Goal: Task Accomplishment & Management: Use online tool/utility

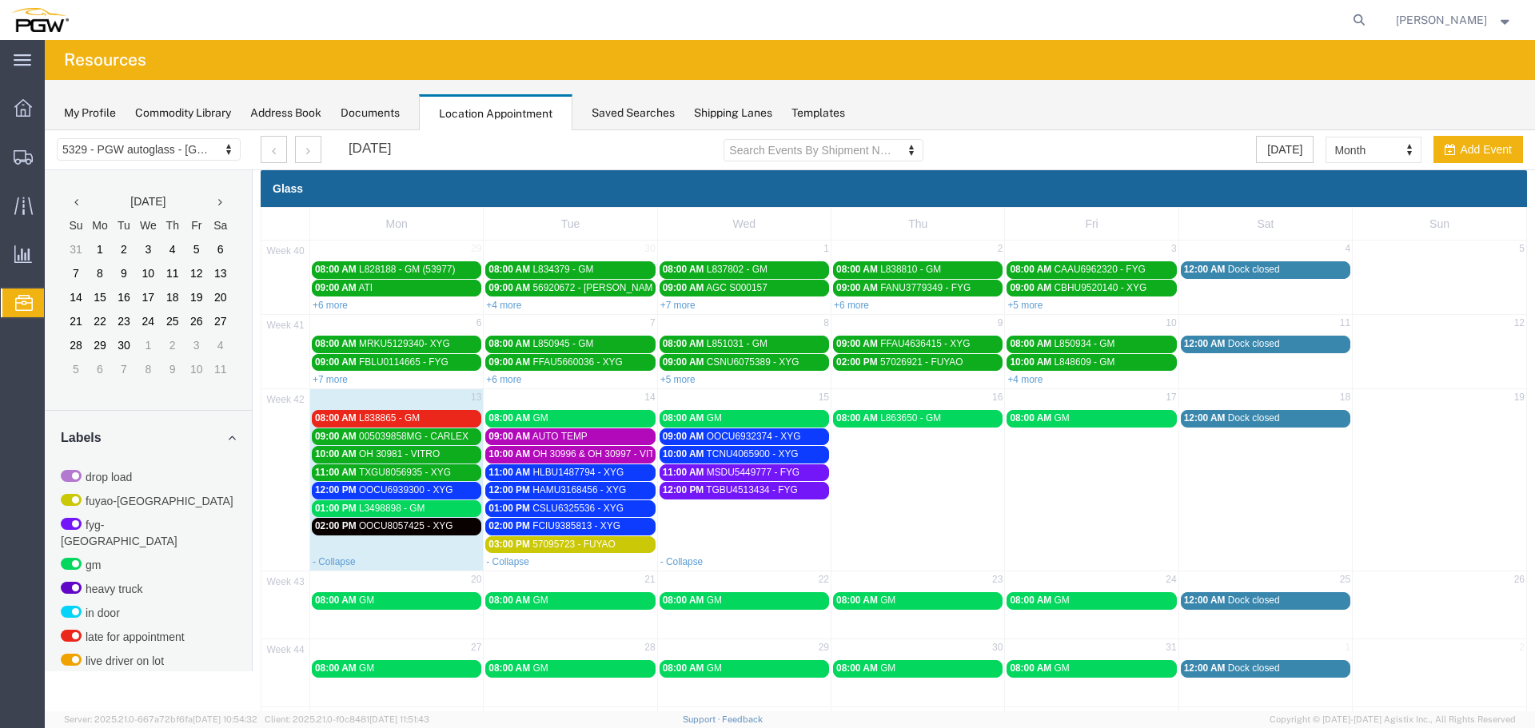
click at [369, 507] on span "L3498898 - GM" at bounding box center [392, 508] width 66 height 11
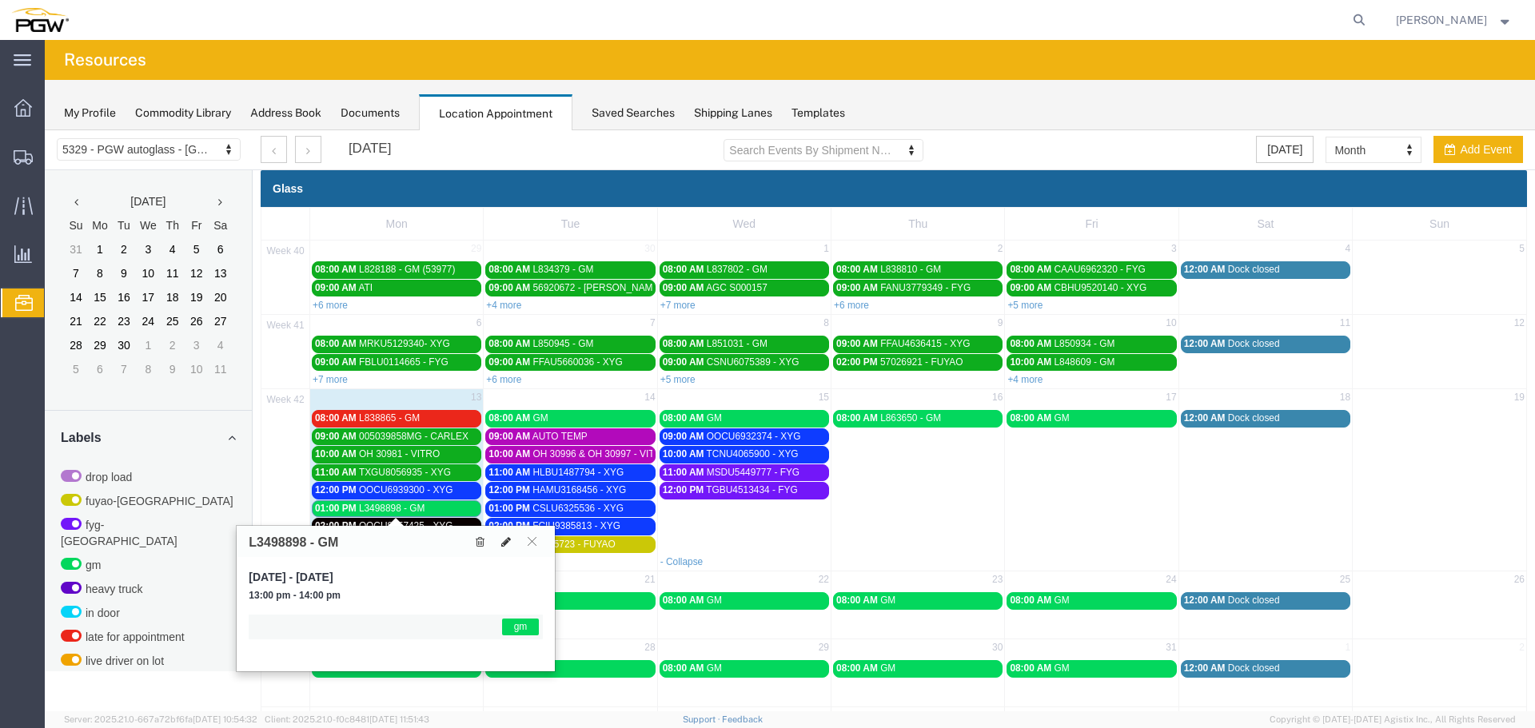
click at [512, 541] on button at bounding box center [506, 541] width 22 height 17
select select "1"
select select "340"
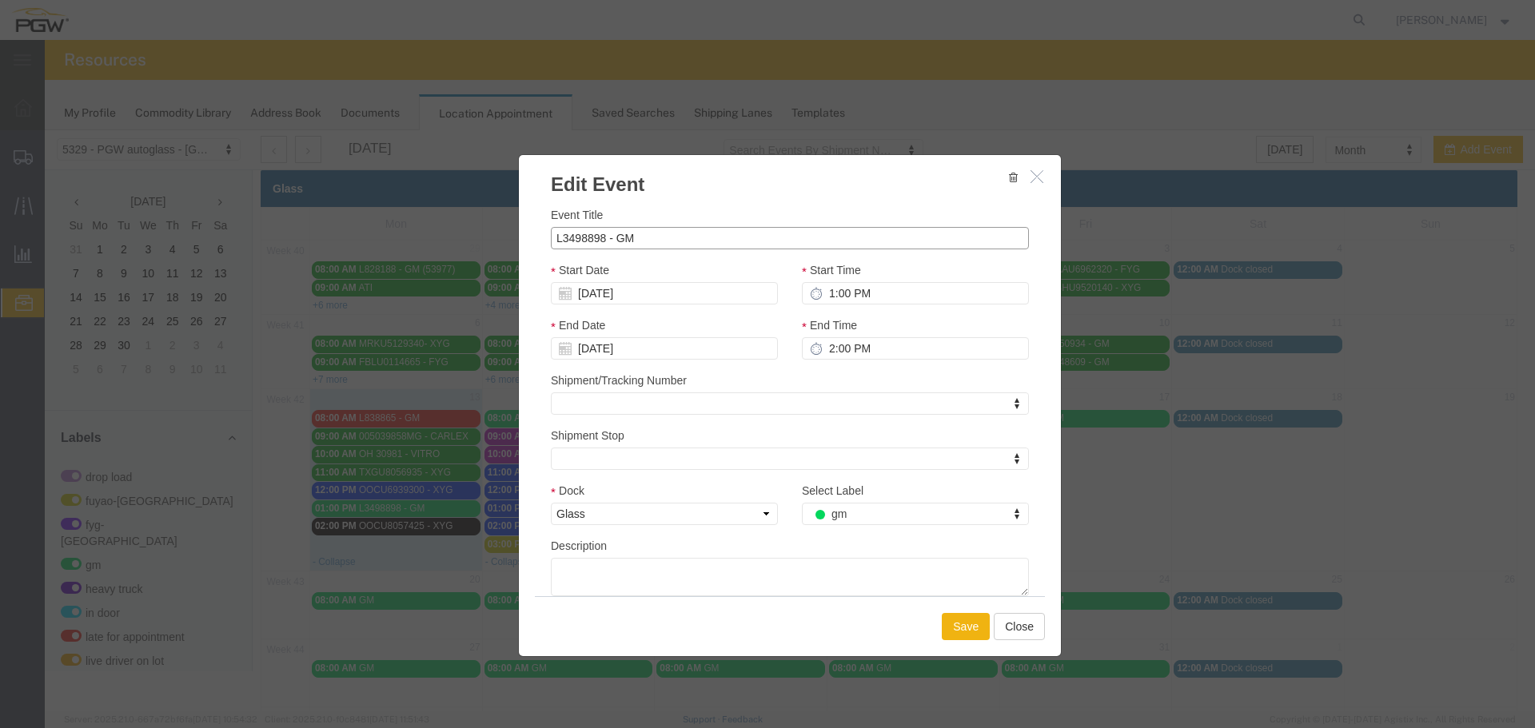
click at [573, 240] on input "L3498898 - GM" at bounding box center [790, 238] width 478 height 22
type input "L854296 - GM"
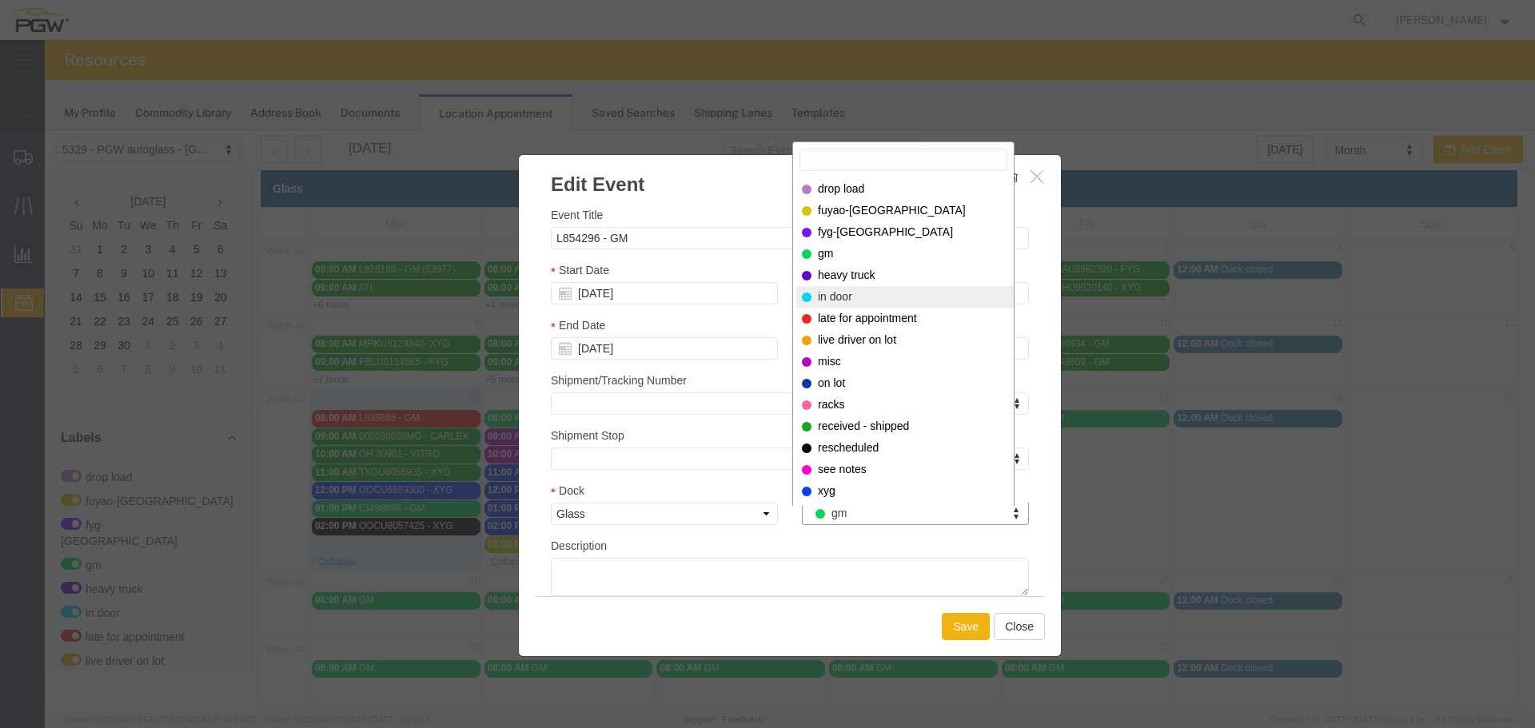
select select "220"
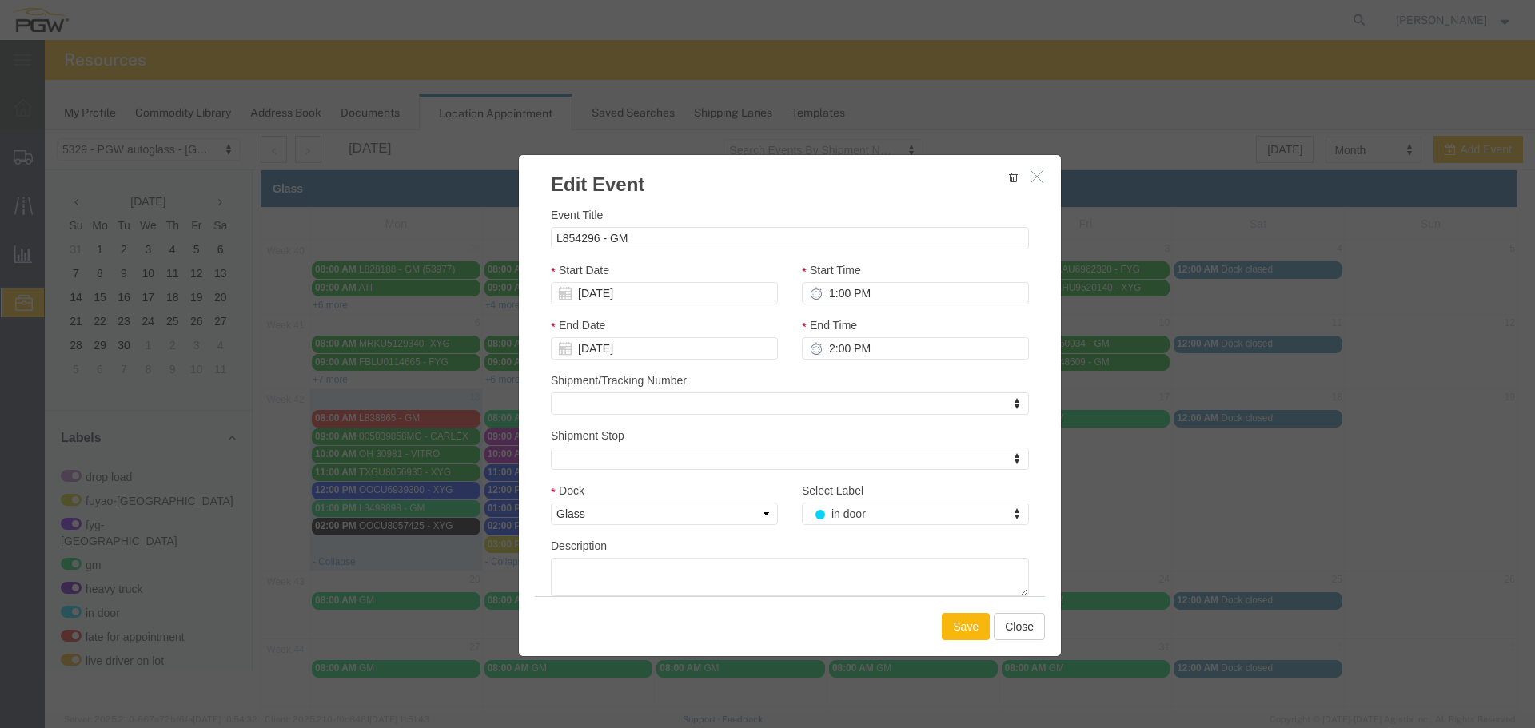
click at [954, 619] on button "Save" at bounding box center [966, 626] width 48 height 27
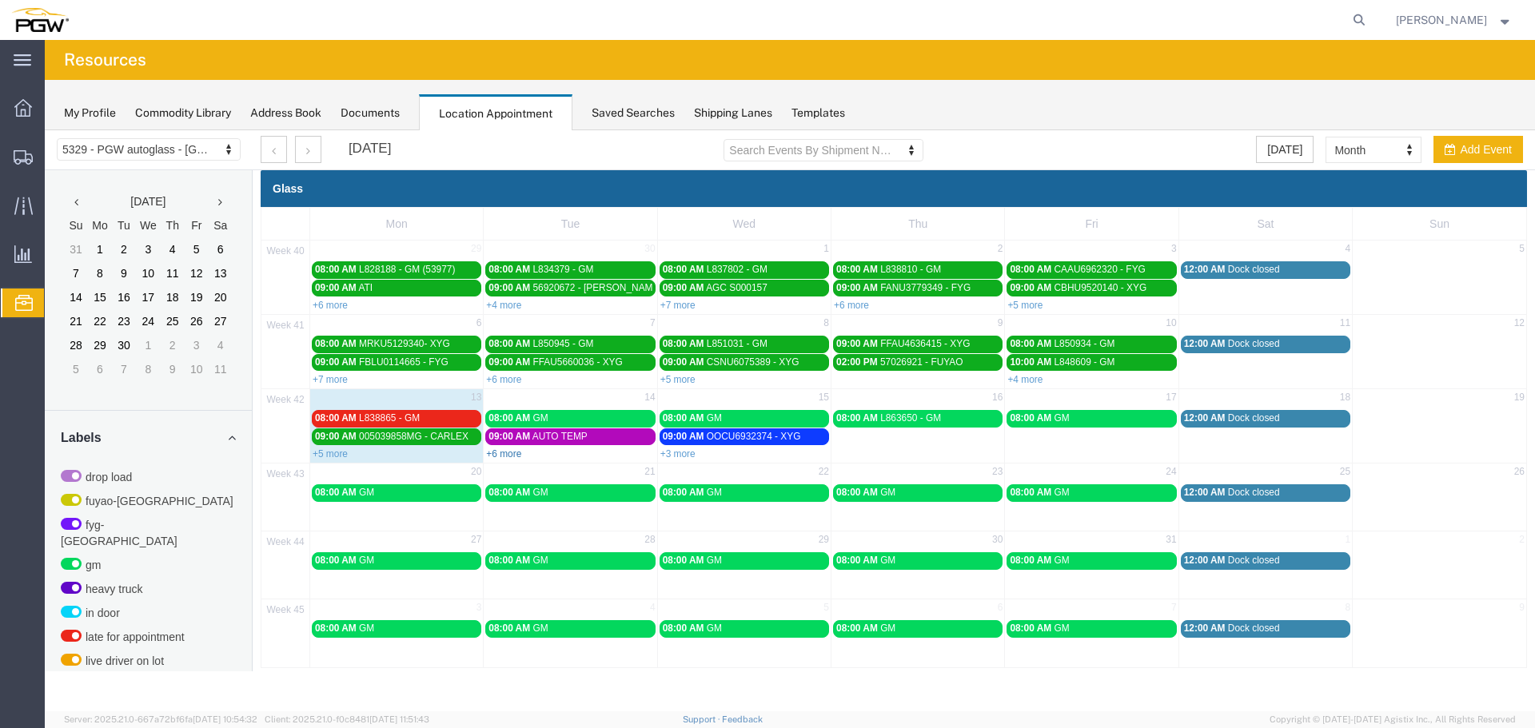
click at [499, 455] on link "+6 more" at bounding box center [503, 454] width 35 height 11
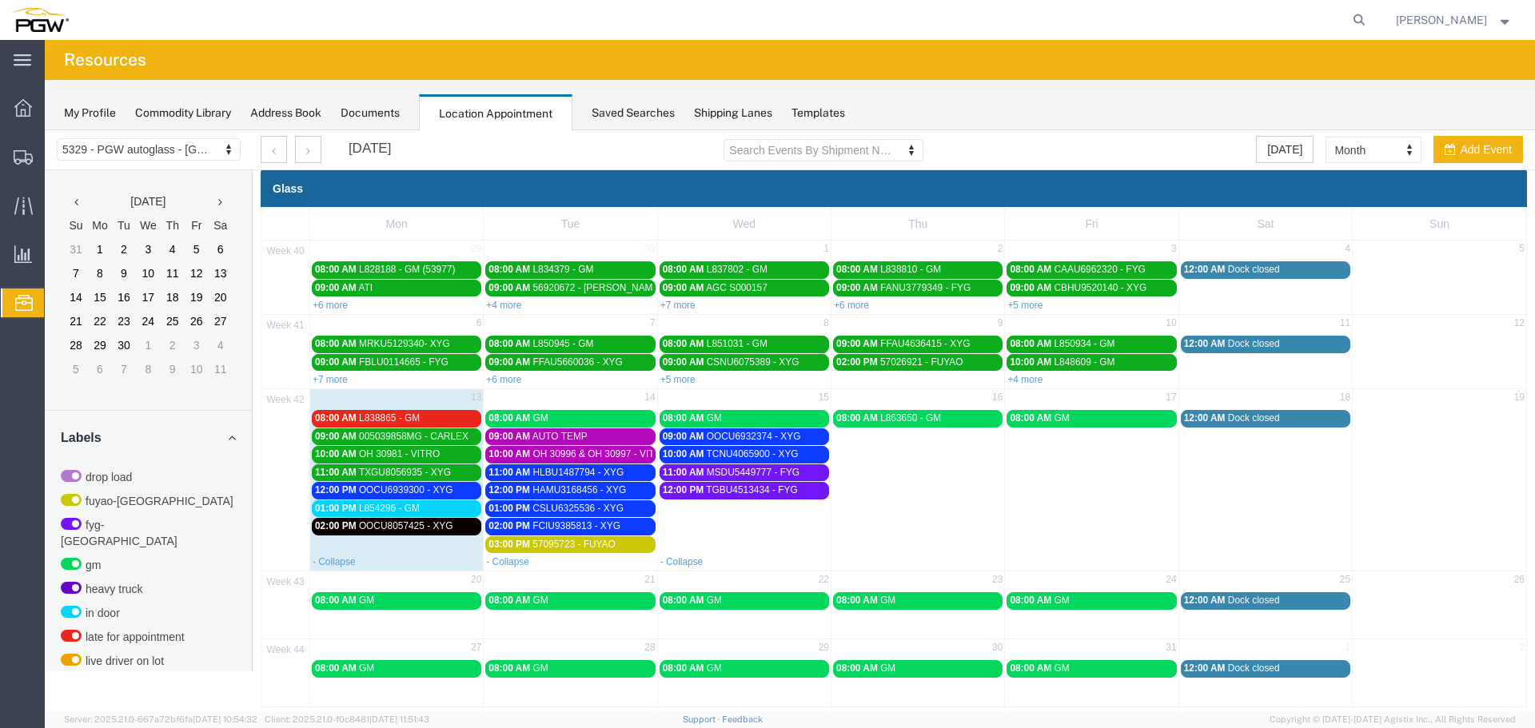
click at [440, 490] on span "OOCU6939300 - XYG" at bounding box center [406, 490] width 94 height 11
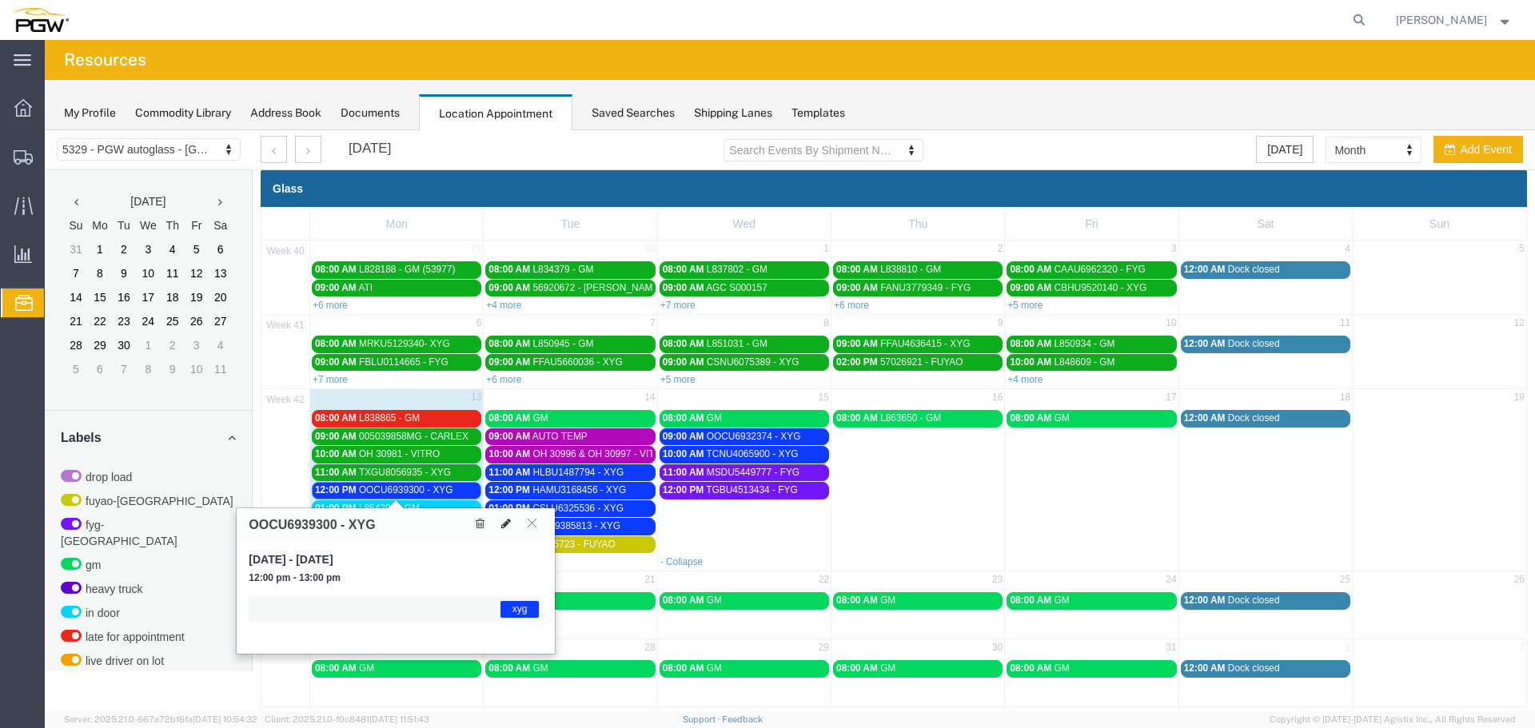
click at [504, 521] on icon at bounding box center [506, 523] width 10 height 11
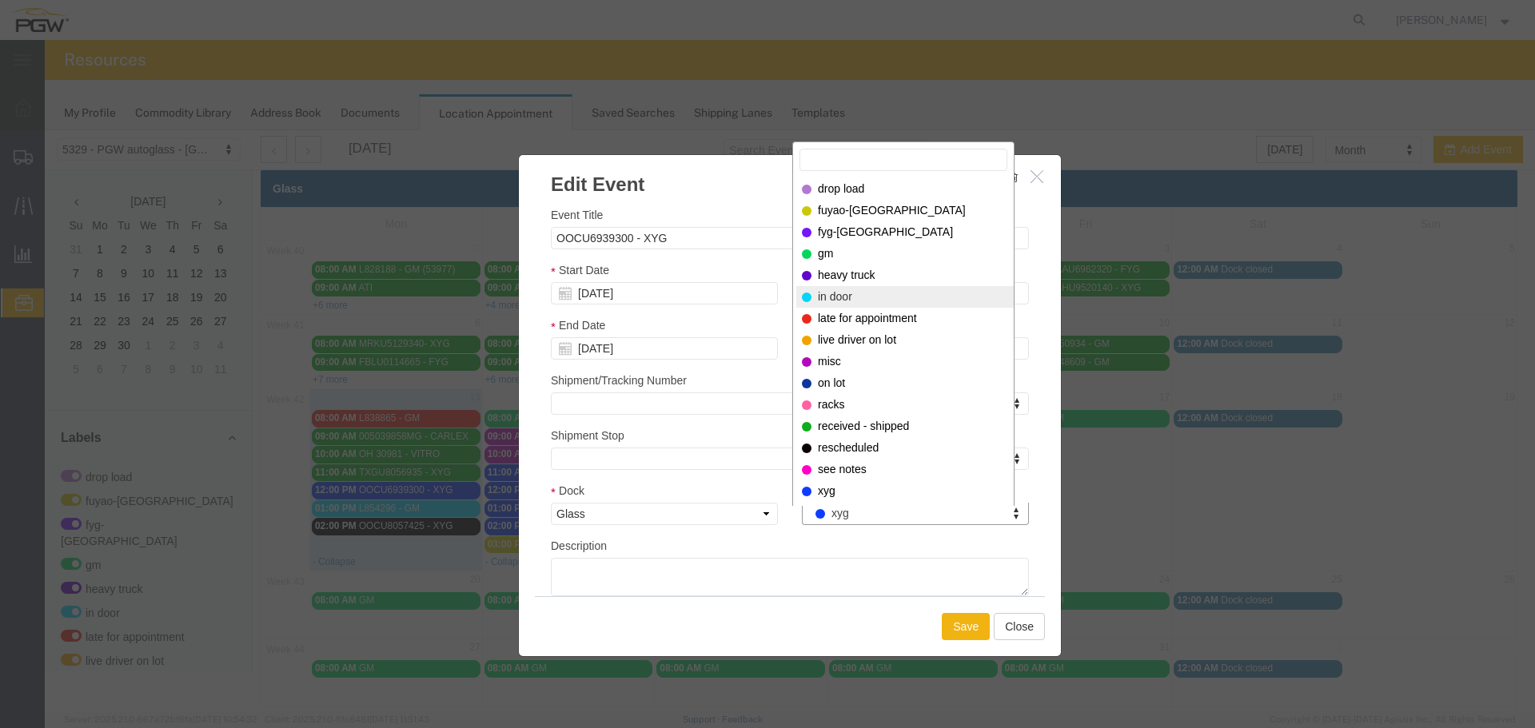
select select "220"
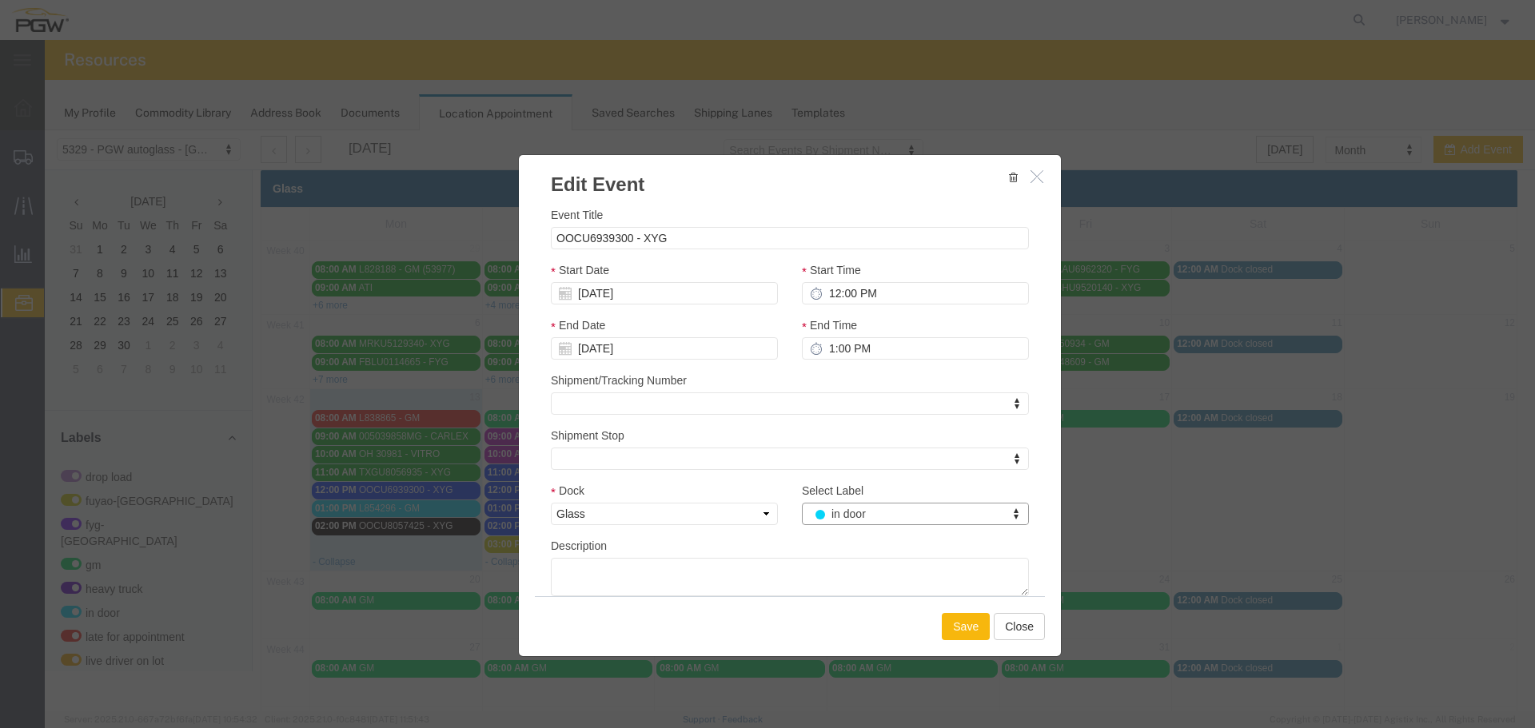
click at [944, 624] on button "Save" at bounding box center [966, 626] width 48 height 27
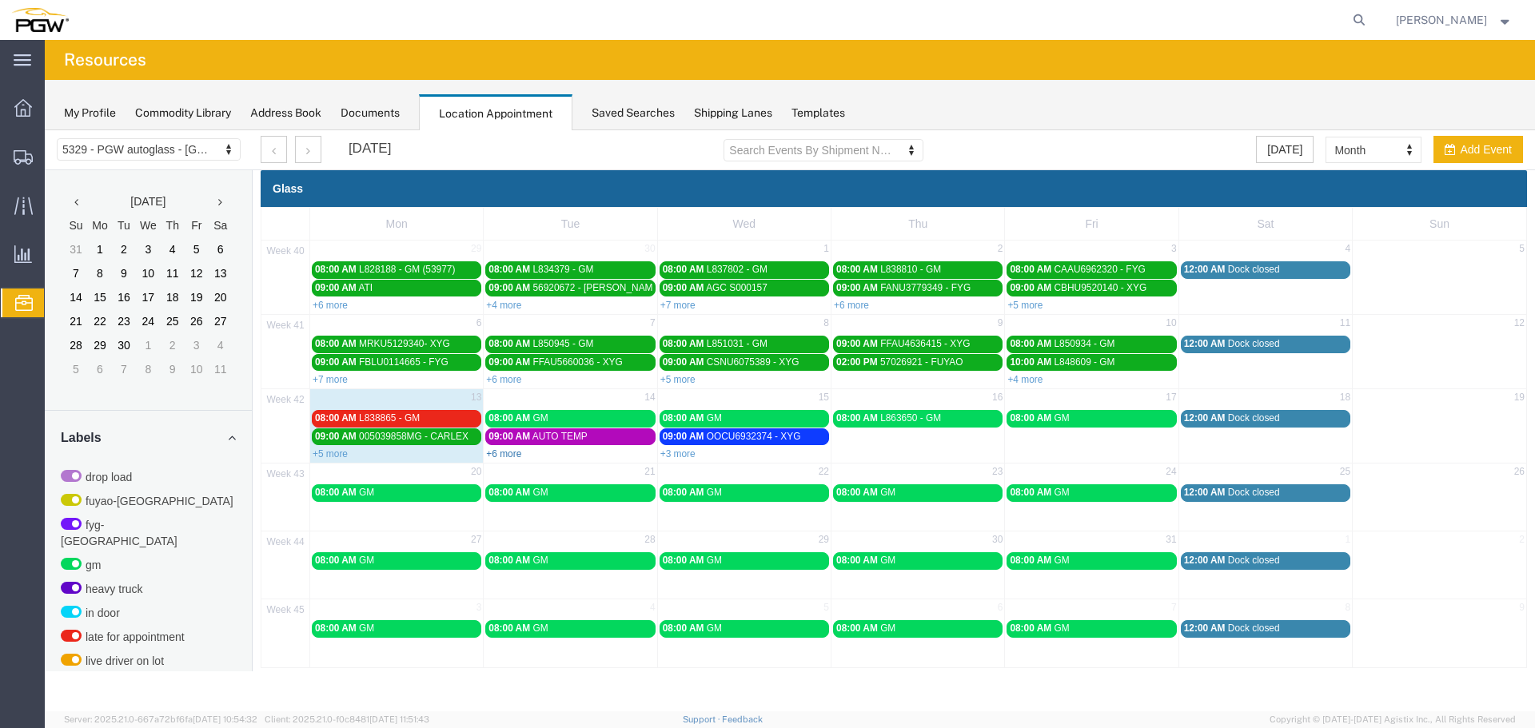
click at [503, 453] on link "+6 more" at bounding box center [503, 454] width 35 height 11
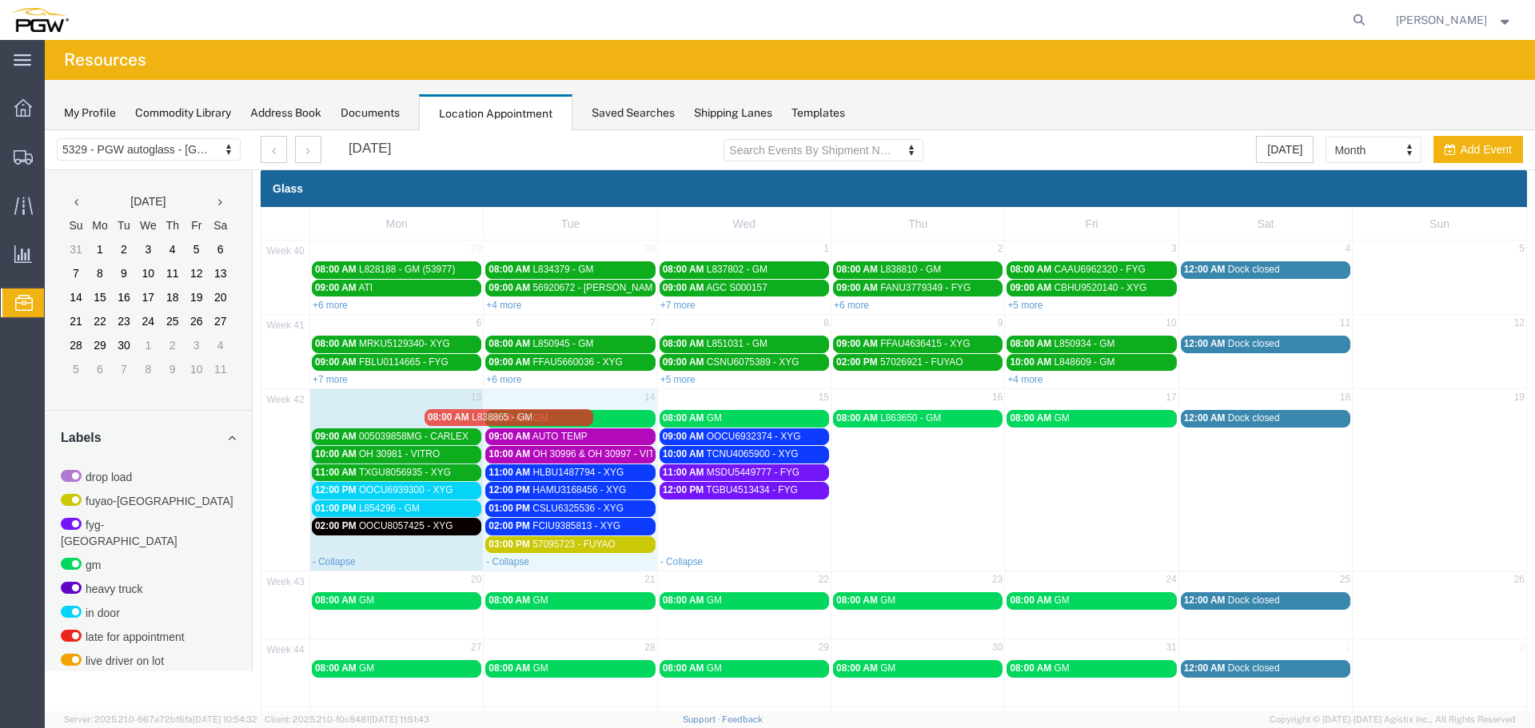
drag, startPoint x: 419, startPoint y: 420, endPoint x: 733, endPoint y: 419, distance: 314.3
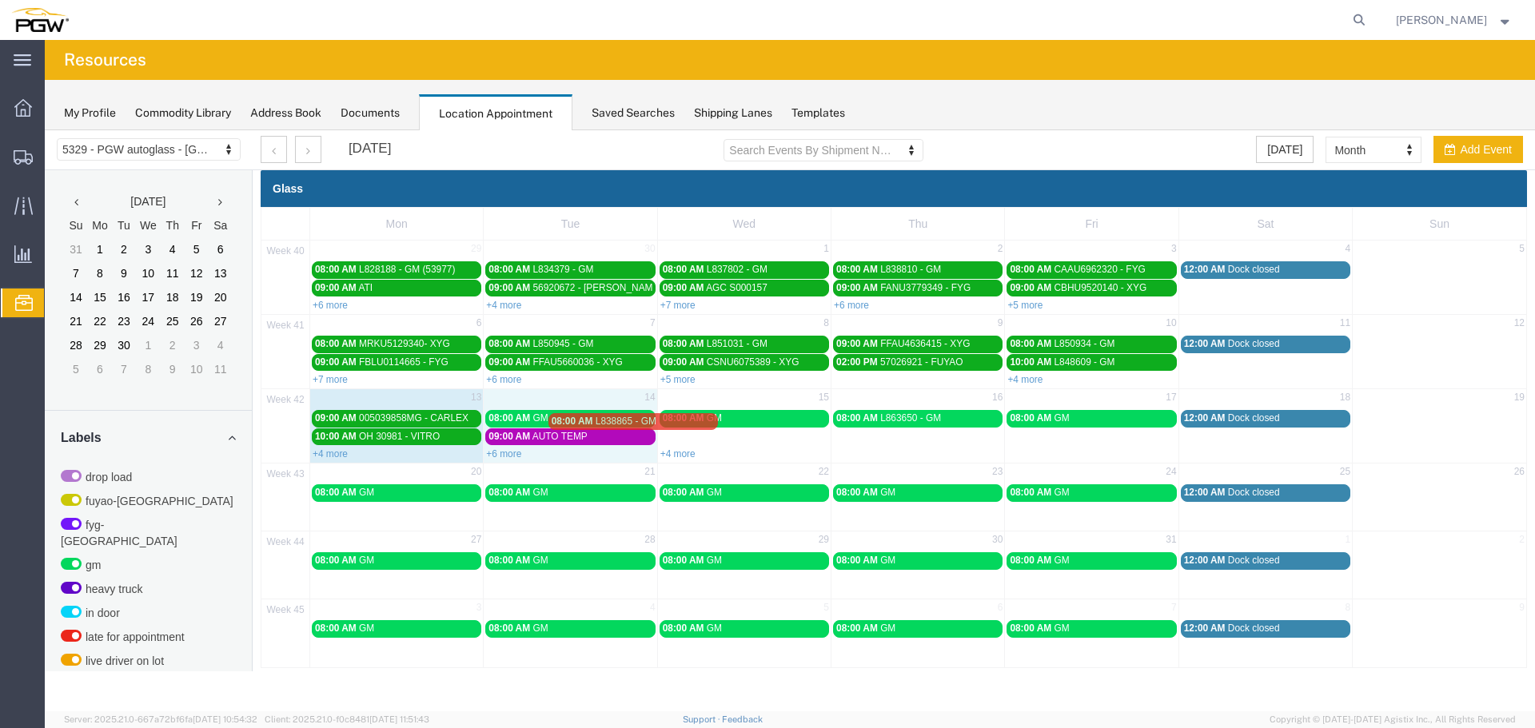
drag, startPoint x: 730, startPoint y: 437, endPoint x: 588, endPoint y: 414, distance: 144.1
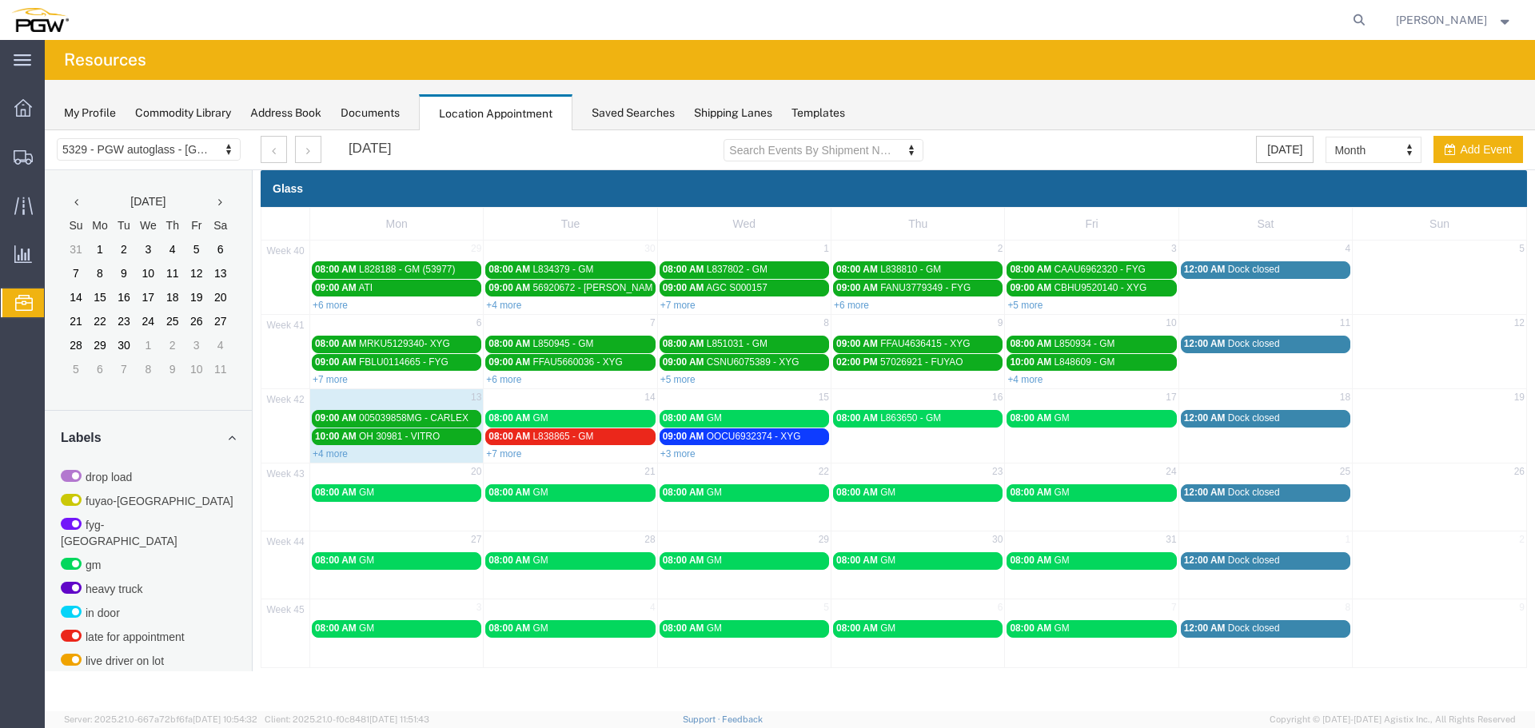
click at [581, 421] on div "08:00 AM GM" at bounding box center [570, 419] width 163 height 12
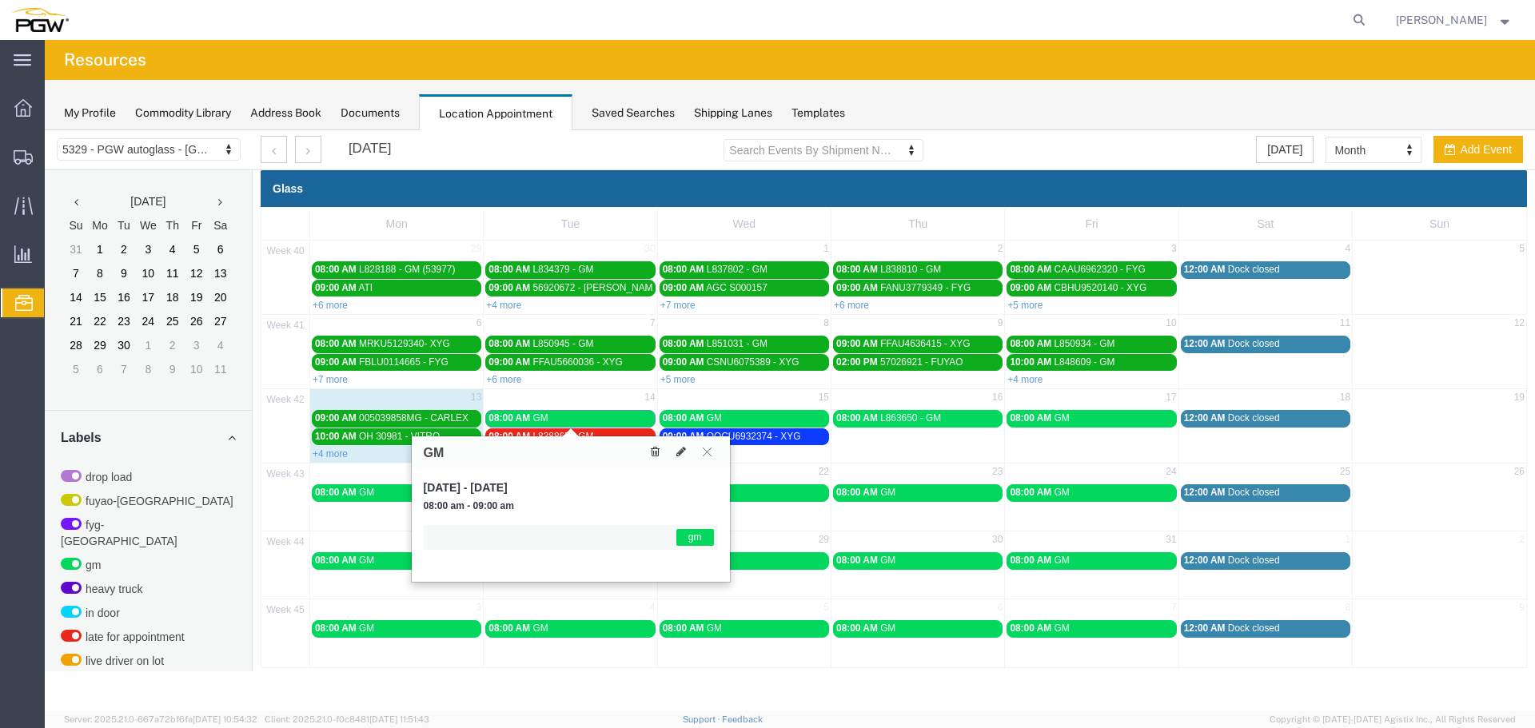
click at [658, 448] on icon at bounding box center [655, 451] width 9 height 11
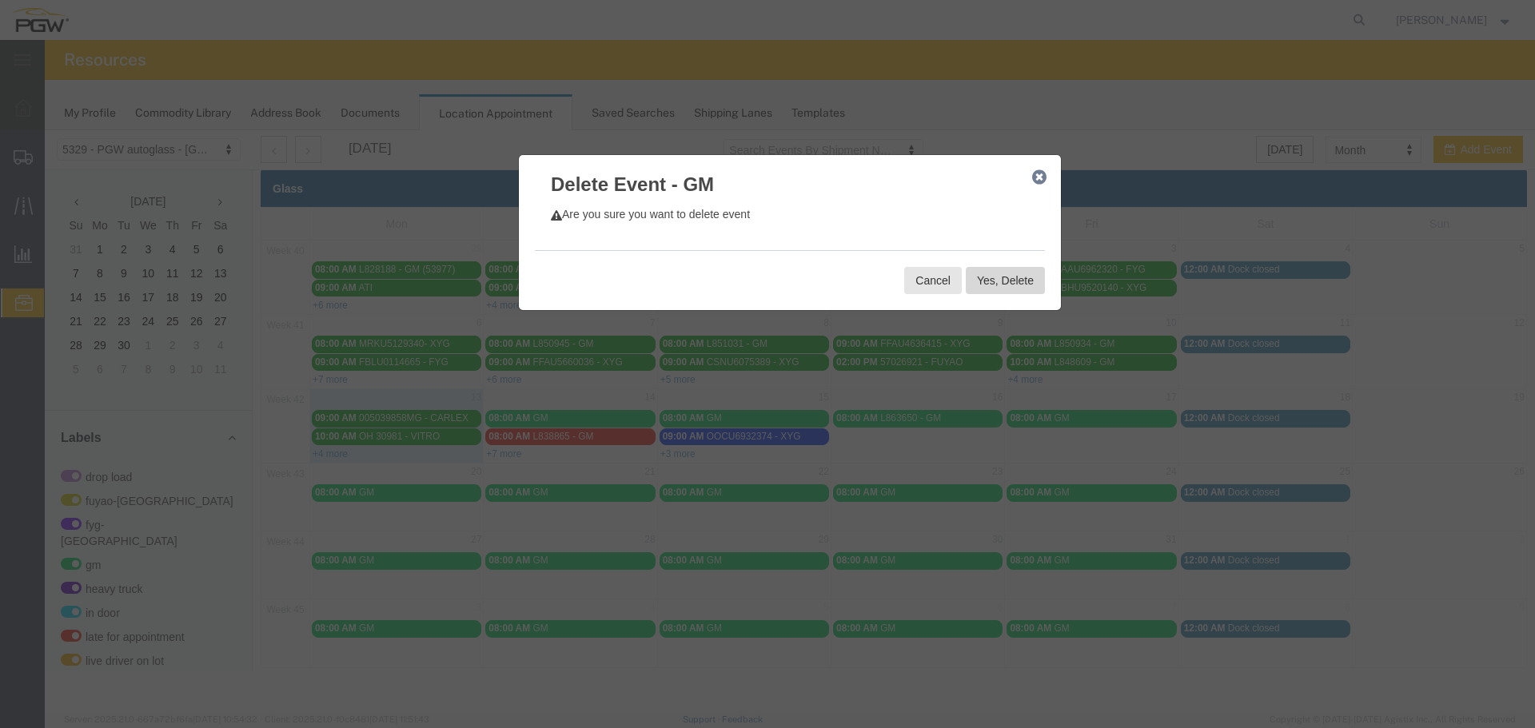
click at [1000, 269] on button "Yes, Delete" at bounding box center [1005, 280] width 79 height 27
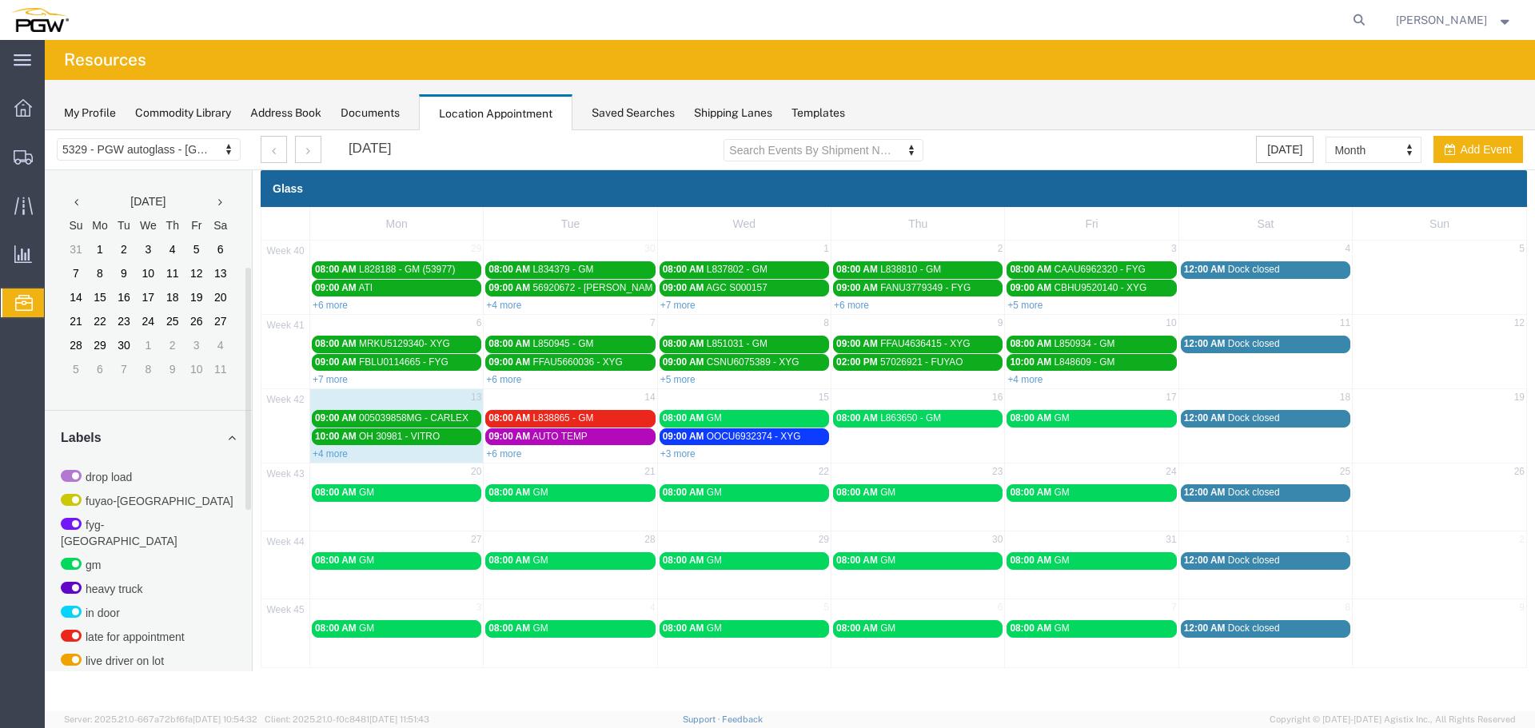
scroll to position [404, 0]
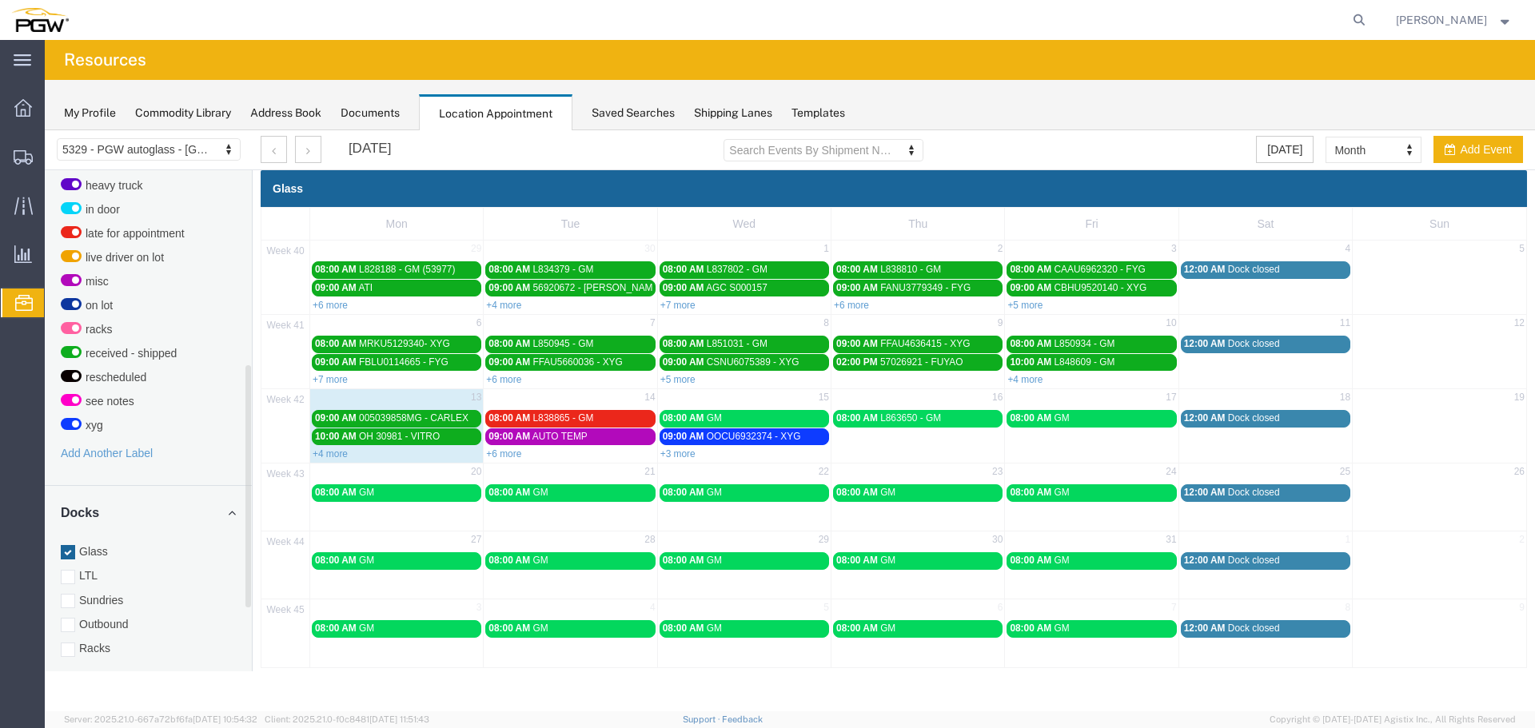
click at [99, 641] on label "Racks" at bounding box center [148, 649] width 175 height 16
click at [45, 130] on input "Racks" at bounding box center [45, 130] width 0 height 0
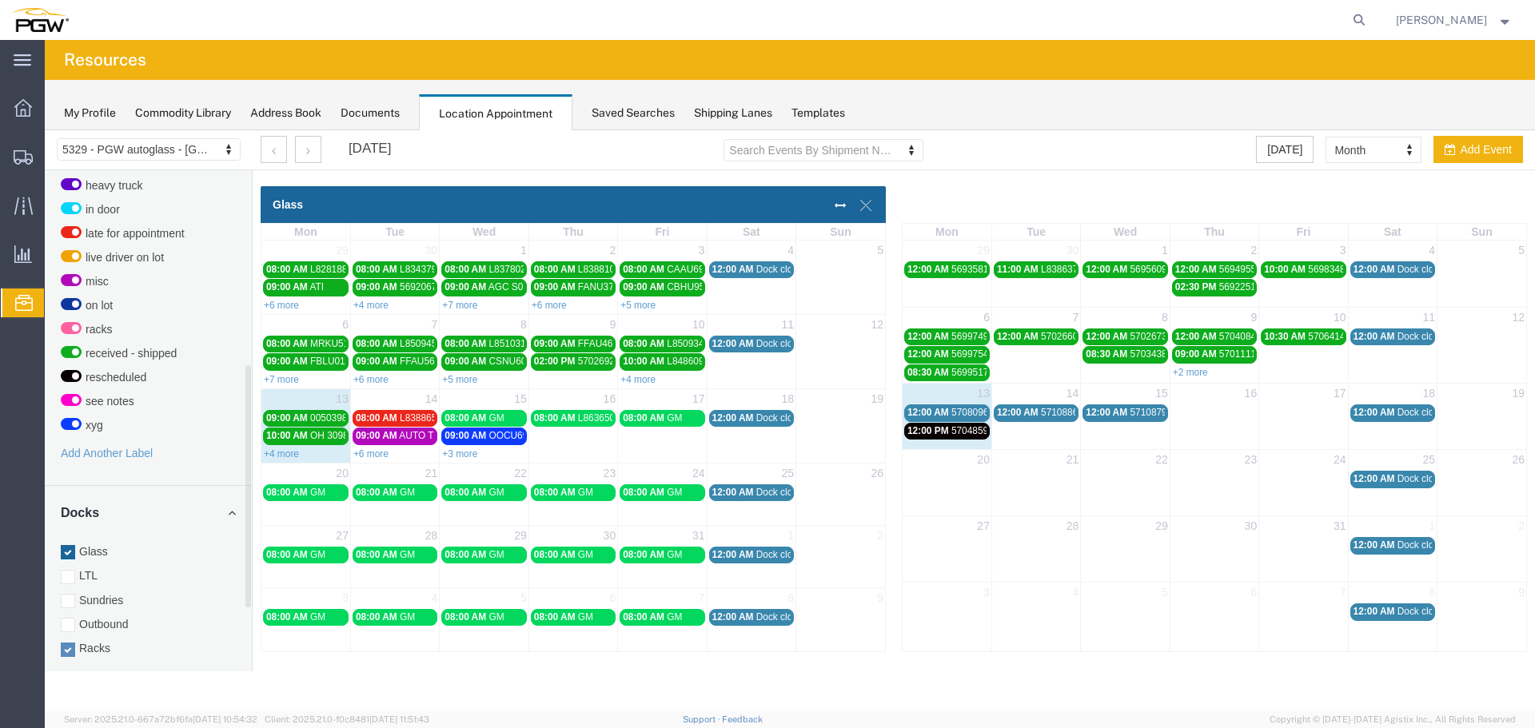
click at [952, 431] on span "57048593 - [GEOGRAPHIC_DATA]" at bounding box center [1027, 430] width 150 height 11
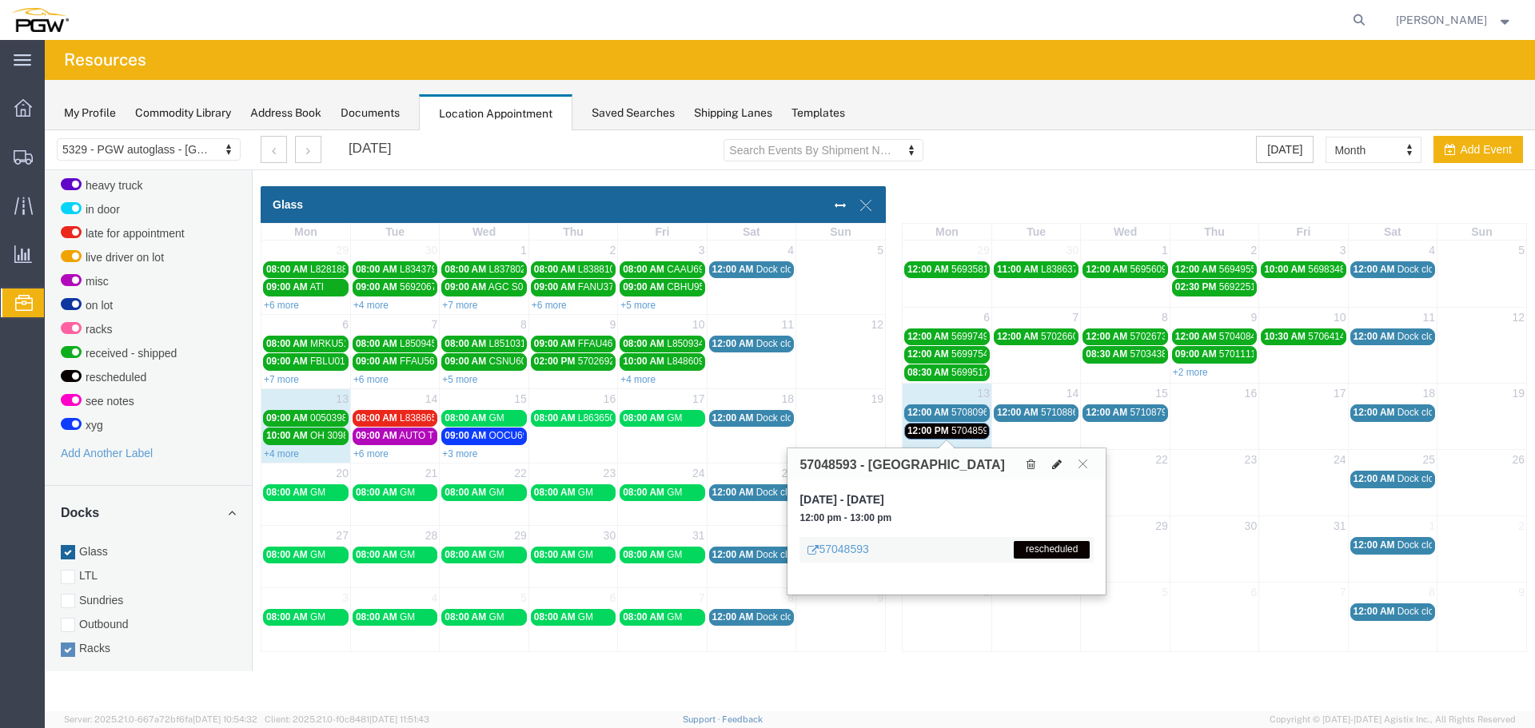
click at [1061, 464] on icon at bounding box center [1057, 464] width 10 height 11
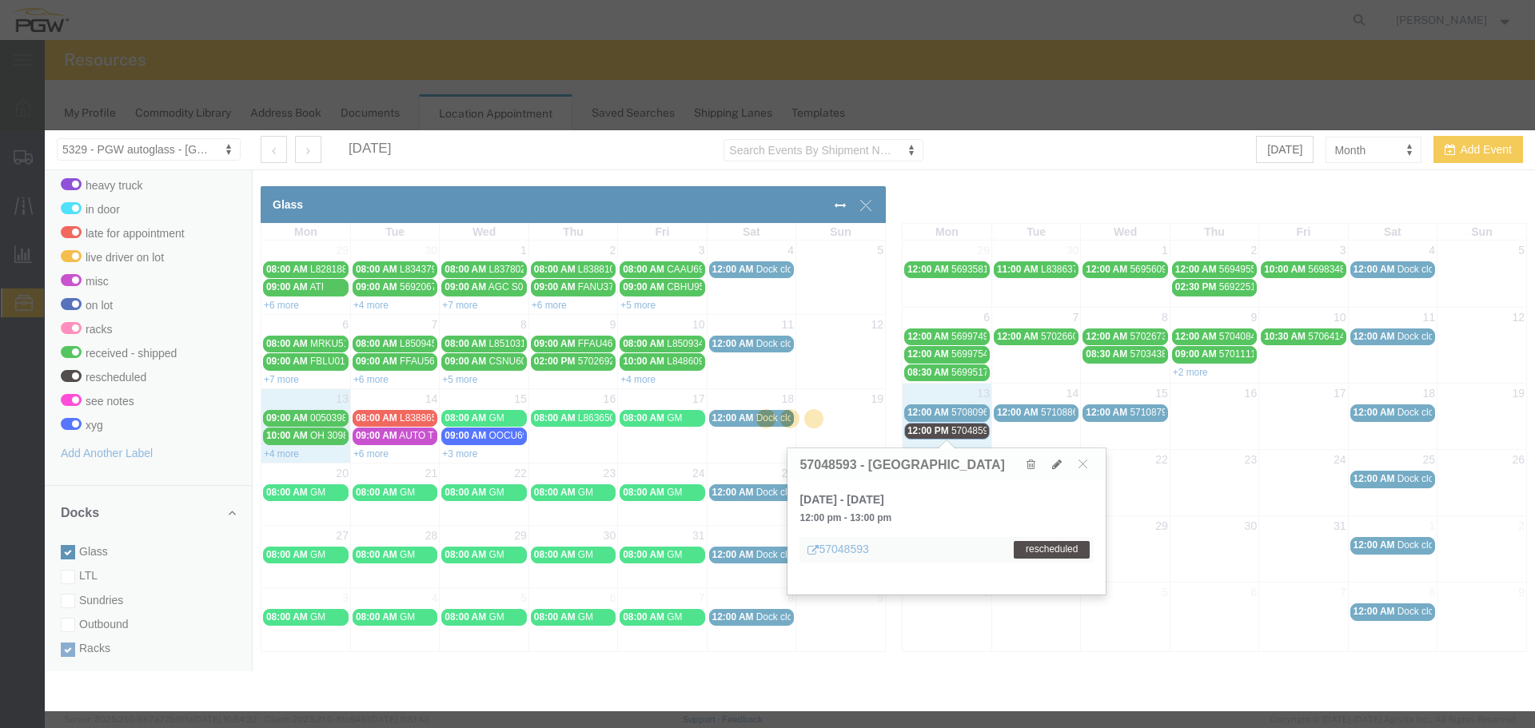
select select "3"
select select "12940"
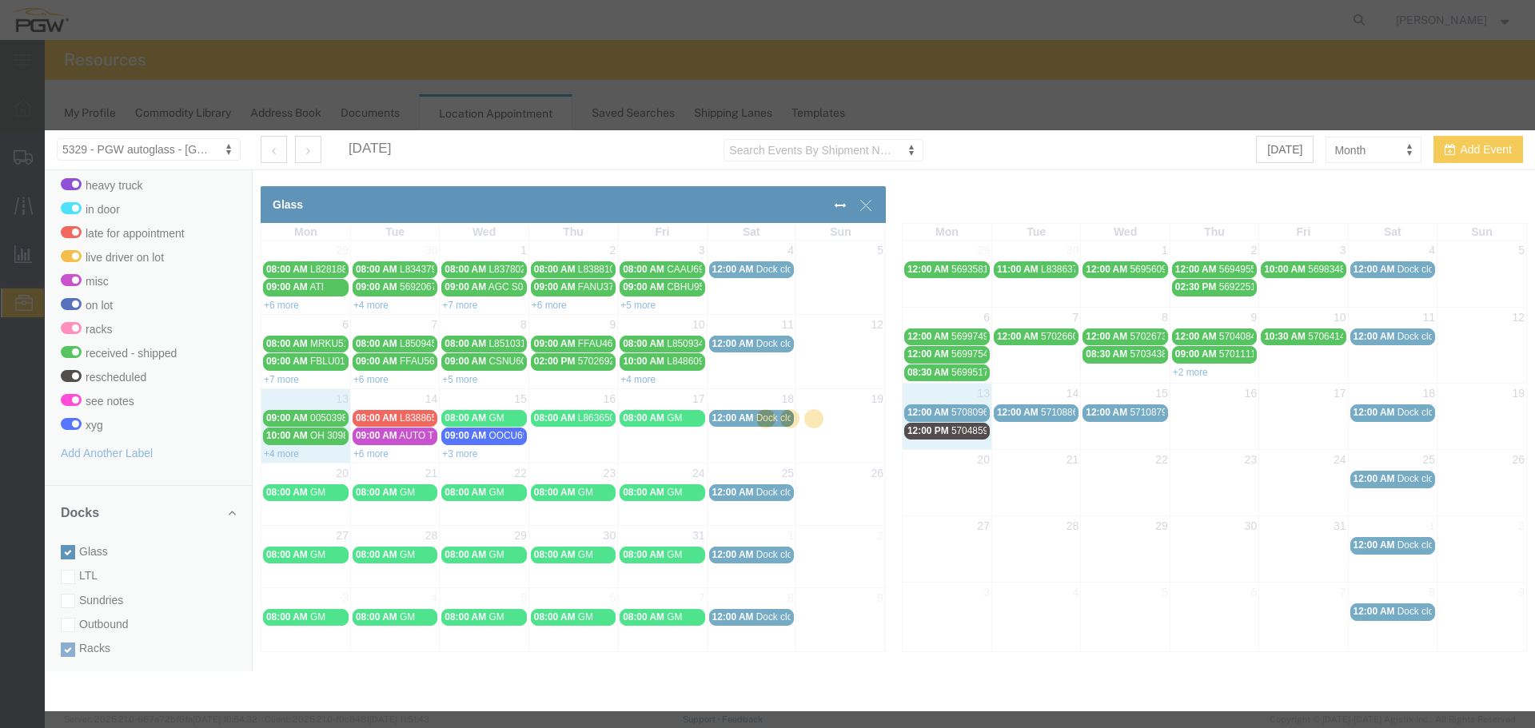
select select
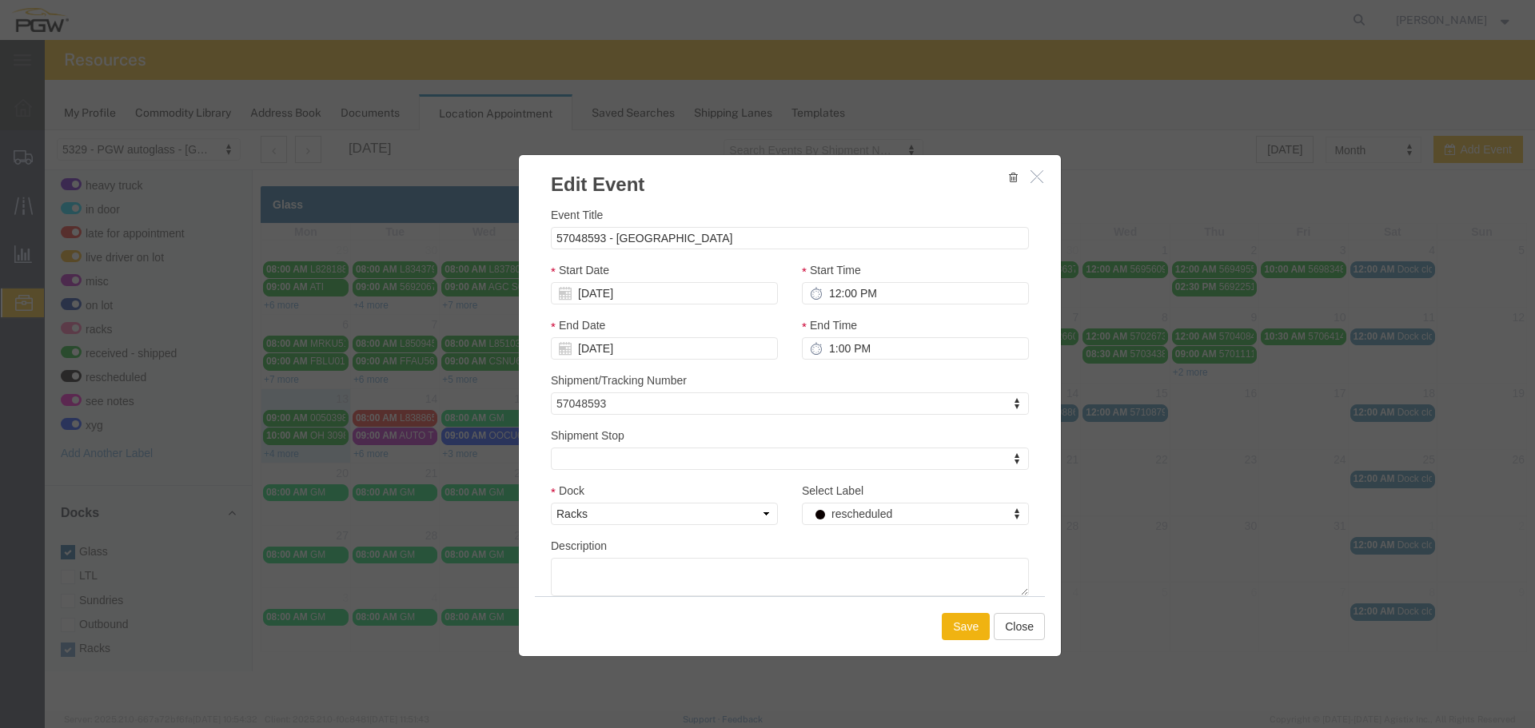
drag, startPoint x: 925, startPoint y: 511, endPoint x: 880, endPoint y: 517, distance: 45.9
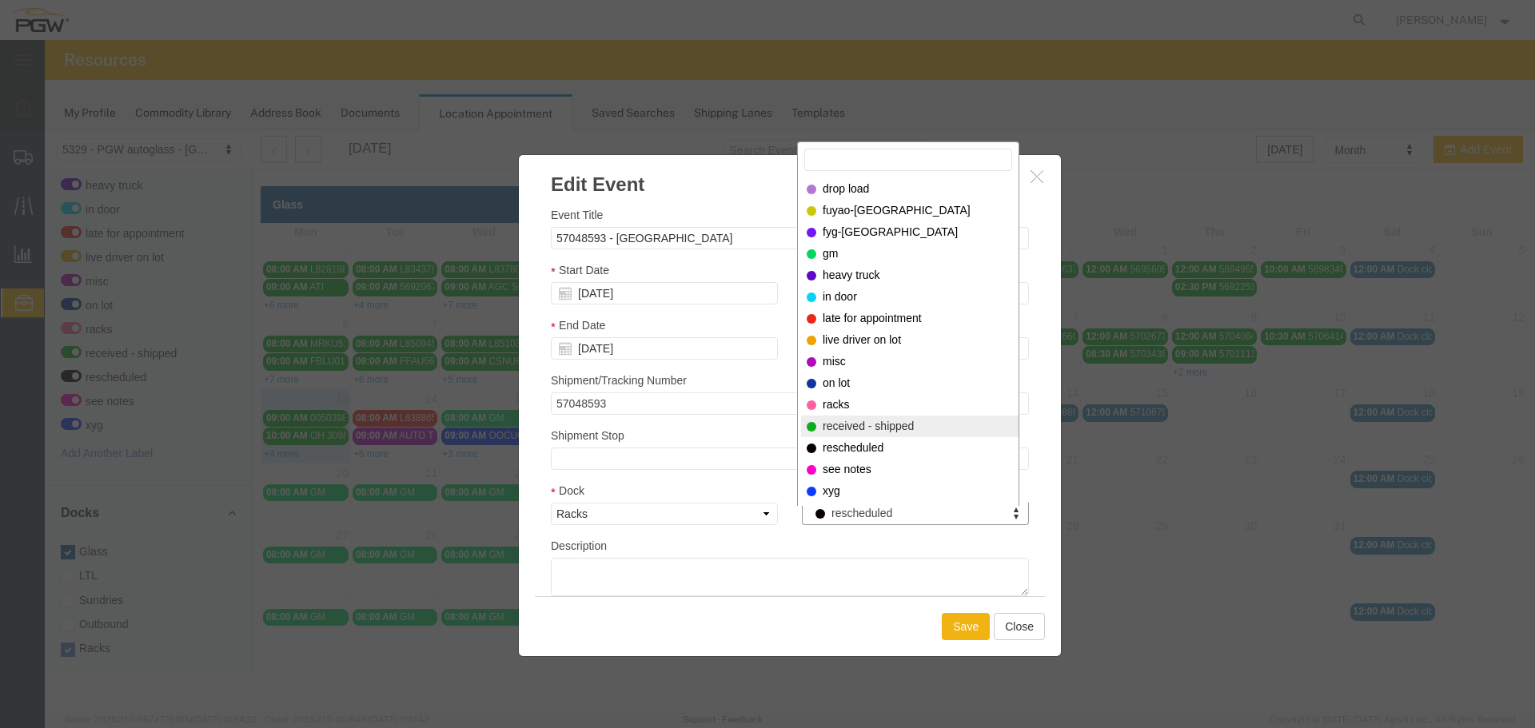
select select "200"
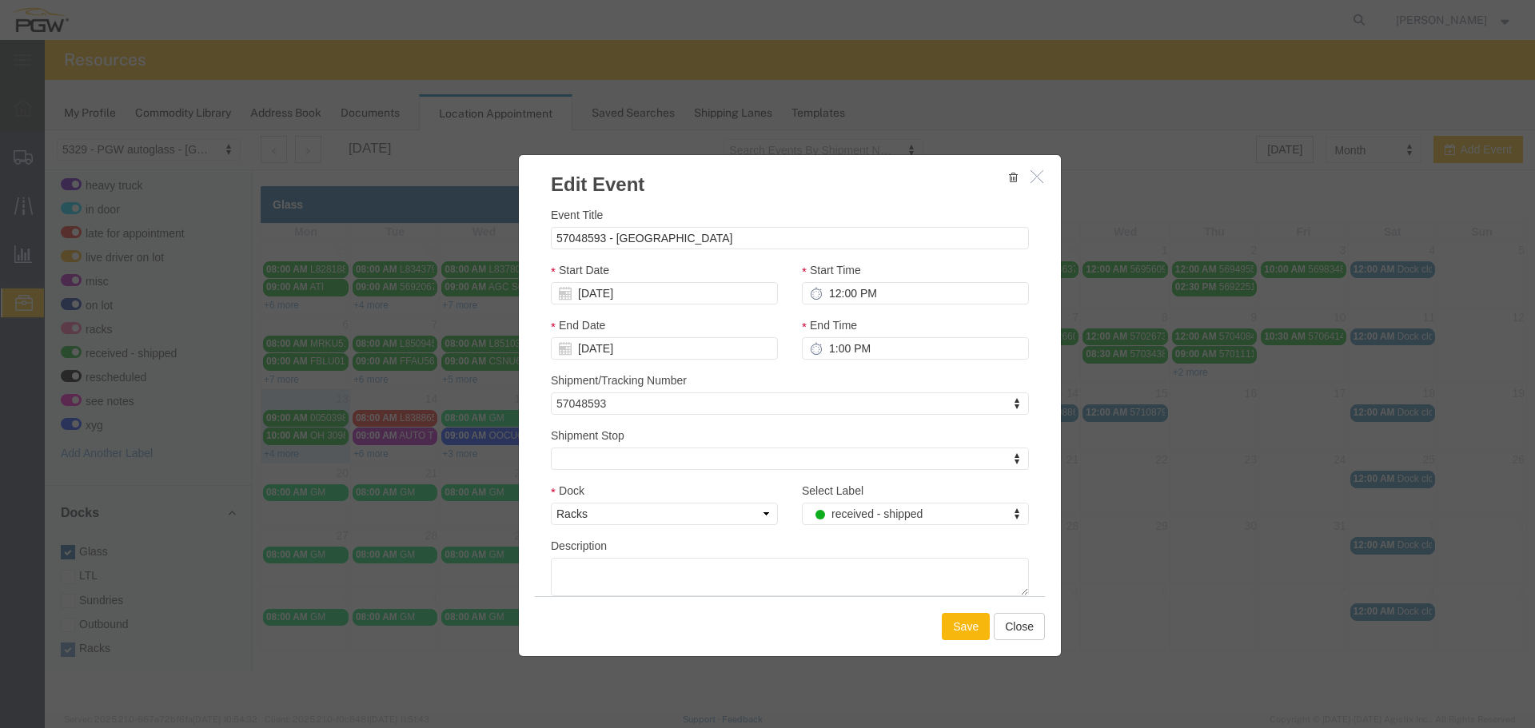
click at [951, 626] on button "Save" at bounding box center [966, 626] width 48 height 27
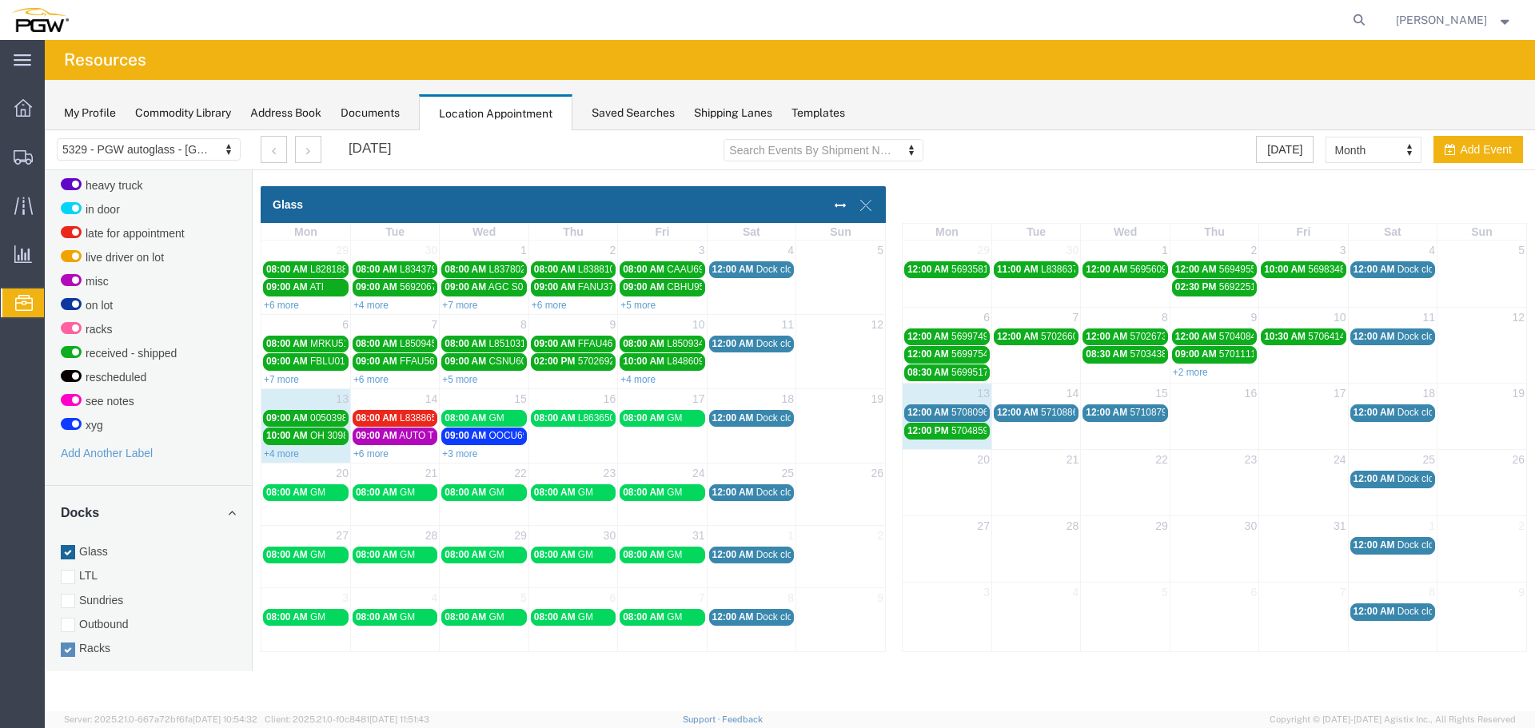
click at [946, 413] on span "12:00 AM" at bounding box center [929, 412] width 42 height 11
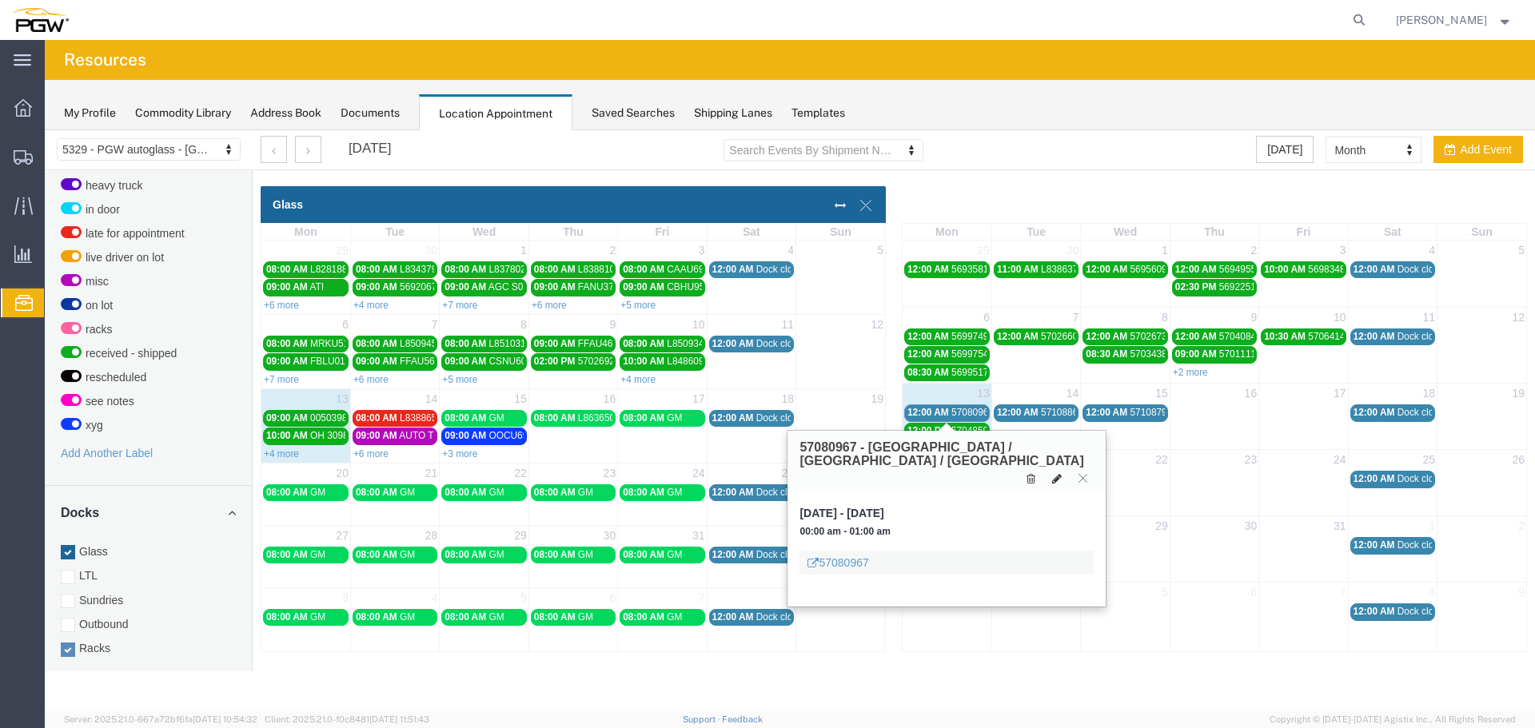
click at [1050, 470] on button at bounding box center [1057, 478] width 22 height 17
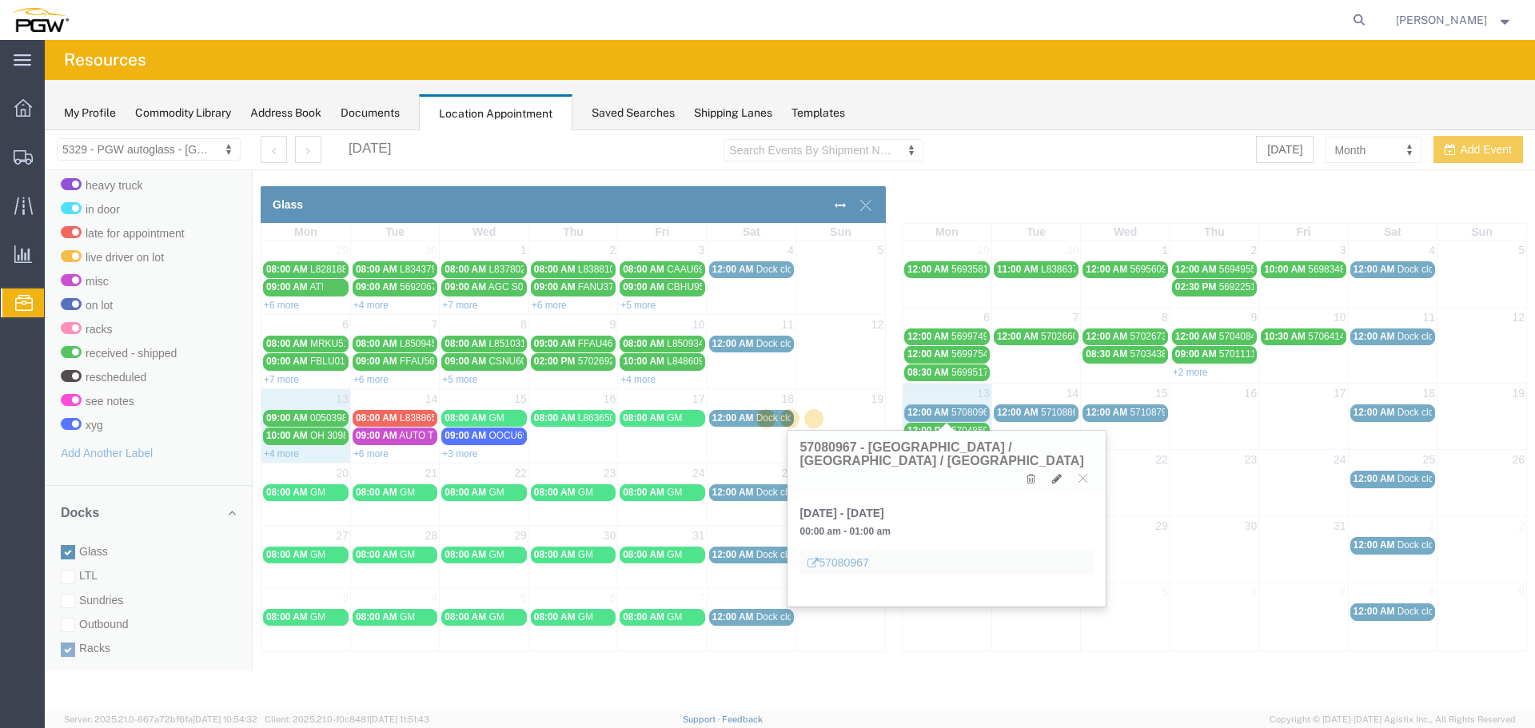
select select "100"
select select "3"
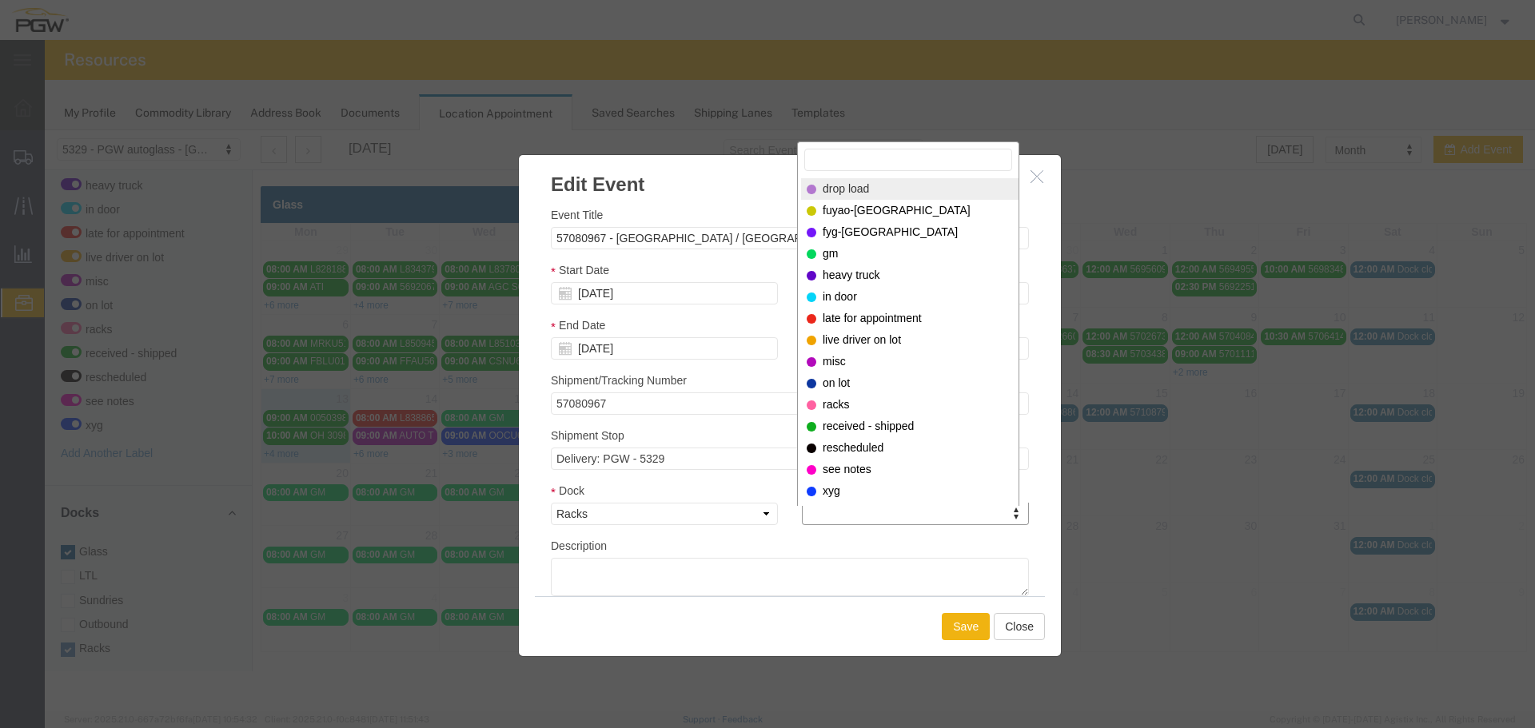
drag, startPoint x: 883, startPoint y: 514, endPoint x: 884, endPoint y: 440, distance: 74.4
select select "260"
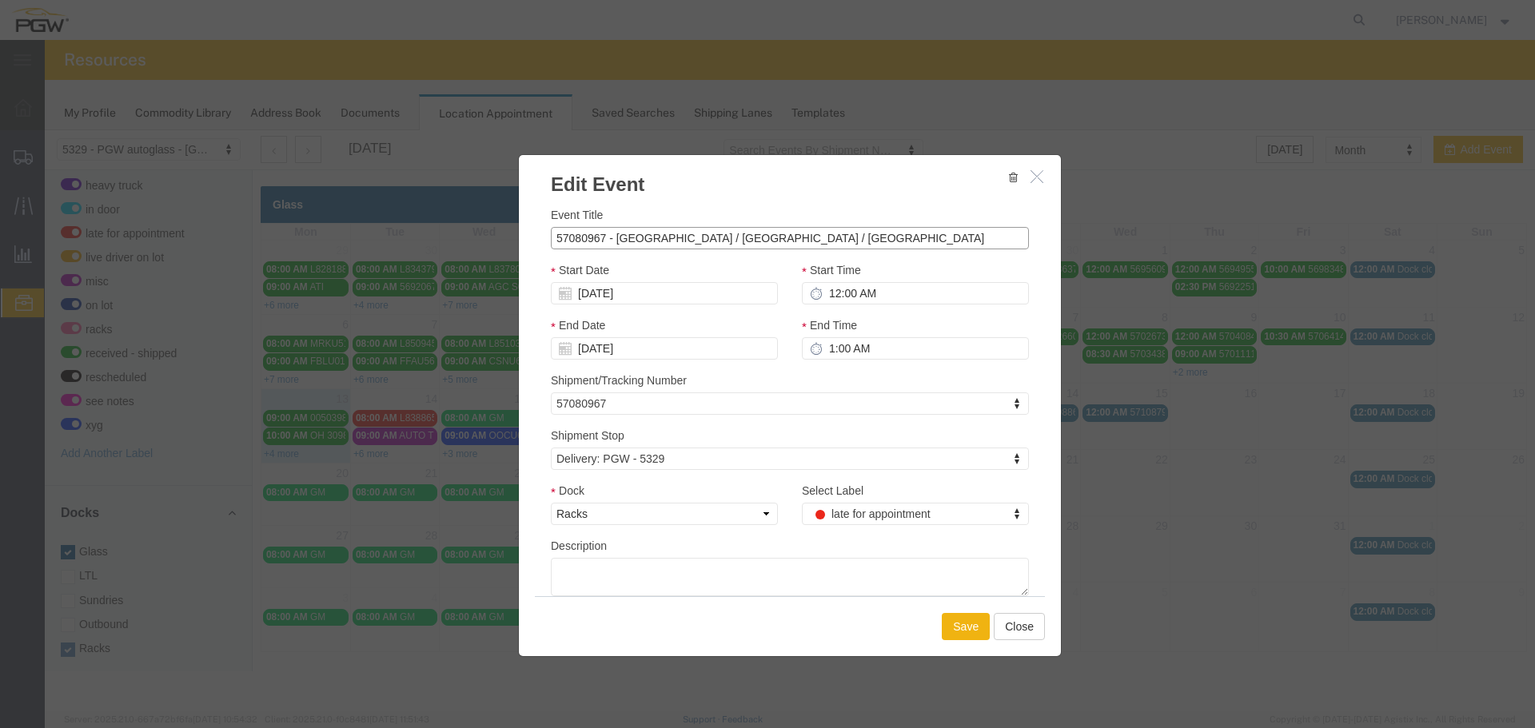
click at [568, 237] on input "57080967 - [GEOGRAPHIC_DATA] / [GEOGRAPHIC_DATA] / [GEOGRAPHIC_DATA]" at bounding box center [790, 238] width 478 height 22
click at [568, 235] on input "57080967 - [GEOGRAPHIC_DATA] / [GEOGRAPHIC_DATA] / [GEOGRAPHIC_DATA]" at bounding box center [790, 238] width 478 height 22
click at [972, 643] on div "Save Close" at bounding box center [790, 627] width 510 height 60
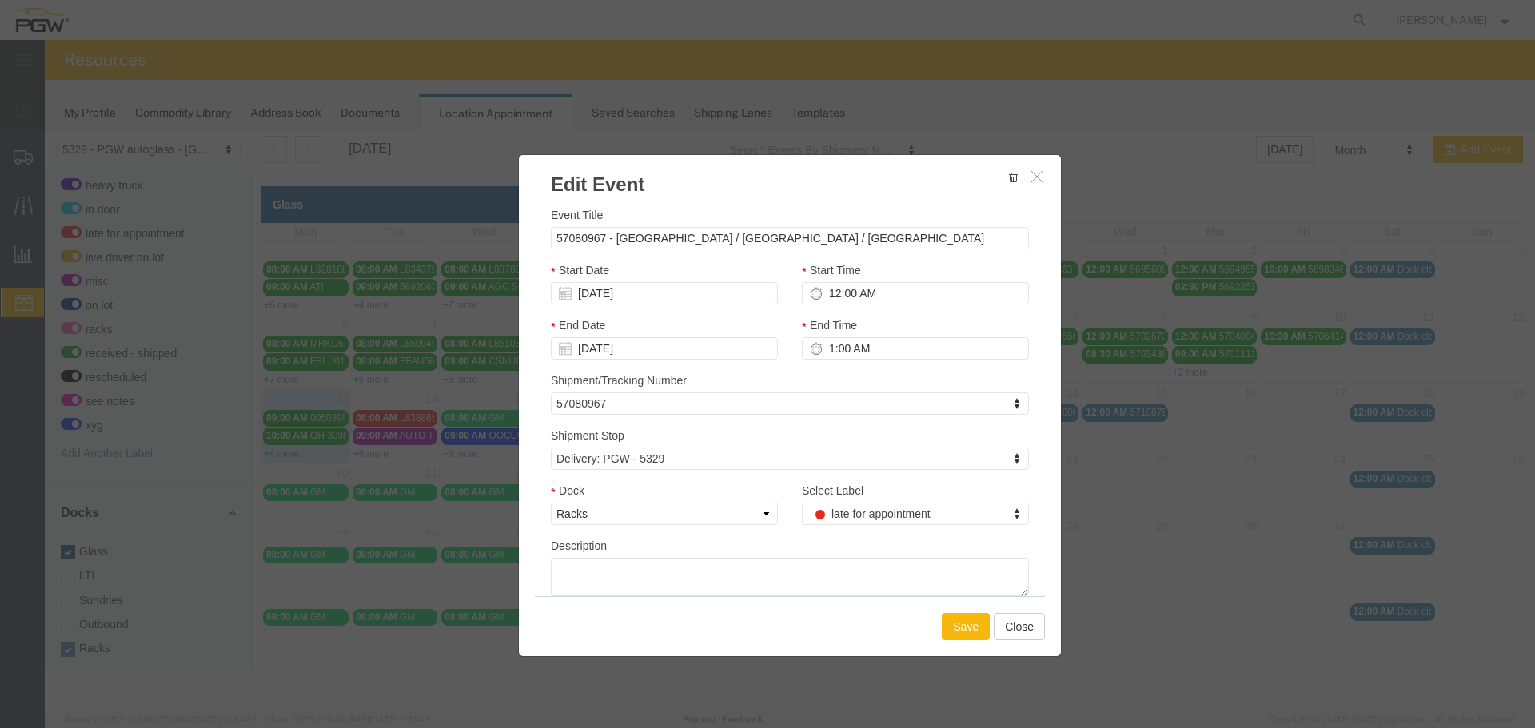
click at [969, 633] on button "Save" at bounding box center [966, 626] width 48 height 27
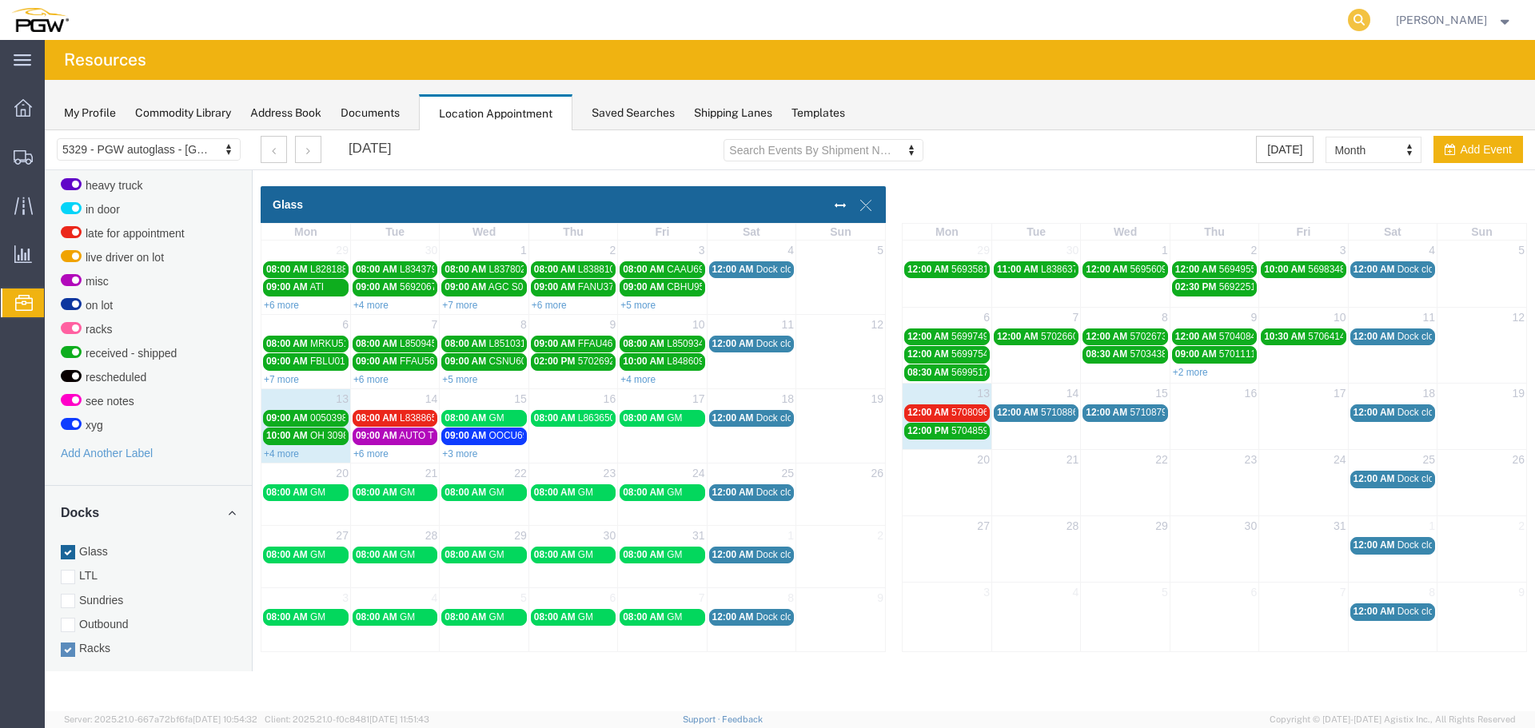
click at [1367, 16] on icon at bounding box center [1359, 20] width 22 height 22
paste input "57080967"
type input "57080967"
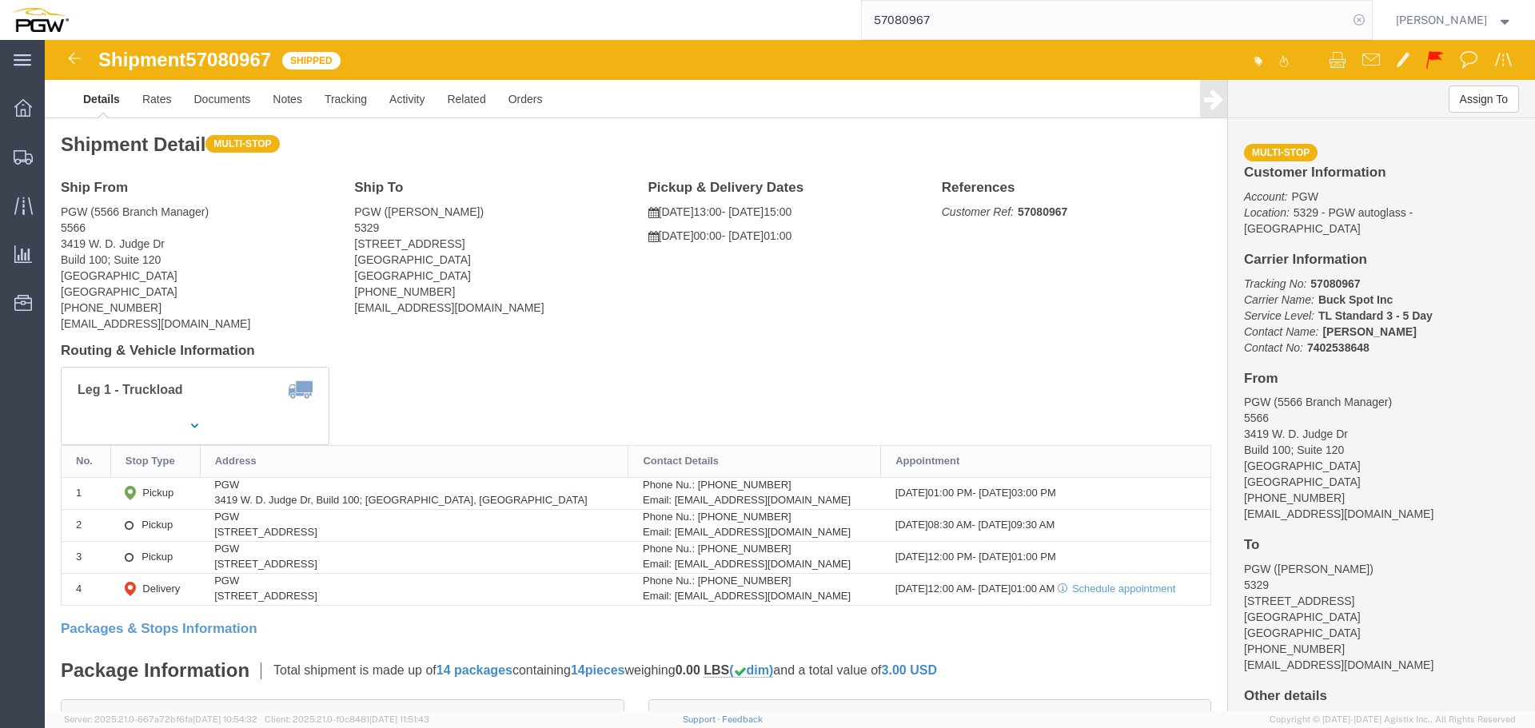
click at [1367, 20] on icon at bounding box center [1359, 20] width 22 height 22
click at [0, 0] on span "Location Appointment" at bounding box center [0, 0] width 0 height 0
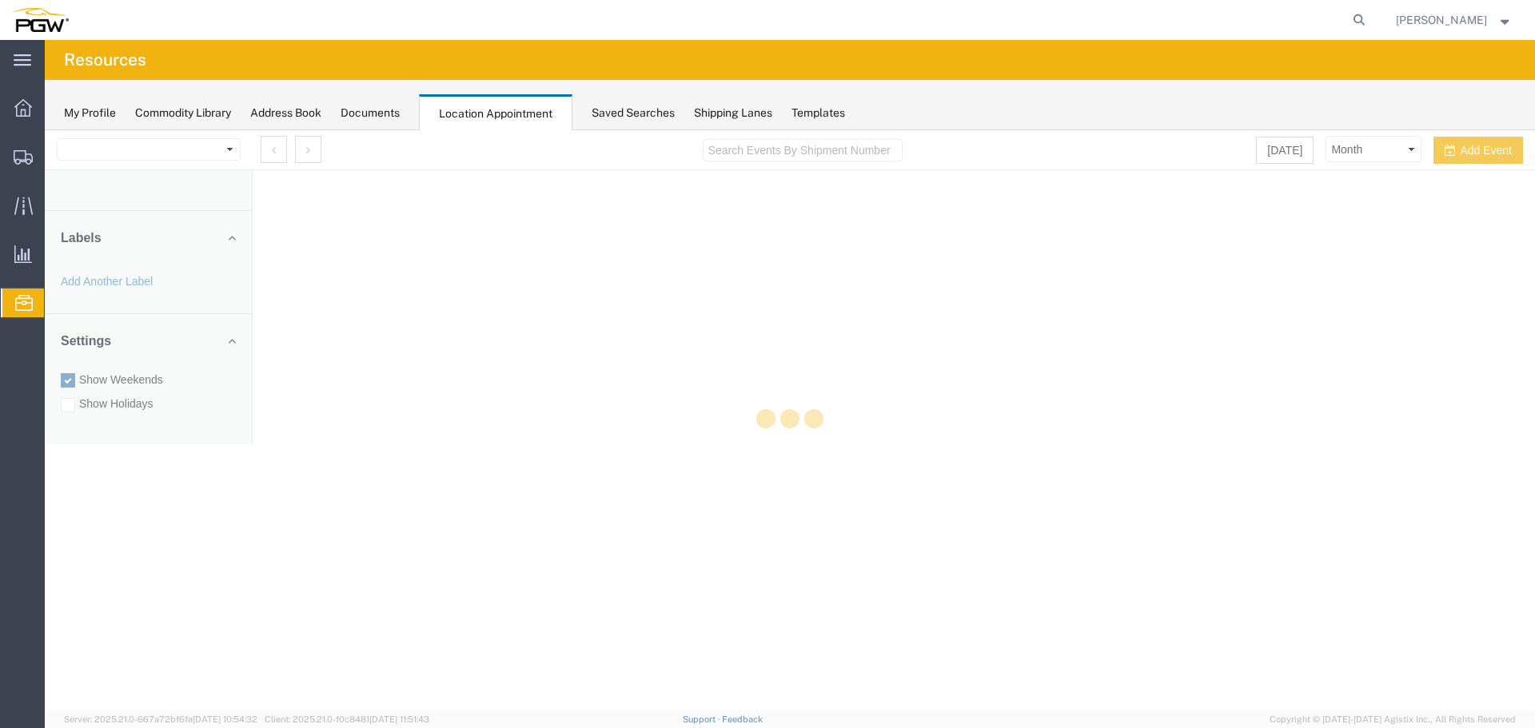
select select "28253"
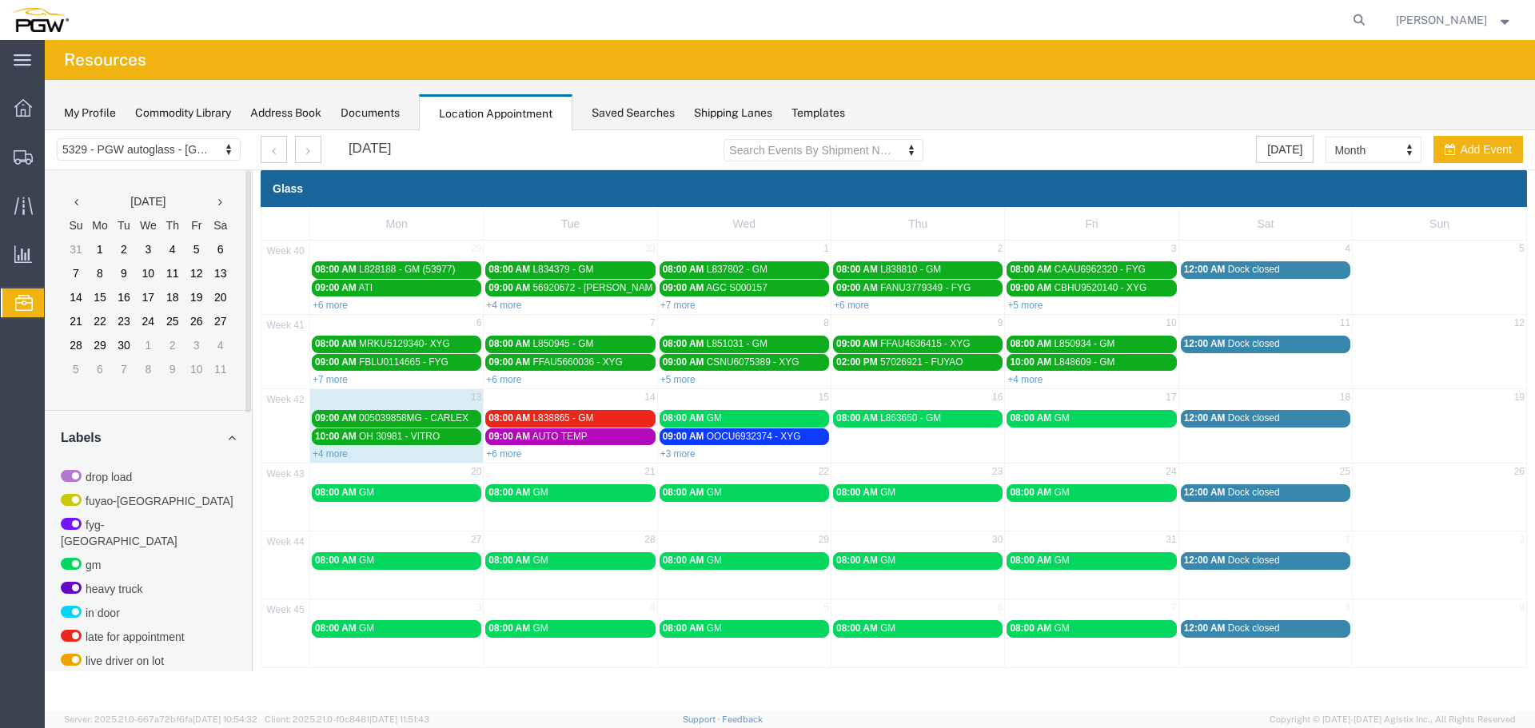
scroll to position [404, 0]
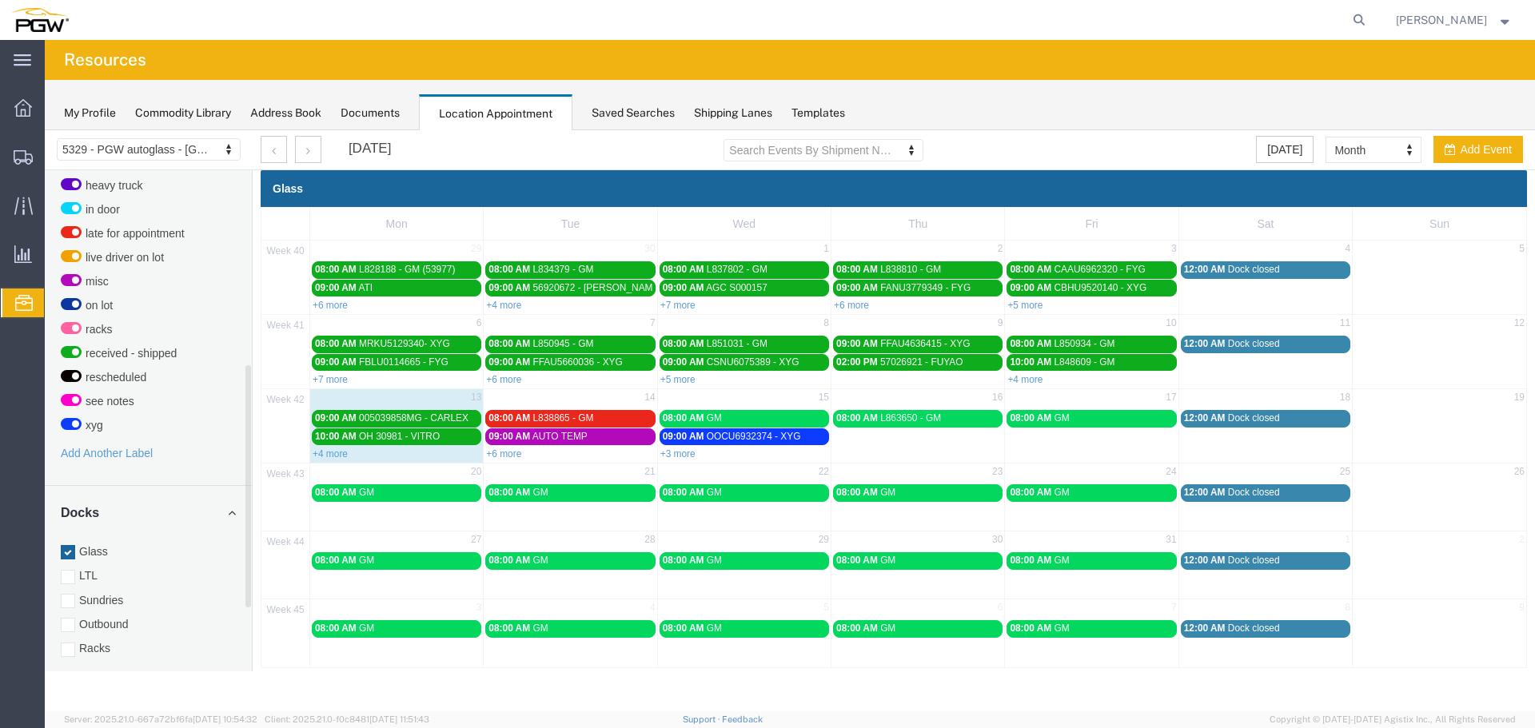
click at [101, 641] on label "Racks" at bounding box center [148, 649] width 175 height 16
click at [45, 130] on input "Racks" at bounding box center [45, 130] width 0 height 0
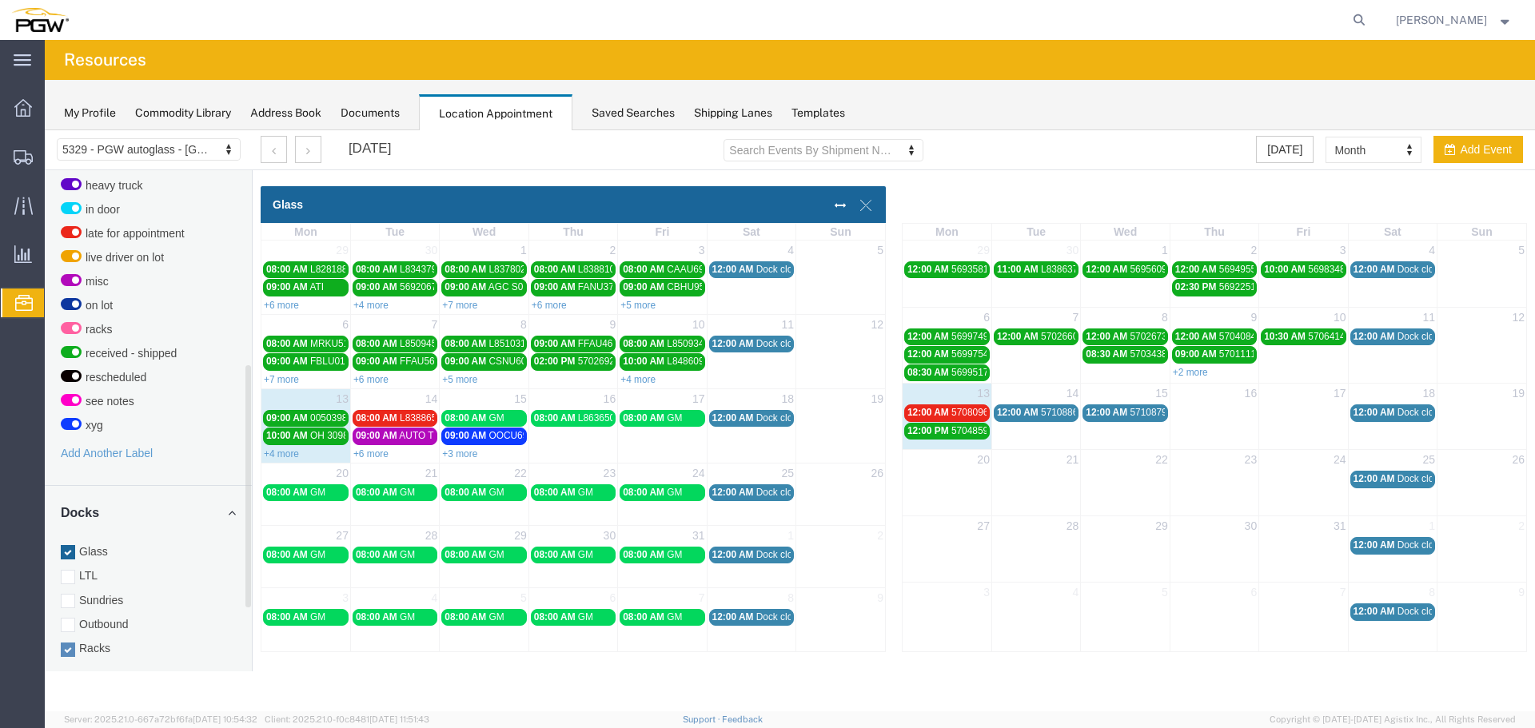
click at [972, 405] on link "12:00 AM 57080967 - [GEOGRAPHIC_DATA] / Columbia / [GEOGRAPHIC_DATA]" at bounding box center [947, 413] width 86 height 17
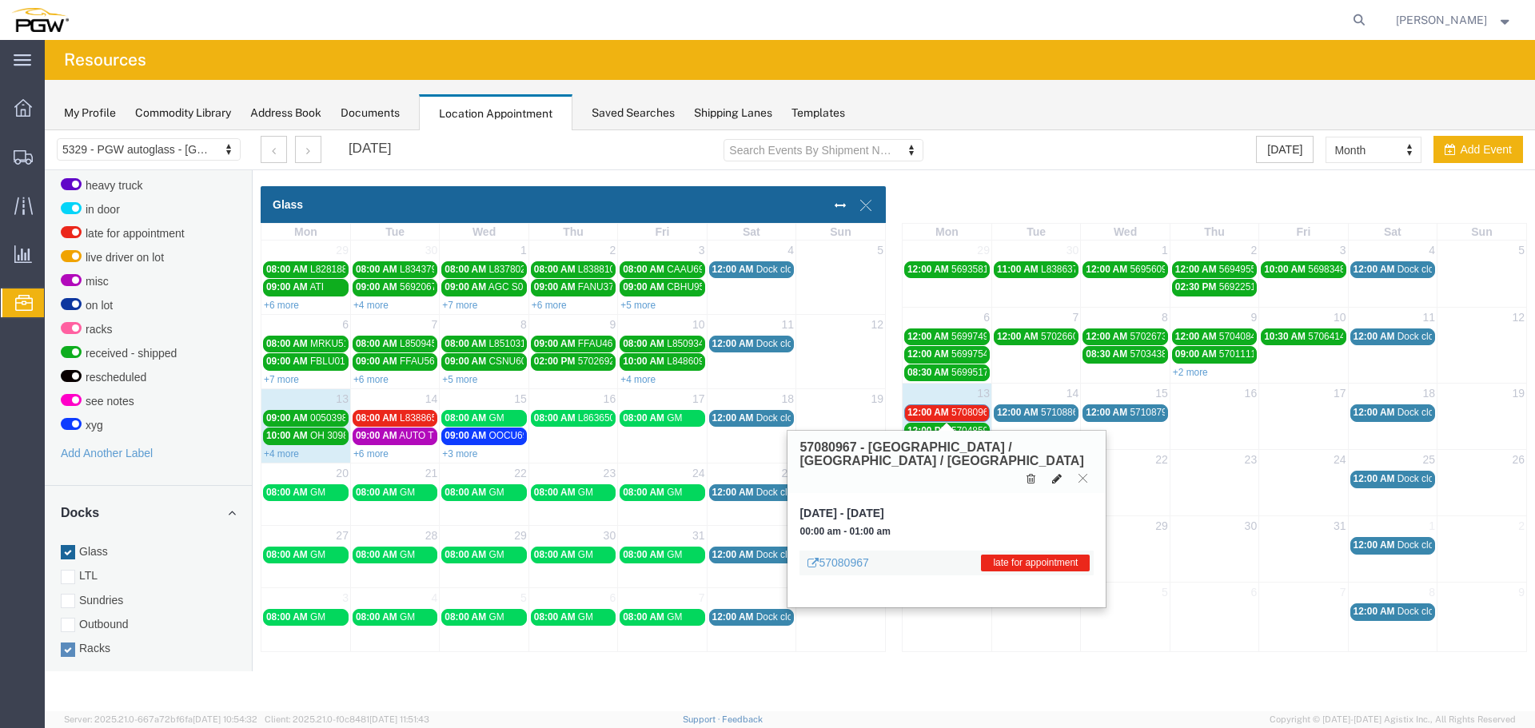
click at [1054, 473] on icon at bounding box center [1057, 478] width 10 height 11
select select "3"
select select "260"
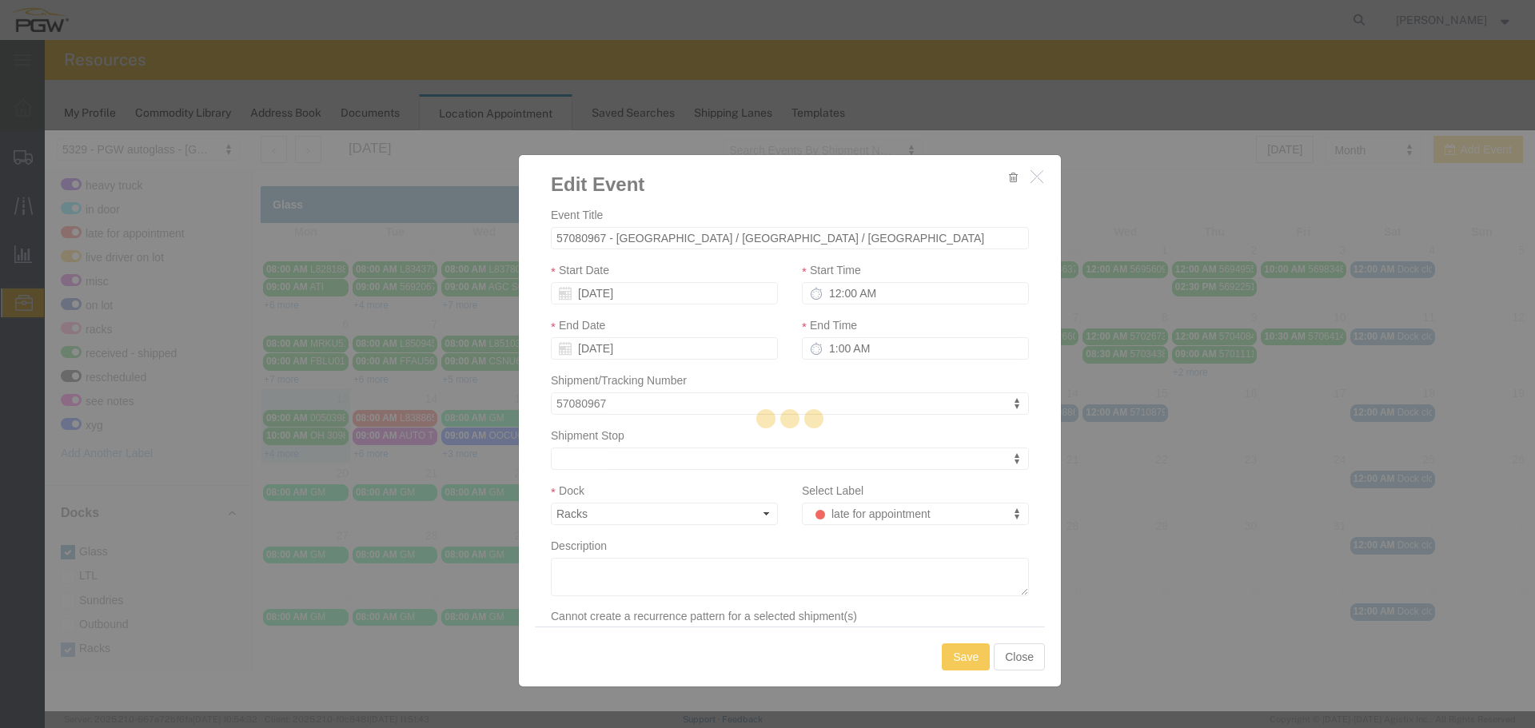
select select
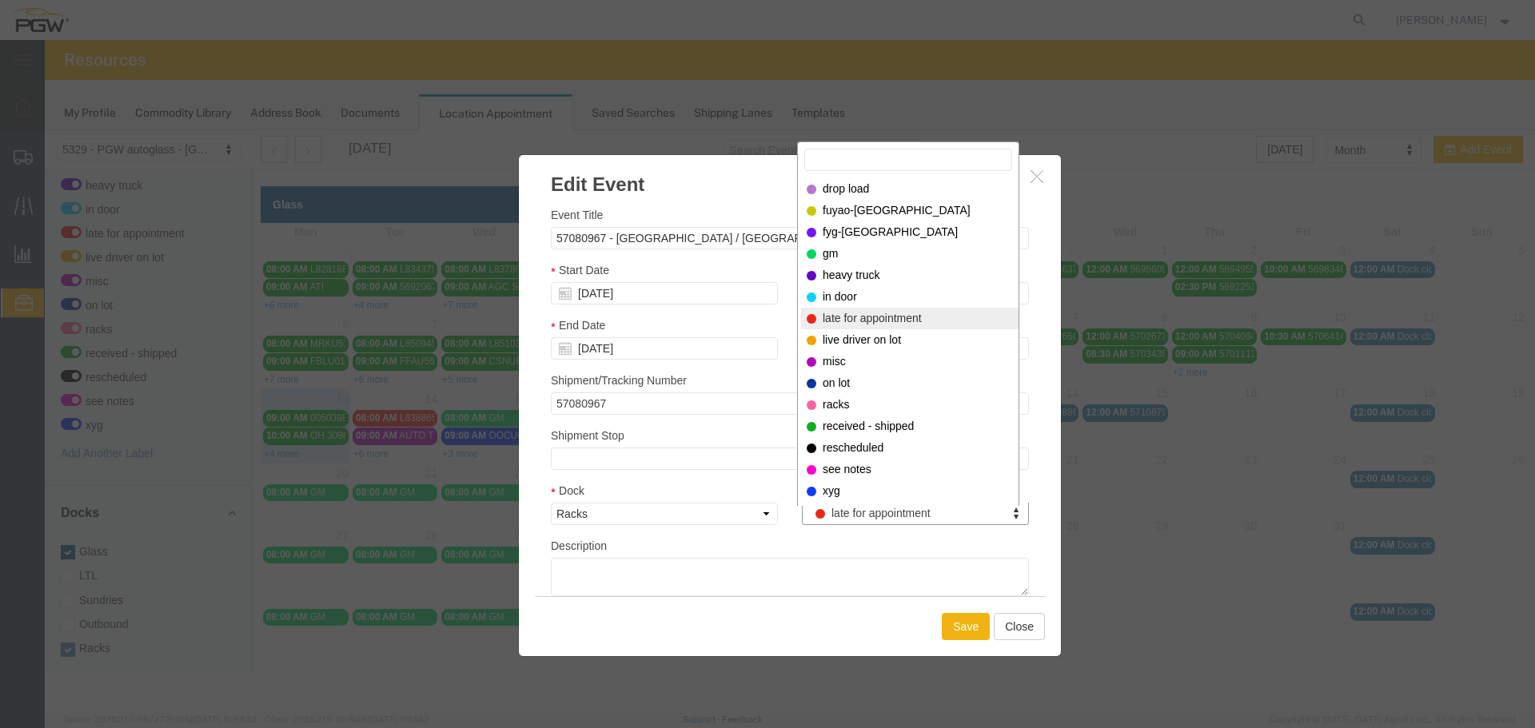
drag, startPoint x: 848, startPoint y: 512, endPoint x: 851, endPoint y: 445, distance: 66.4
select select "300"
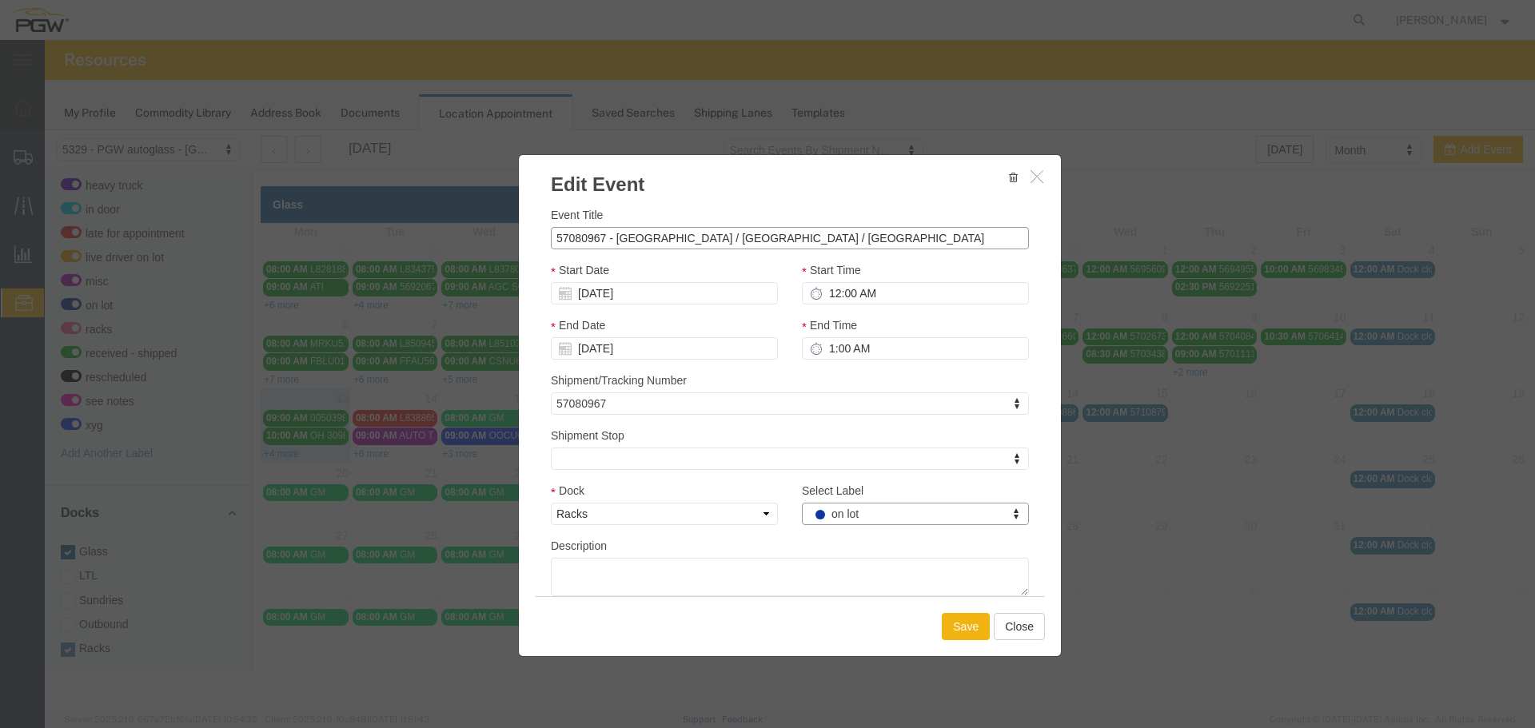
click at [804, 230] on input "57080967 - [GEOGRAPHIC_DATA] / [GEOGRAPHIC_DATA] / [GEOGRAPHIC_DATA]" at bounding box center [790, 238] width 478 height 22
type input "57080967 - [GEOGRAPHIC_DATA] / [GEOGRAPHIC_DATA] / [GEOGRAPHIC_DATA] (54013)"
click at [697, 277] on div "Start Date [DATE]" at bounding box center [664, 282] width 227 height 43
click at [955, 625] on button "Save" at bounding box center [966, 626] width 48 height 27
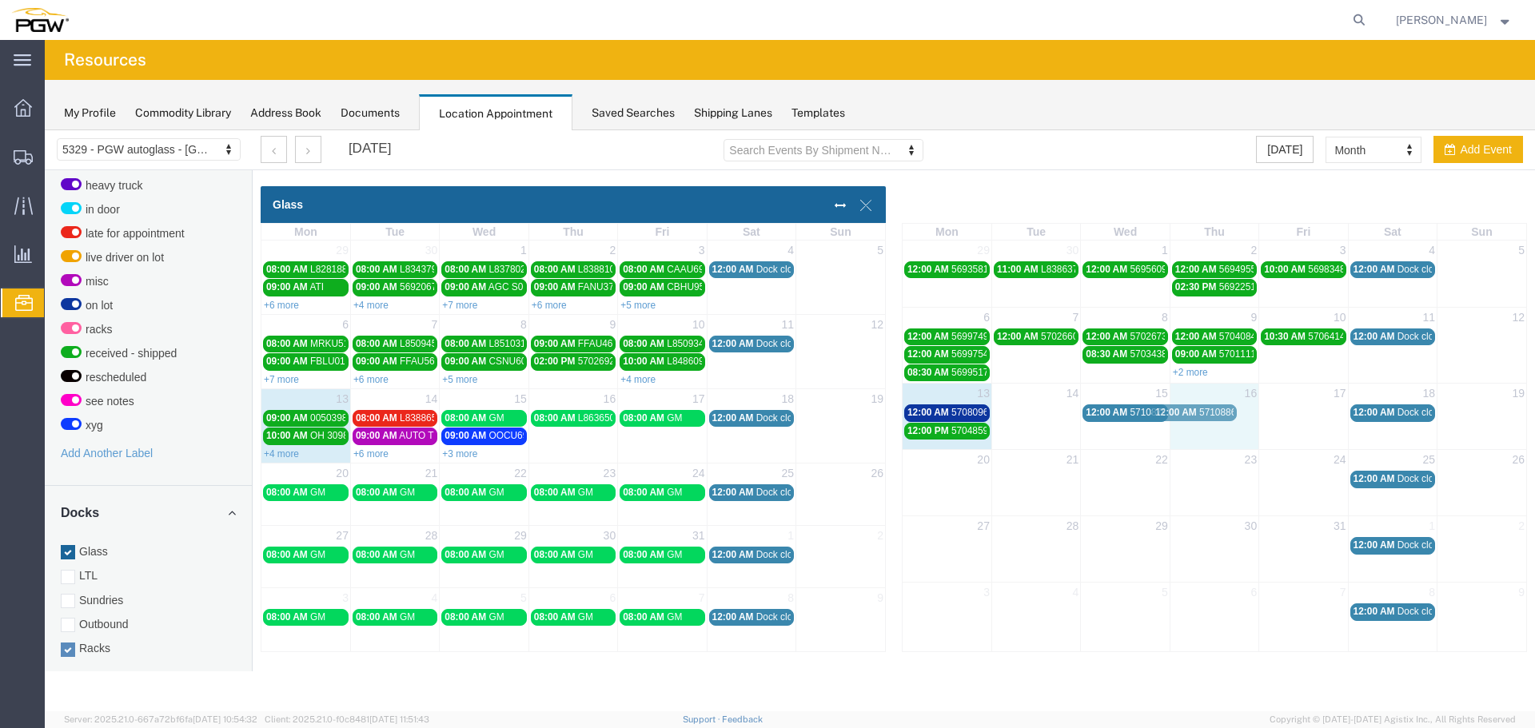
drag, startPoint x: 1020, startPoint y: 415, endPoint x: 1179, endPoint y: 415, distance: 158.3
drag, startPoint x: 955, startPoint y: 416, endPoint x: 1035, endPoint y: 416, distance: 80.0
click at [85, 641] on label "Racks" at bounding box center [148, 649] width 175 height 16
click at [45, 130] on input "Racks" at bounding box center [45, 130] width 0 height 0
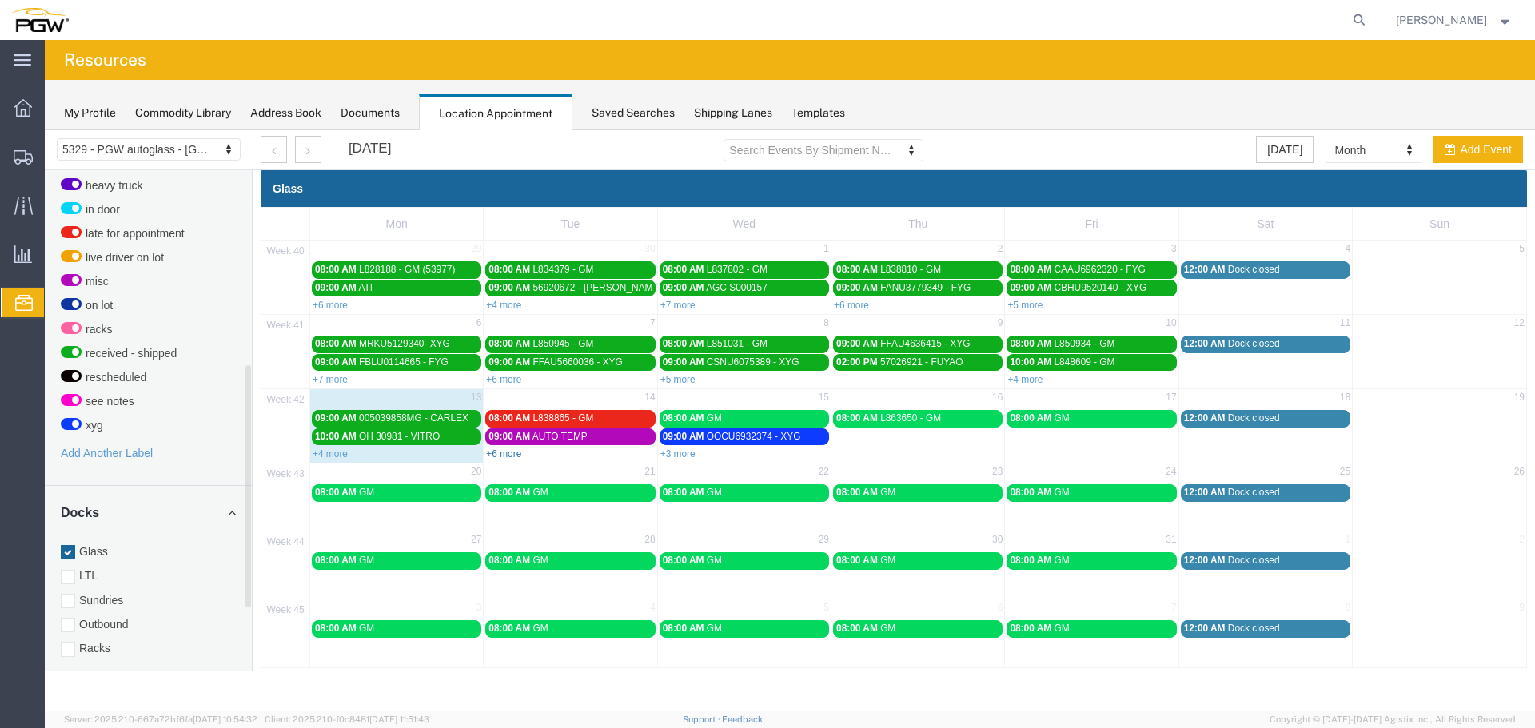
click at [518, 455] on link "+6 more" at bounding box center [503, 454] width 35 height 11
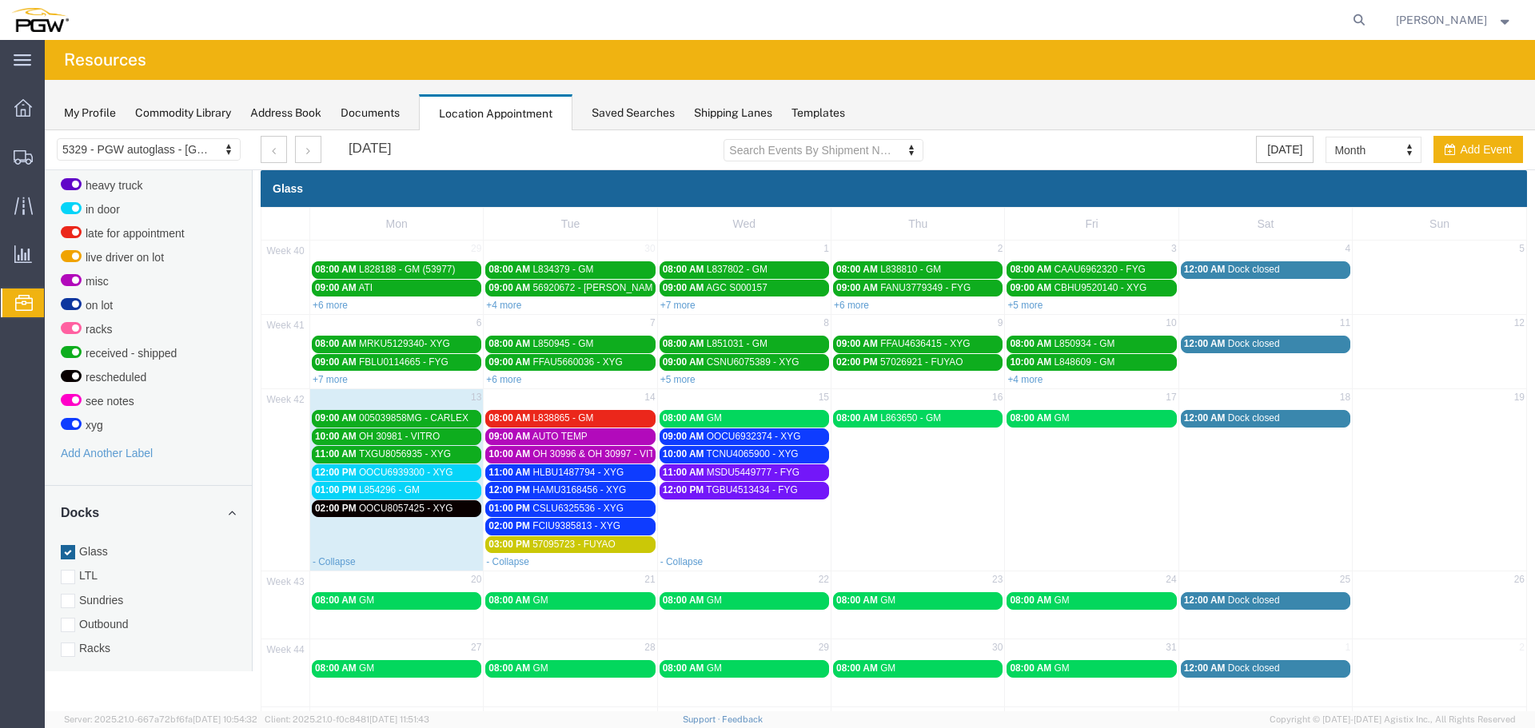
click at [444, 501] on link "02:00 PM OOCU8057425 - XYG" at bounding box center [397, 509] width 170 height 17
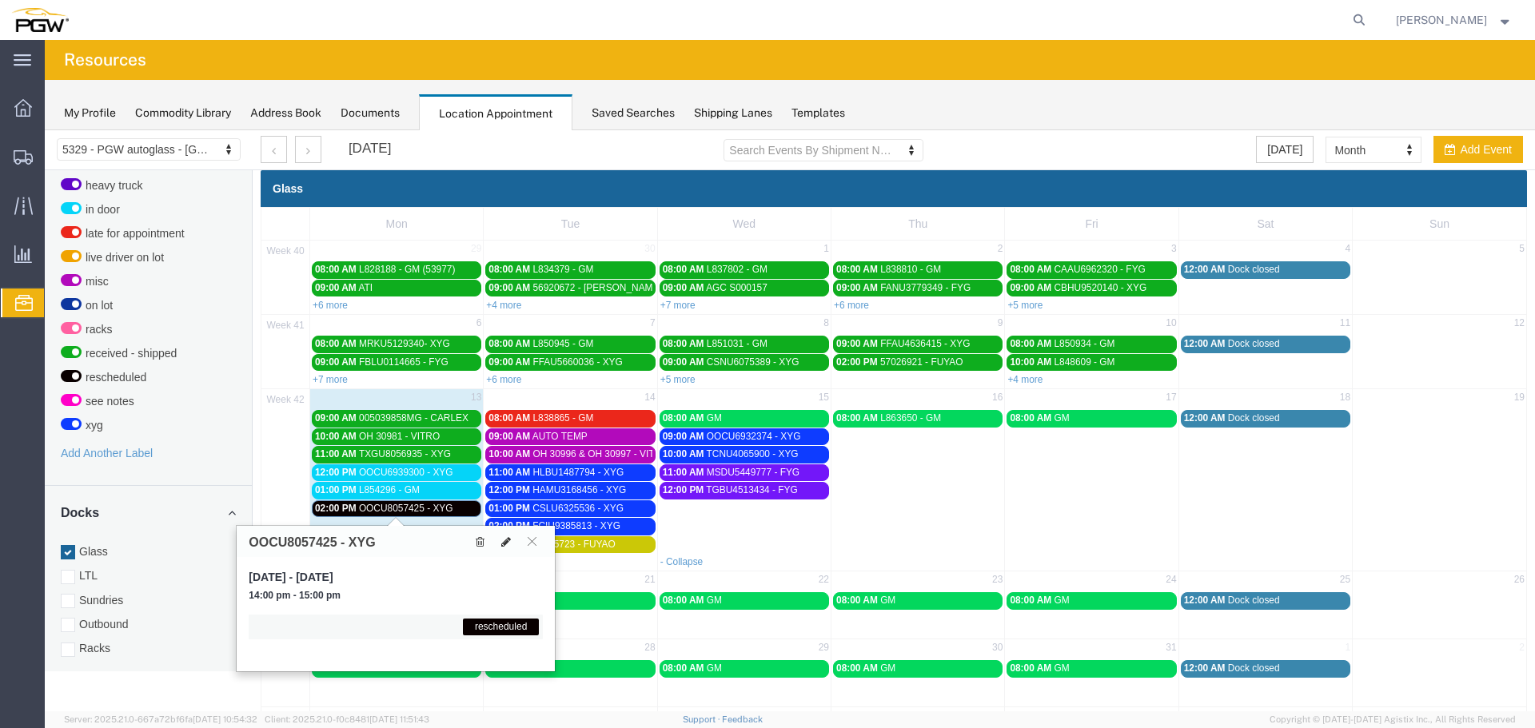
click at [504, 548] on button at bounding box center [506, 541] width 22 height 17
select select "1"
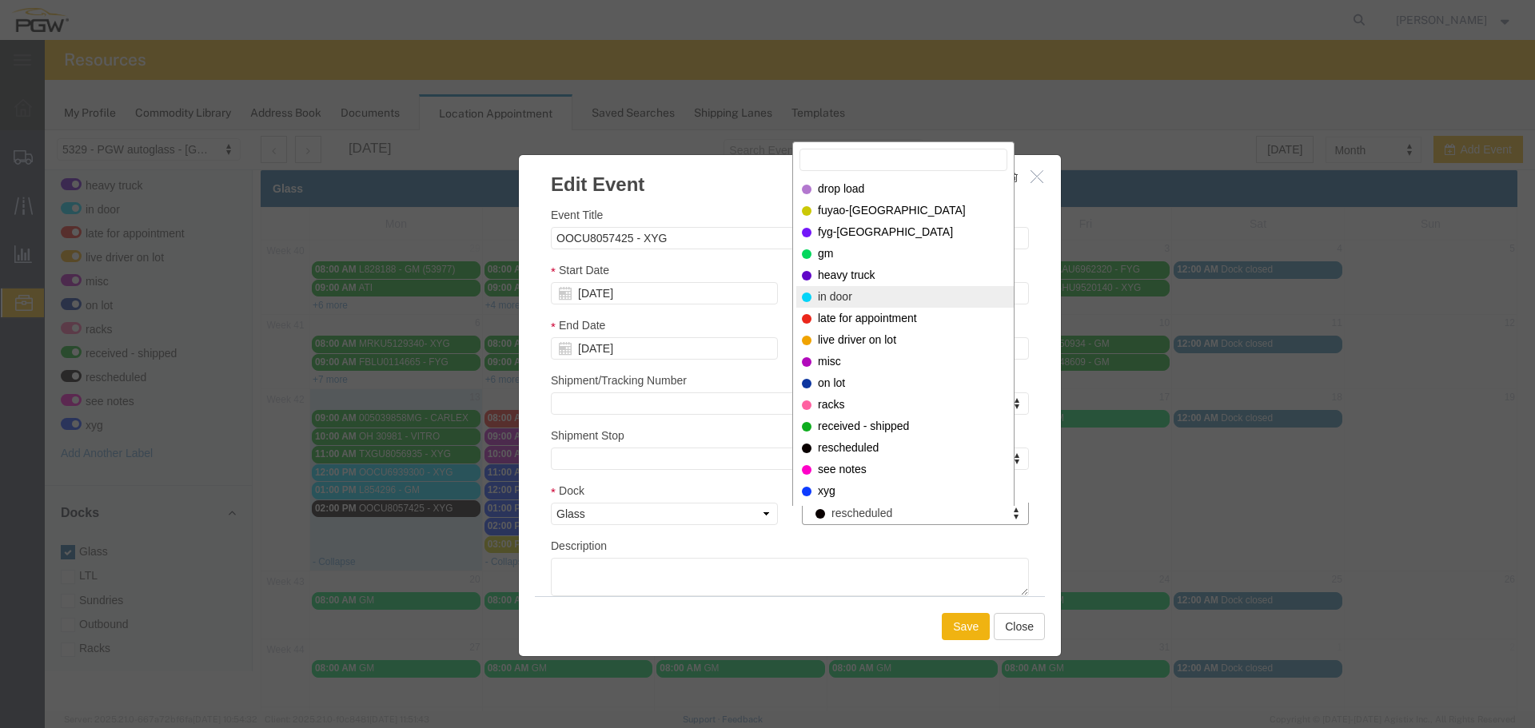
select select "220"
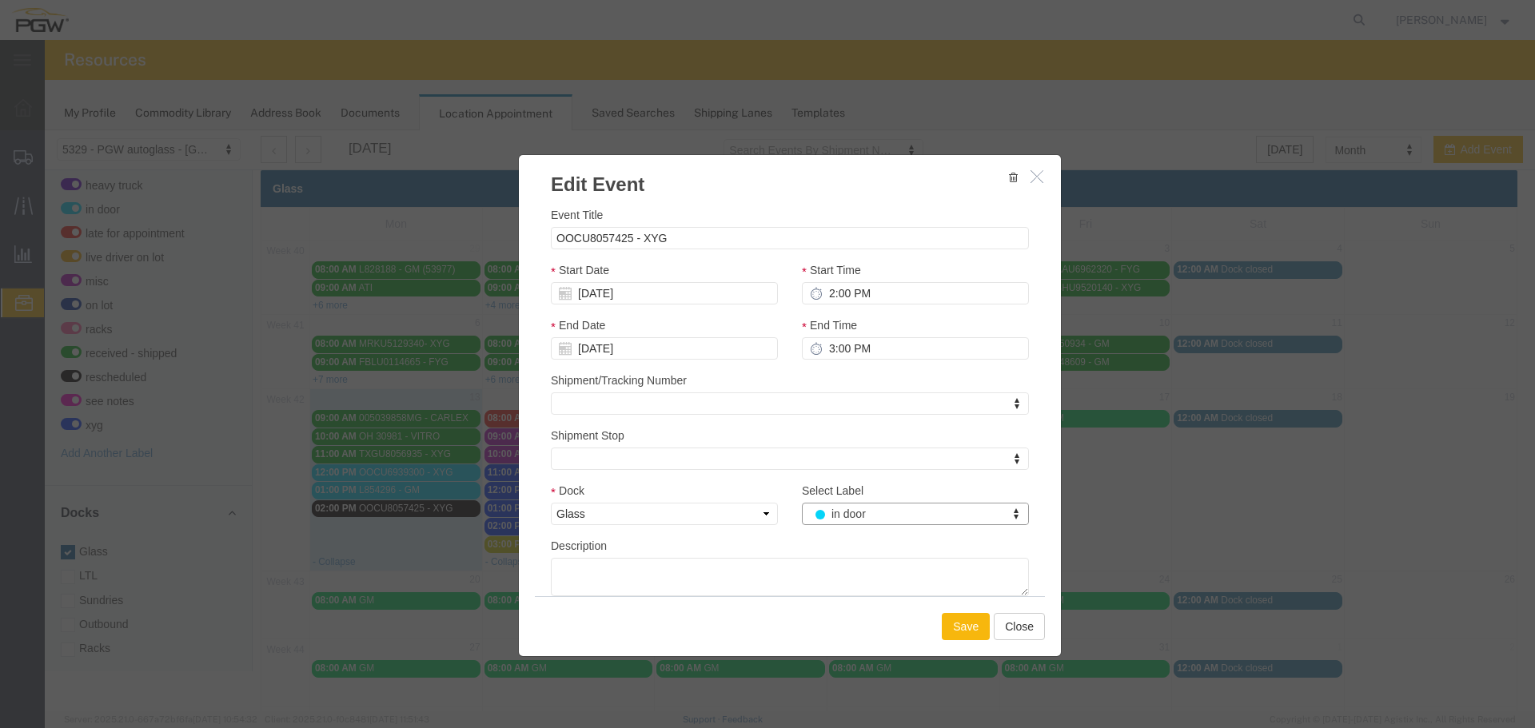
click at [964, 631] on button "Save" at bounding box center [966, 626] width 48 height 27
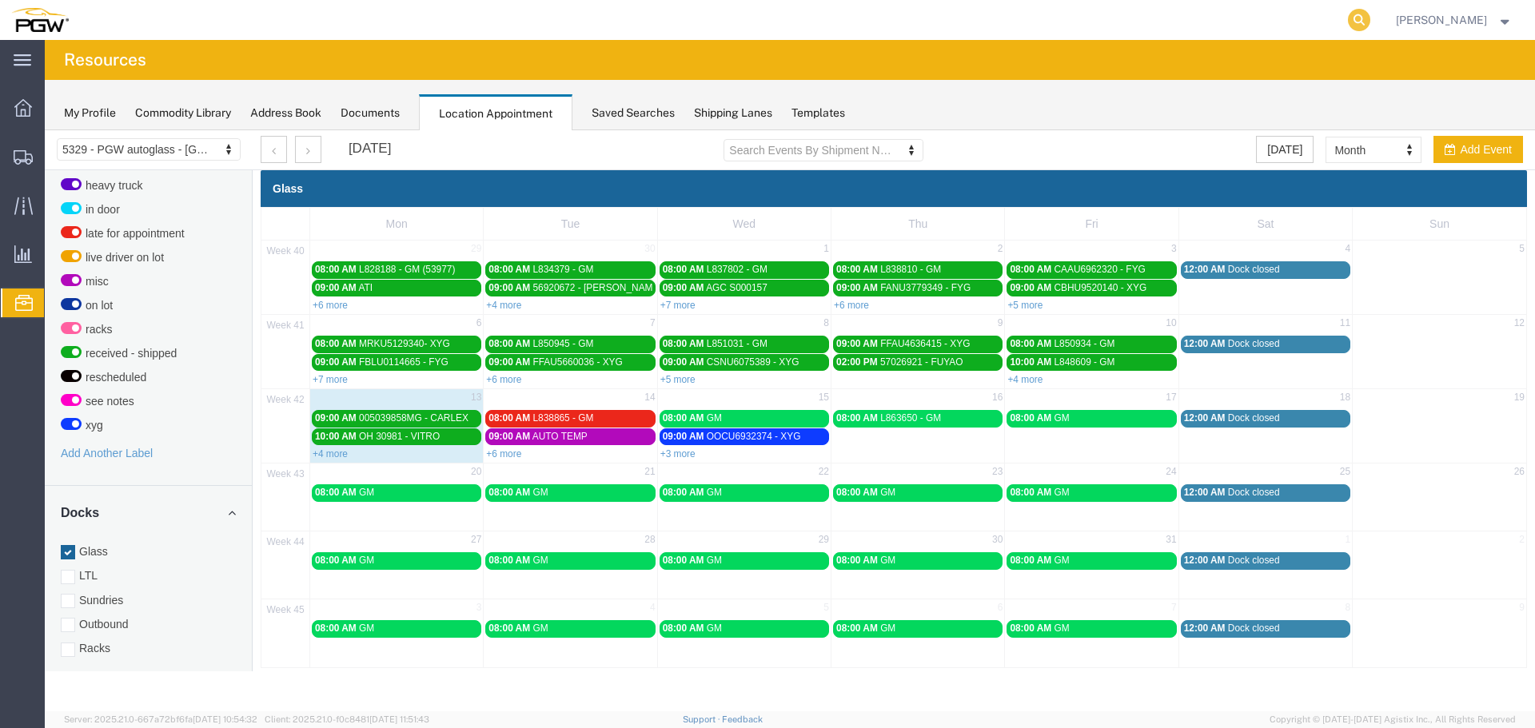
click at [1359, 18] on icon at bounding box center [1359, 20] width 22 height 22
paste input "669318"
type input "669318"
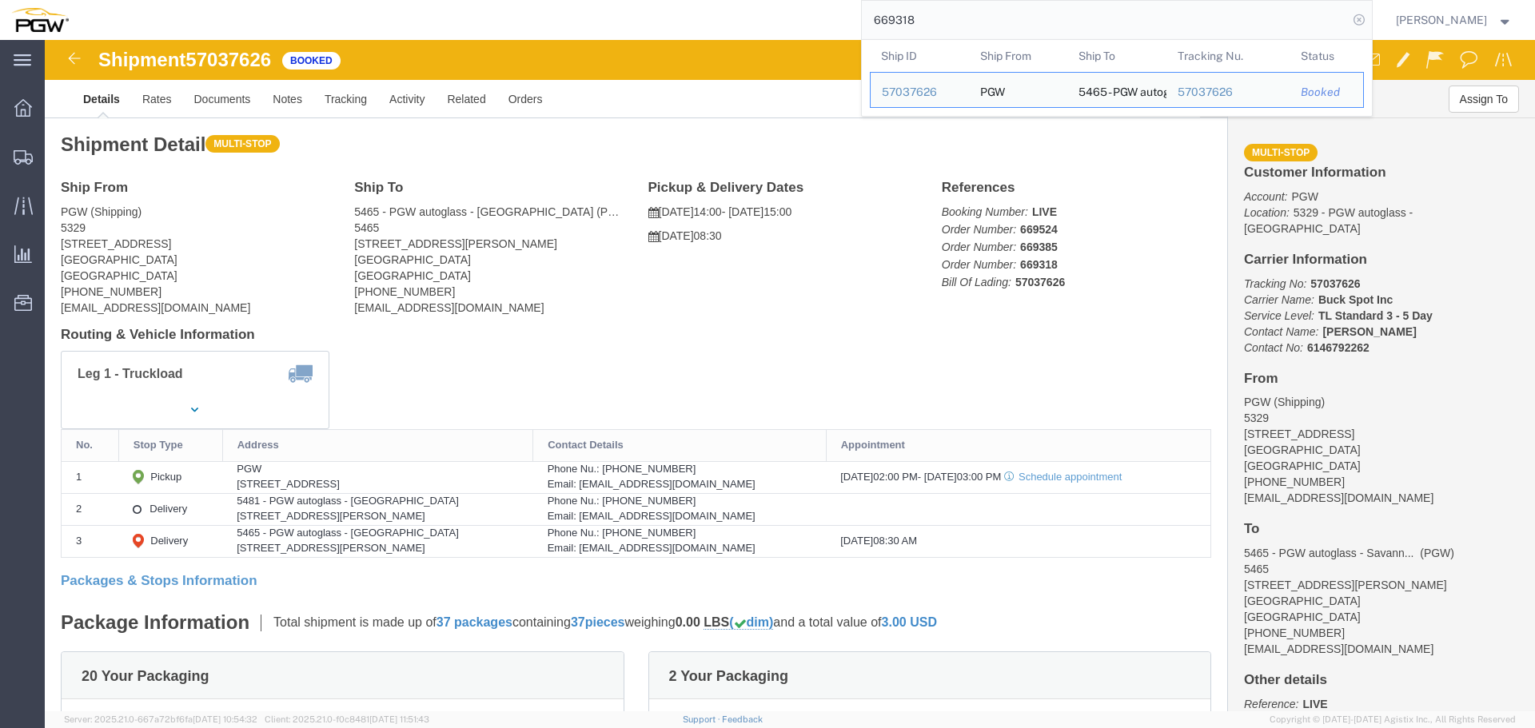
click at [1363, 22] on icon at bounding box center [1359, 20] width 22 height 22
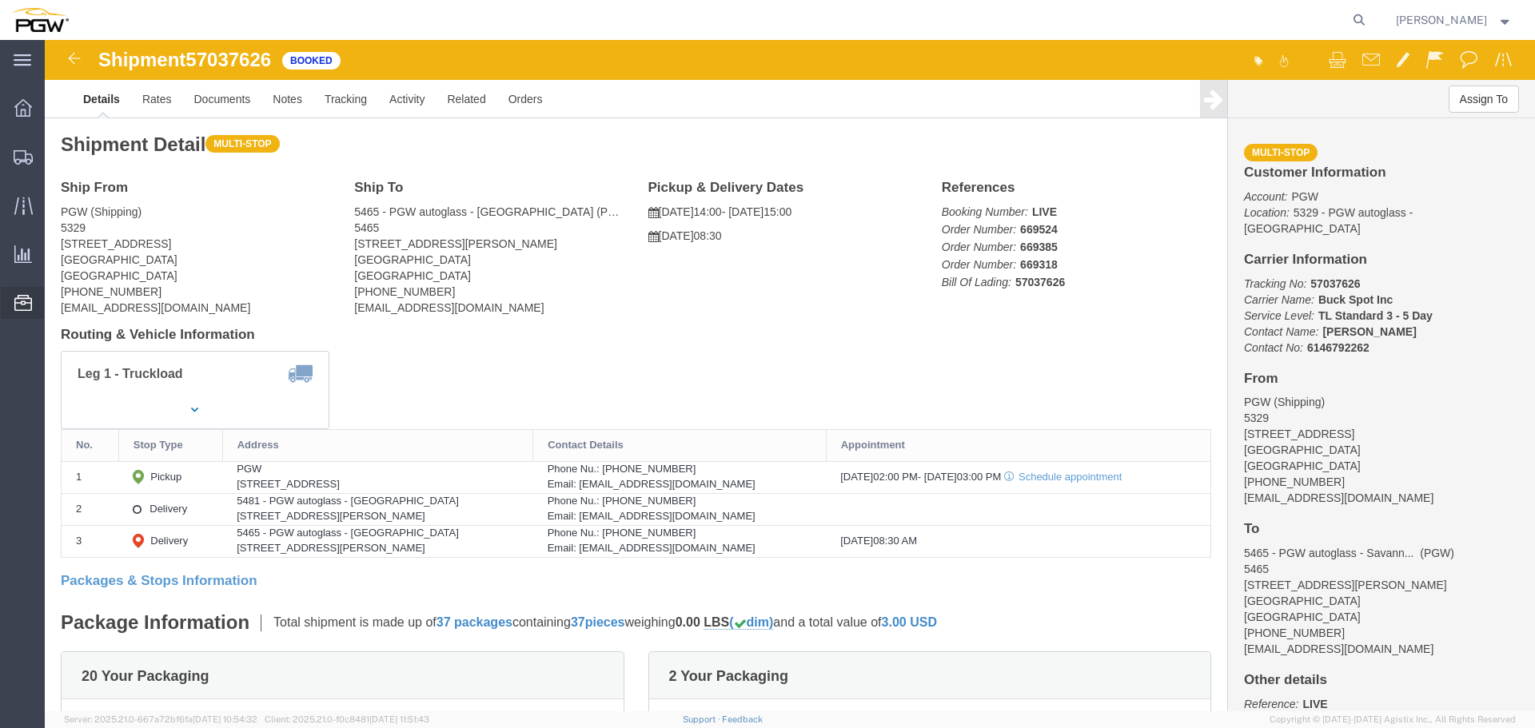
click at [0, 0] on span "Location Appointment" at bounding box center [0, 0] width 0 height 0
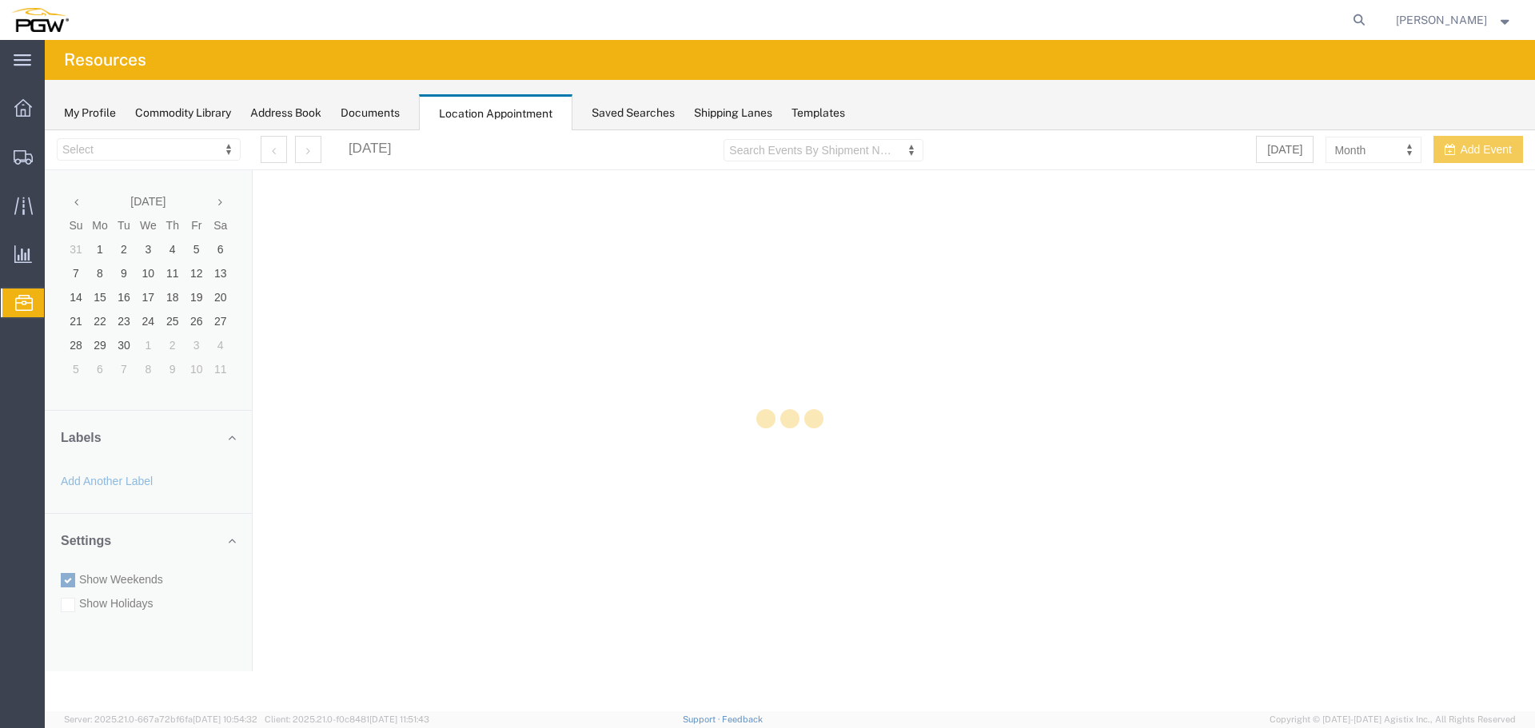
select select "28253"
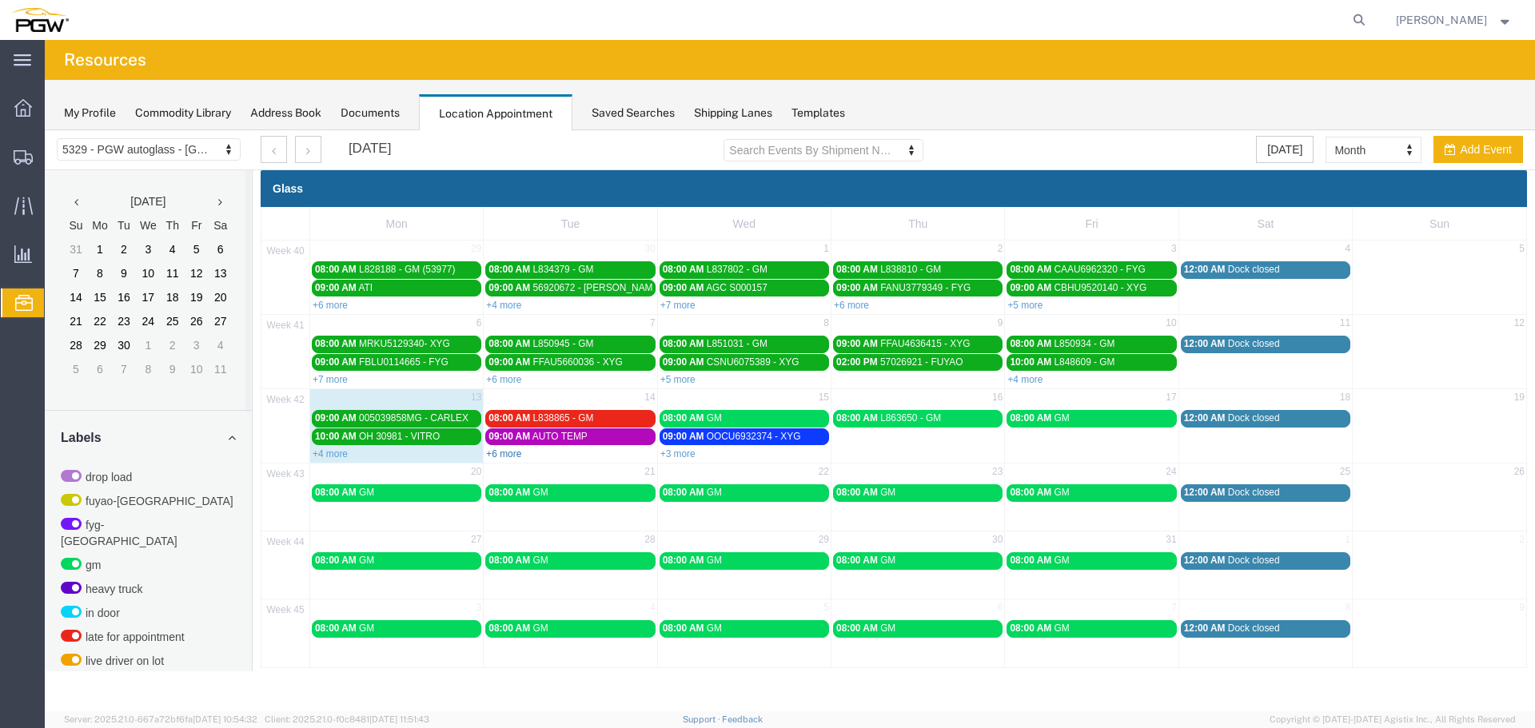
click at [508, 452] on link "+6 more" at bounding box center [503, 454] width 35 height 11
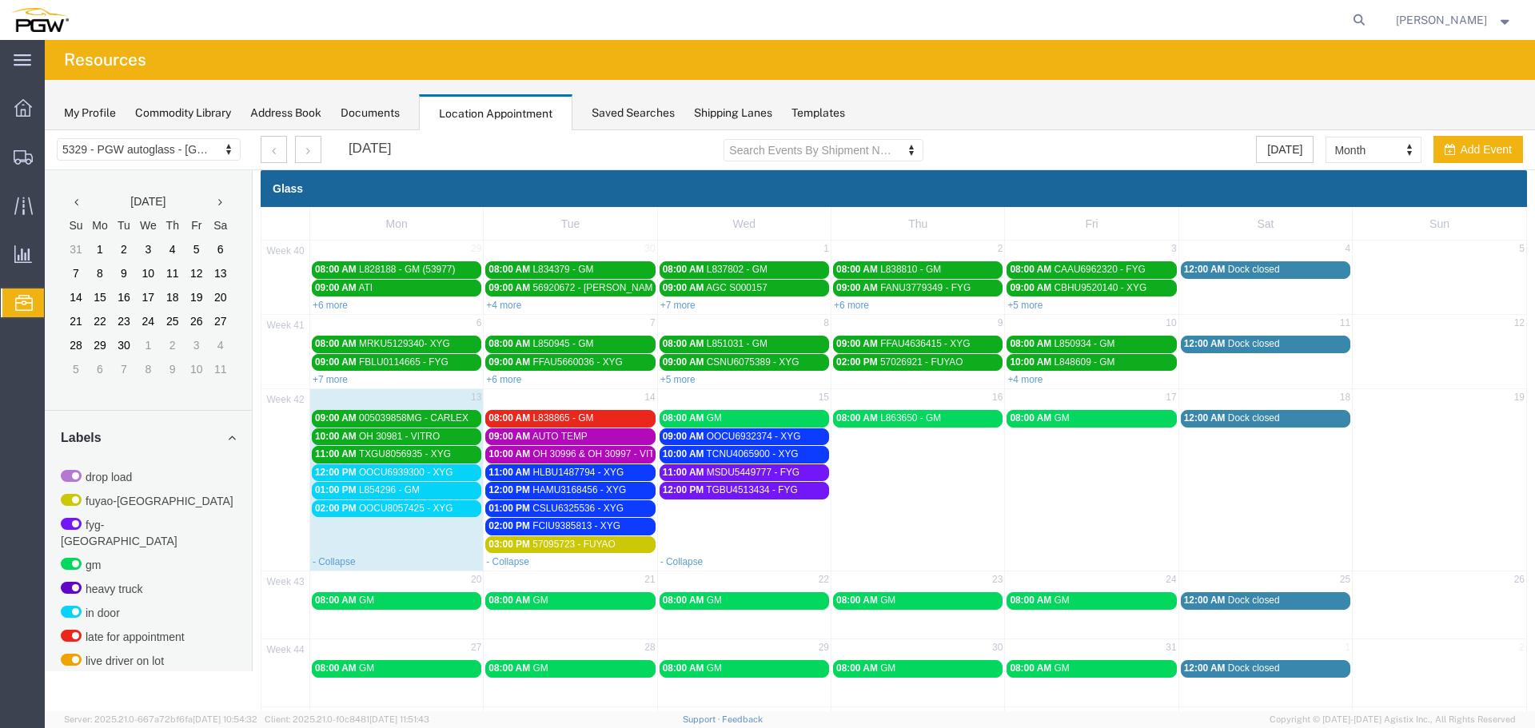
click at [449, 489] on div "01:00 PM L854296 - GM" at bounding box center [396, 491] width 163 height 12
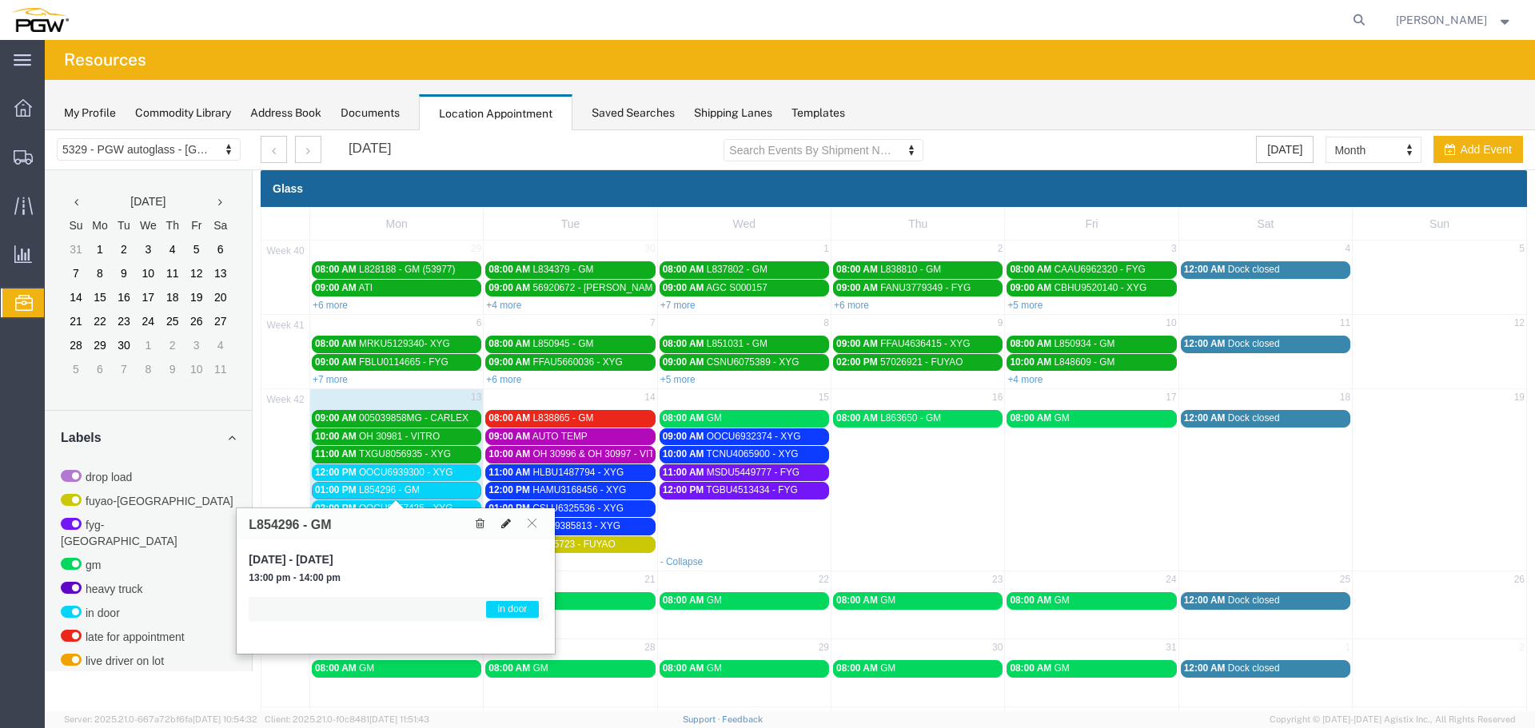
click at [509, 525] on icon at bounding box center [506, 523] width 10 height 11
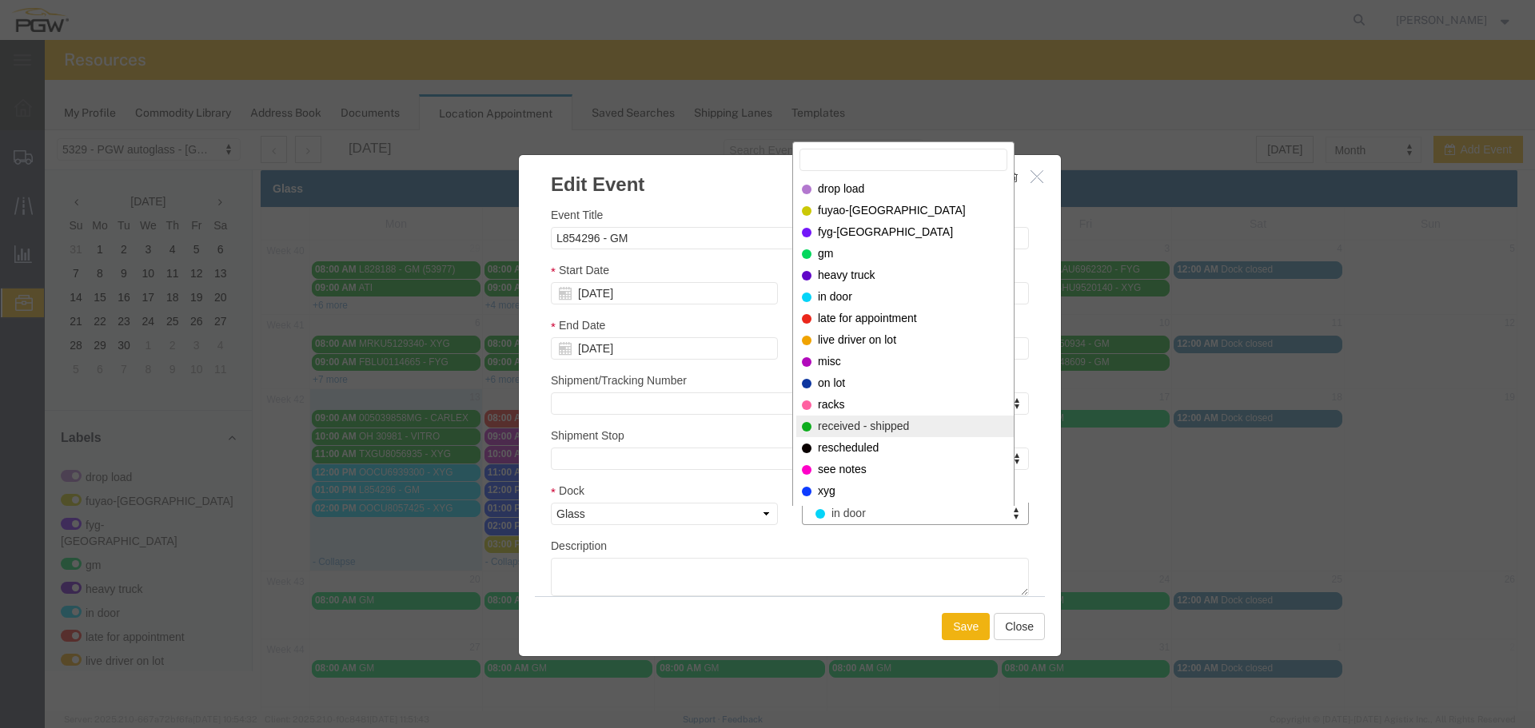
select select "200"
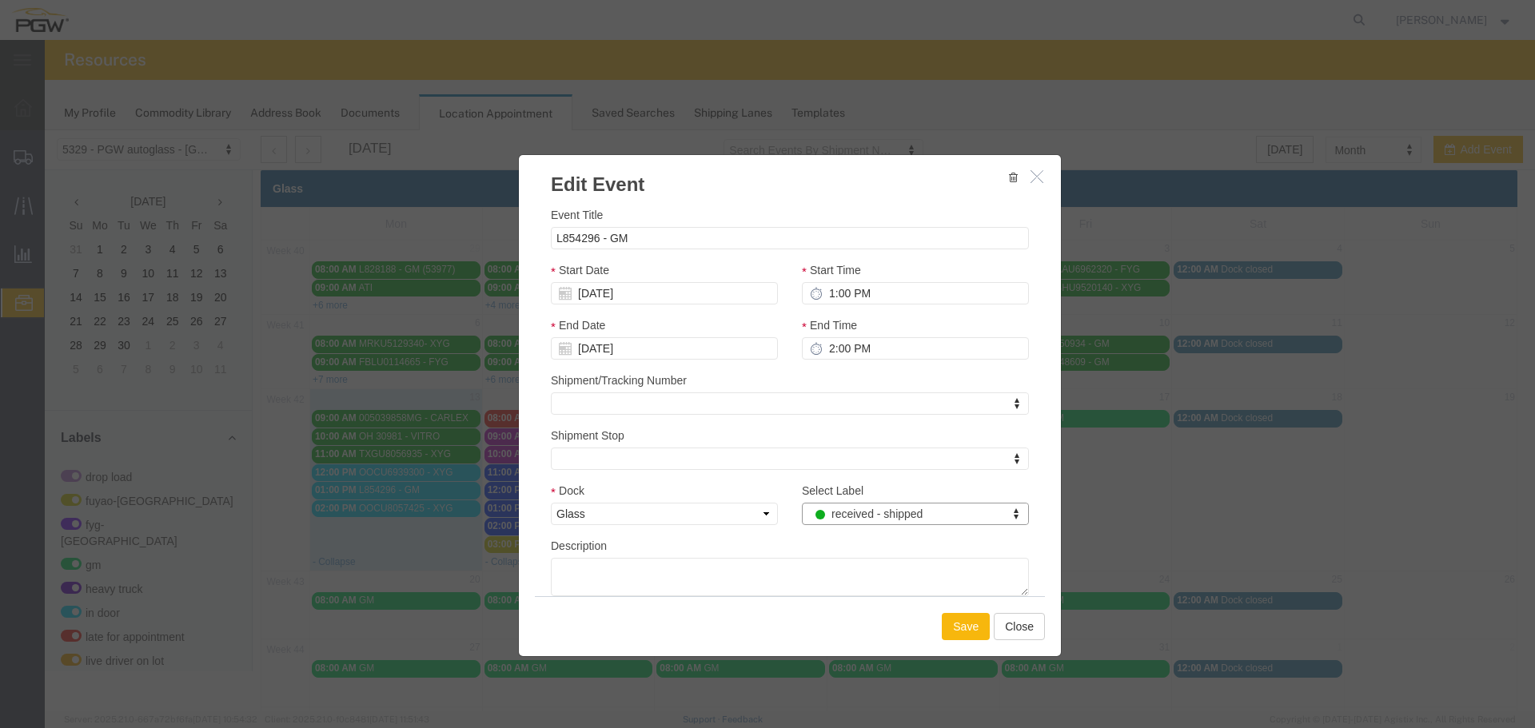
click at [950, 633] on button "Save" at bounding box center [966, 626] width 48 height 27
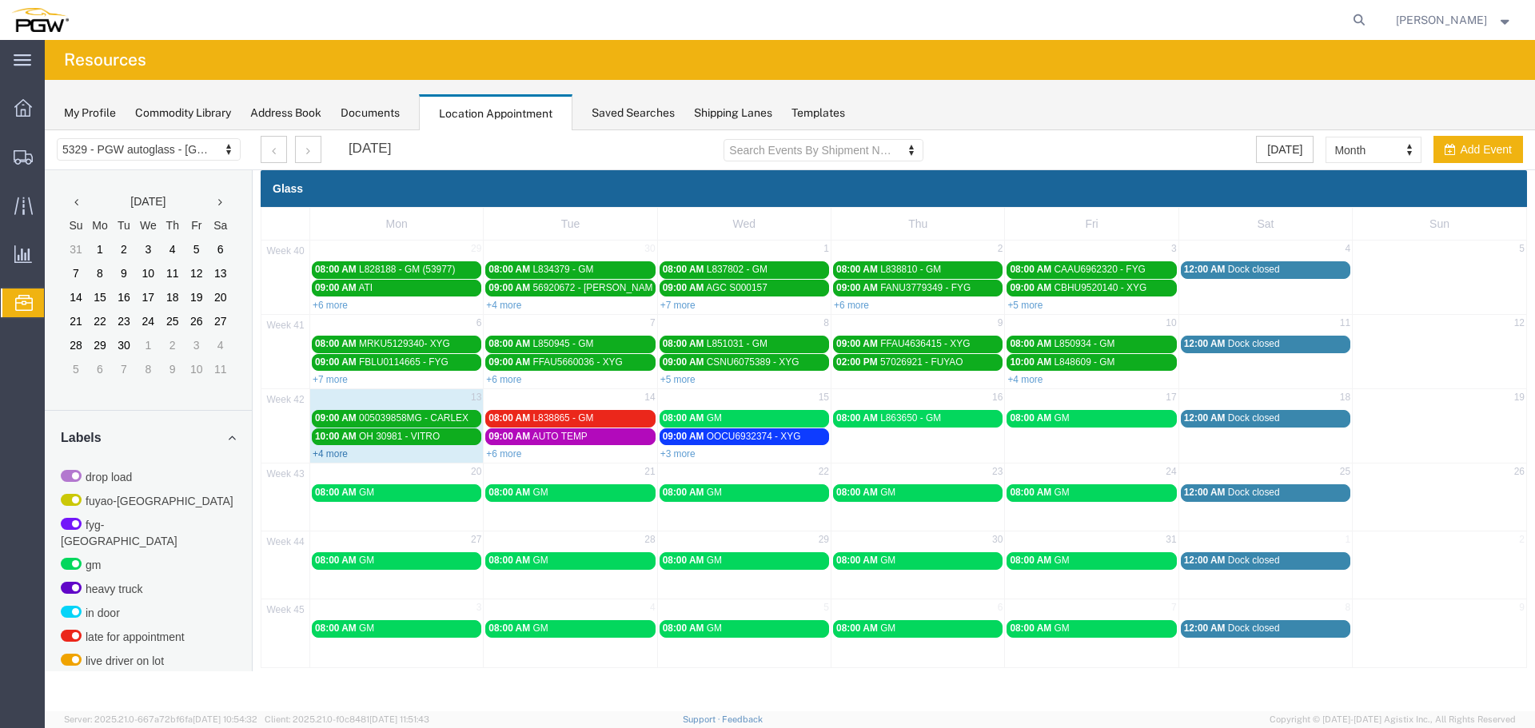
click at [329, 453] on link "+4 more" at bounding box center [330, 454] width 35 height 11
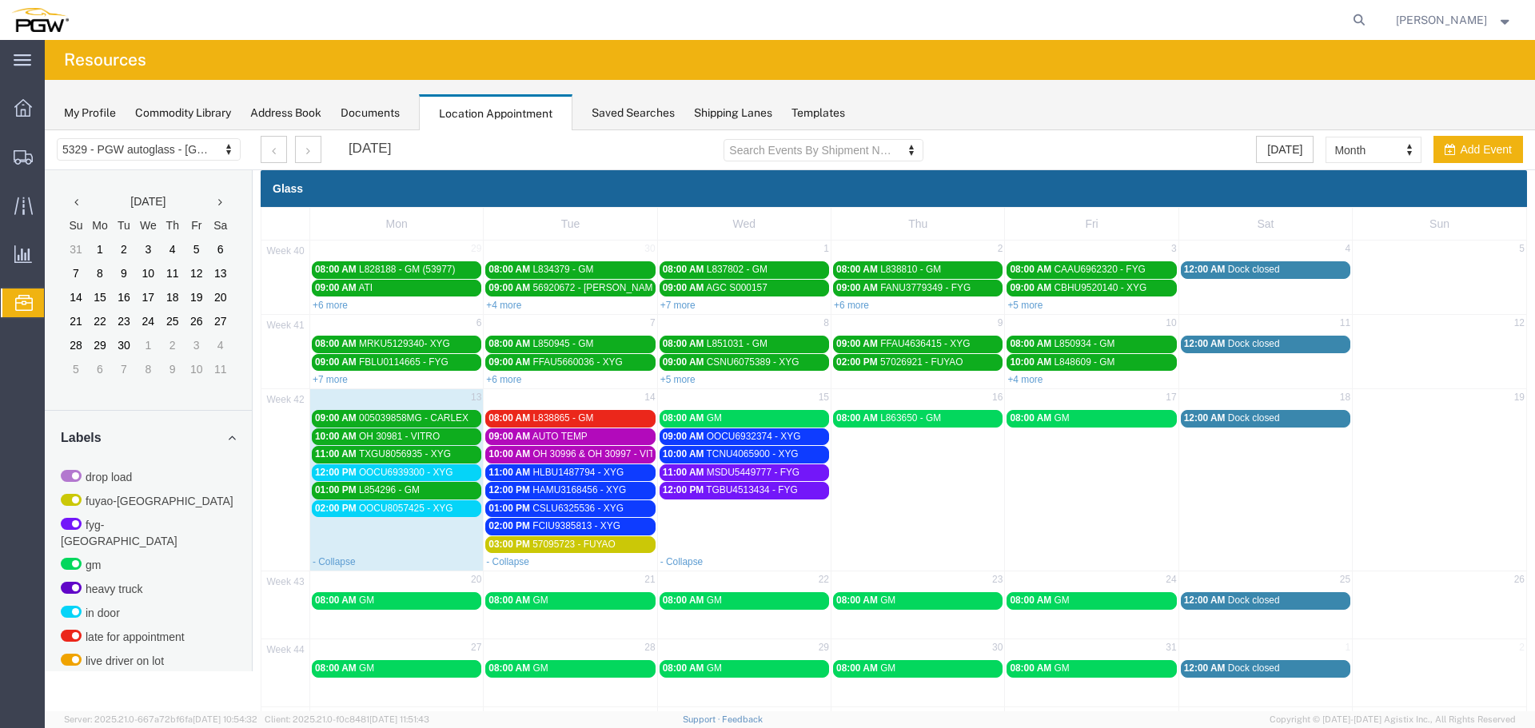
click at [355, 477] on span "12:00 PM" at bounding box center [336, 472] width 42 height 11
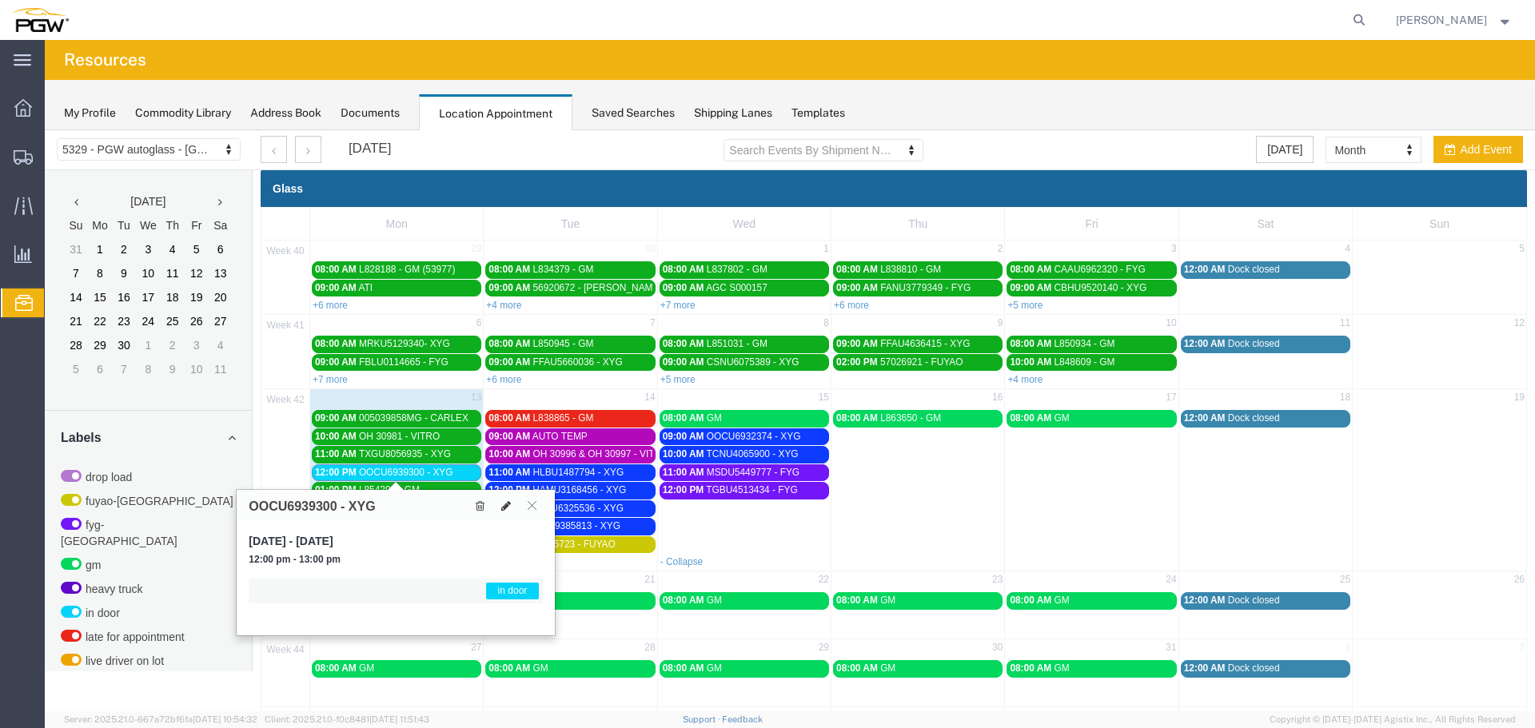
click at [501, 506] on button at bounding box center [506, 505] width 22 height 17
select select "1"
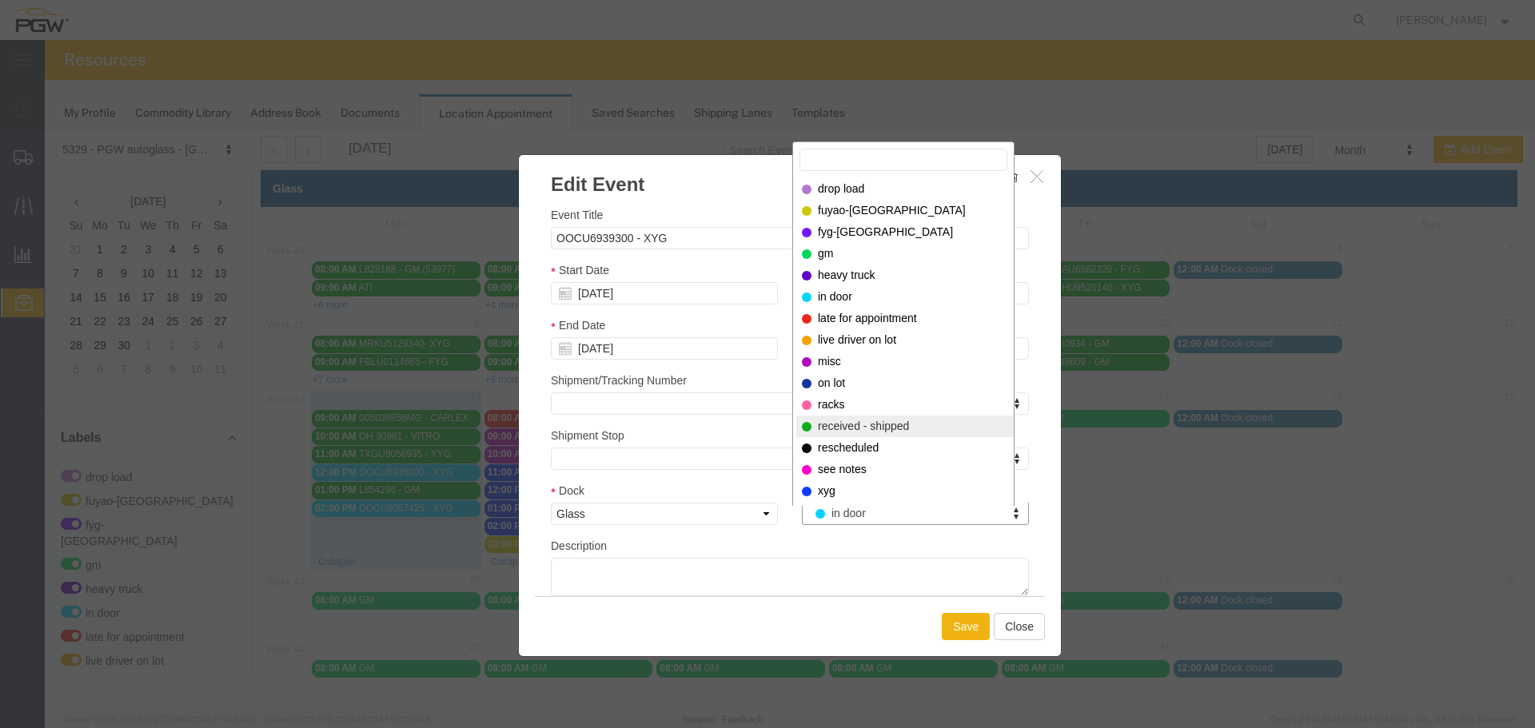
select select "200"
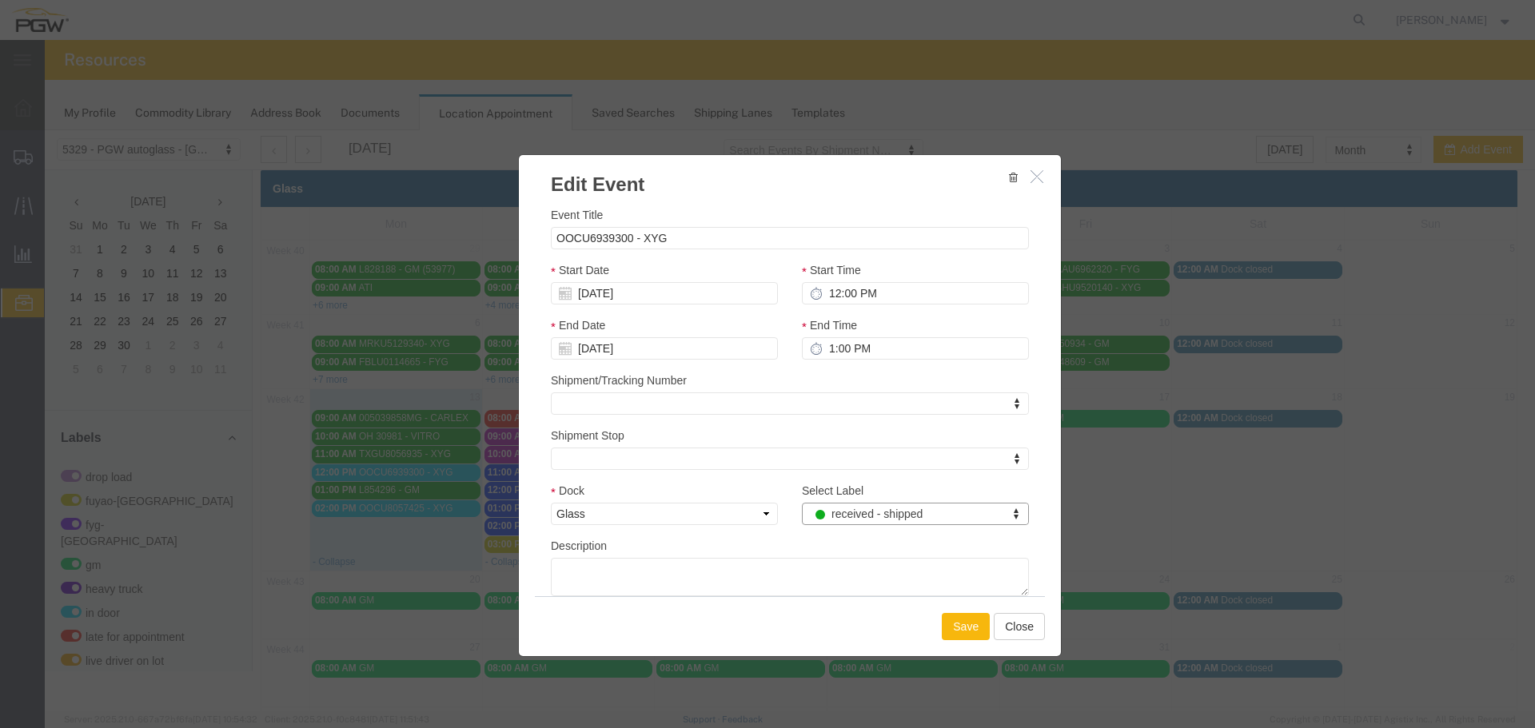
click at [965, 637] on button "Save" at bounding box center [966, 626] width 48 height 27
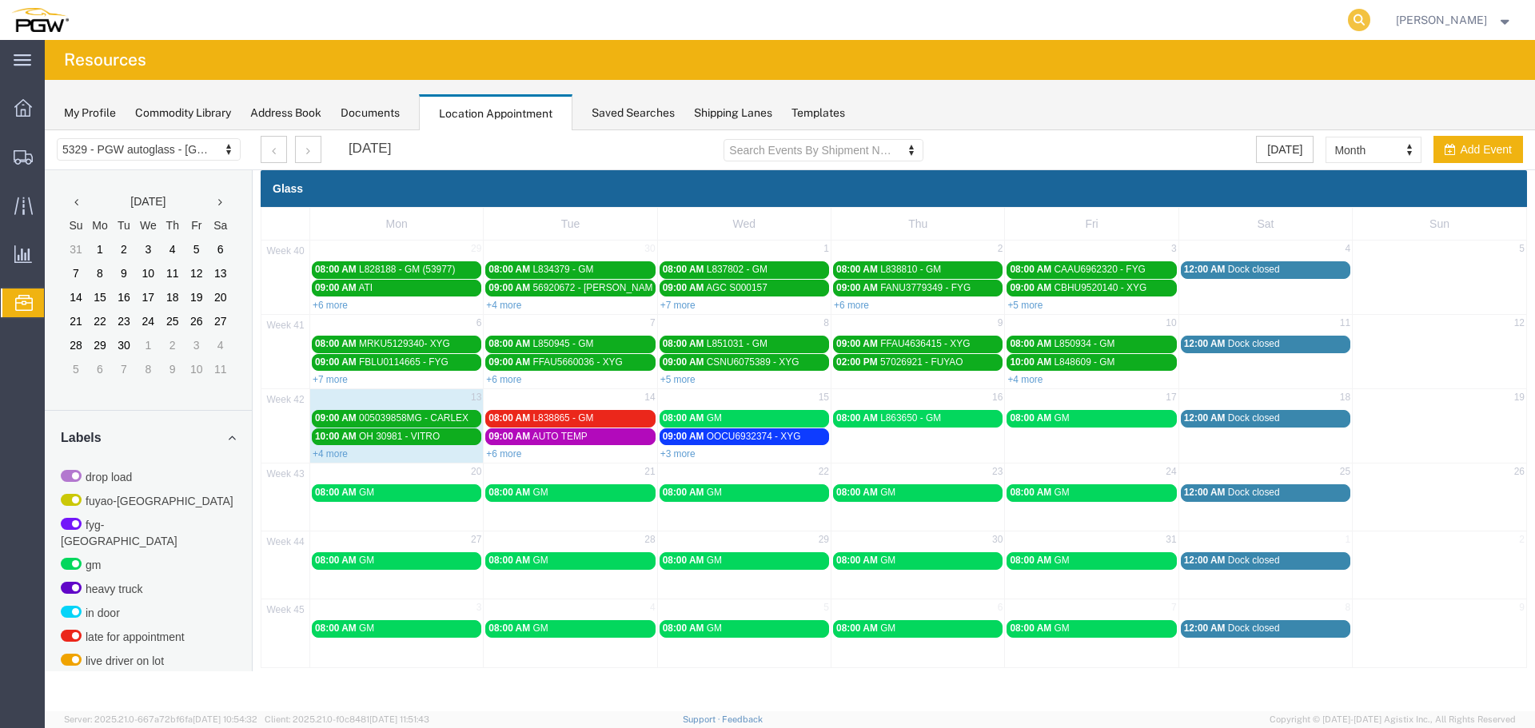
click at [1363, 16] on icon at bounding box center [1359, 20] width 22 height 22
paste input "669363"
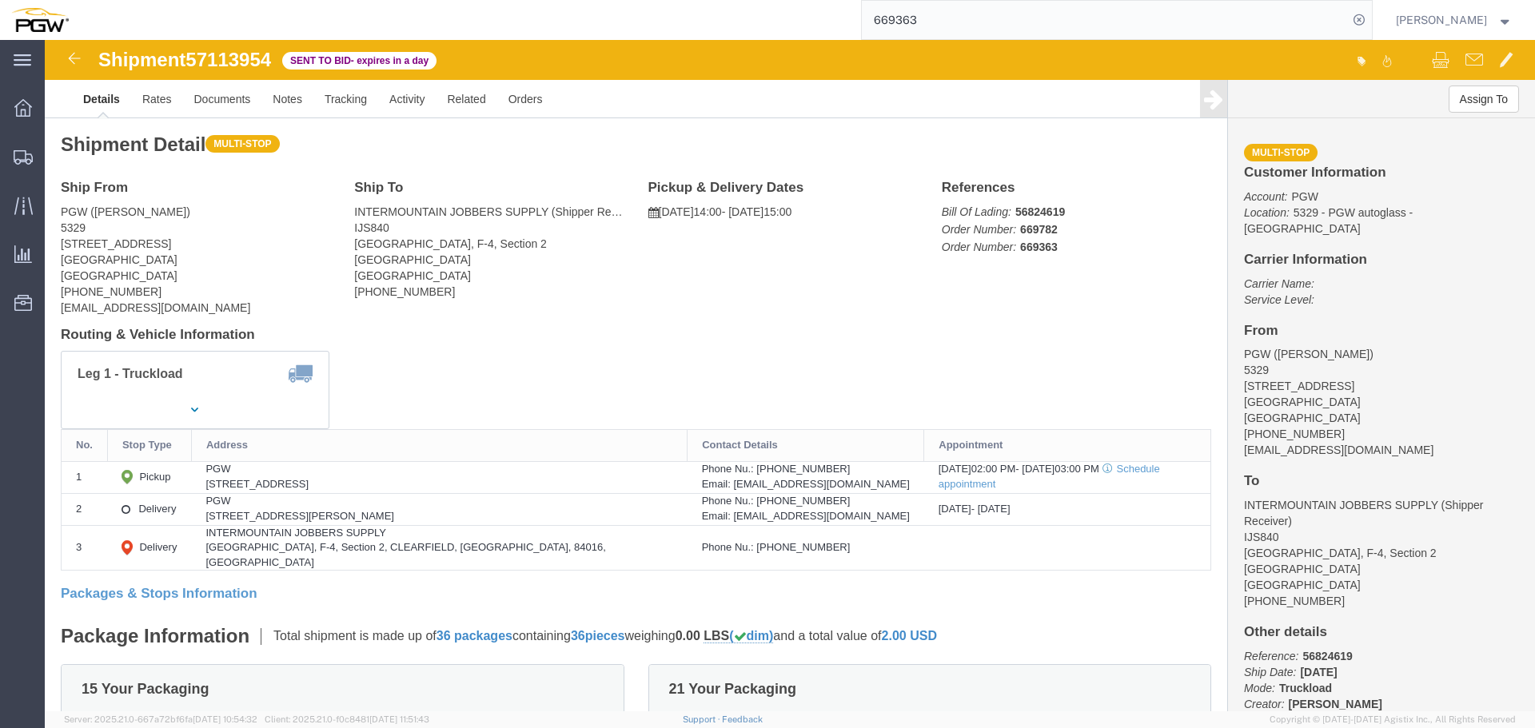
click span "57113954"
copy span "57113954"
click at [1053, 24] on input "669363" at bounding box center [1105, 20] width 486 height 38
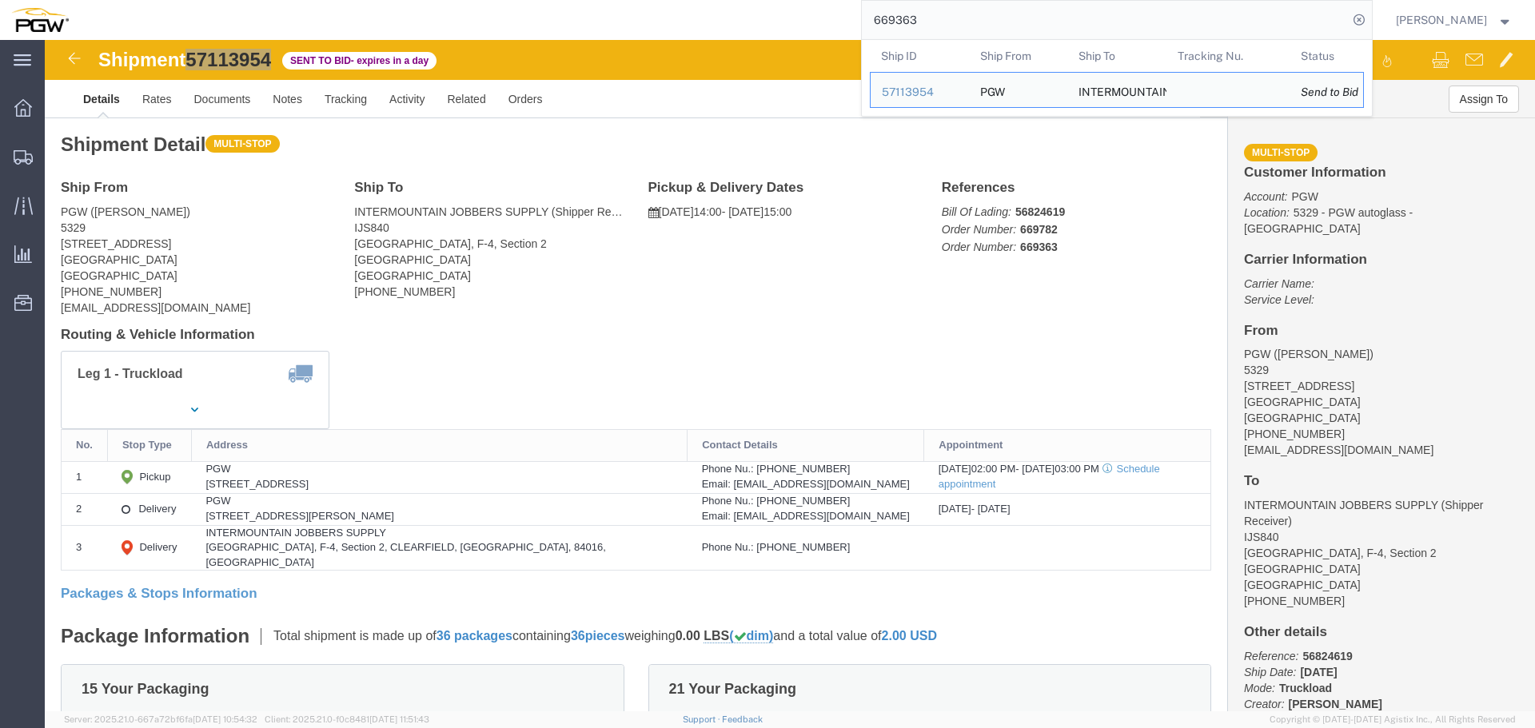
click at [1053, 24] on input "669363" at bounding box center [1105, 20] width 486 height 38
paste input "51"
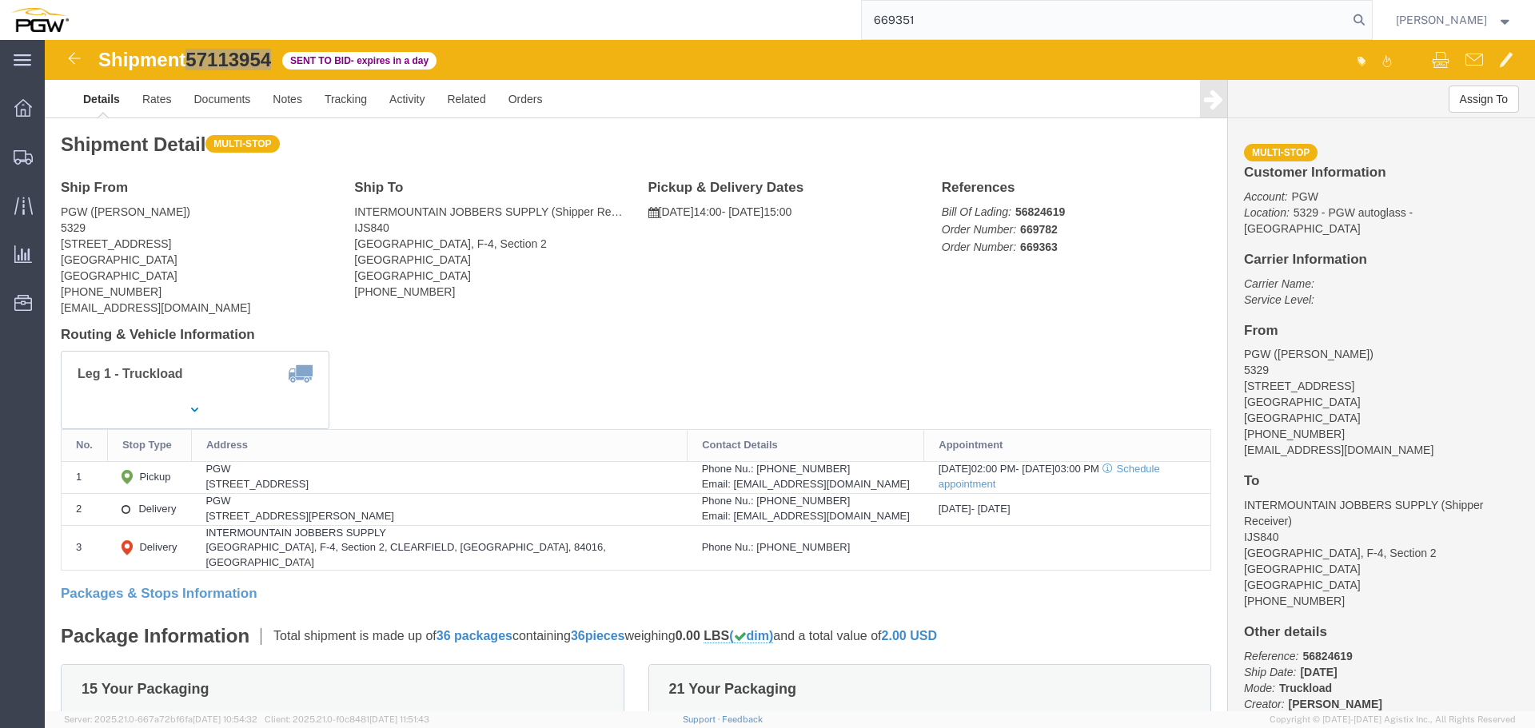
type input "669351"
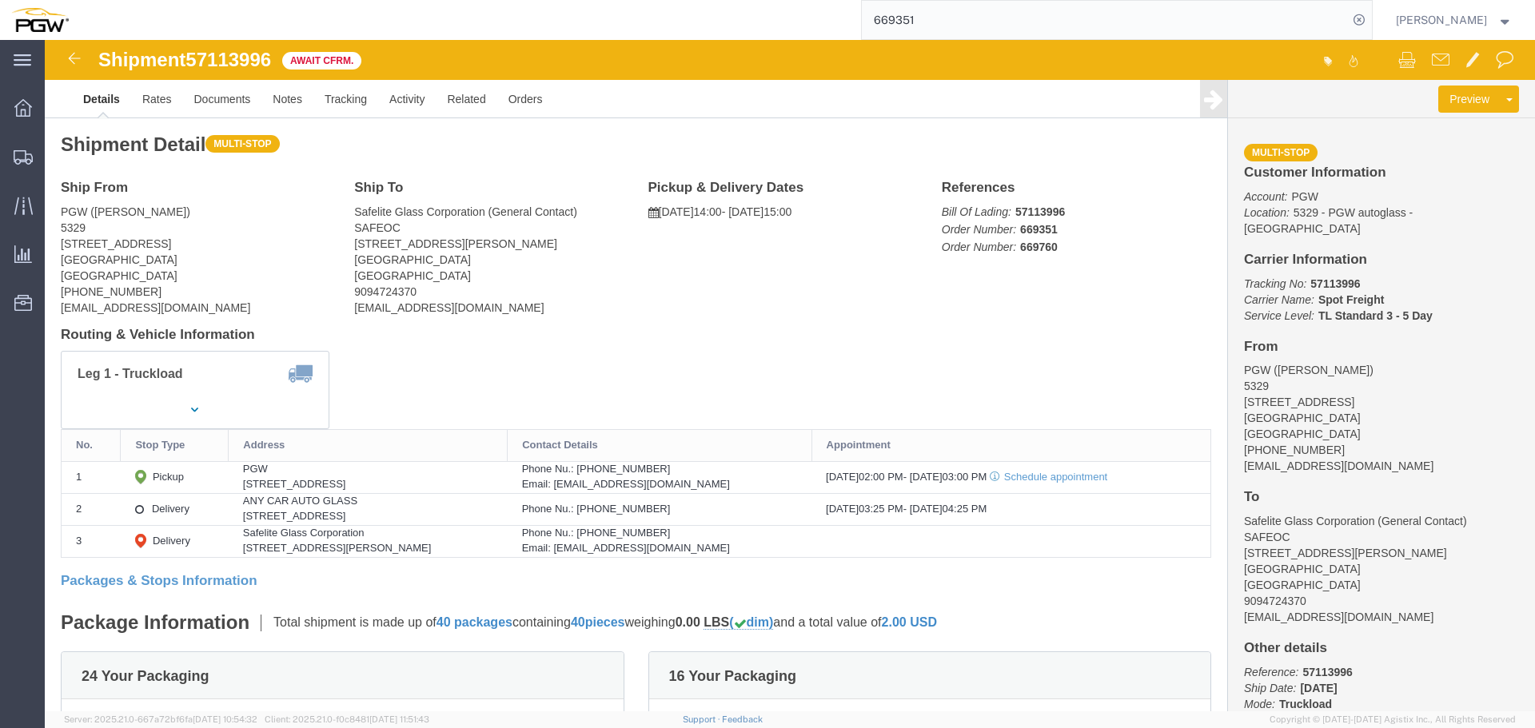
click span "57113996"
copy span "57113996"
click at [1361, 19] on icon at bounding box center [1359, 20] width 22 height 22
click at [0, 0] on span "Location Appointment" at bounding box center [0, 0] width 0 height 0
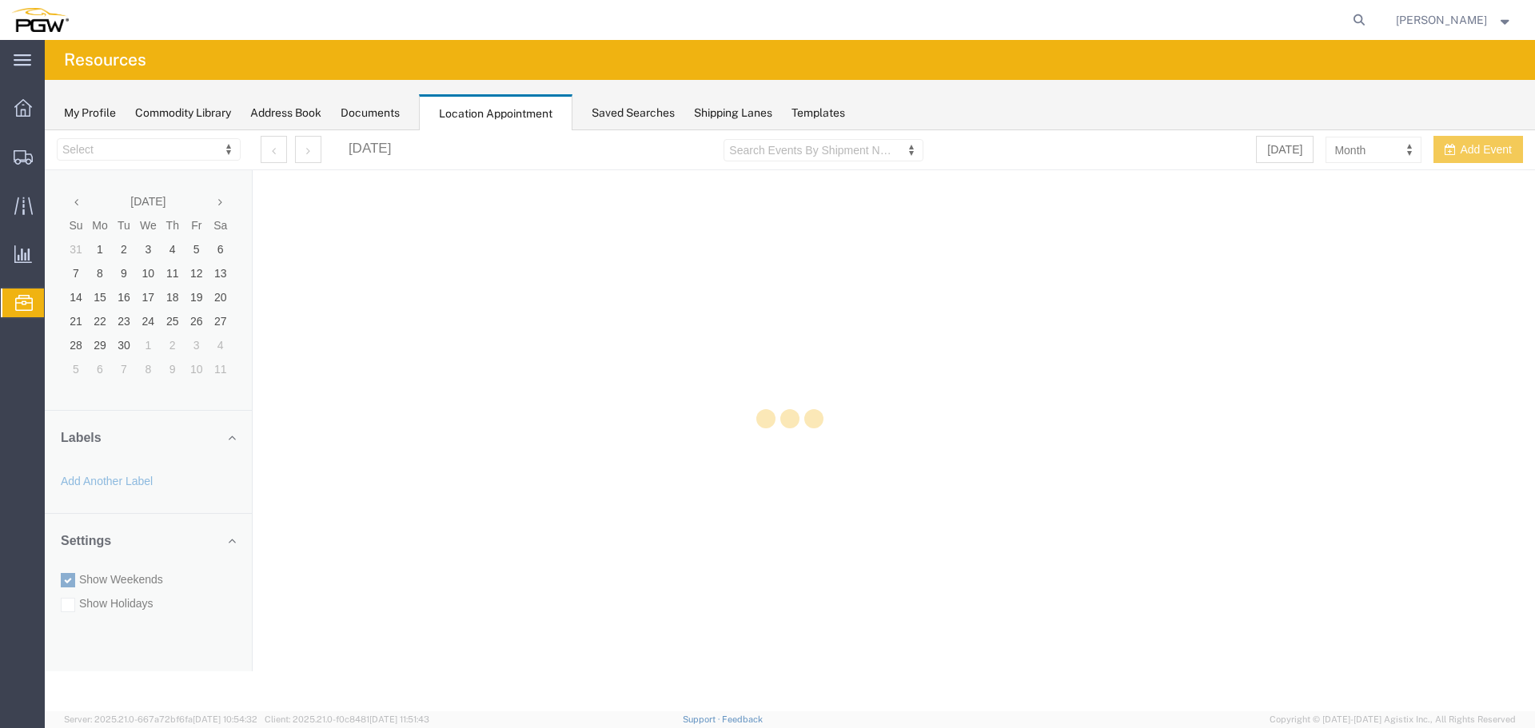
select select "28253"
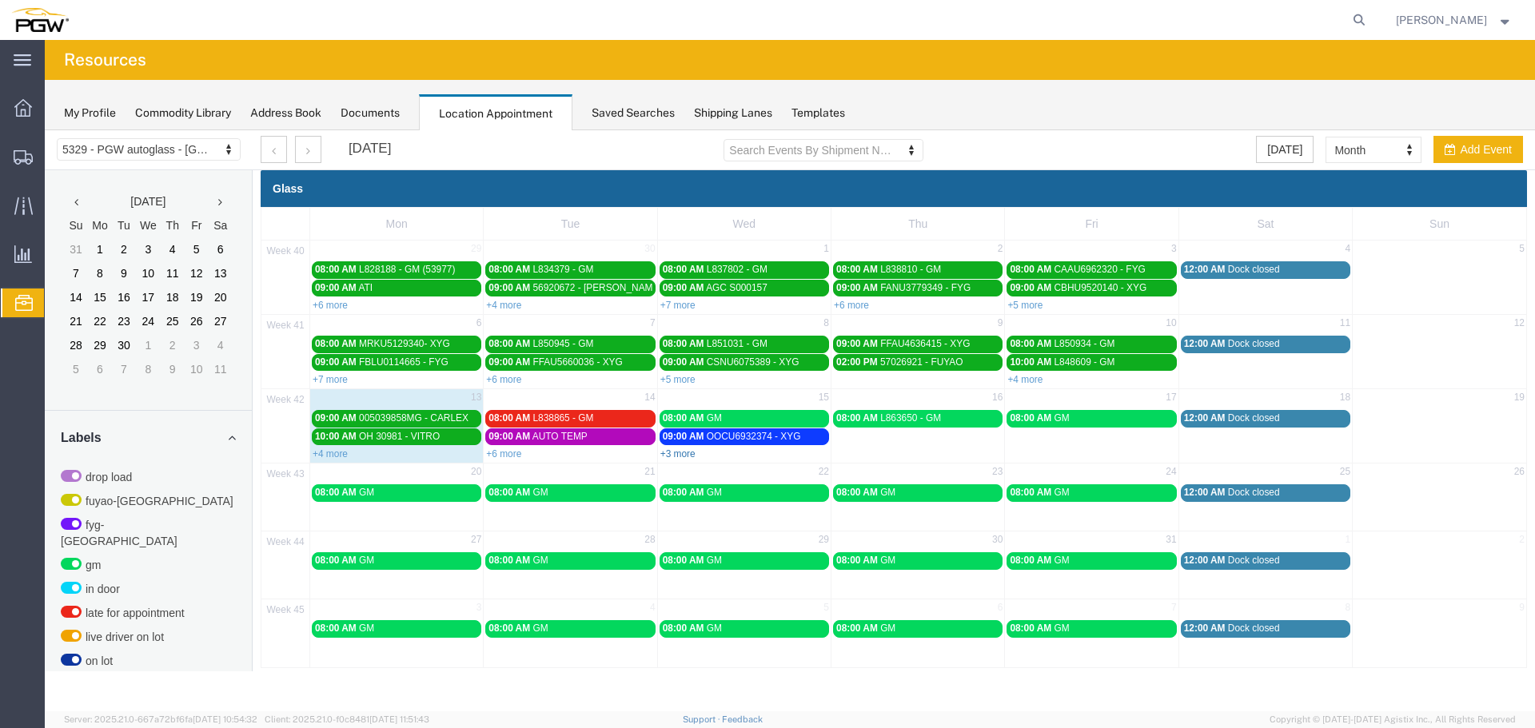
click at [671, 454] on link "+3 more" at bounding box center [678, 454] width 35 height 11
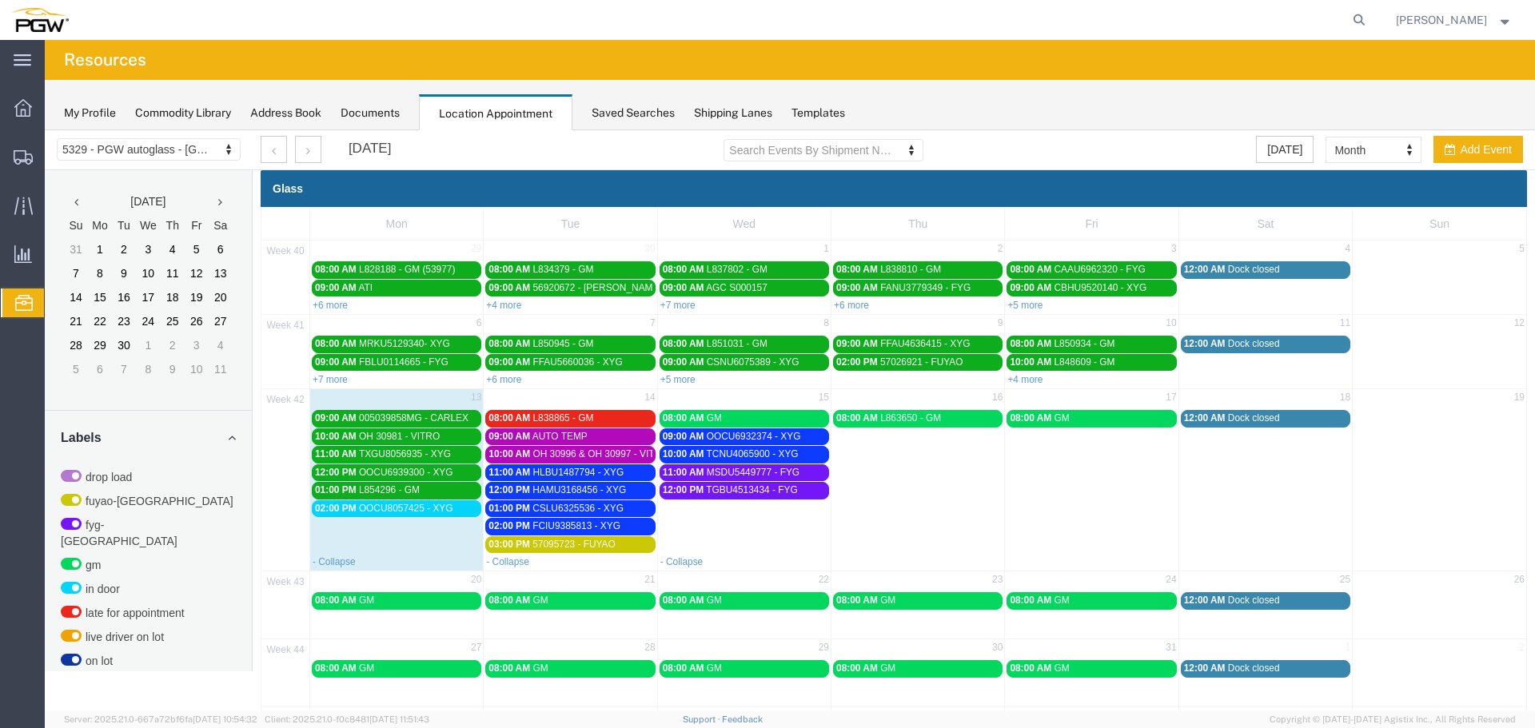
click at [401, 503] on span "OOCU8057425 - XYG" at bounding box center [406, 508] width 94 height 11
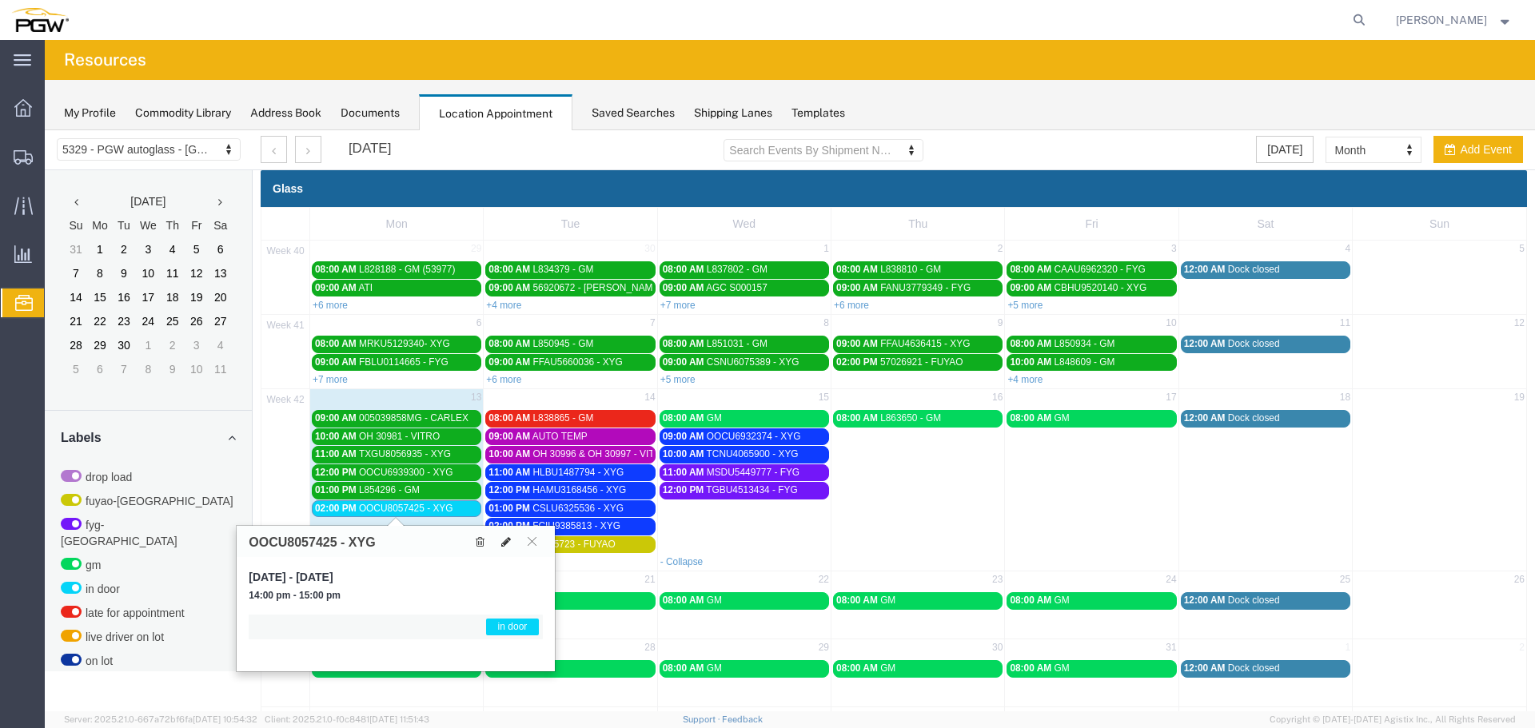
click at [499, 537] on button at bounding box center [506, 541] width 22 height 17
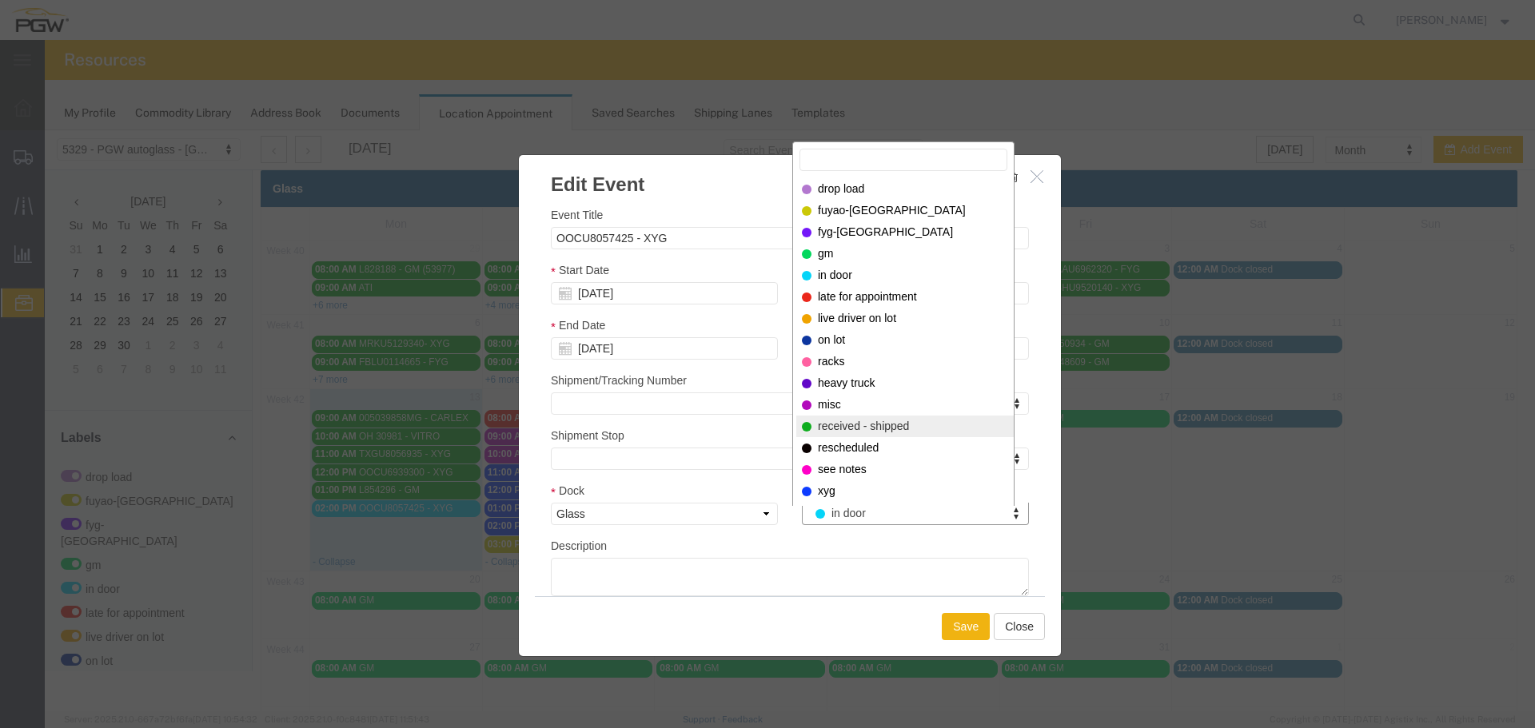
select select "200"
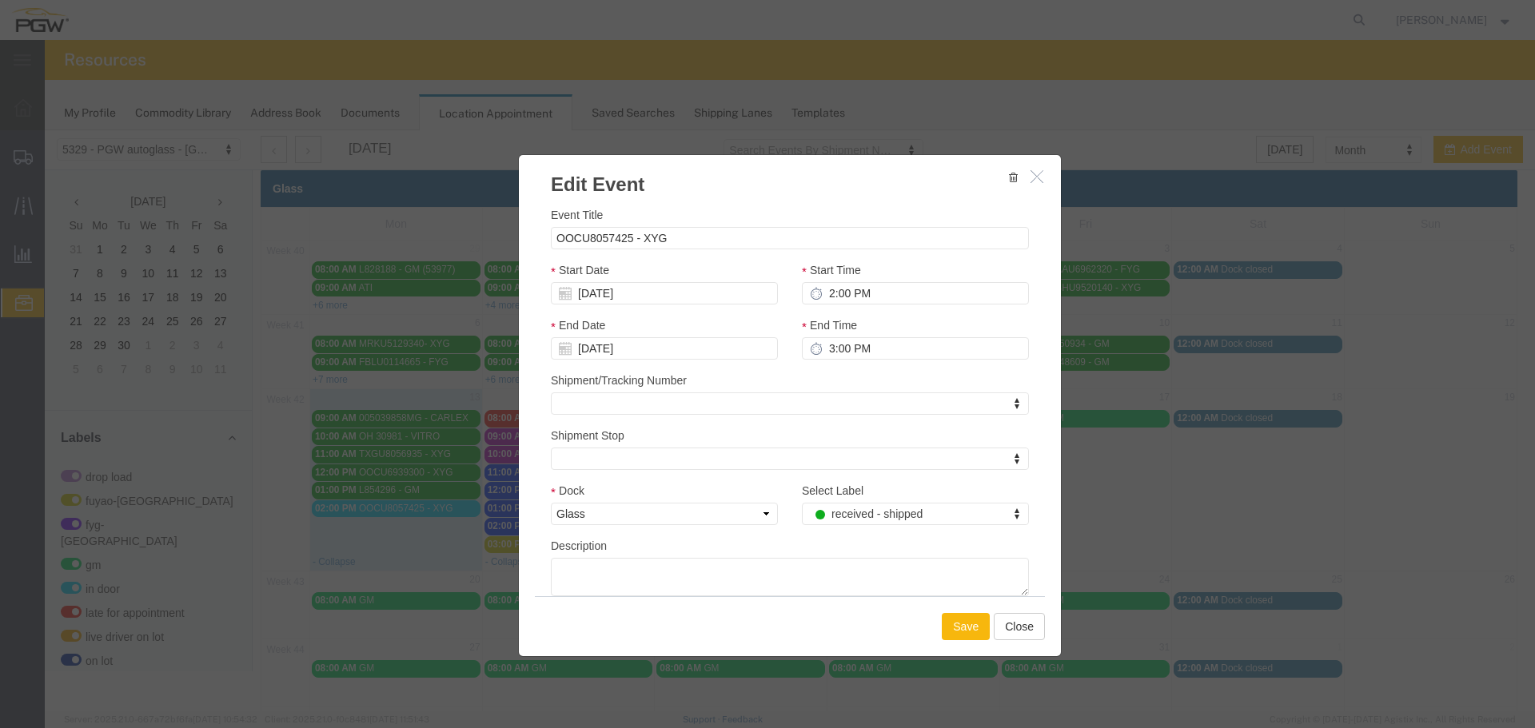
click at [947, 629] on button "Save" at bounding box center [966, 626] width 48 height 27
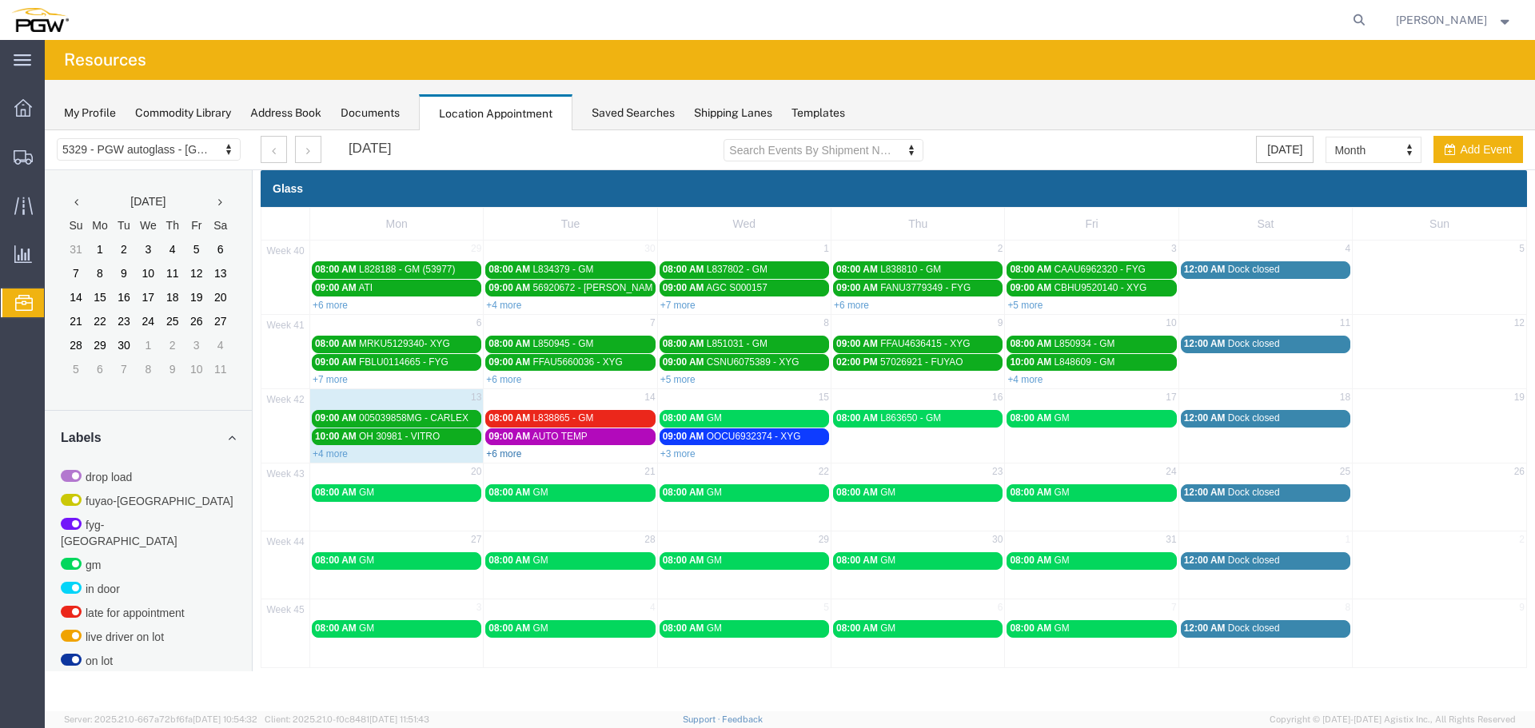
click at [516, 457] on link "+6 more" at bounding box center [503, 454] width 35 height 11
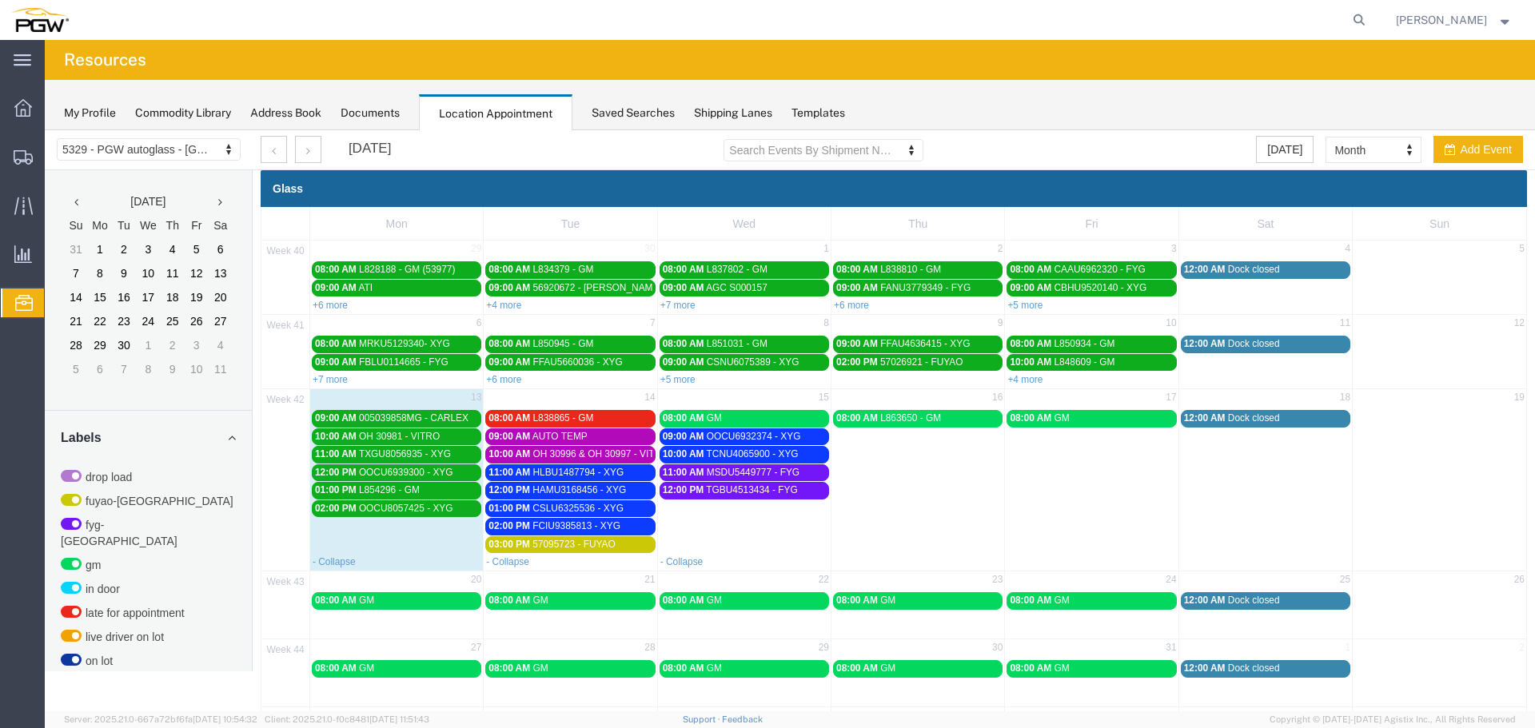
click at [1042, 155] on div "[DATE] Search Events By Shipment Number Clear Filter [DATE] Month Month Week Da…" at bounding box center [892, 150] width 1287 height 40
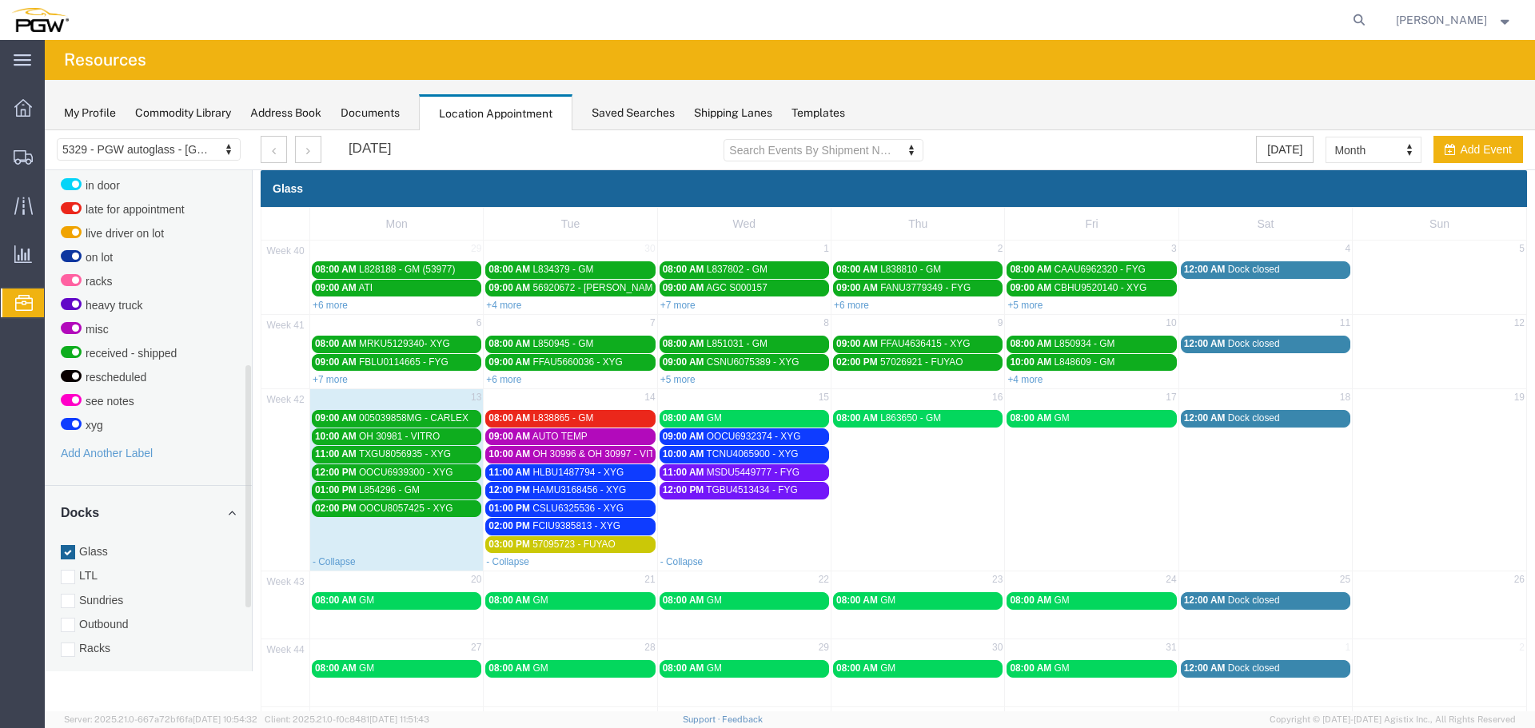
click at [82, 623] on div "Glass LTL Sundries Outbound Racks" at bounding box center [148, 600] width 175 height 113
click at [79, 641] on label "Racks" at bounding box center [148, 649] width 175 height 16
click at [45, 130] on input "Racks" at bounding box center [45, 130] width 0 height 0
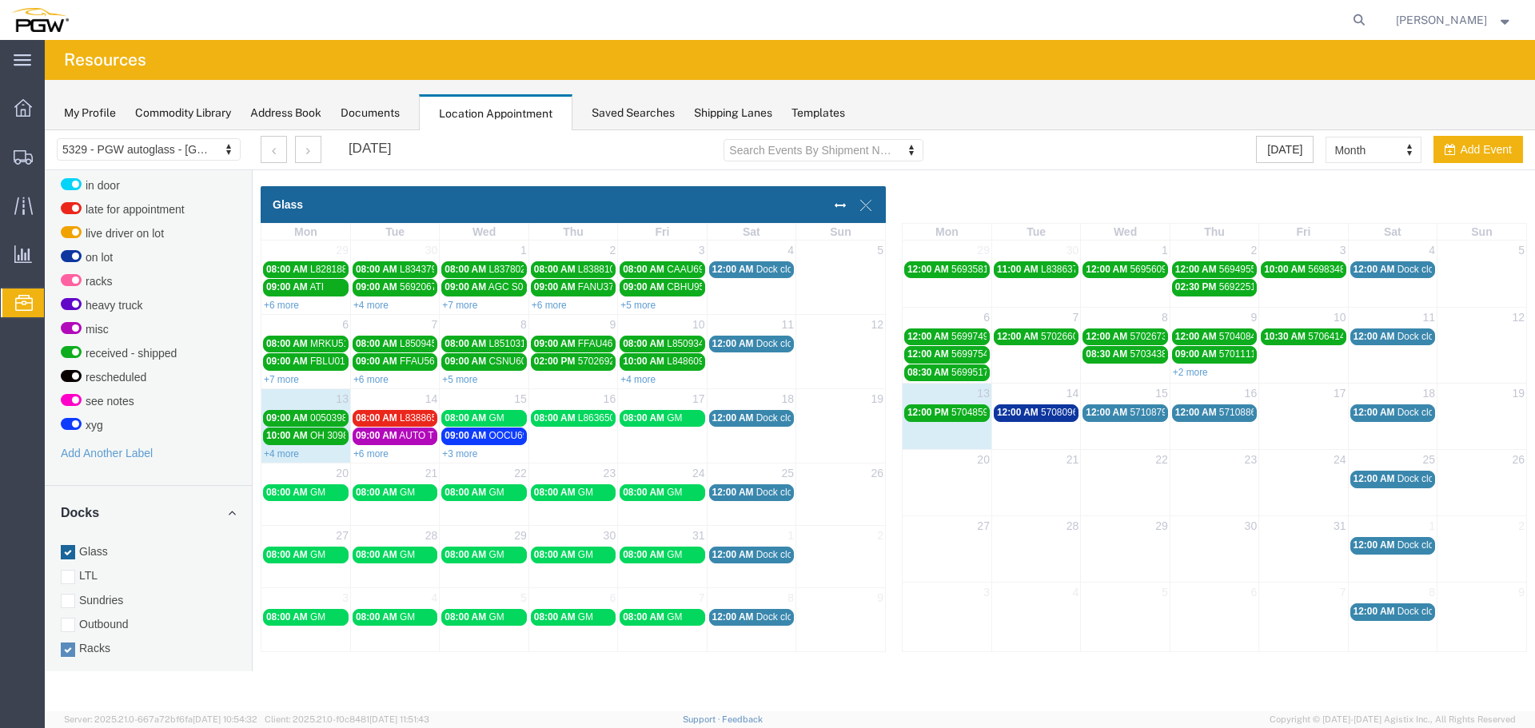
click at [1015, 415] on span "12:00 AM" at bounding box center [1018, 412] width 42 height 11
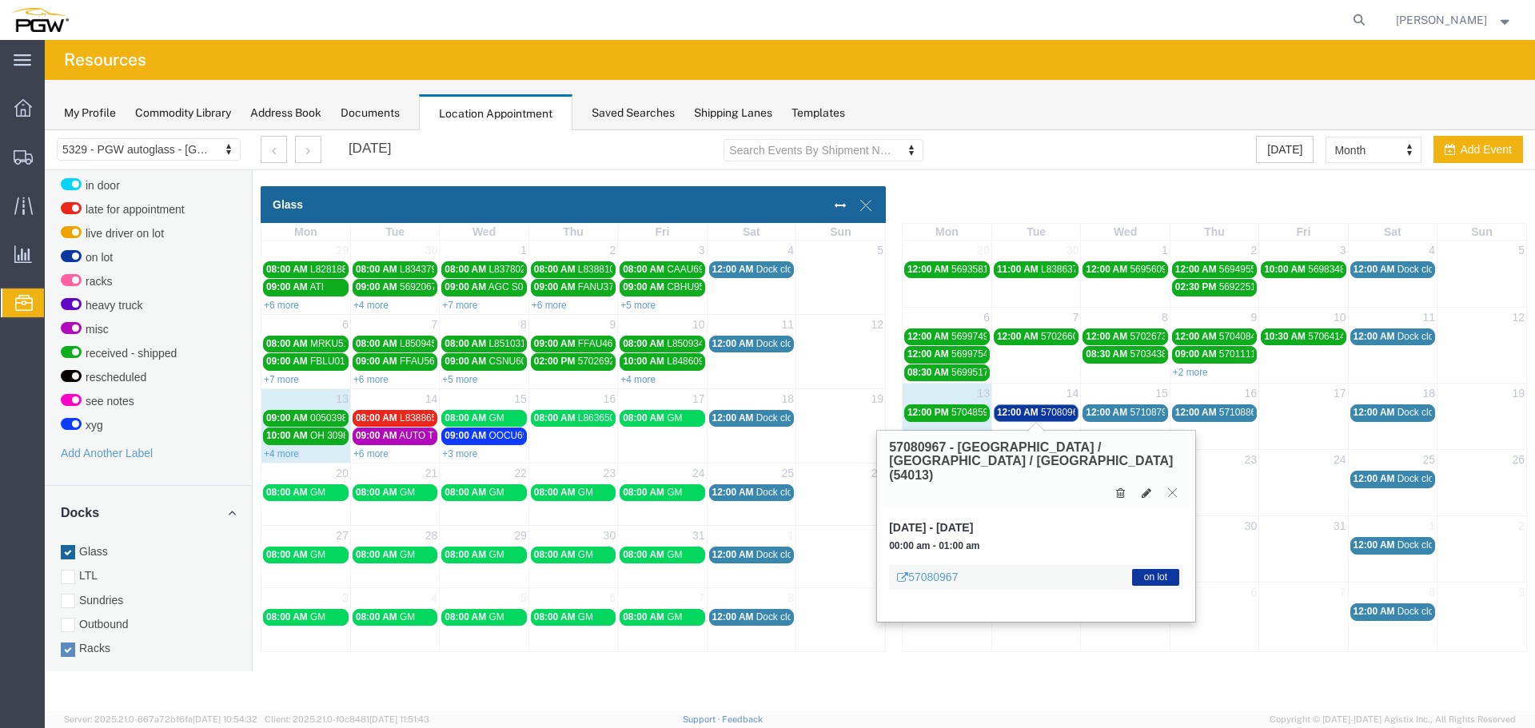
click at [1015, 415] on span "12:00 AM" at bounding box center [1018, 412] width 42 height 11
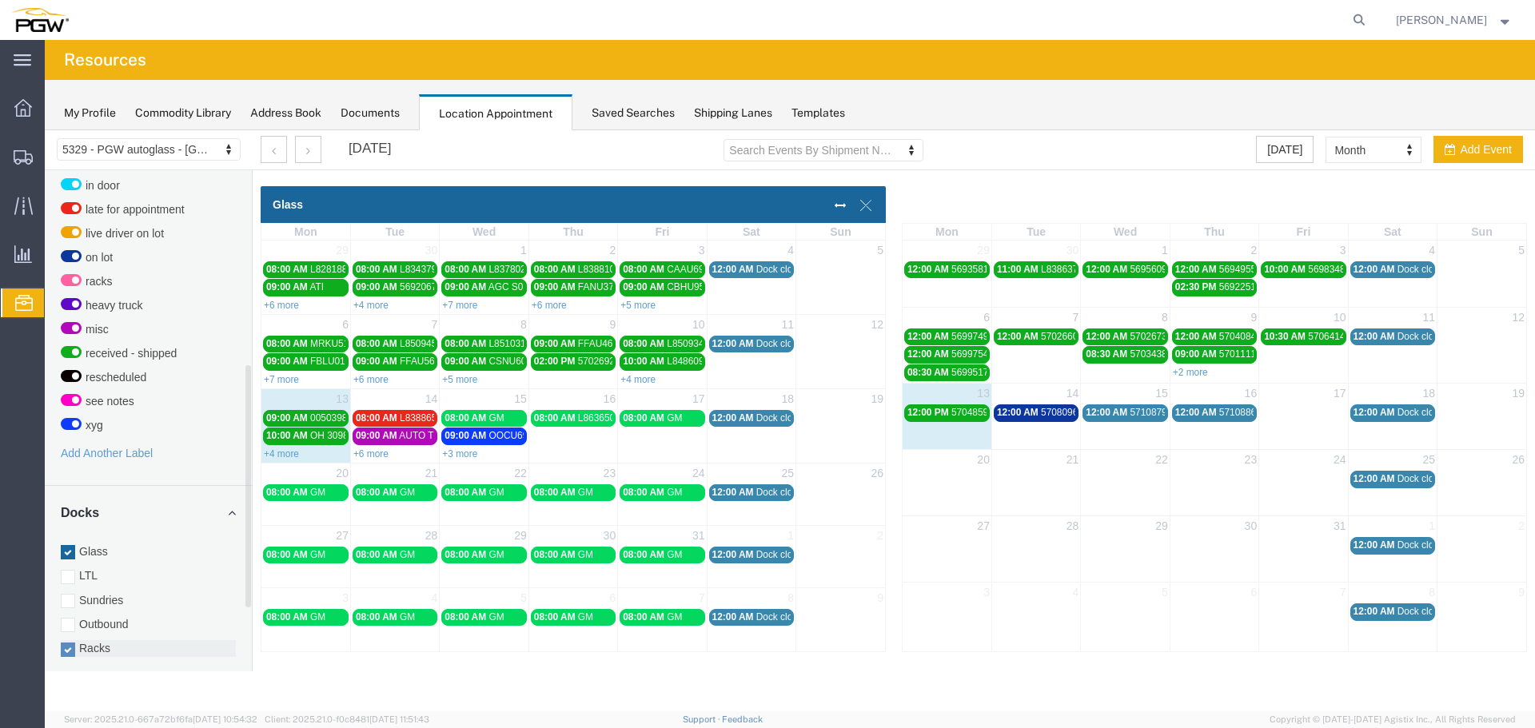
click at [91, 641] on label "Racks" at bounding box center [148, 649] width 175 height 16
click at [45, 130] on input "Racks" at bounding box center [45, 130] width 0 height 0
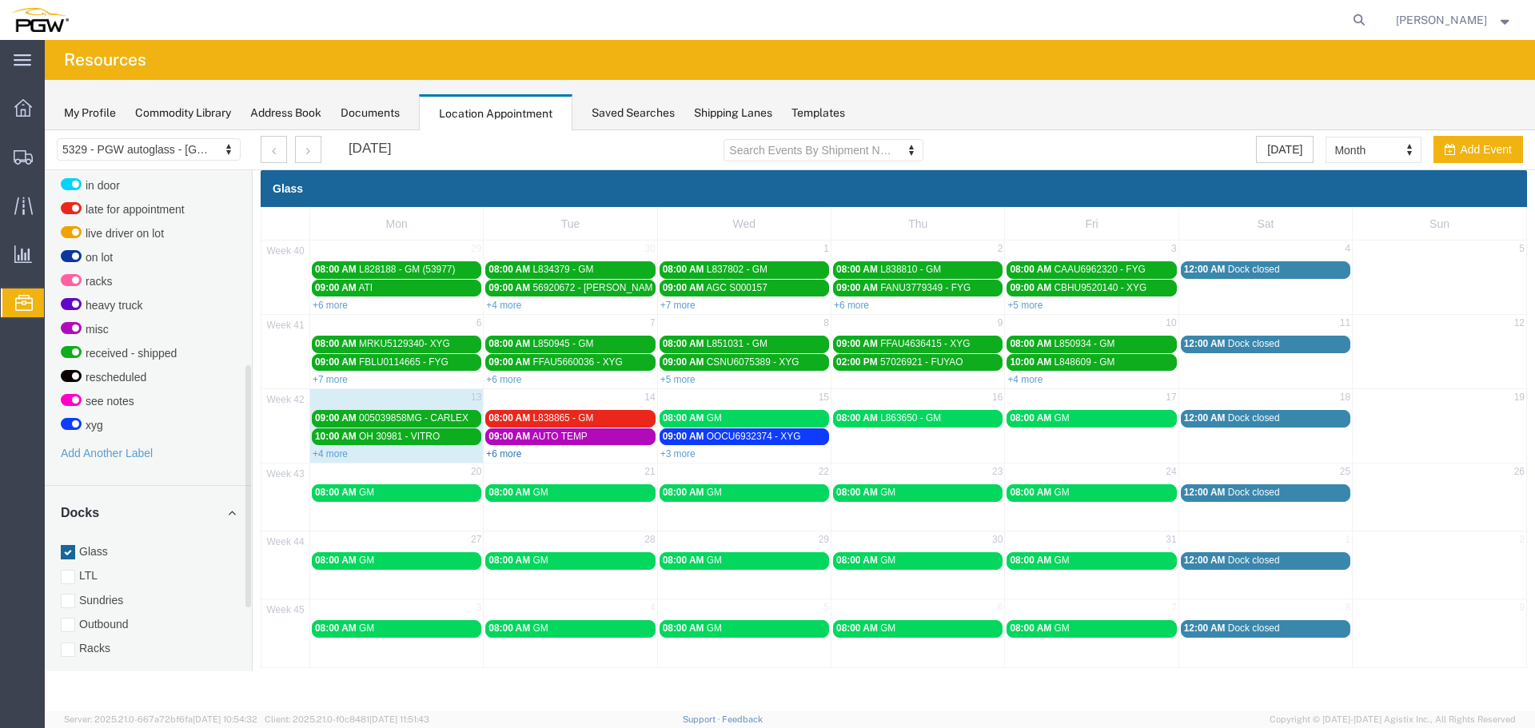
click at [513, 458] on link "+6 more" at bounding box center [503, 454] width 35 height 11
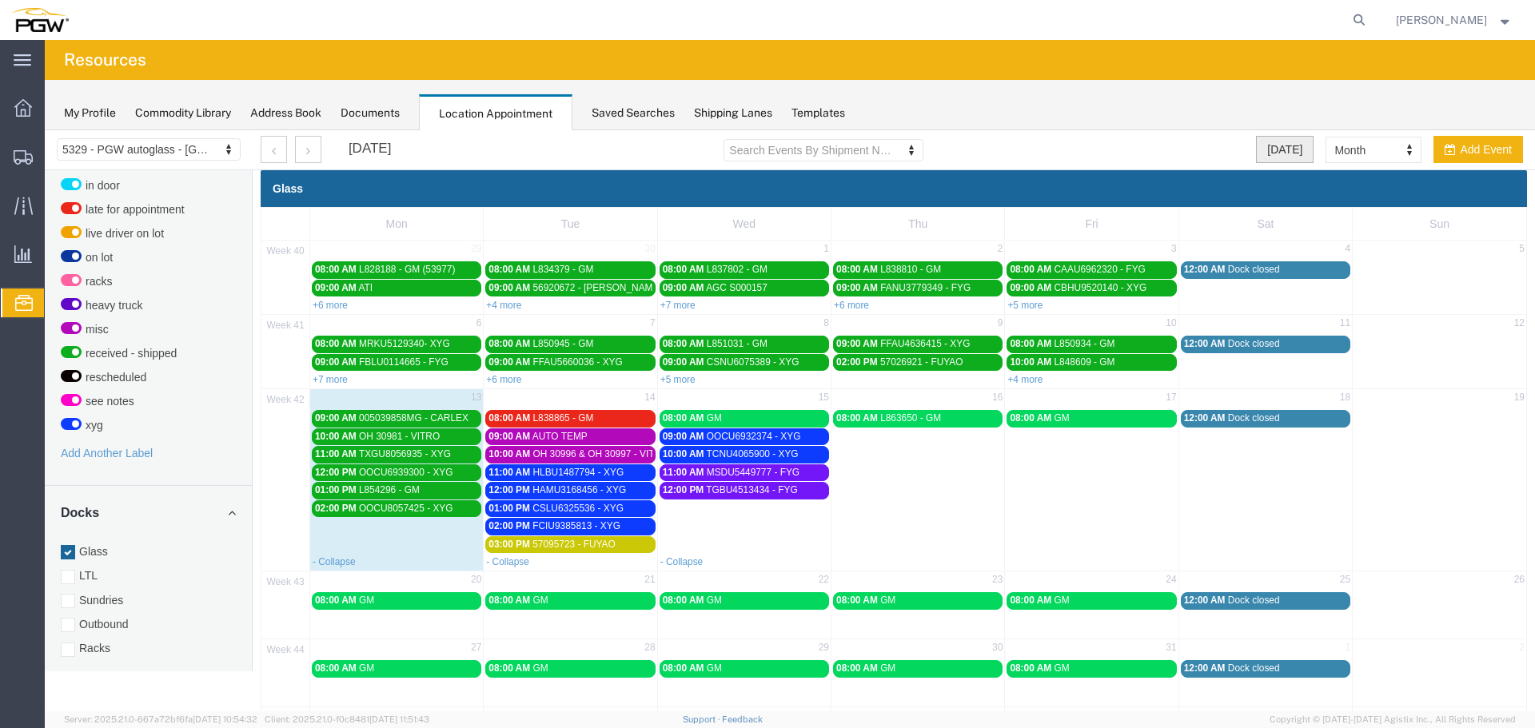
click at [1284, 154] on button "[DATE]" at bounding box center [1285, 149] width 58 height 27
select select "agendaDay"
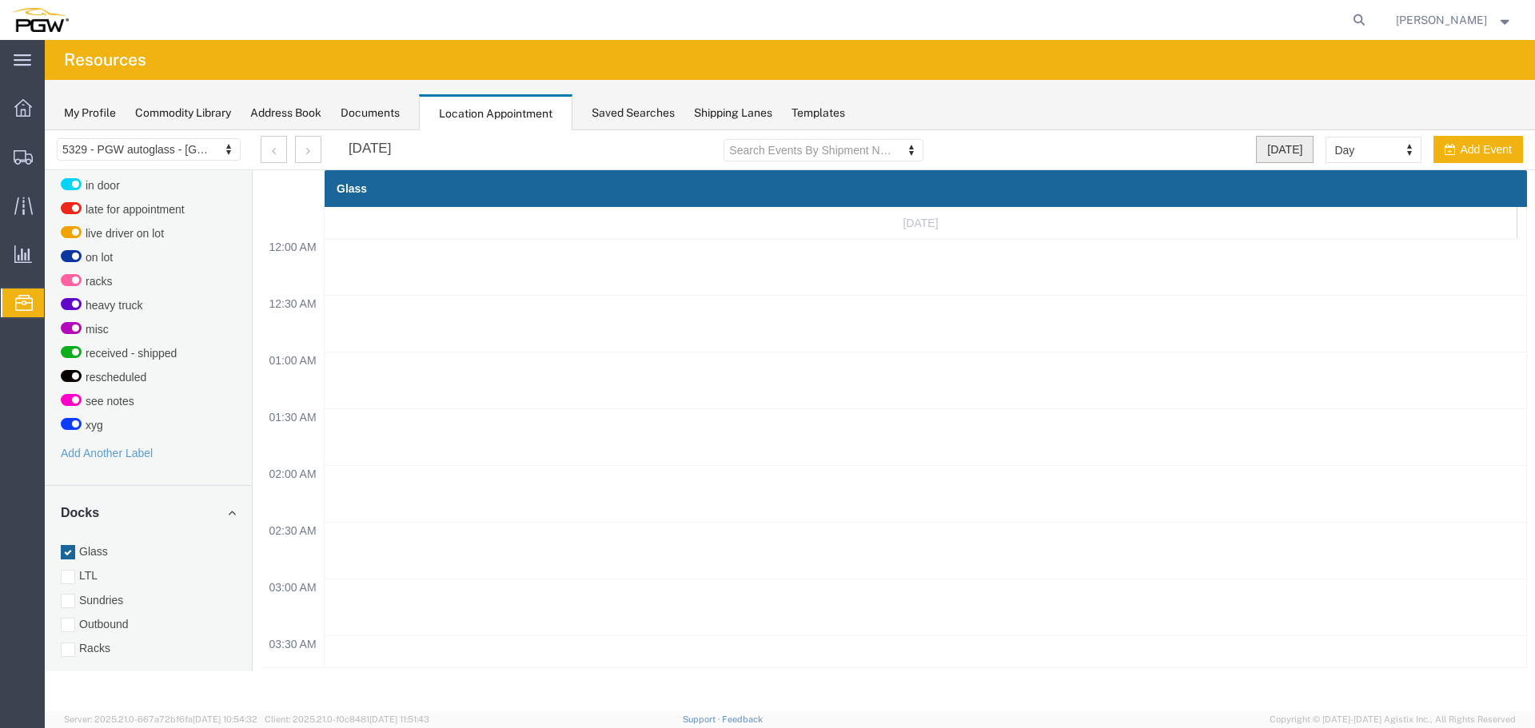
scroll to position [682, 0]
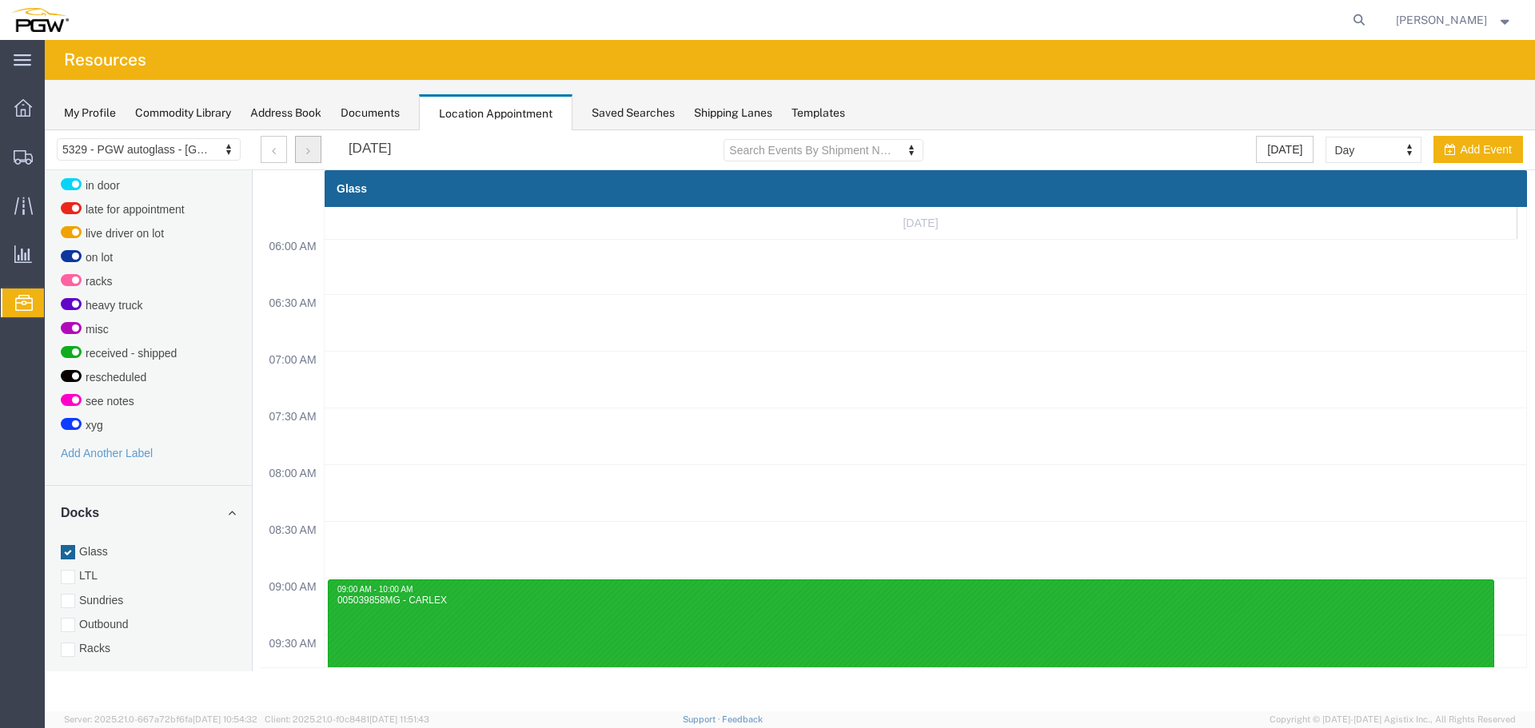
click at [320, 161] on button "button" at bounding box center [308, 149] width 26 height 27
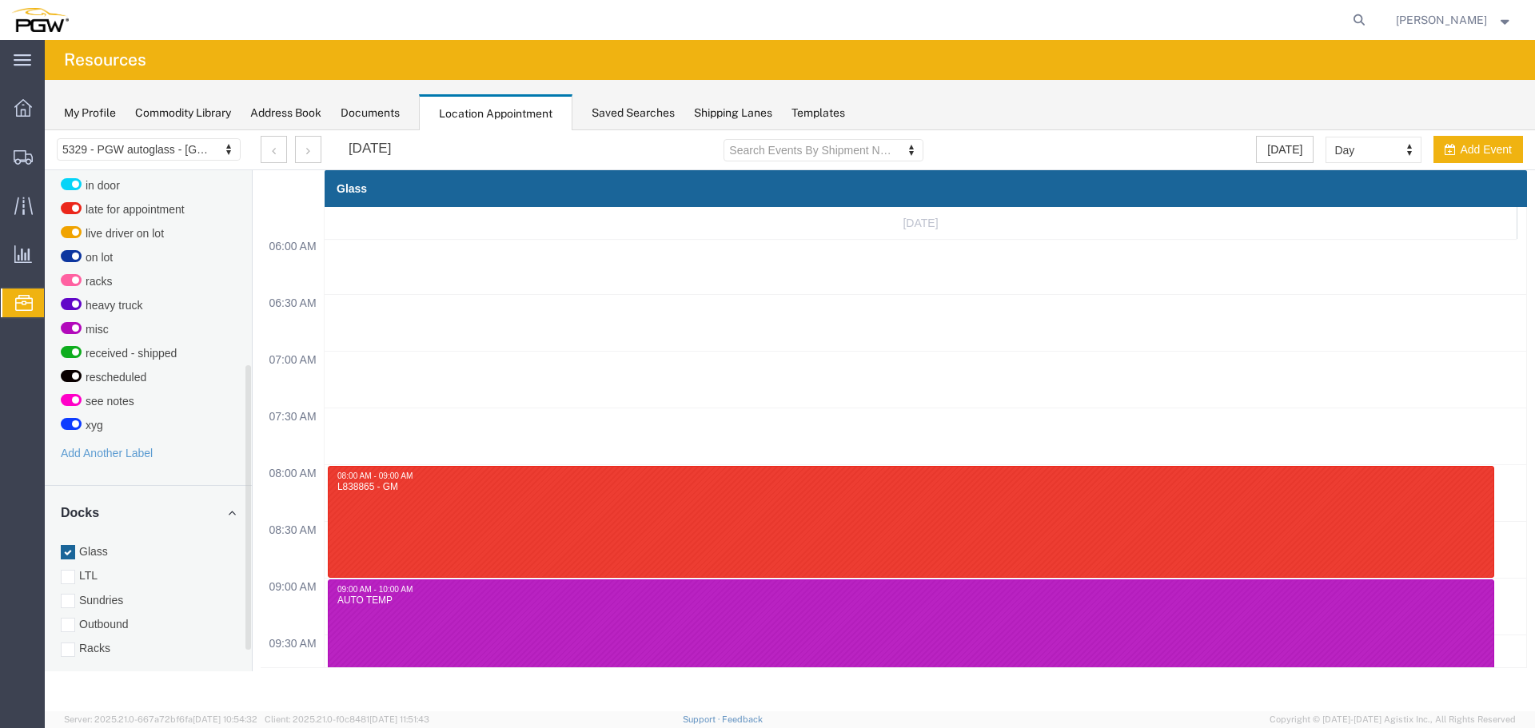
drag, startPoint x: 103, startPoint y: 640, endPoint x: 125, endPoint y: 637, distance: 21.7
click at [103, 641] on label "Racks" at bounding box center [148, 649] width 175 height 16
click at [45, 130] on input "Racks" at bounding box center [45, 130] width 0 height 0
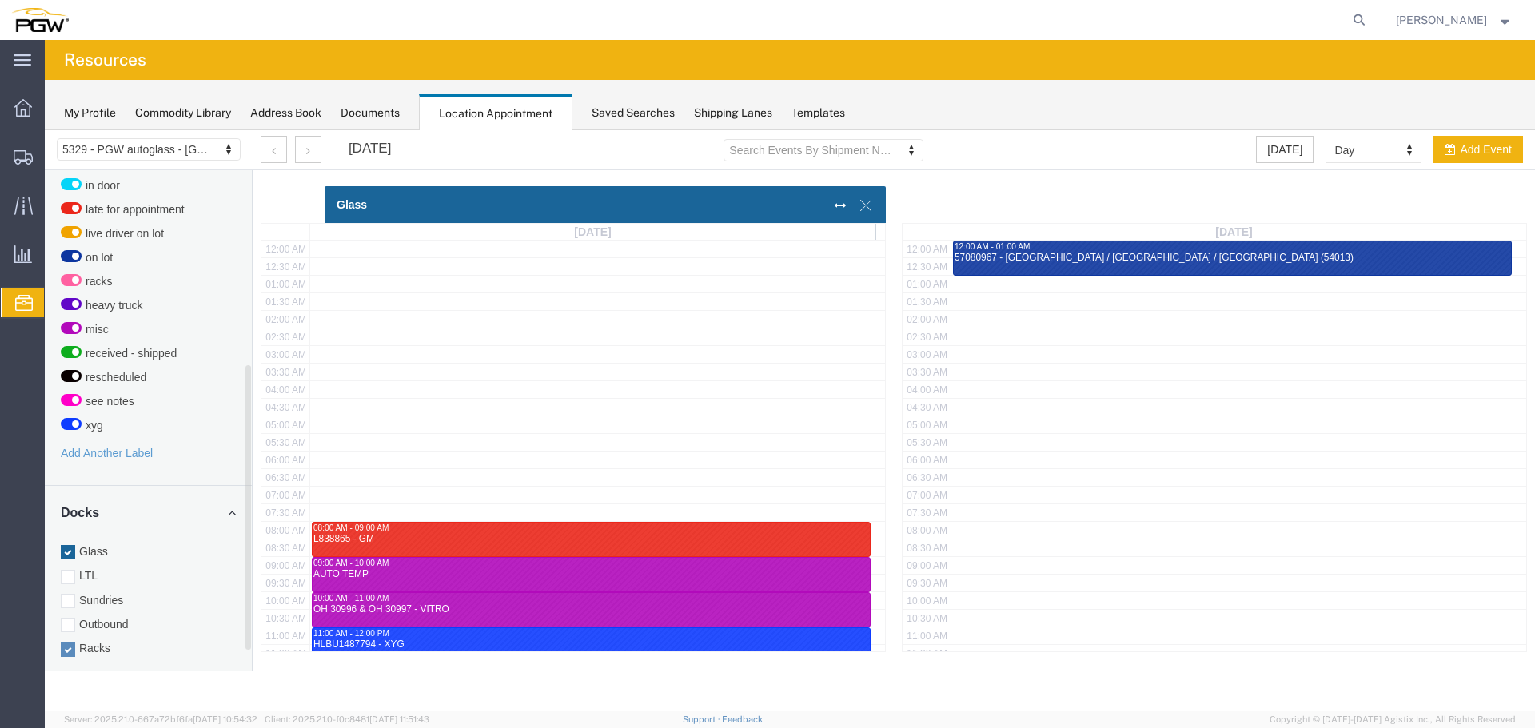
scroll to position [401, 0]
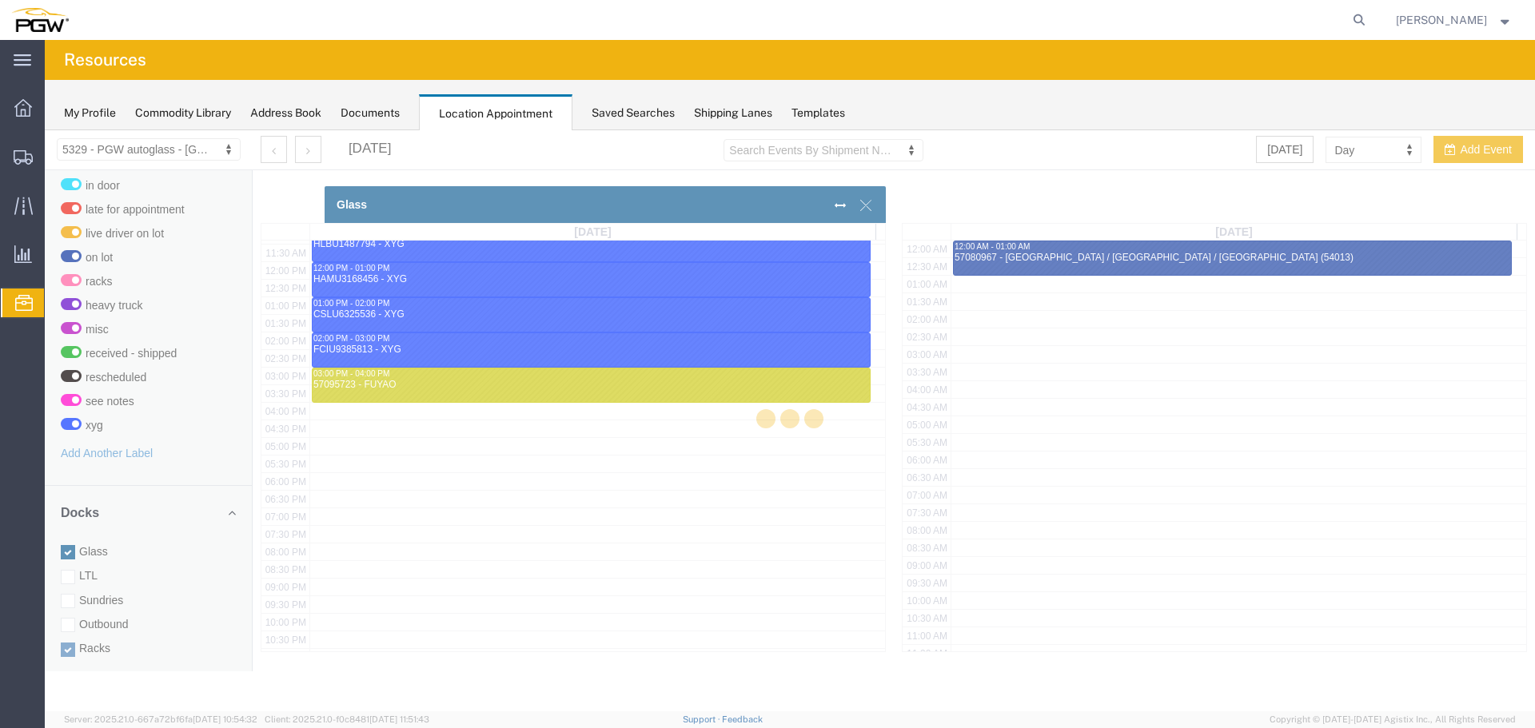
click at [90, 545] on div at bounding box center [790, 420] width 1491 height 581
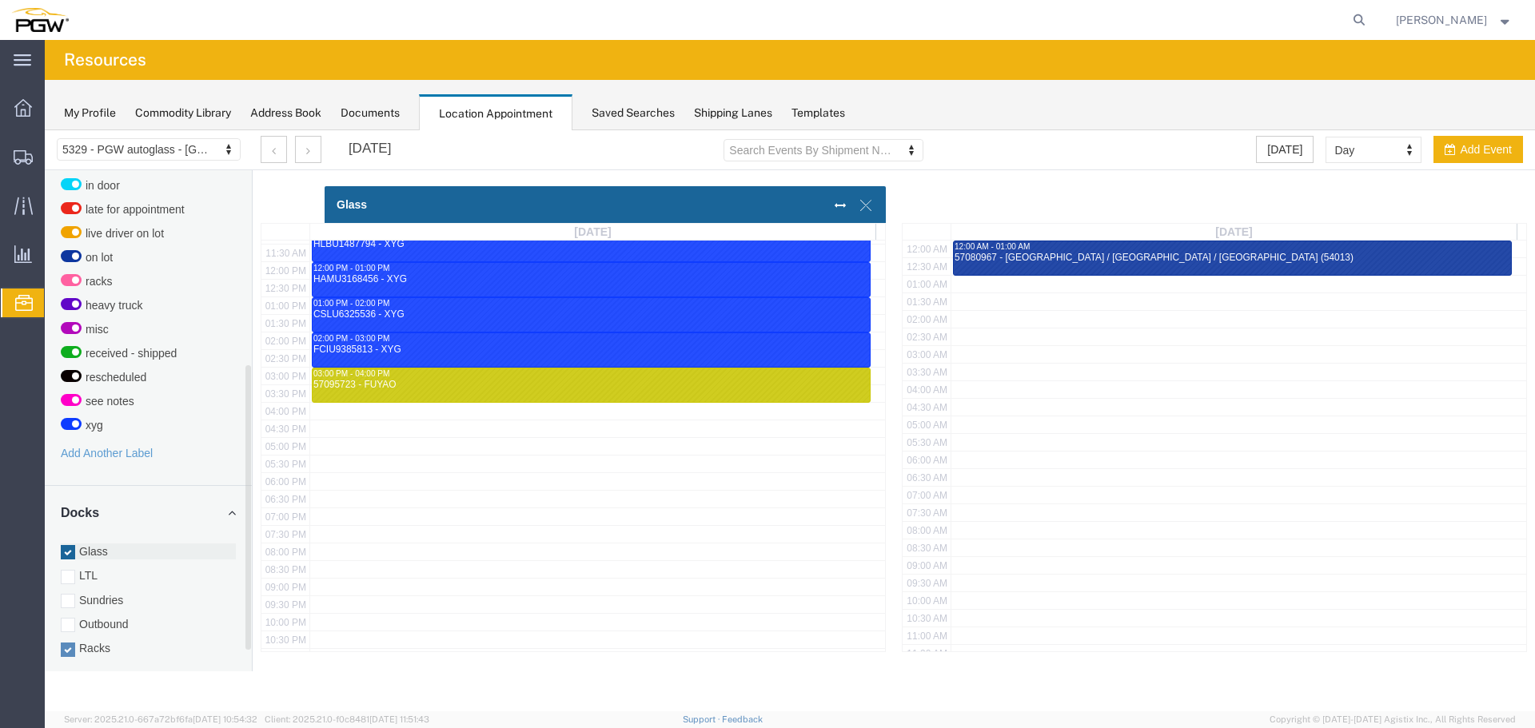
click at [91, 544] on label "Glass" at bounding box center [148, 552] width 175 height 16
click at [45, 130] on input "Glass" at bounding box center [45, 130] width 0 height 0
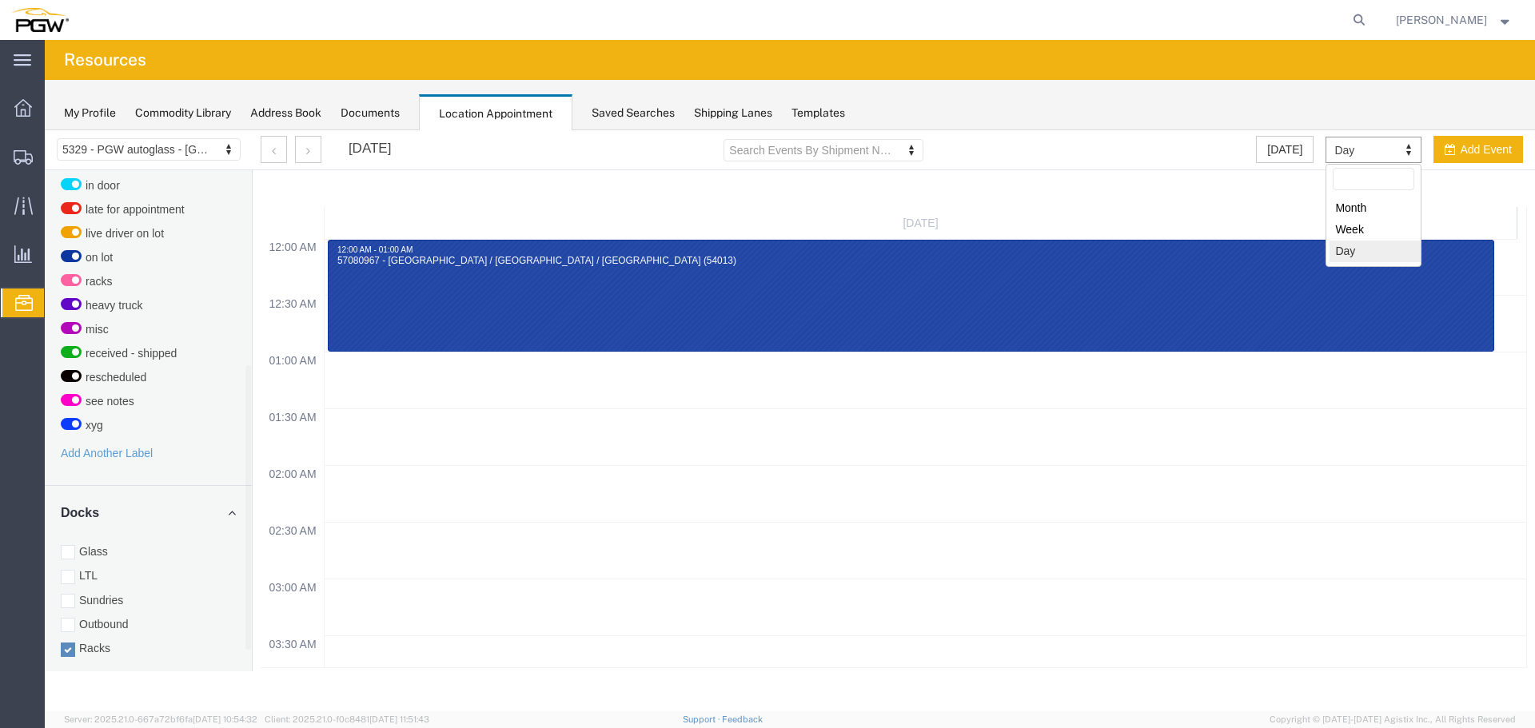
select select "month"
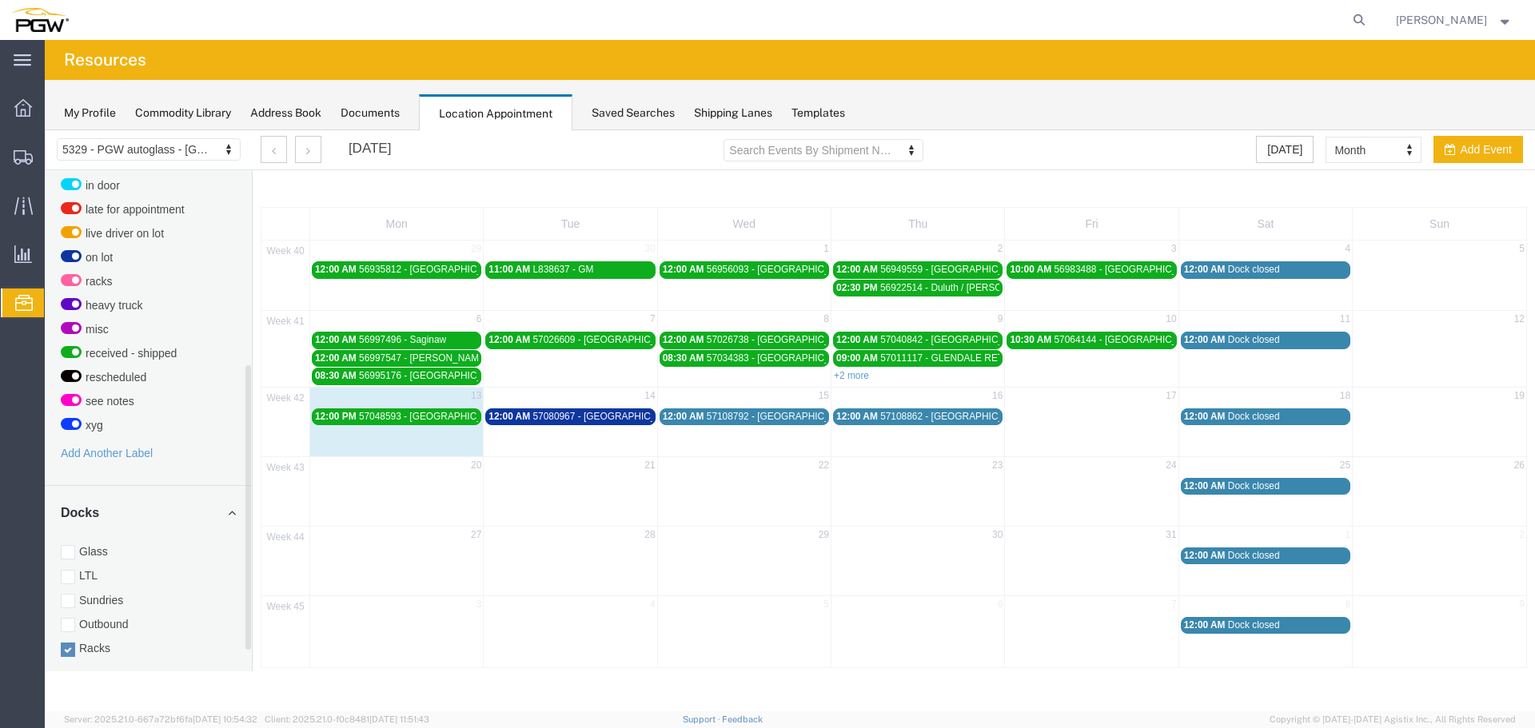
drag, startPoint x: 77, startPoint y: 542, endPoint x: 106, endPoint y: 520, distance: 36.5
click at [78, 544] on label "Glass" at bounding box center [148, 552] width 175 height 16
click at [45, 130] on input "Glass" at bounding box center [45, 130] width 0 height 0
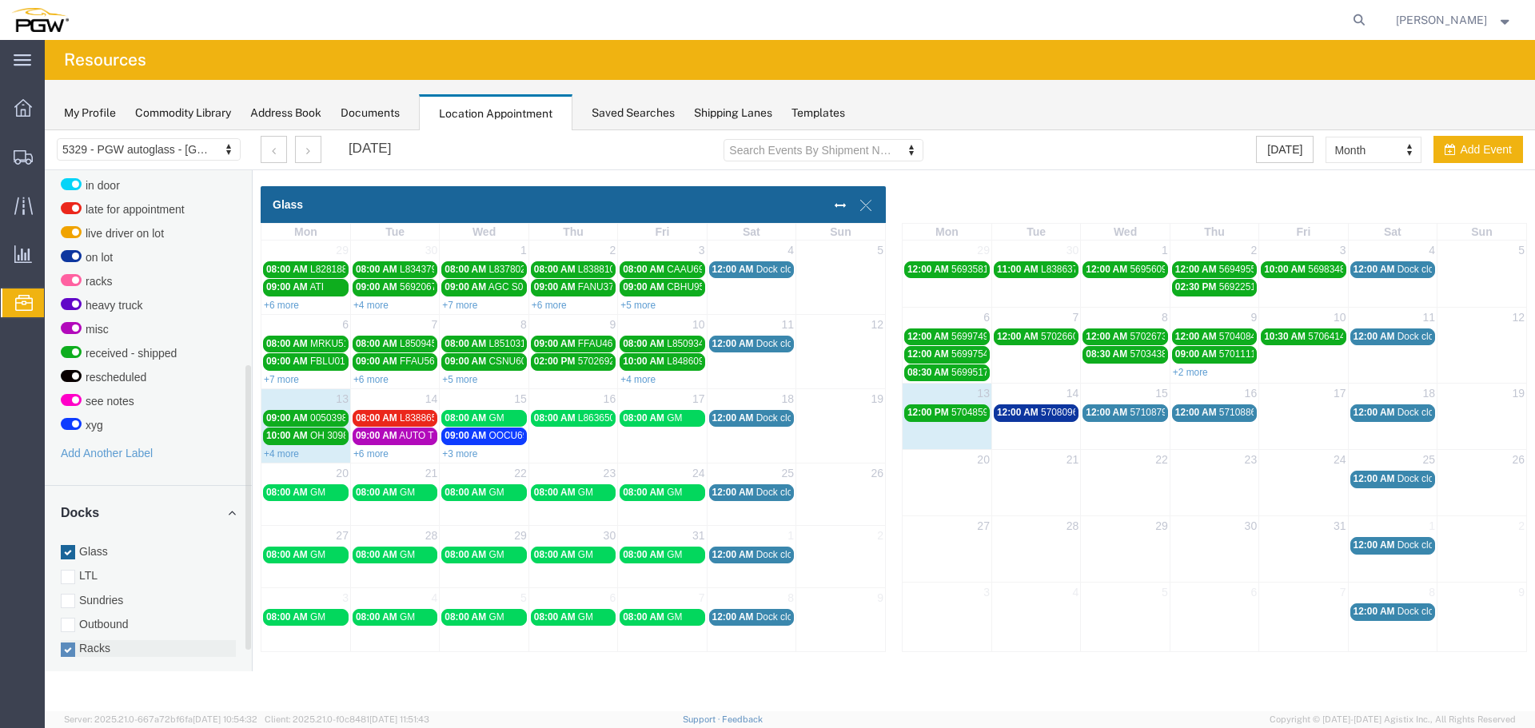
click at [82, 641] on label "Racks" at bounding box center [148, 649] width 175 height 16
click at [45, 130] on input "Racks" at bounding box center [45, 130] width 0 height 0
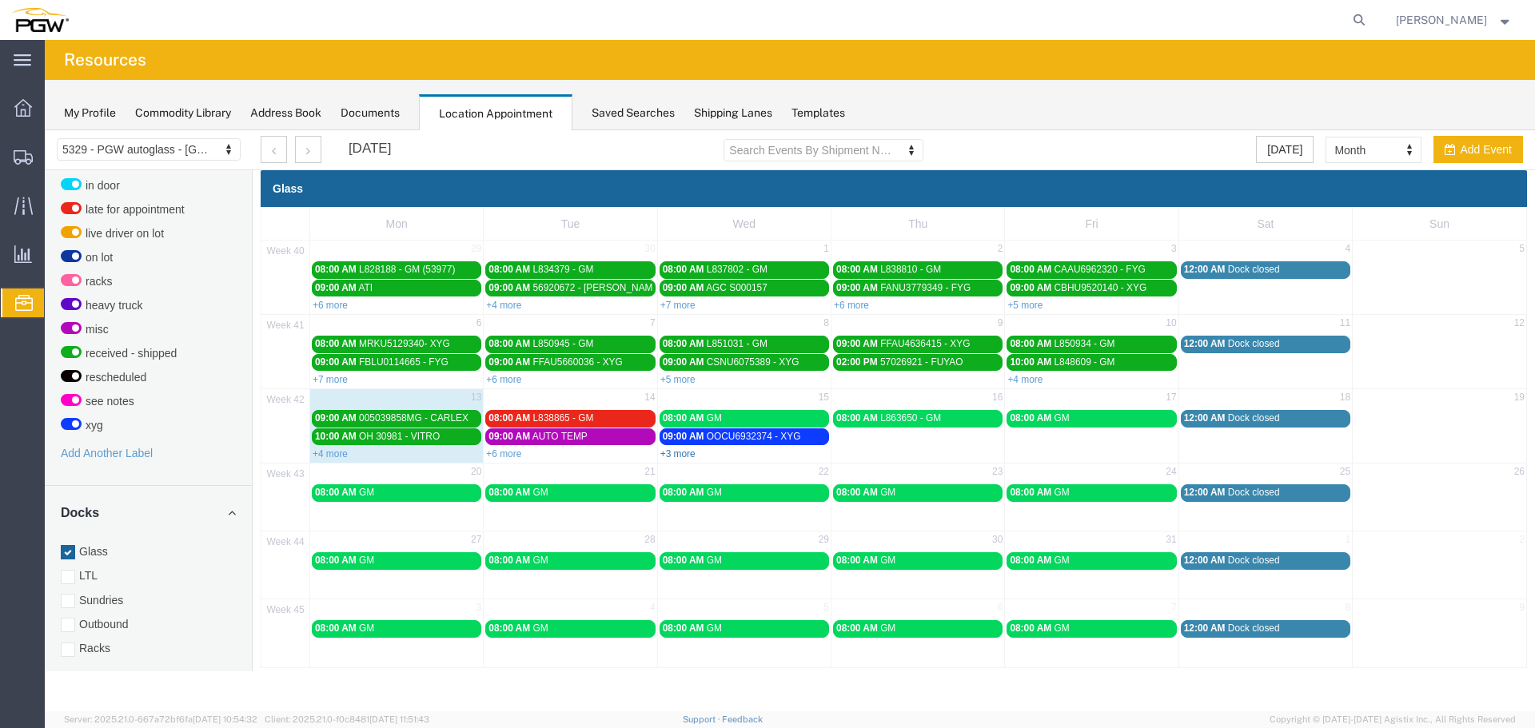
click at [689, 455] on link "+3 more" at bounding box center [678, 454] width 35 height 11
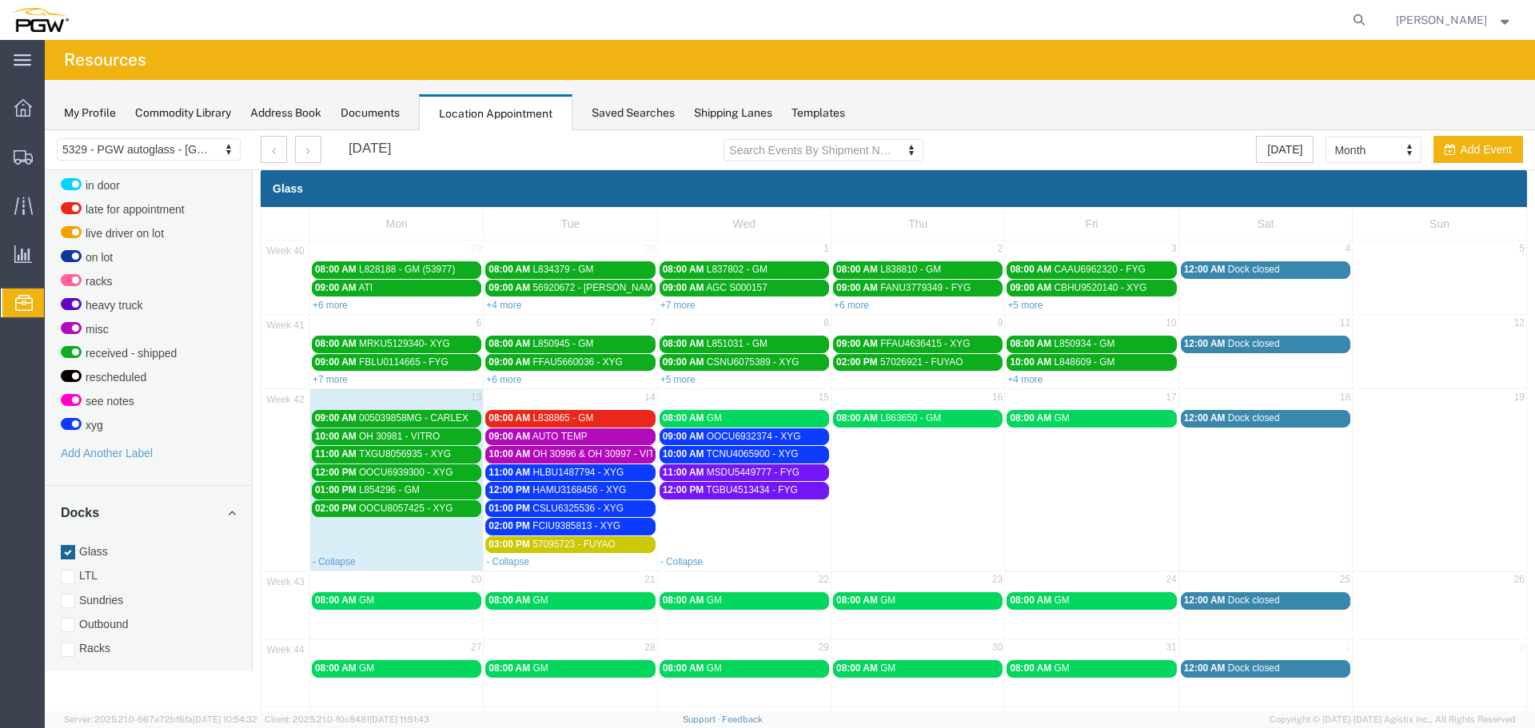
click at [724, 513] on td "12:00 PM TGBU4513434 - FYG" at bounding box center [744, 517] width 174 height 72
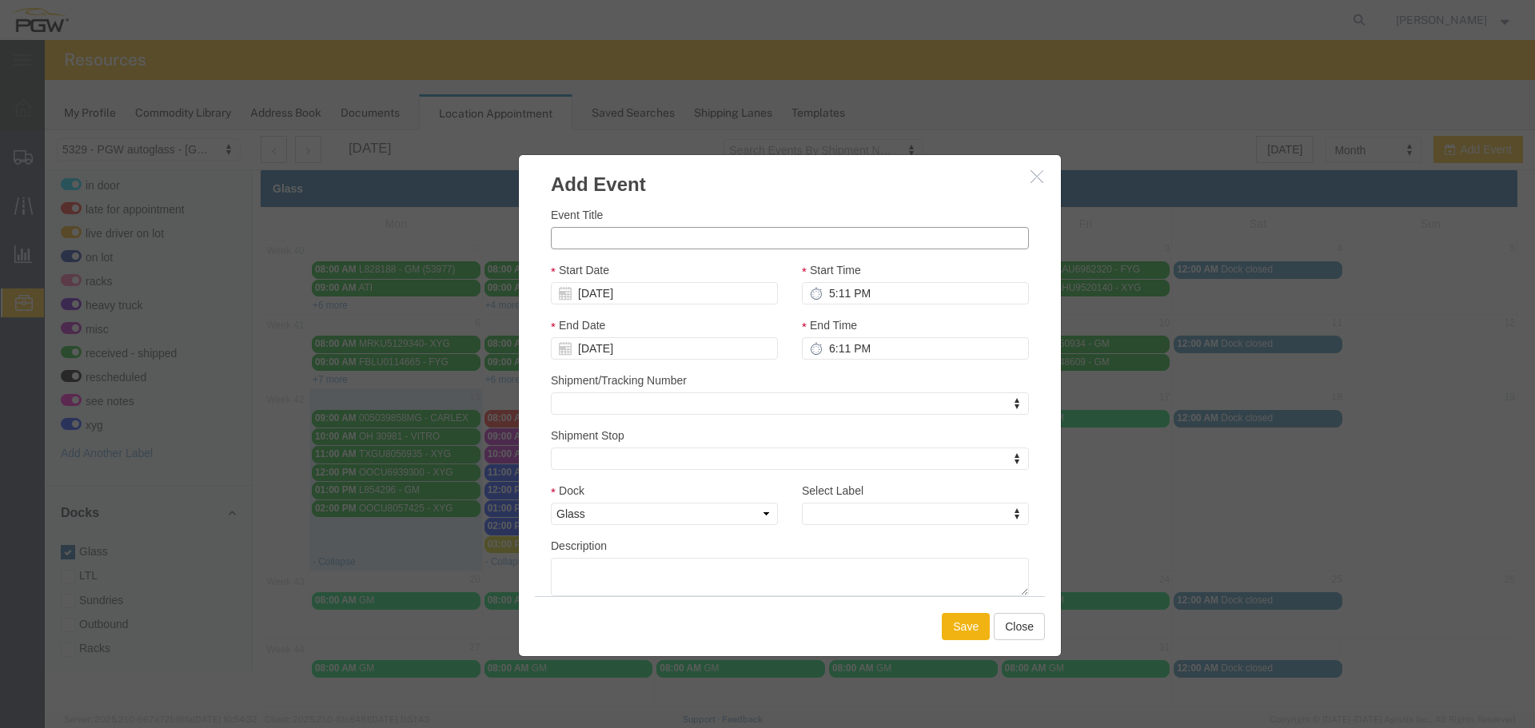
click at [691, 233] on input "Event Title" at bounding box center [790, 238] width 478 height 22
paste input "57115761"
type input "57115761 - FUYAO"
click at [827, 298] on input "5:11 PM" at bounding box center [915, 293] width 227 height 22
type input "3:11 PM"
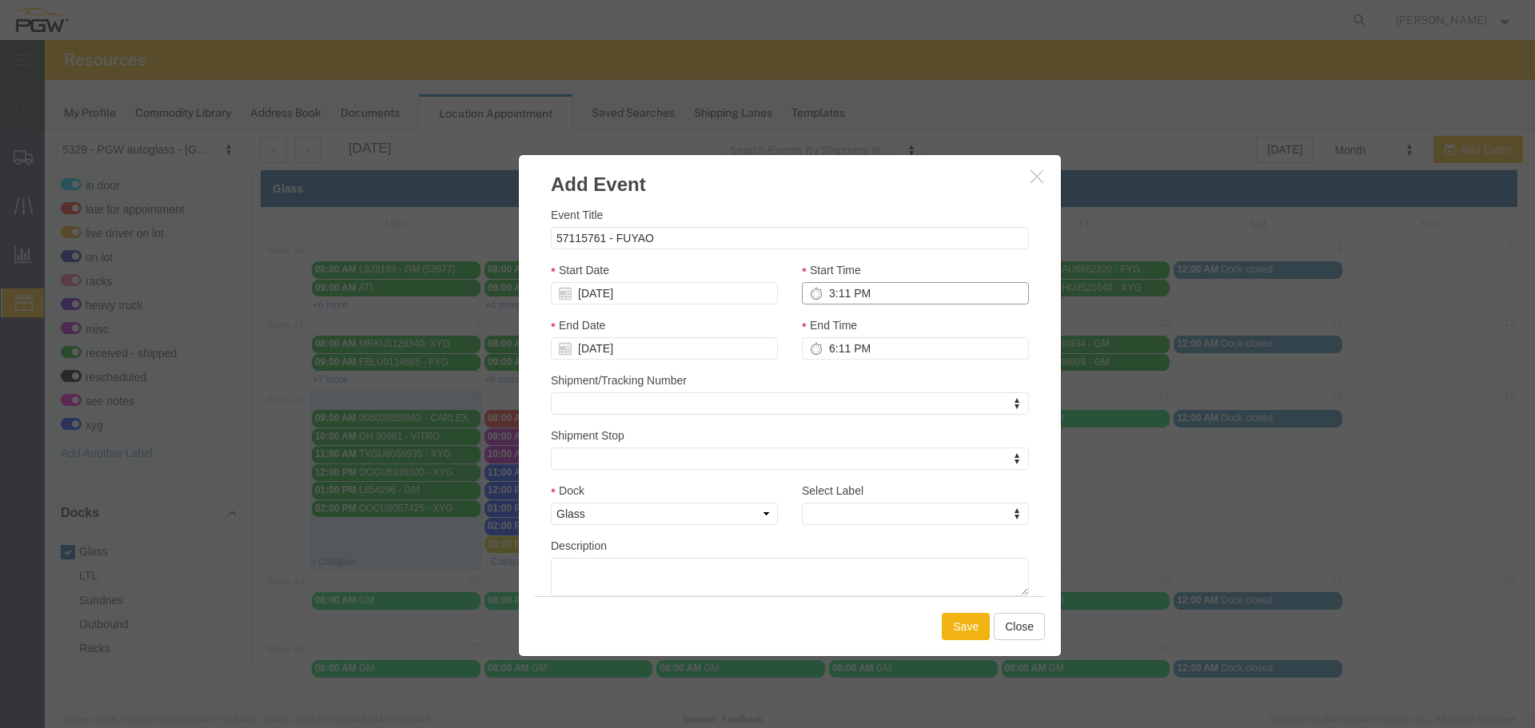
type input "4:11 PM"
type input "3:00 PM"
type input "4:00 PM"
type input "3:00 AM"
type input "4:00 AM"
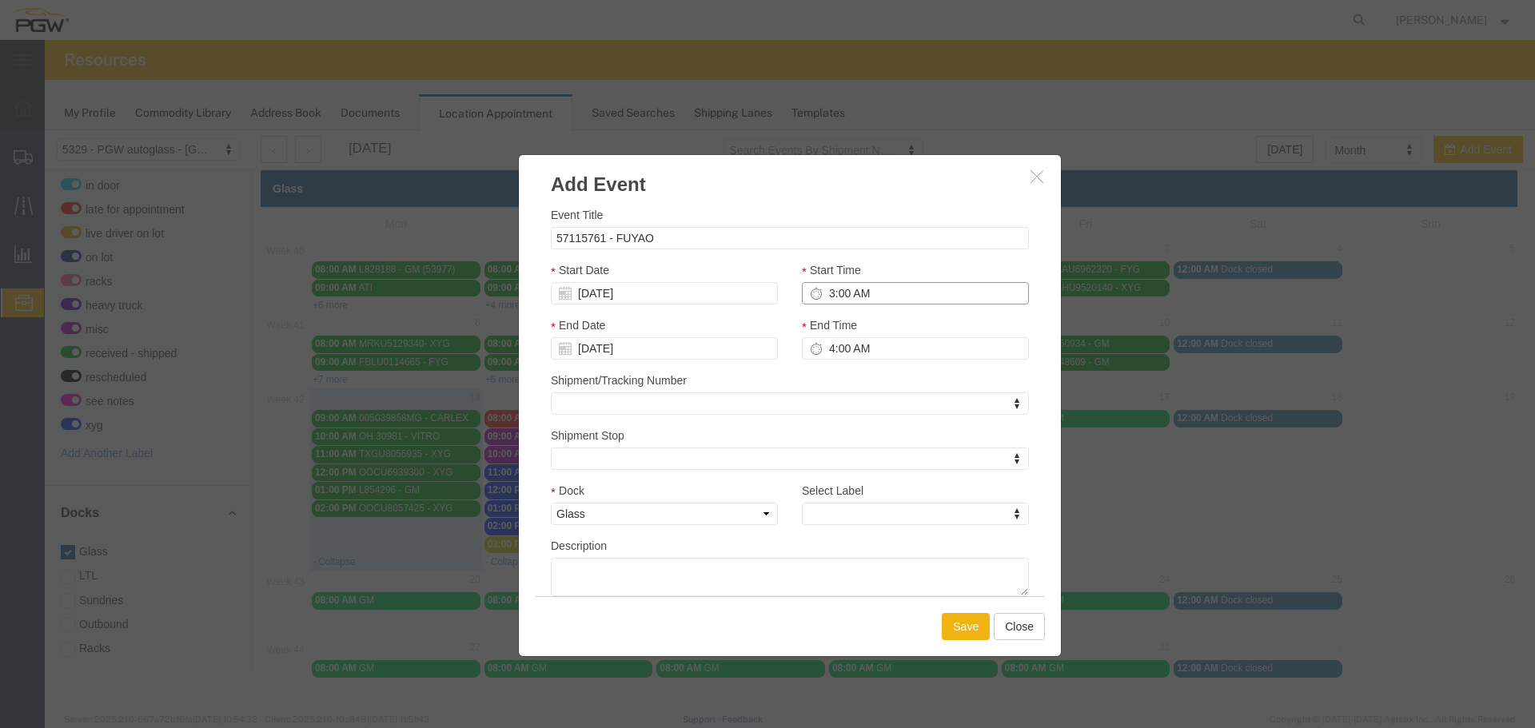
type input "3:00 PM"
type input "4:00 PM"
type input "3:00 PM"
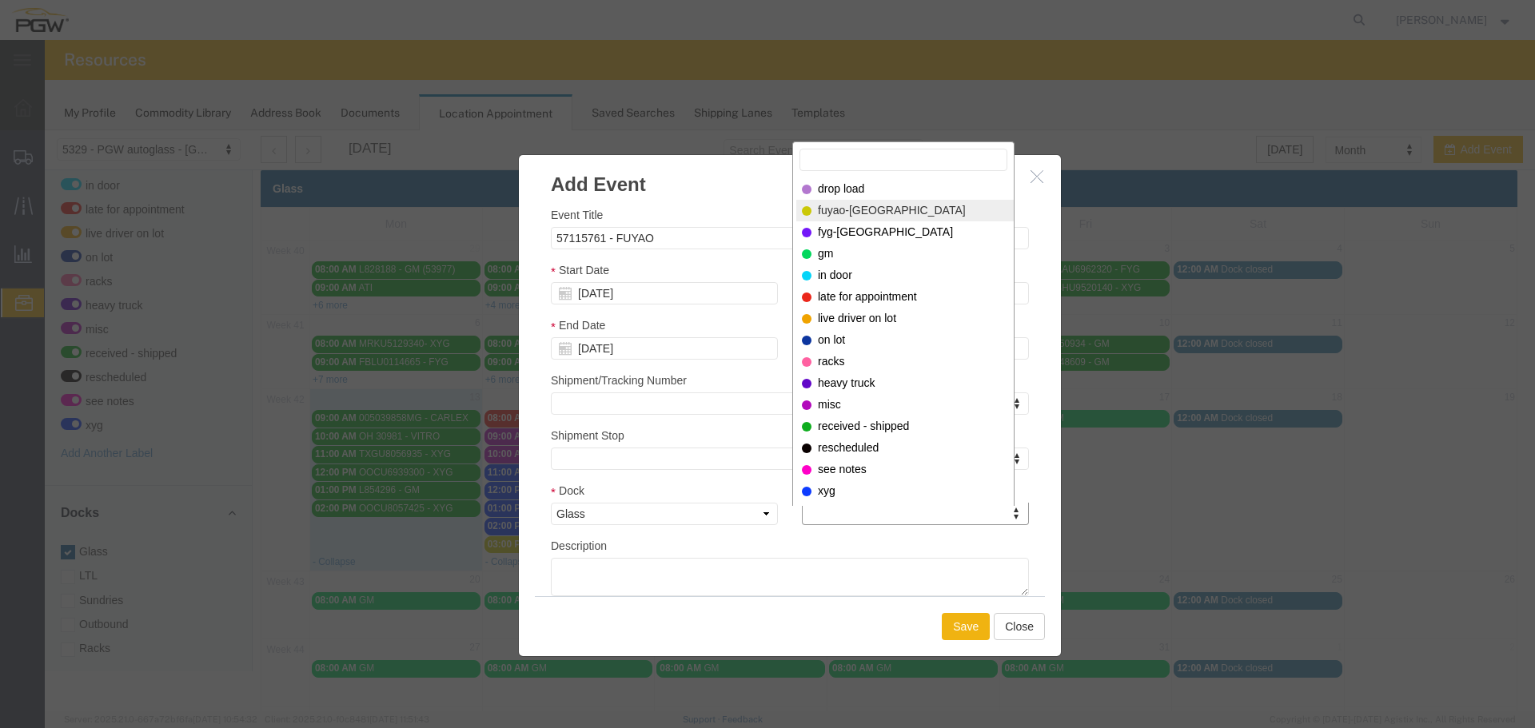
select select "12921"
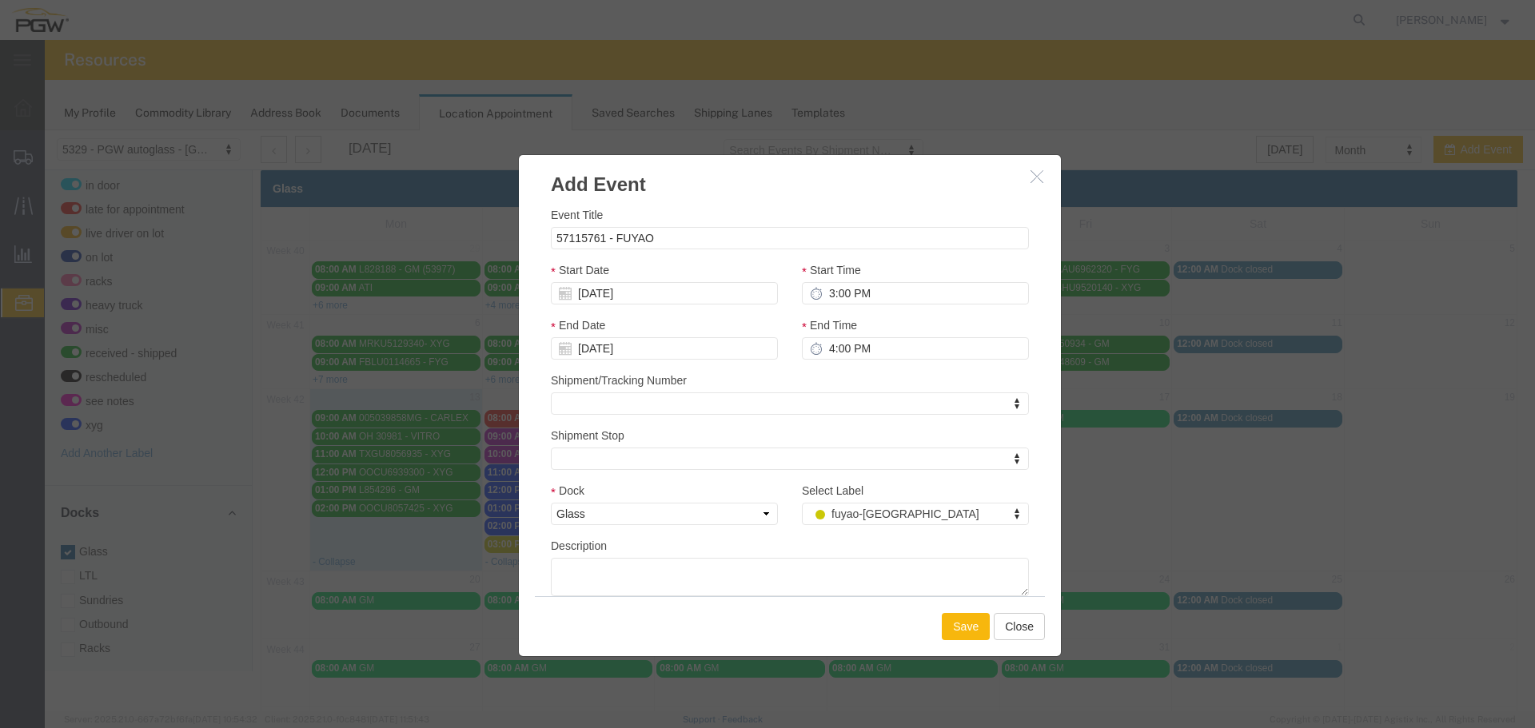
click at [969, 625] on button "Save" at bounding box center [966, 626] width 48 height 27
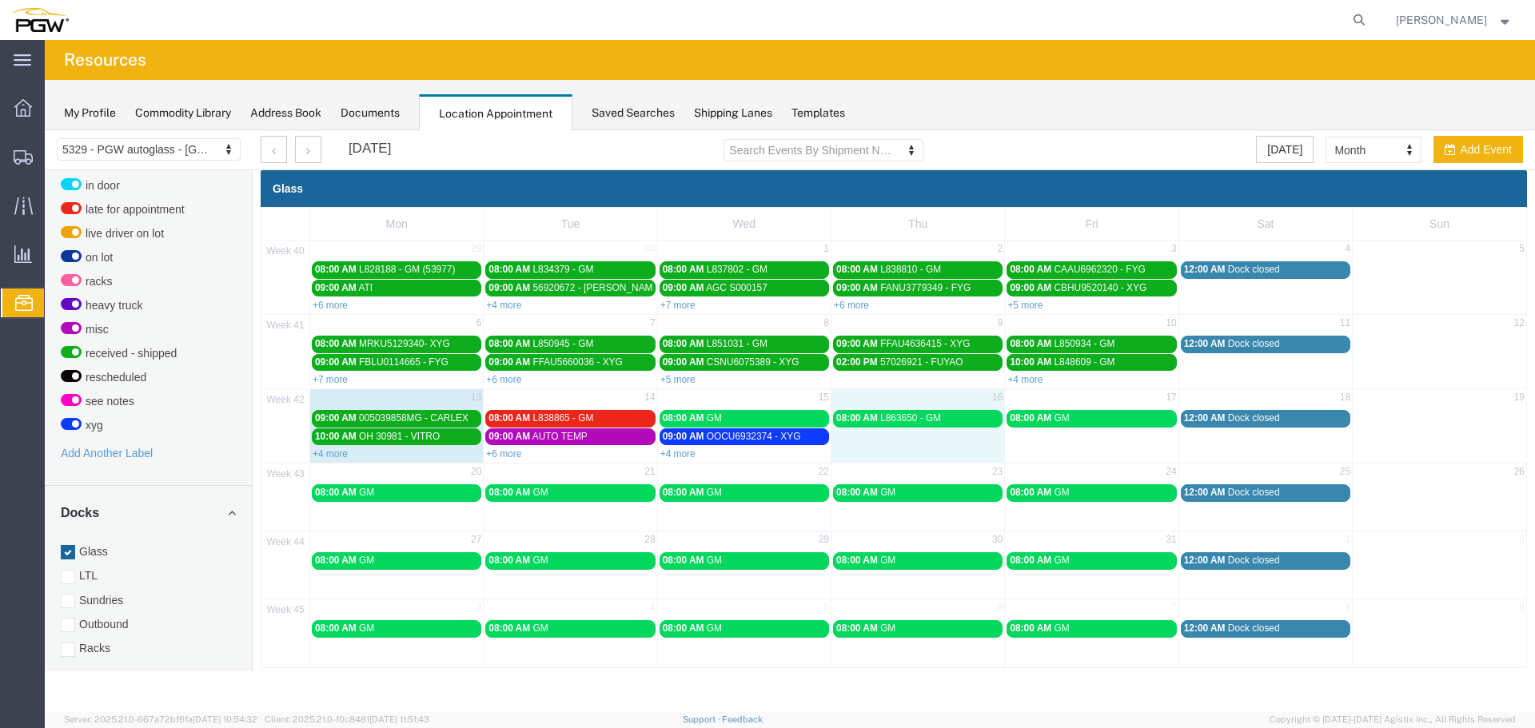
click at [900, 446] on td "08:00 AM L863650 - GM" at bounding box center [919, 435] width 174 height 53
select select "1"
select select
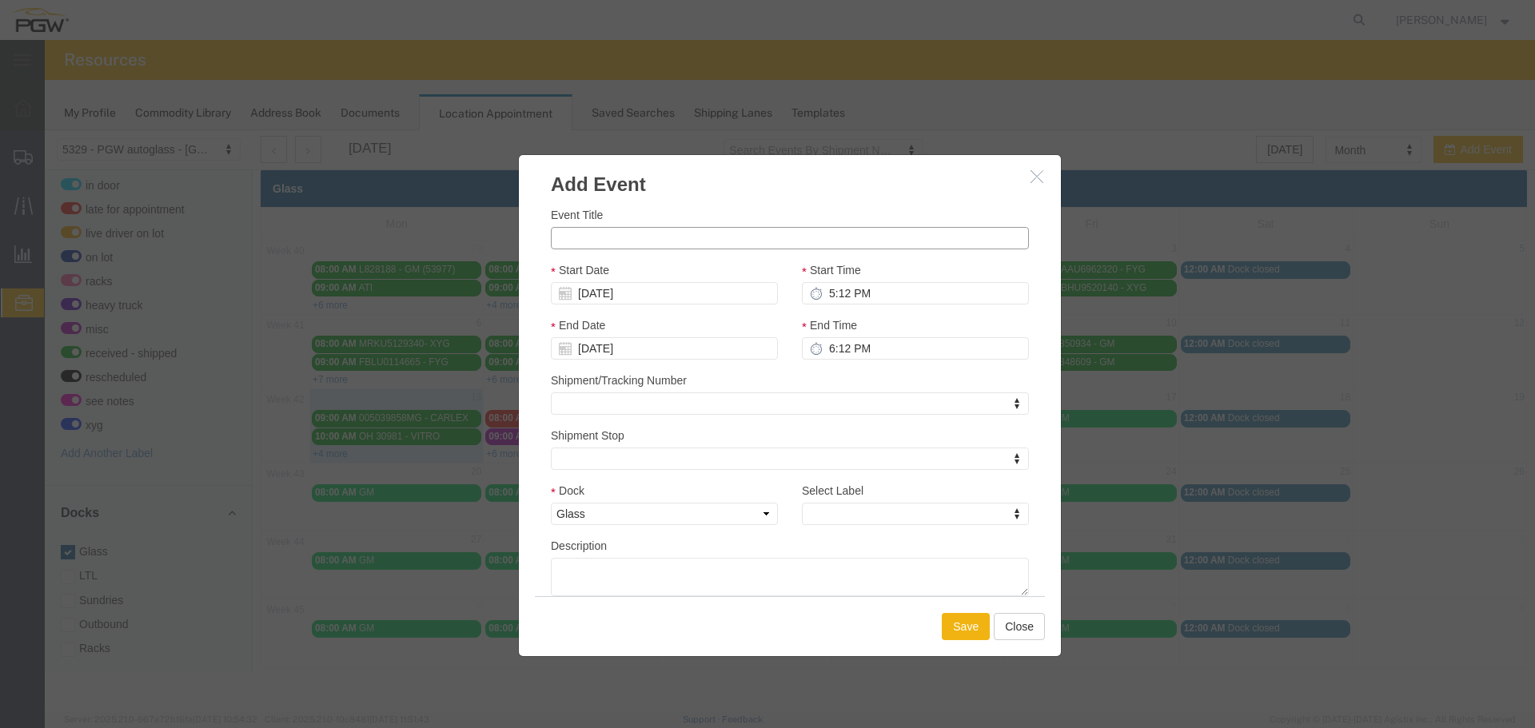
click at [676, 233] on input "Event Title" at bounding box center [790, 238] width 478 height 22
paste input "57115804"
type input "57115804 - FUYAO"
click at [837, 294] on input "5:12 PM" at bounding box center [915, 293] width 227 height 22
type input "3:12 PM"
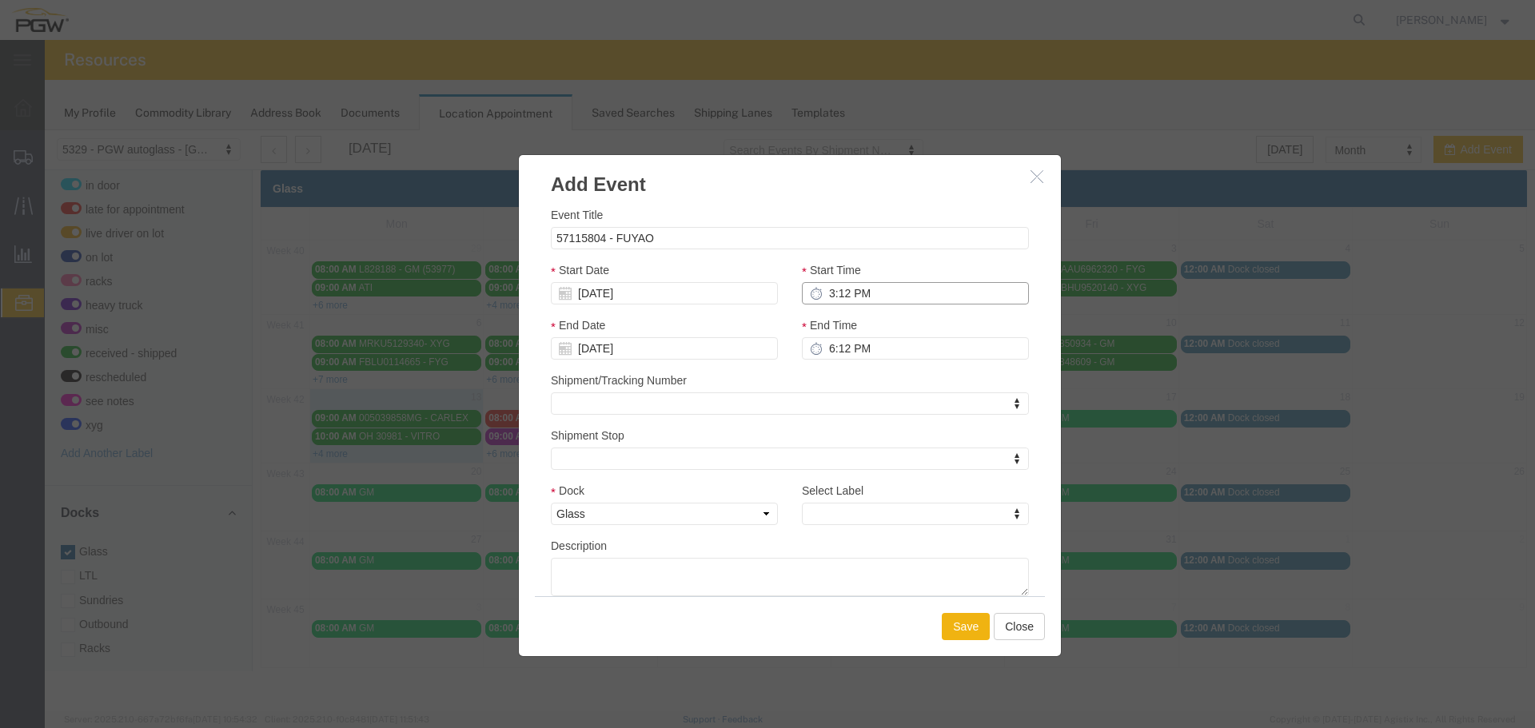
type input "4:12 PM"
type input "3:00 PM"
type input "4:00 PM"
type input "3:00 PM"
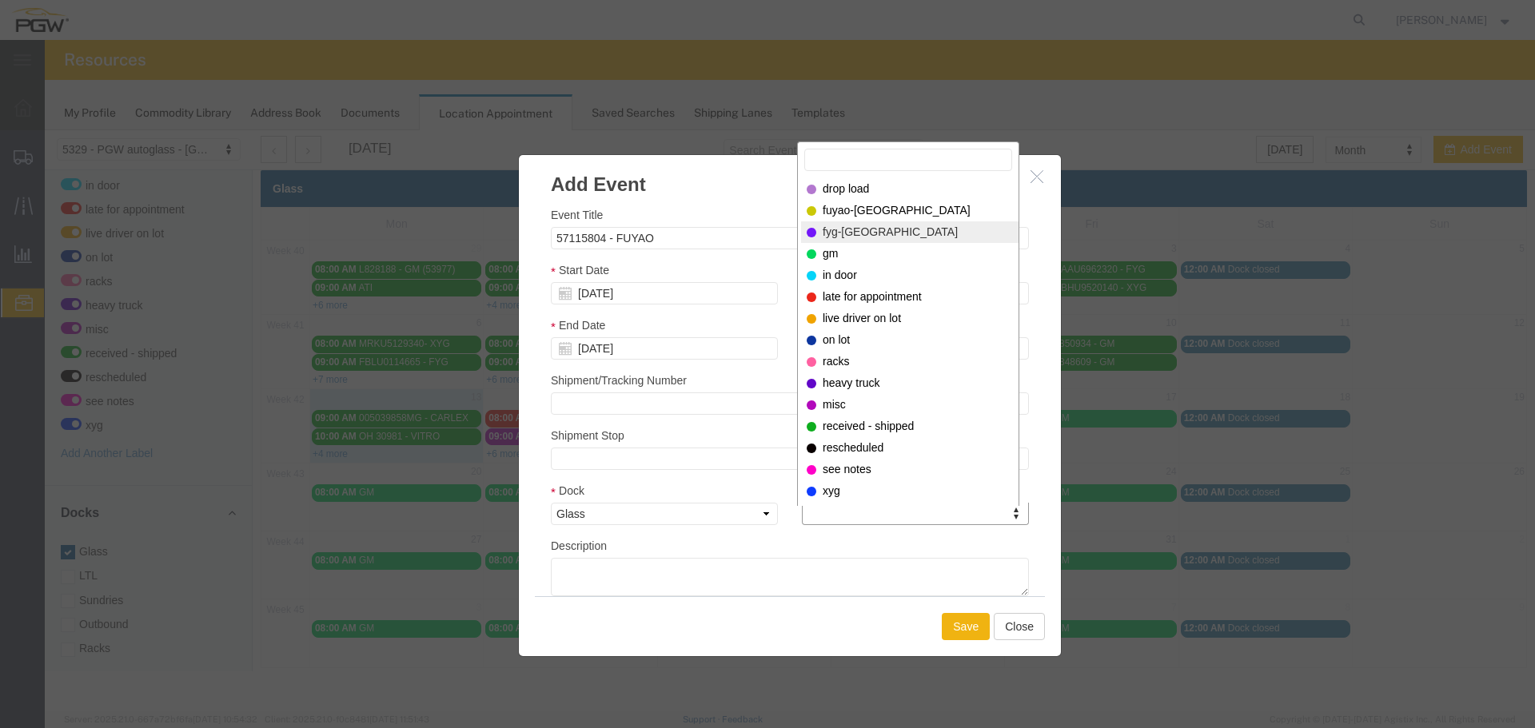
select select "12921"
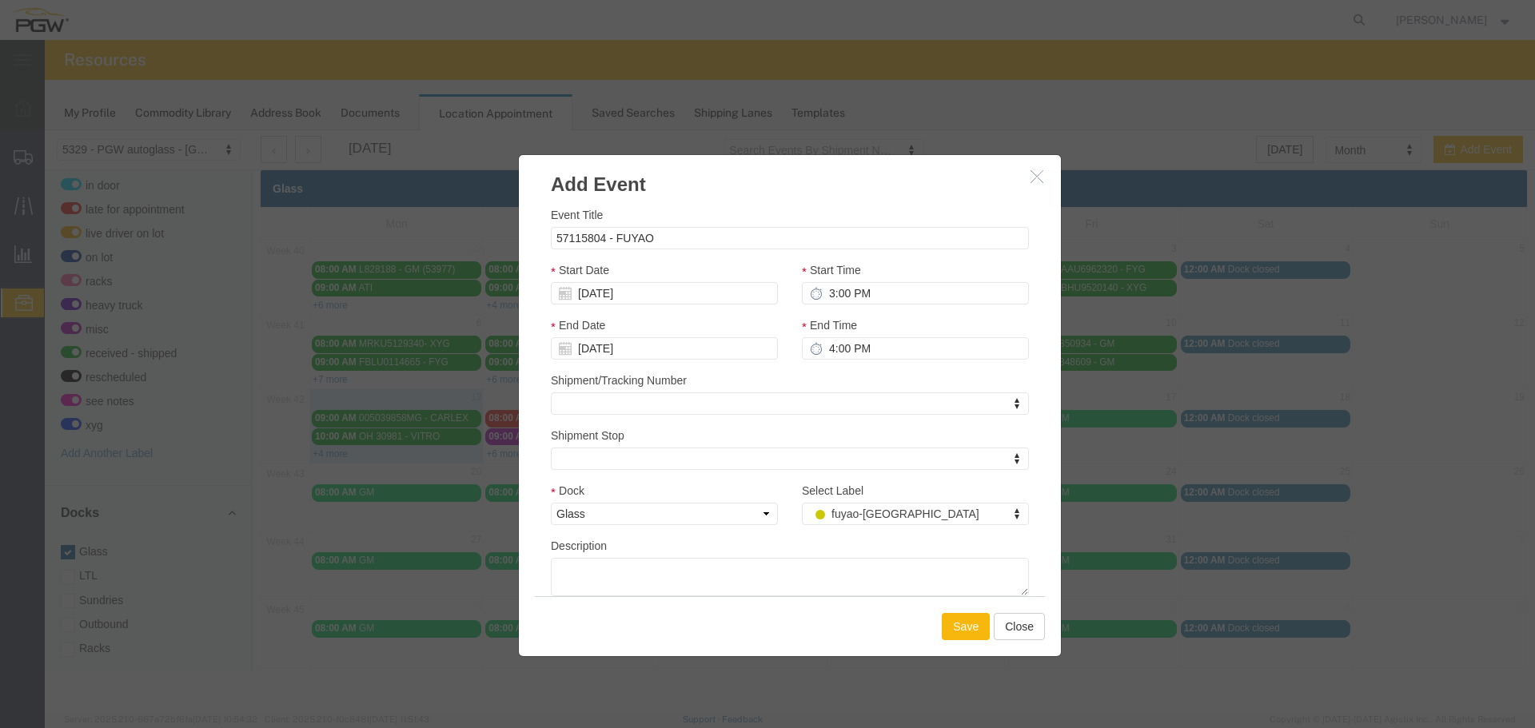
click at [960, 637] on button "Save" at bounding box center [966, 626] width 48 height 27
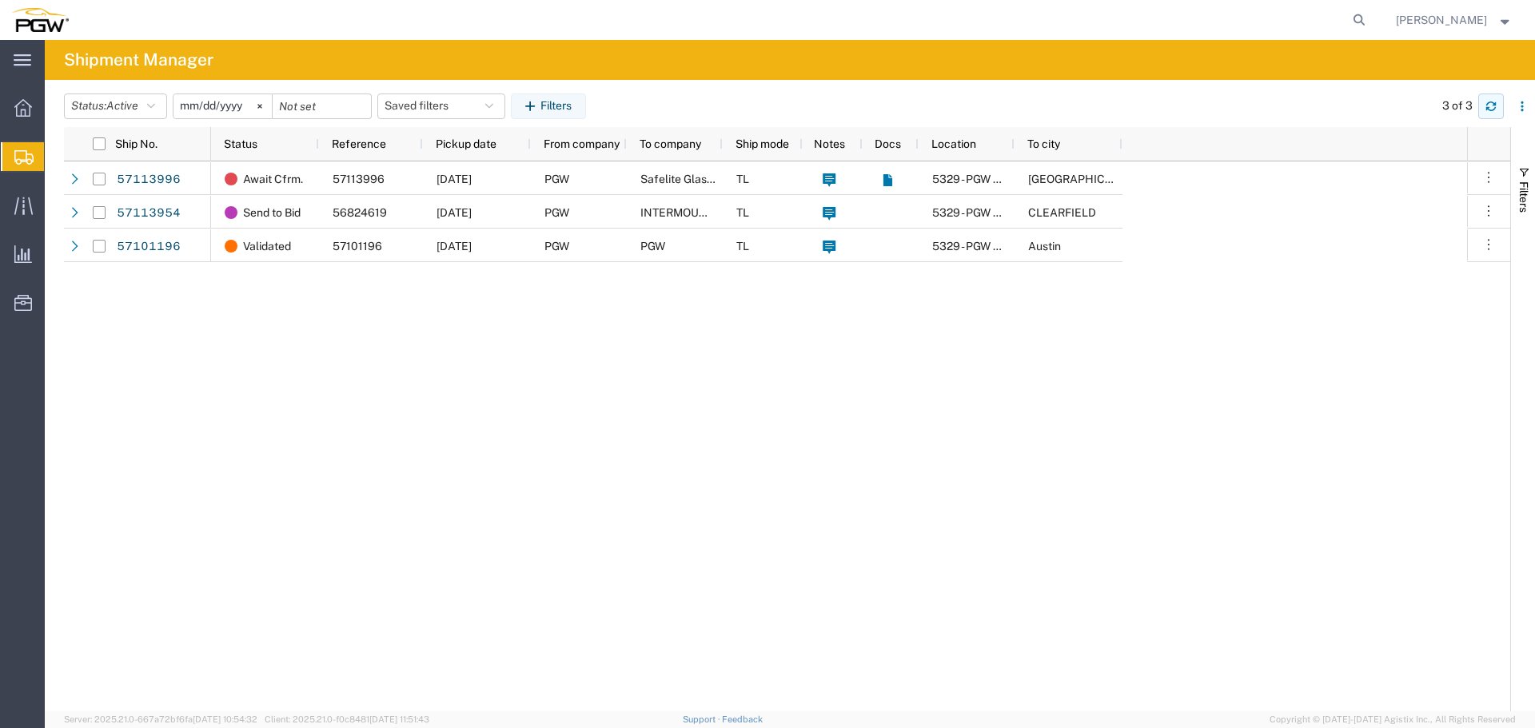
click at [1491, 106] on icon "button" at bounding box center [1491, 106] width 11 height 11
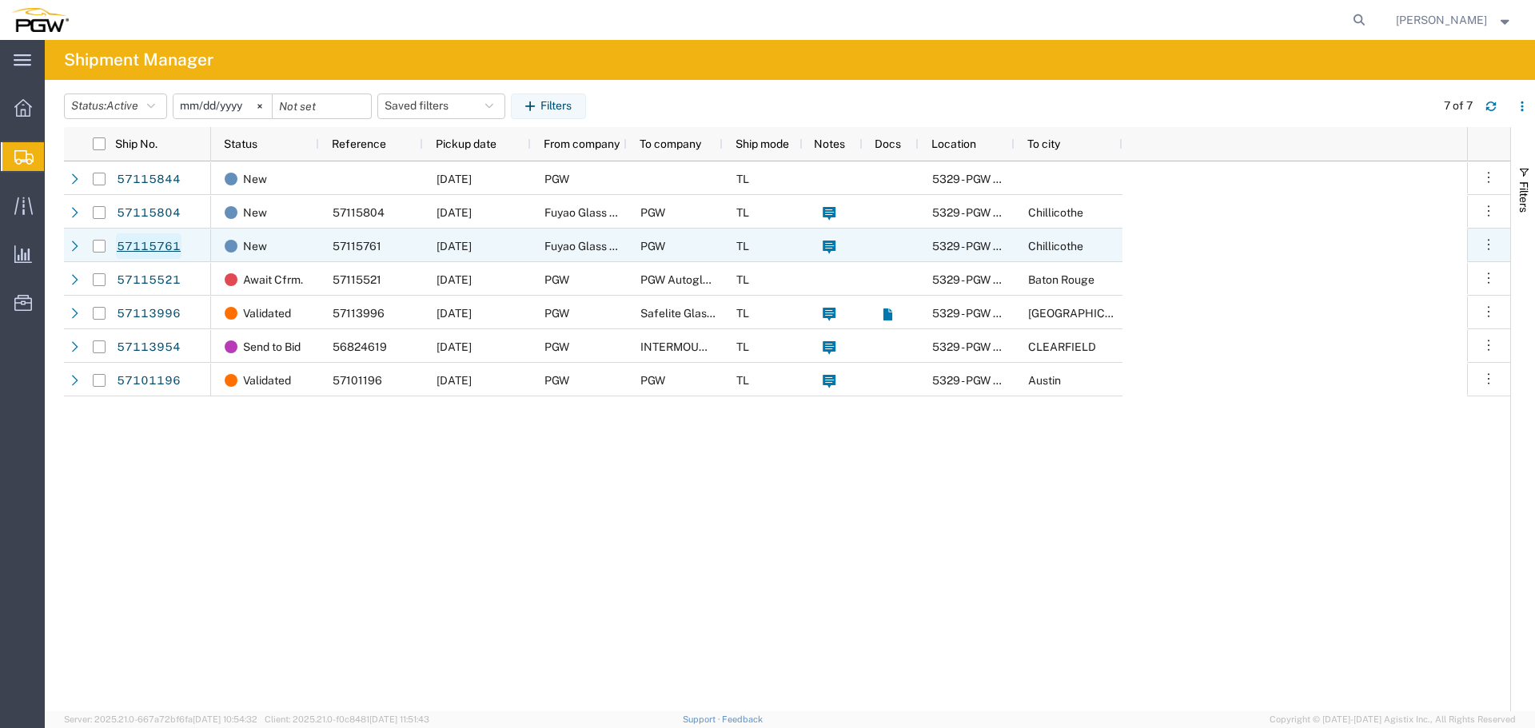
click at [166, 245] on link "57115761" at bounding box center [149, 246] width 66 height 26
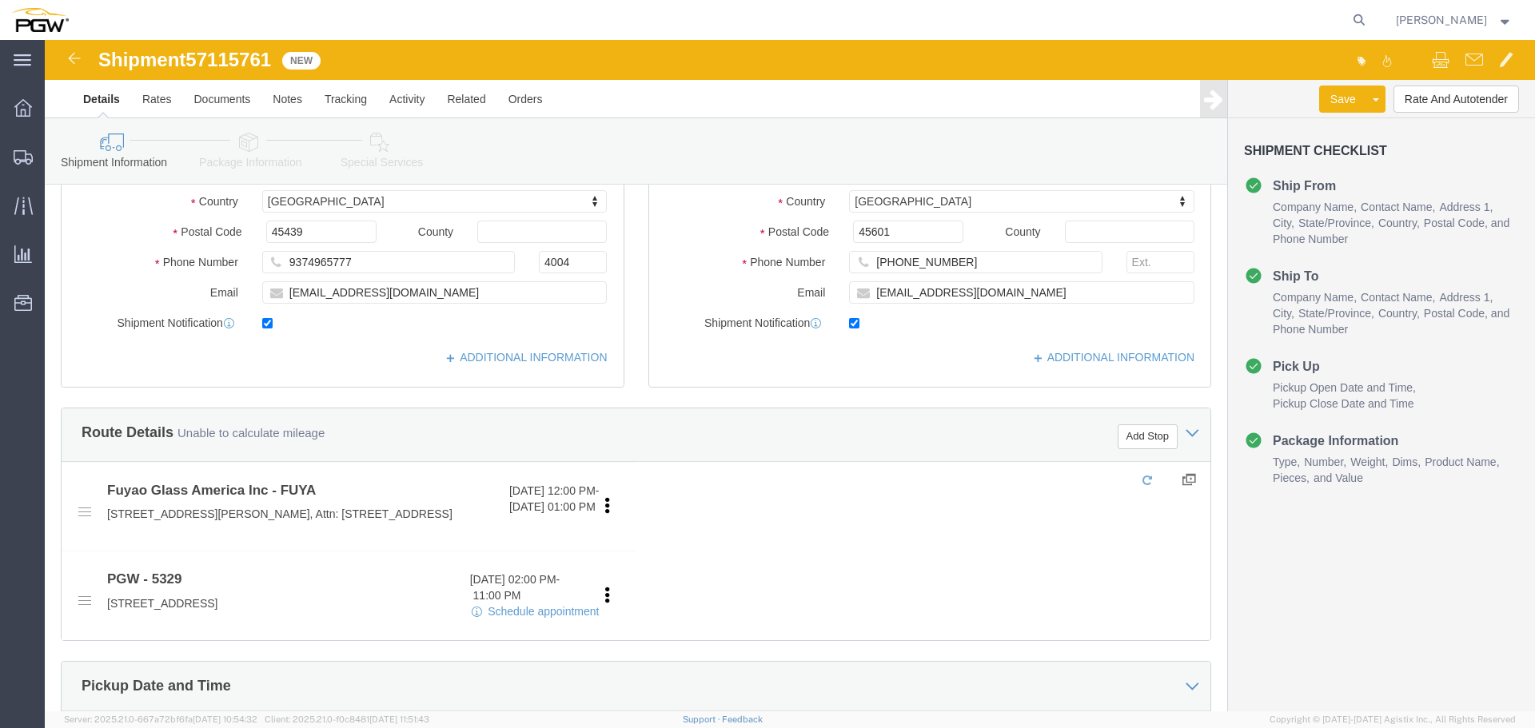
select select
select select "28253"
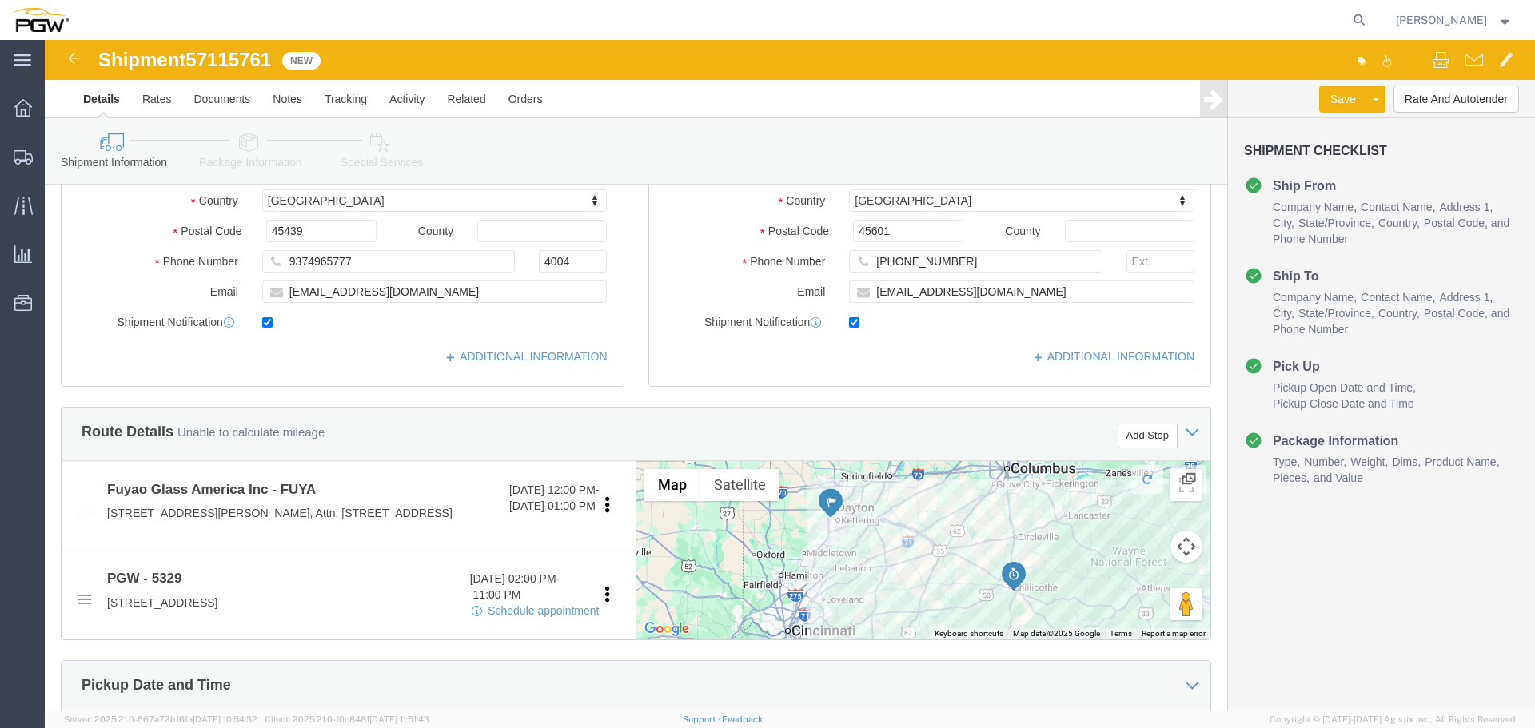
scroll to position [640, 0]
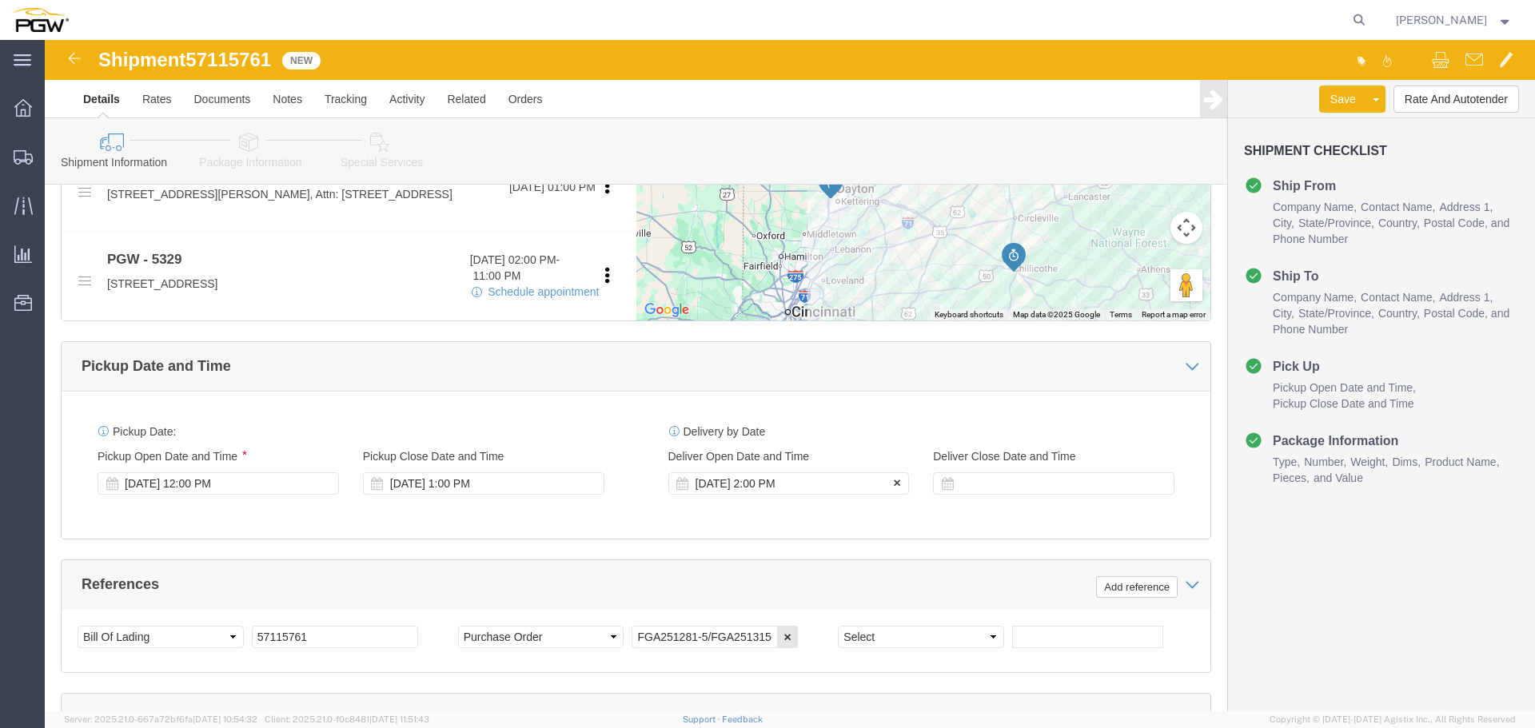
click div "[DATE] 2:00 PM"
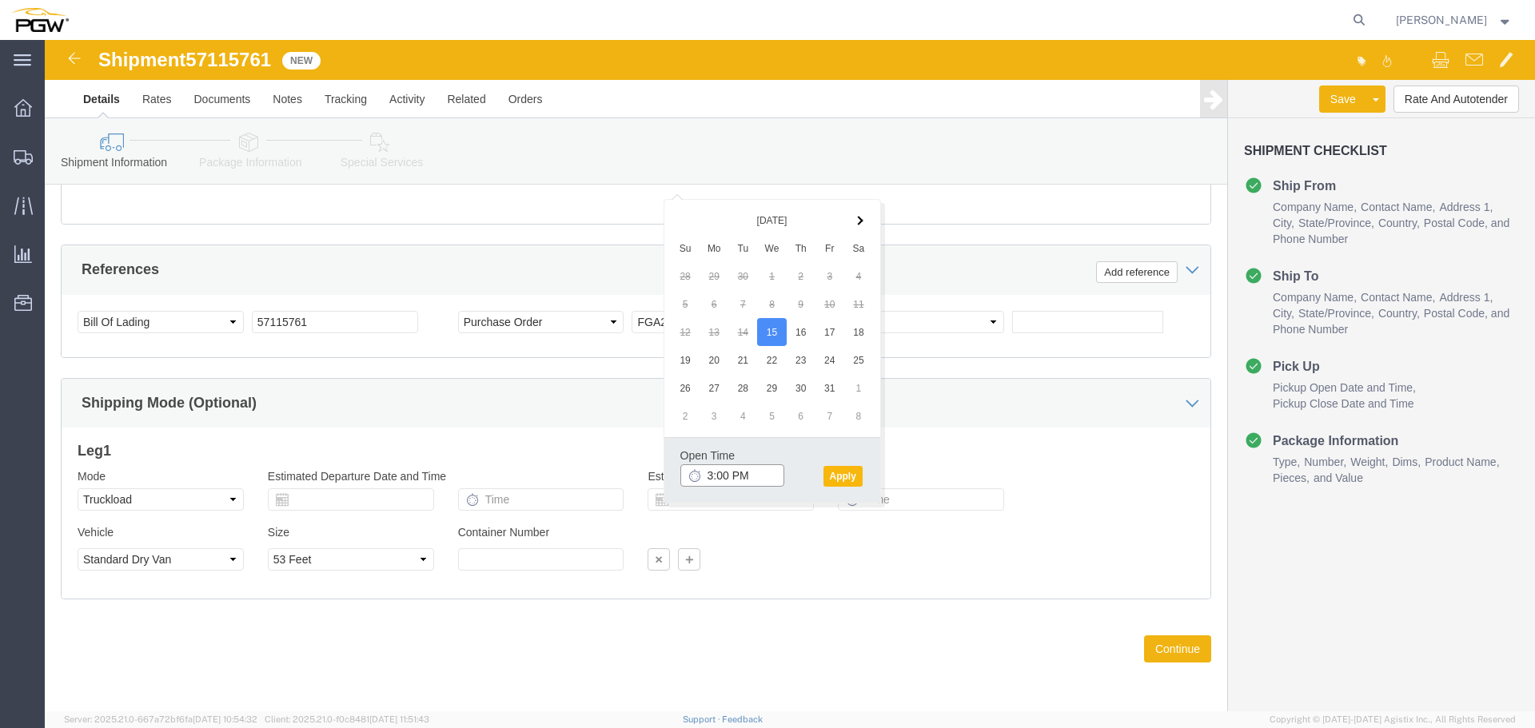
type input "3:00 PM"
click button "Apply"
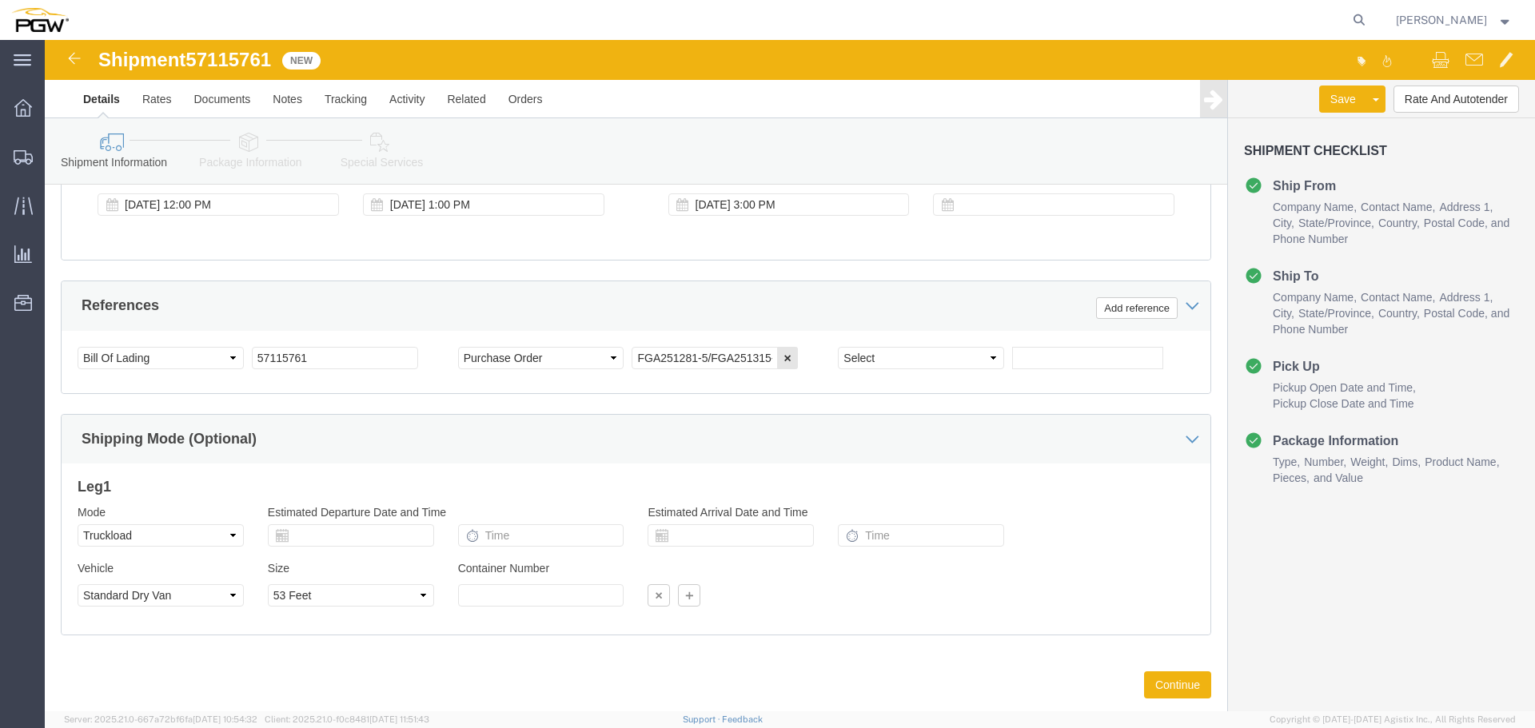
scroll to position [891, 0]
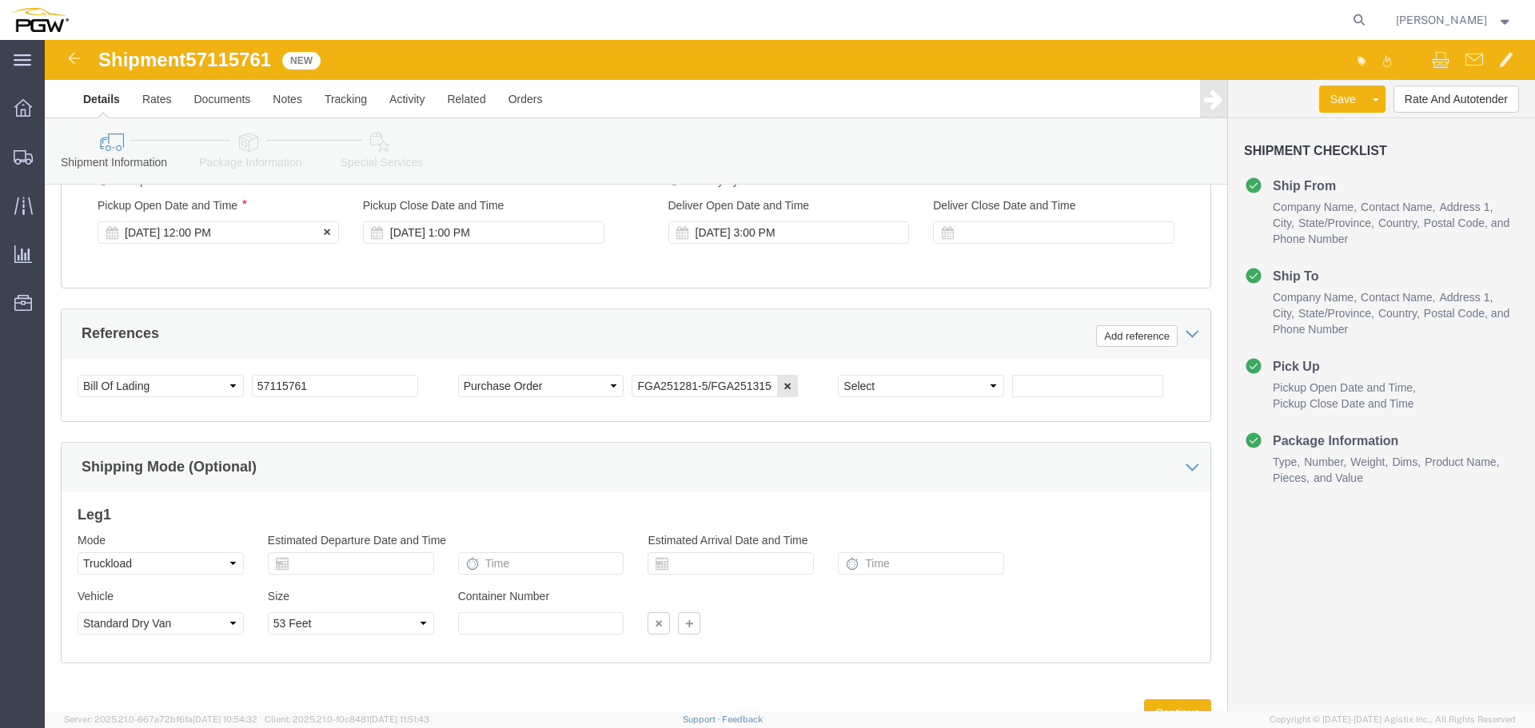
click div "Oct 15 2025 12:00 PM"
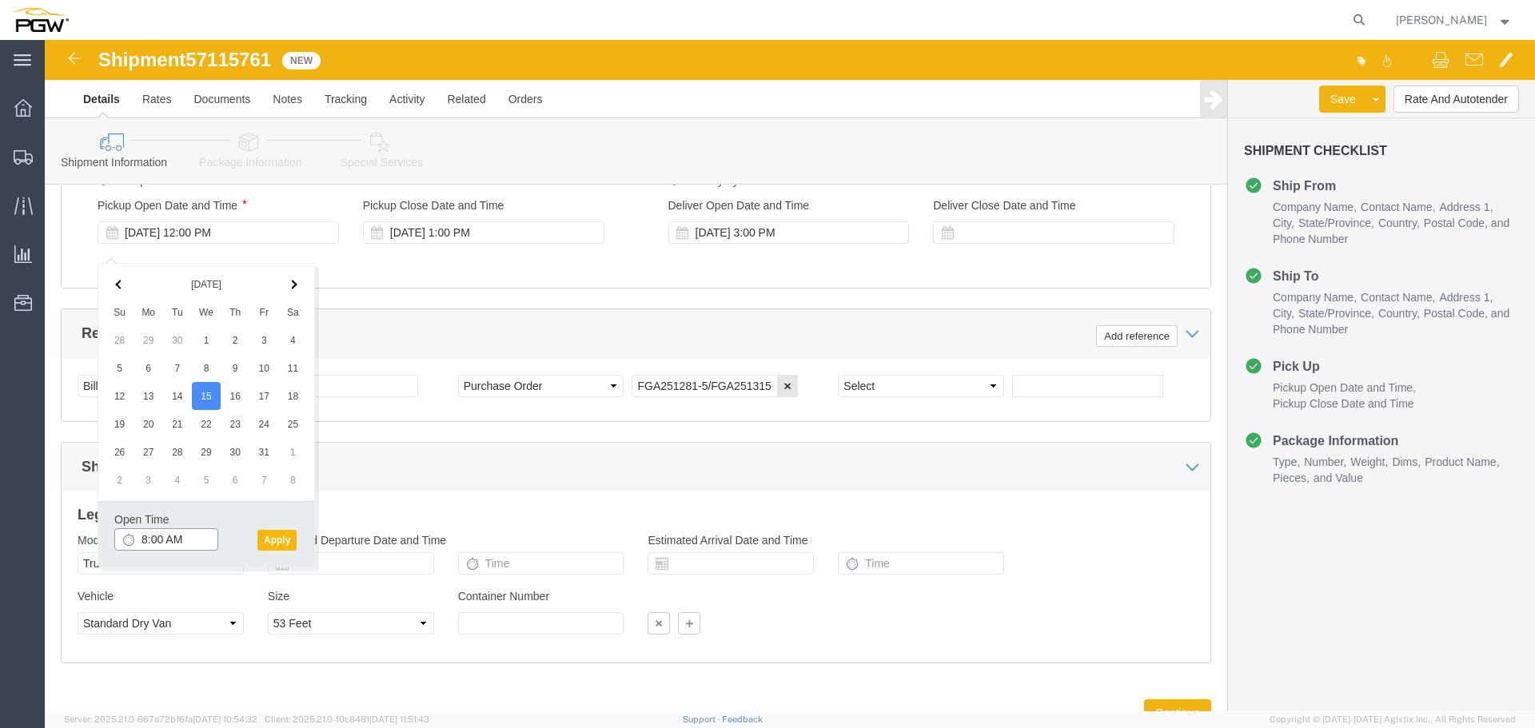
type input "8:00 AM"
click button "Apply"
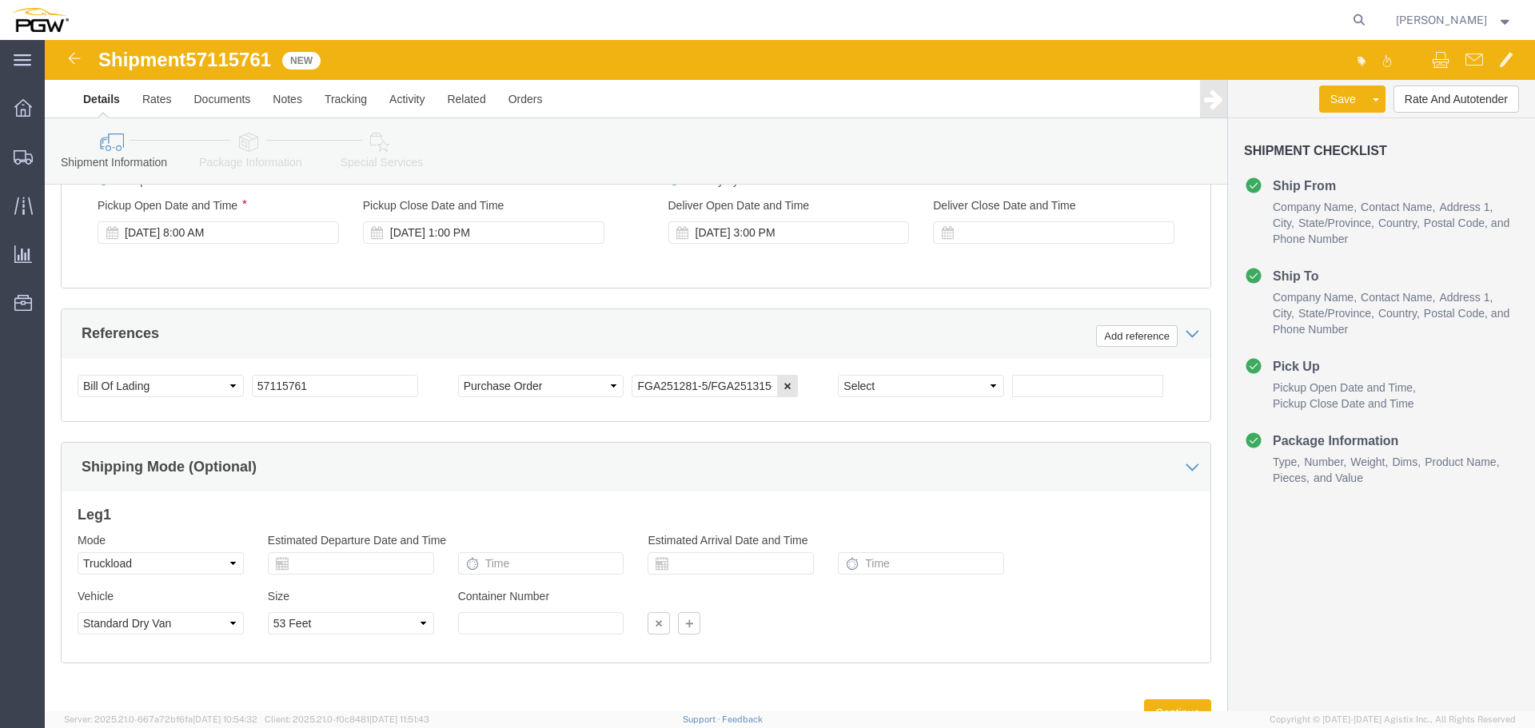
click span "57115761"
copy span "57115761"
click button "Rate And Autotender"
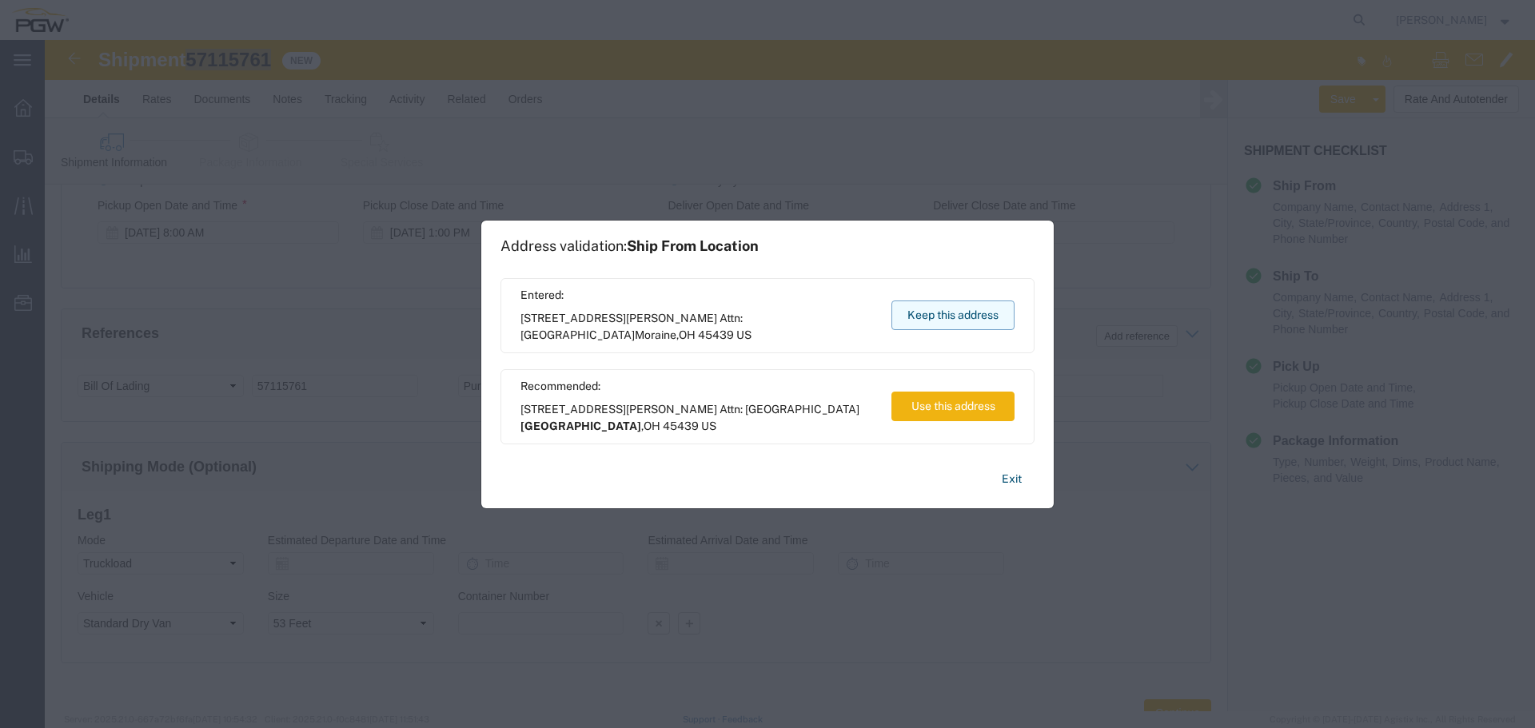
click at [931, 317] on button "Keep this address" at bounding box center [953, 316] width 123 height 30
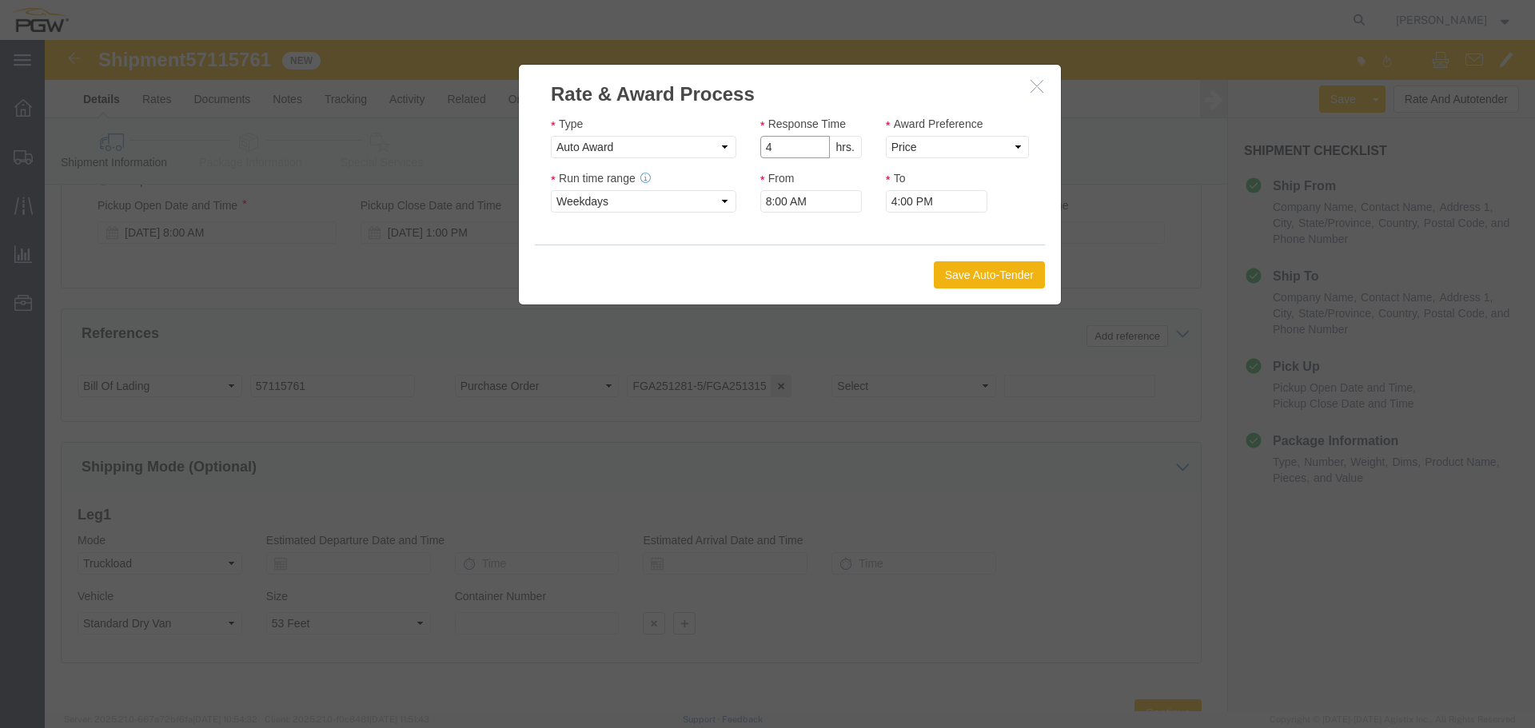
click input "4"
click select "Price Carrier Rank"
click input "3"
type input "2"
click input "2"
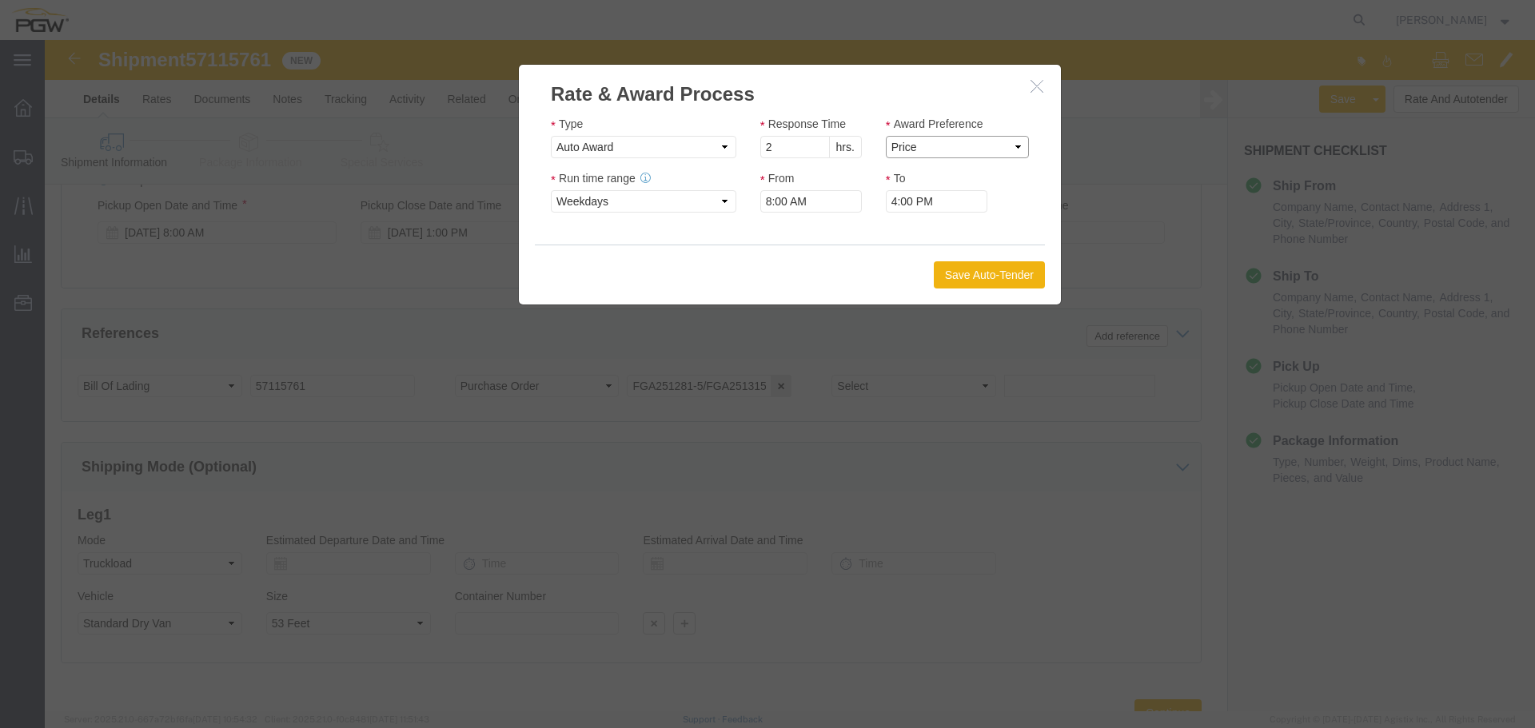
click select "Price Carrier Rank"
select select "LANE_RANK"
click select "Price Carrier Rank"
click button "Save Auto-Tender"
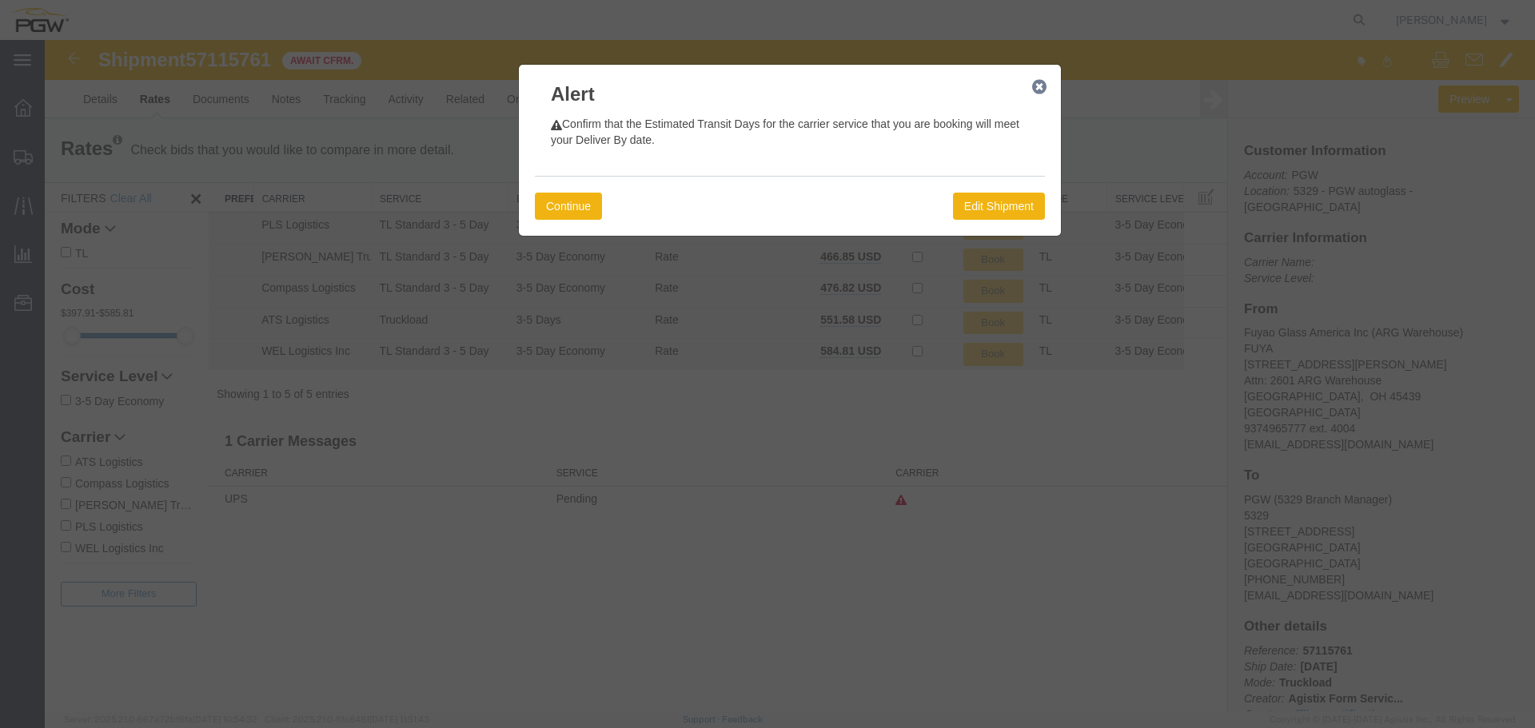
click at [613, 209] on div "Continue Edit Shipment" at bounding box center [790, 206] width 510 height 60
click at [597, 210] on button "Continue" at bounding box center [568, 206] width 67 height 27
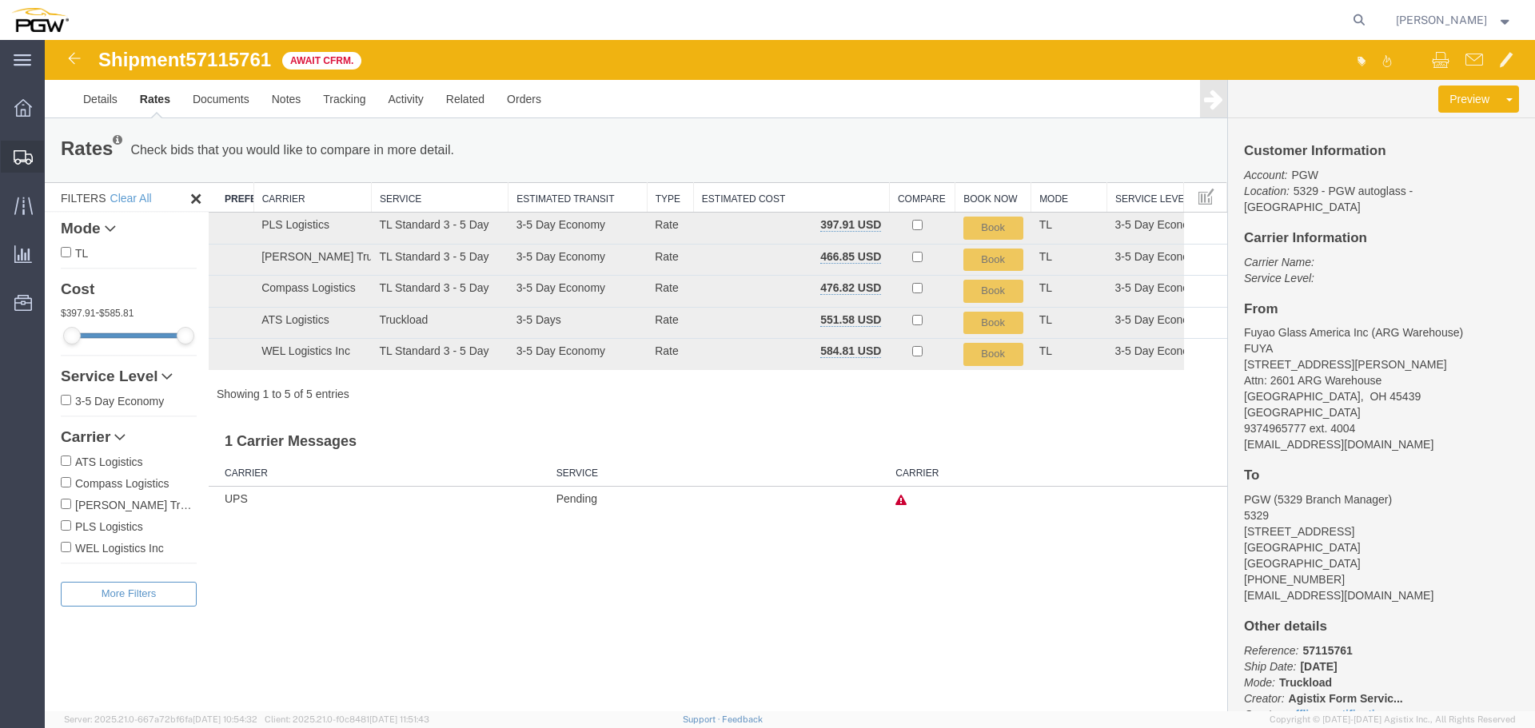
click at [0, 0] on span "Shipment Manager" at bounding box center [0, 0] width 0 height 0
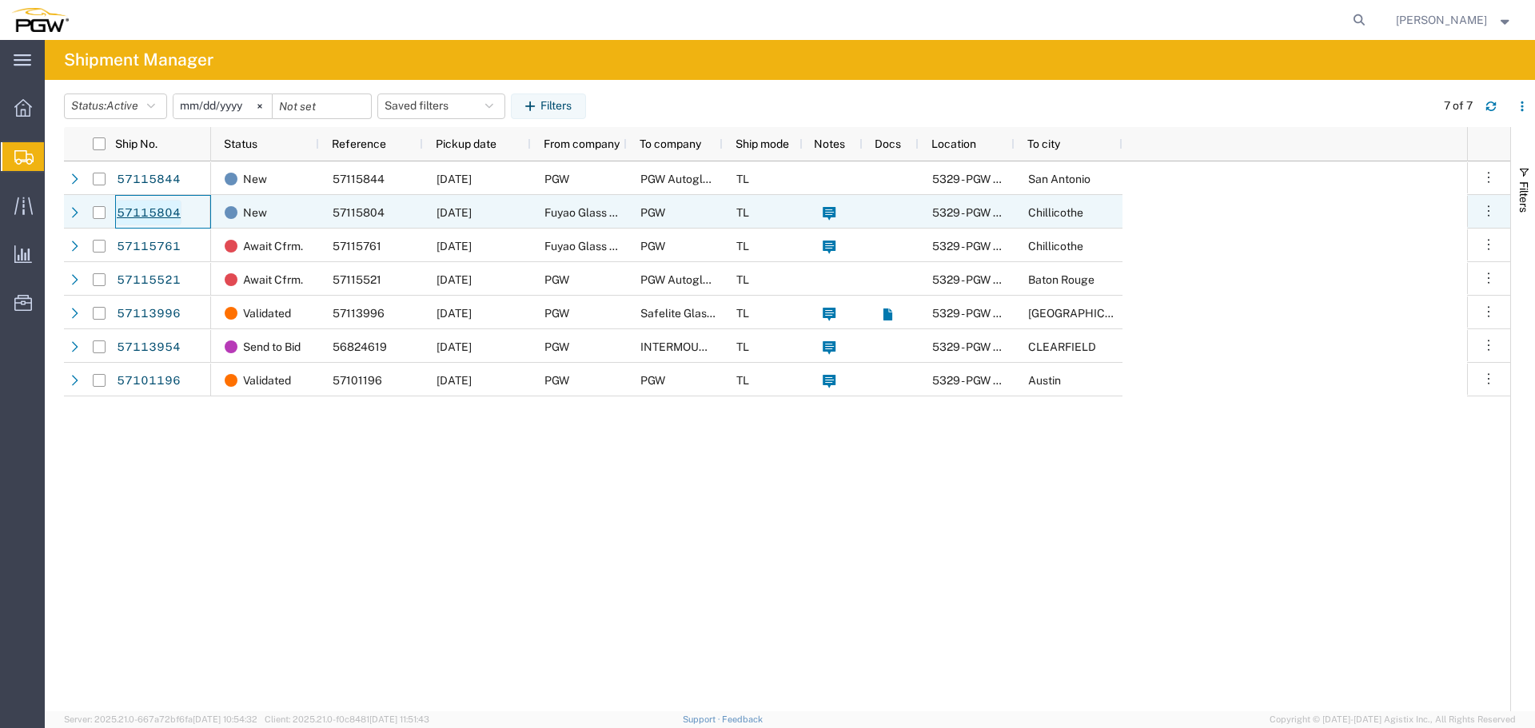
click at [161, 210] on link "57115804" at bounding box center [149, 213] width 66 height 26
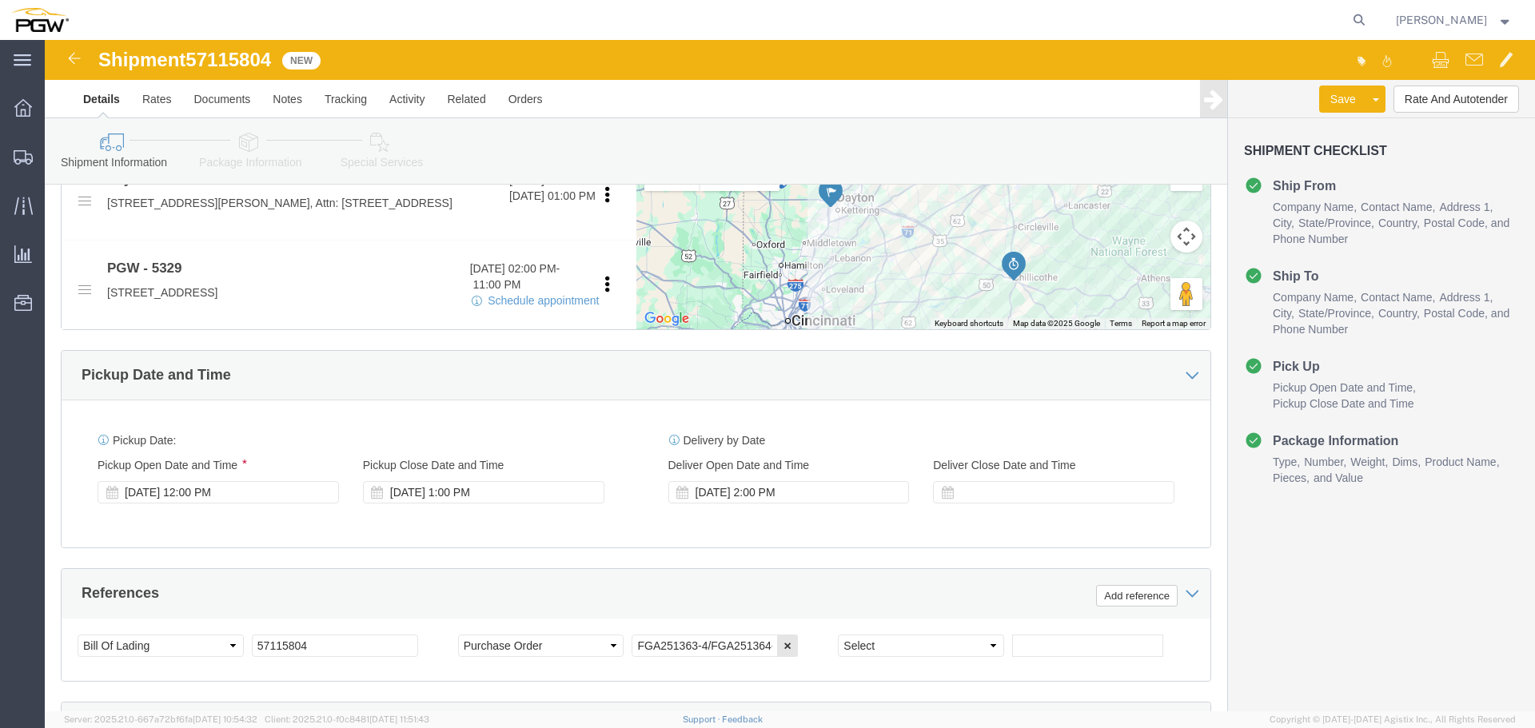
scroll to position [640, 0]
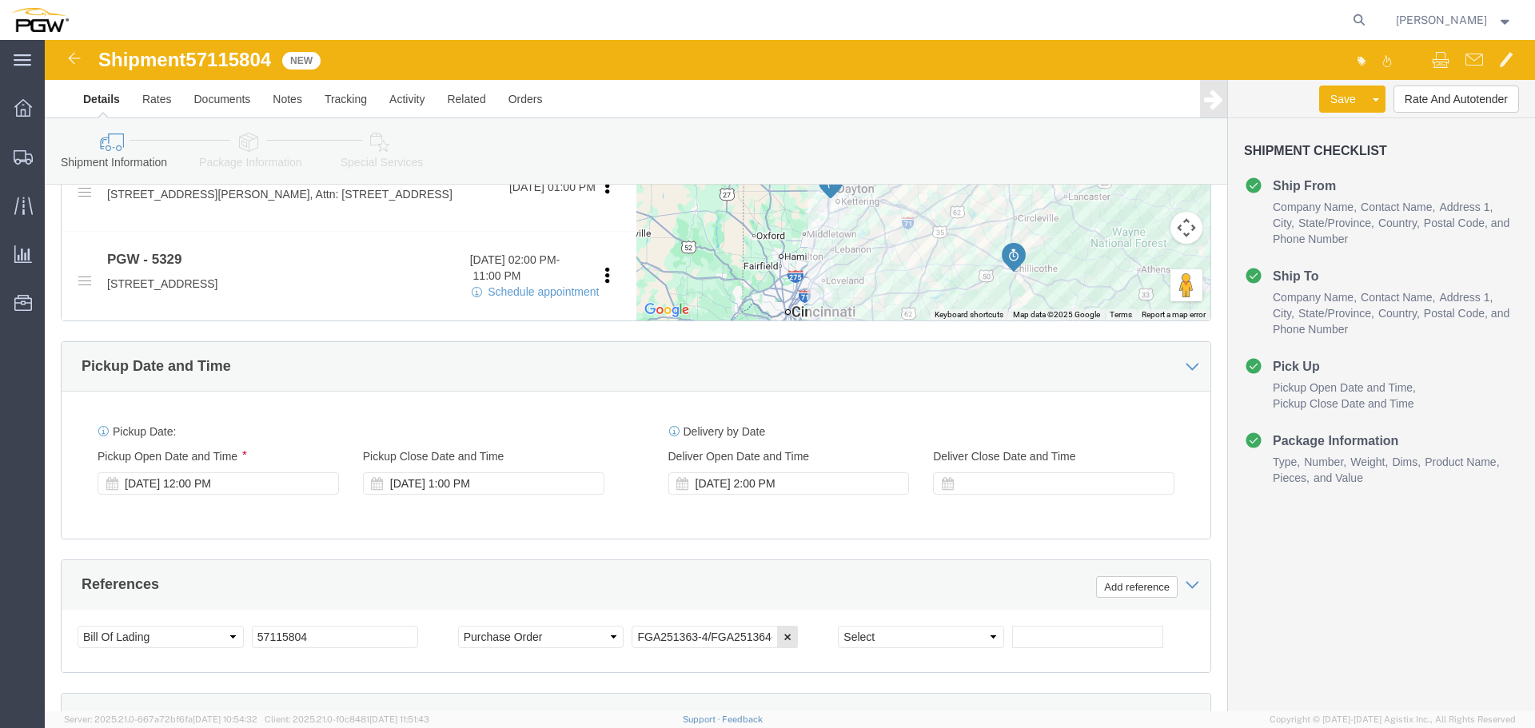
select select
select select "28253"
click div "Oct 15 2025 12:00 PM"
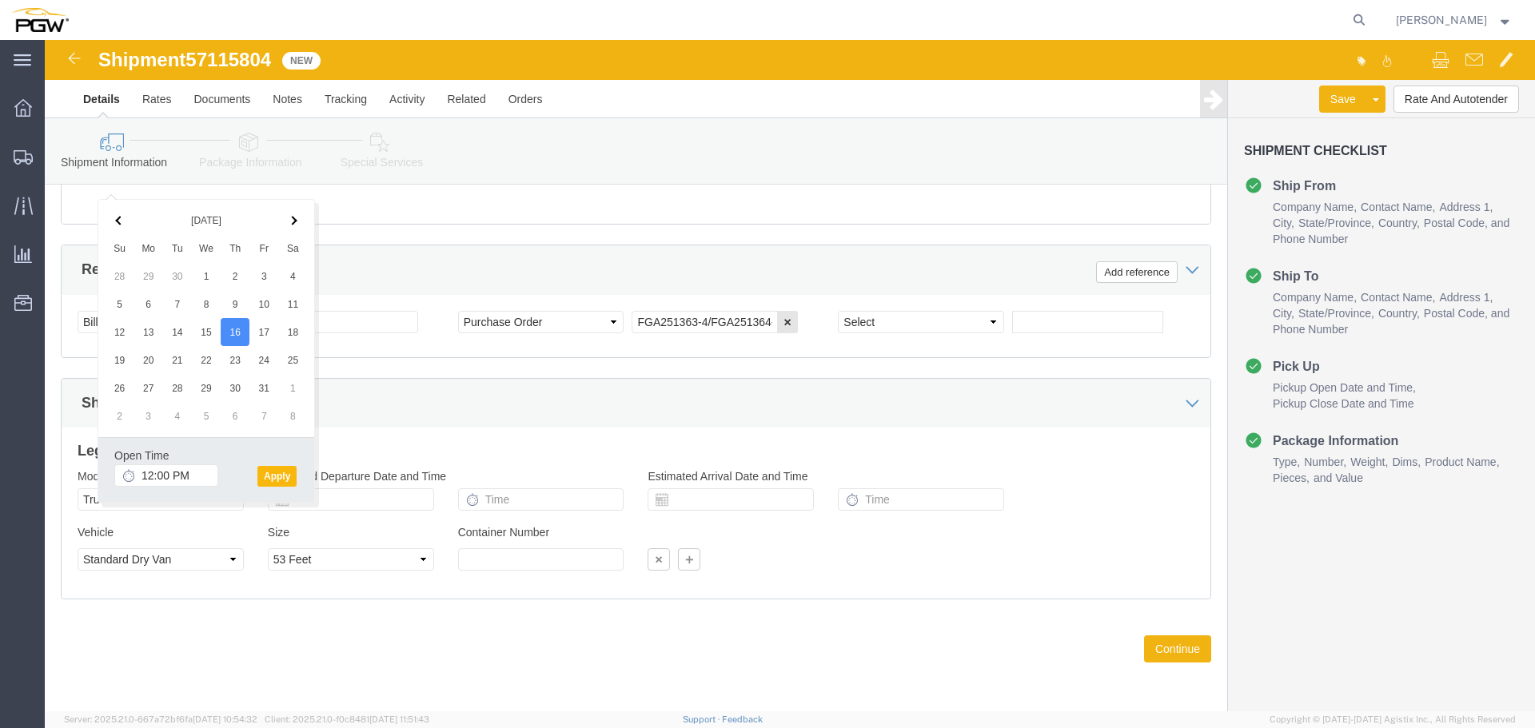
click button "Apply"
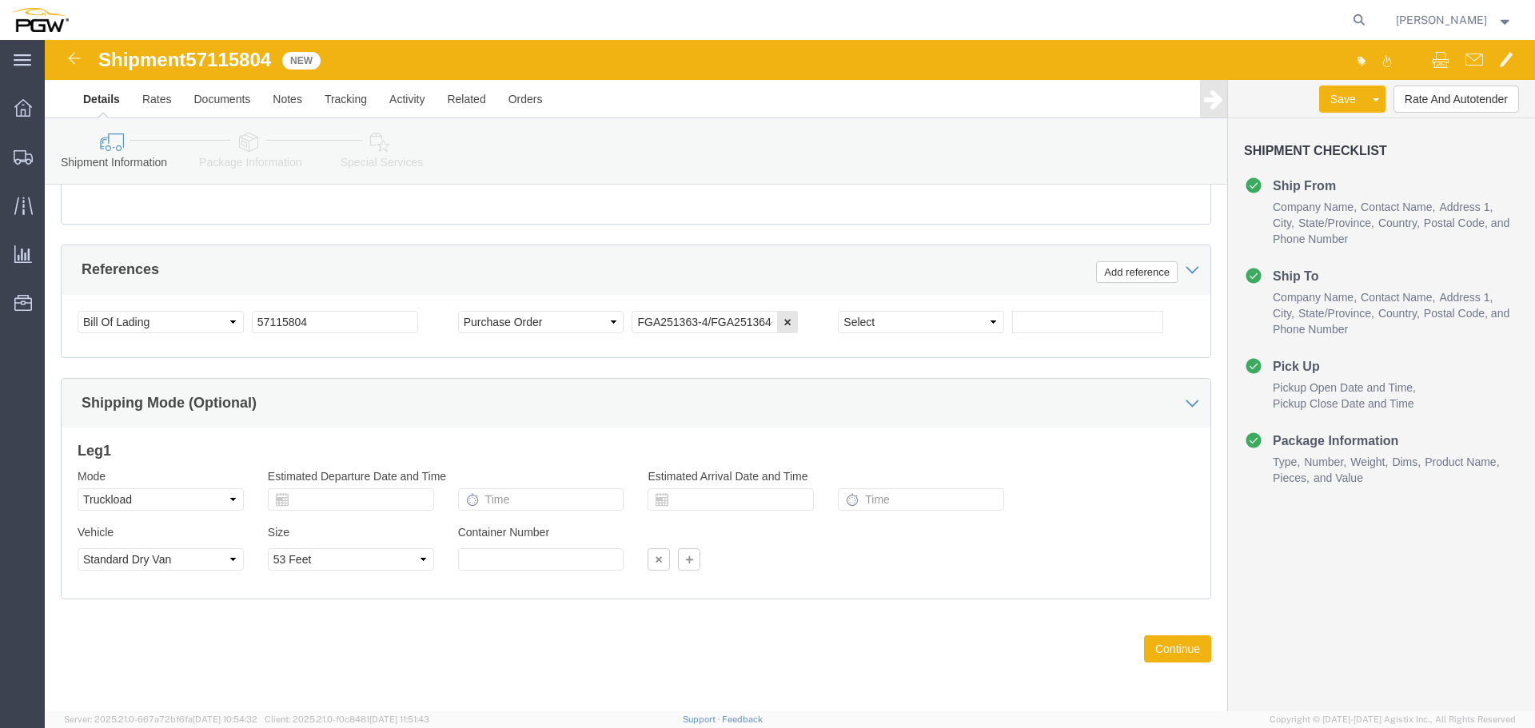
scroll to position [891, 0]
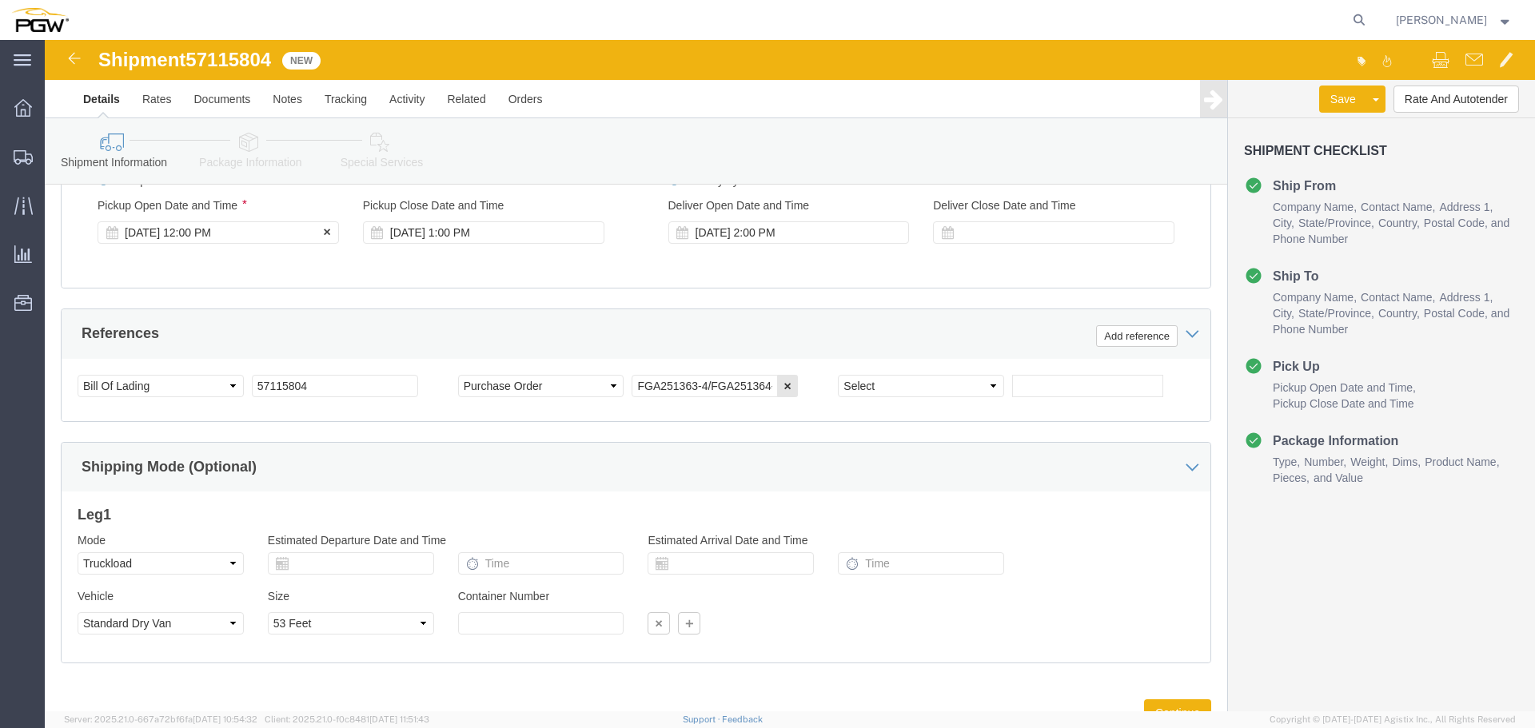
click div "Oct 16 2025 12:00 PM"
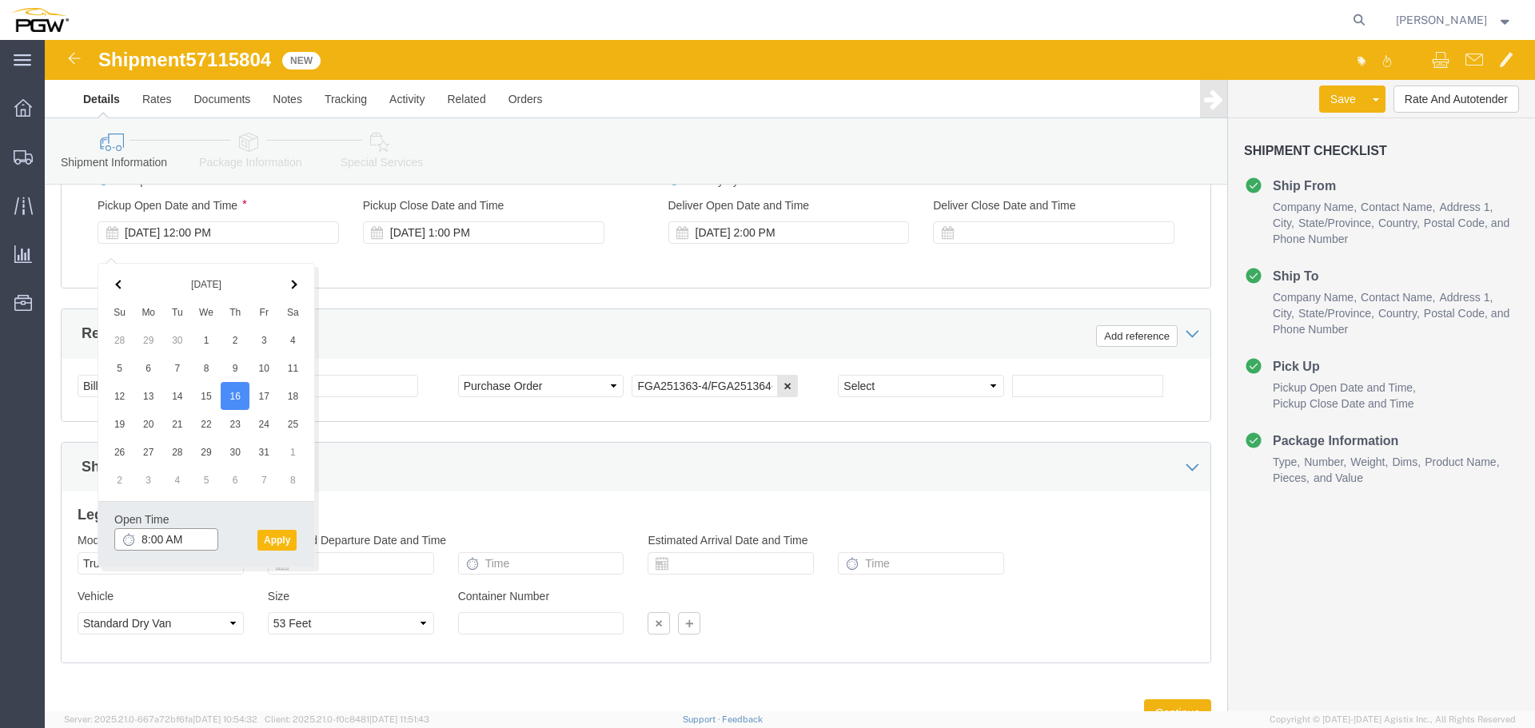
type input "8:00 AM"
click button "Apply"
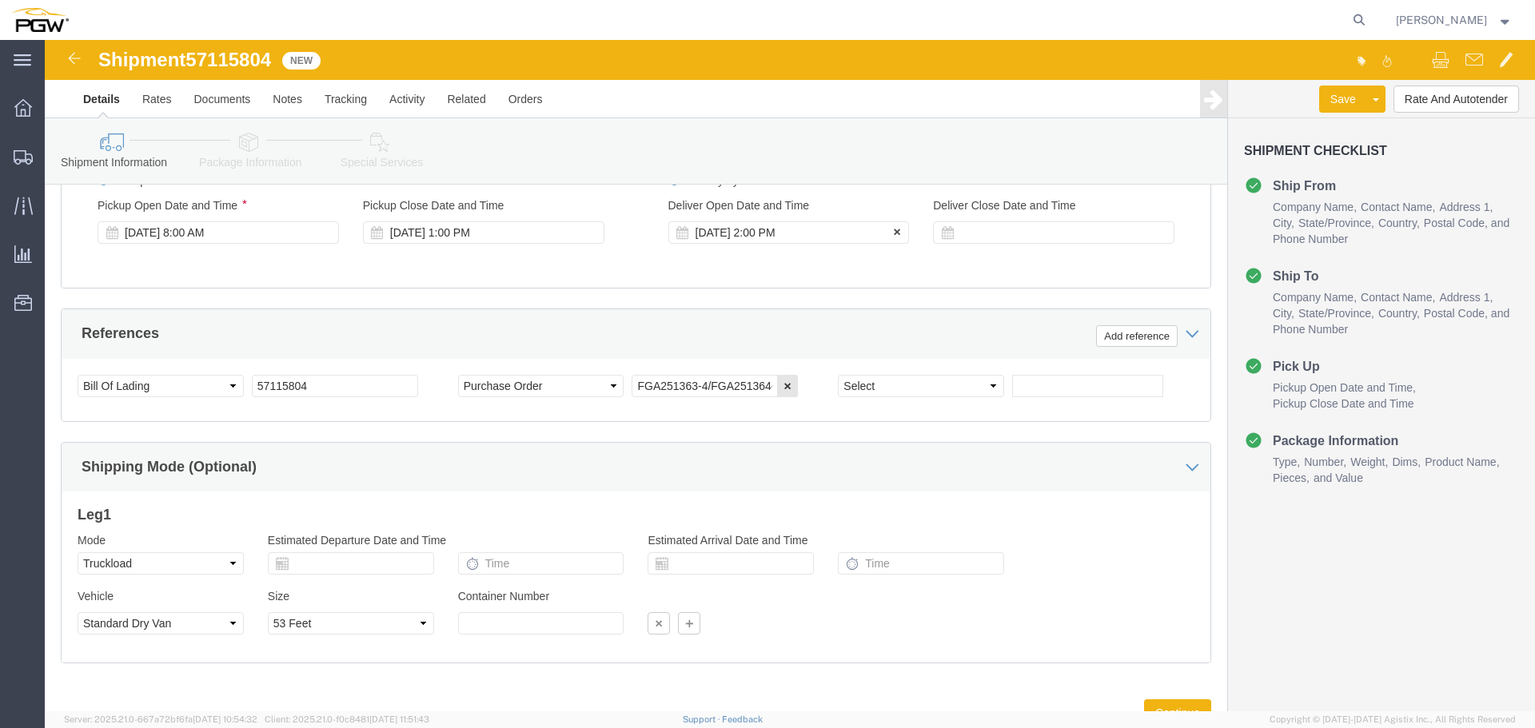
click div "Oct 16 2025 2:00 PM"
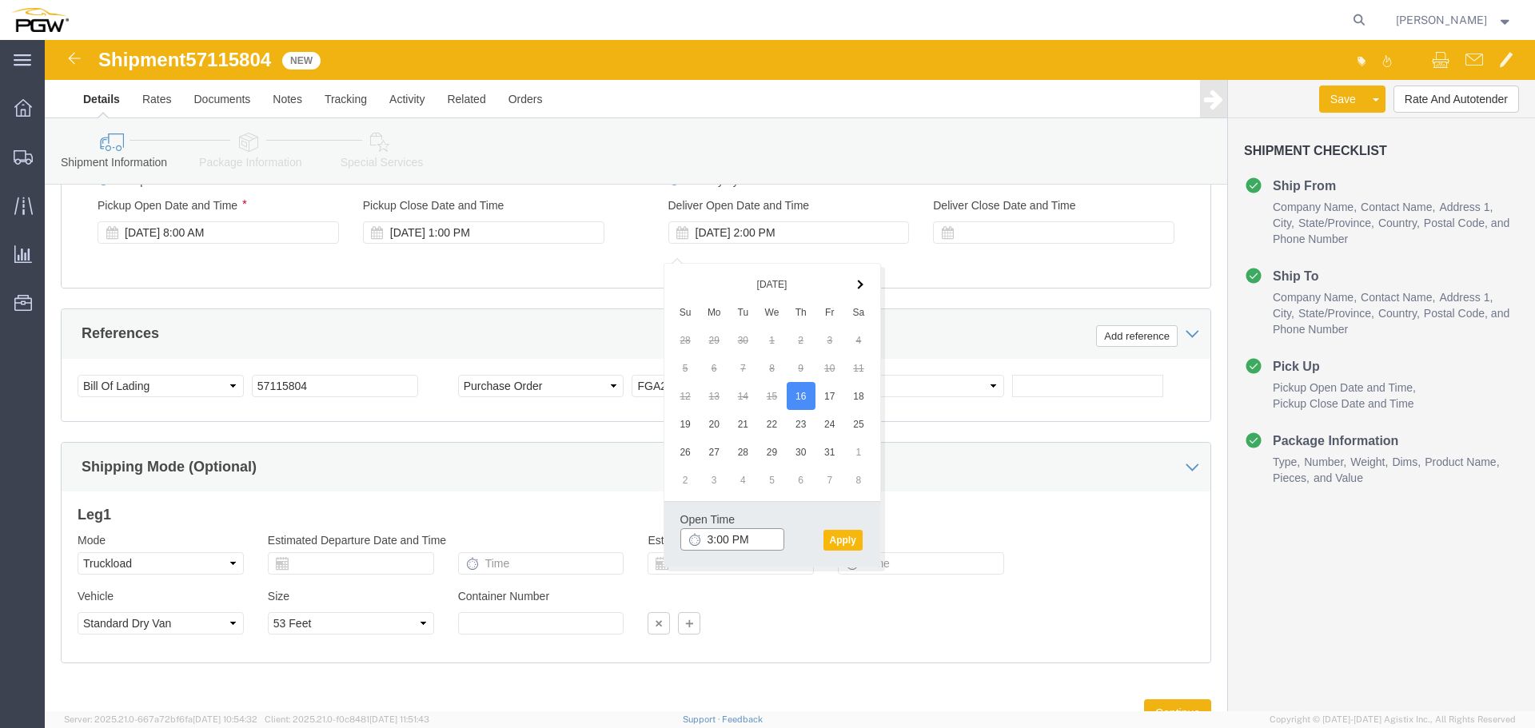
type input "3:00 PM"
click button "Apply"
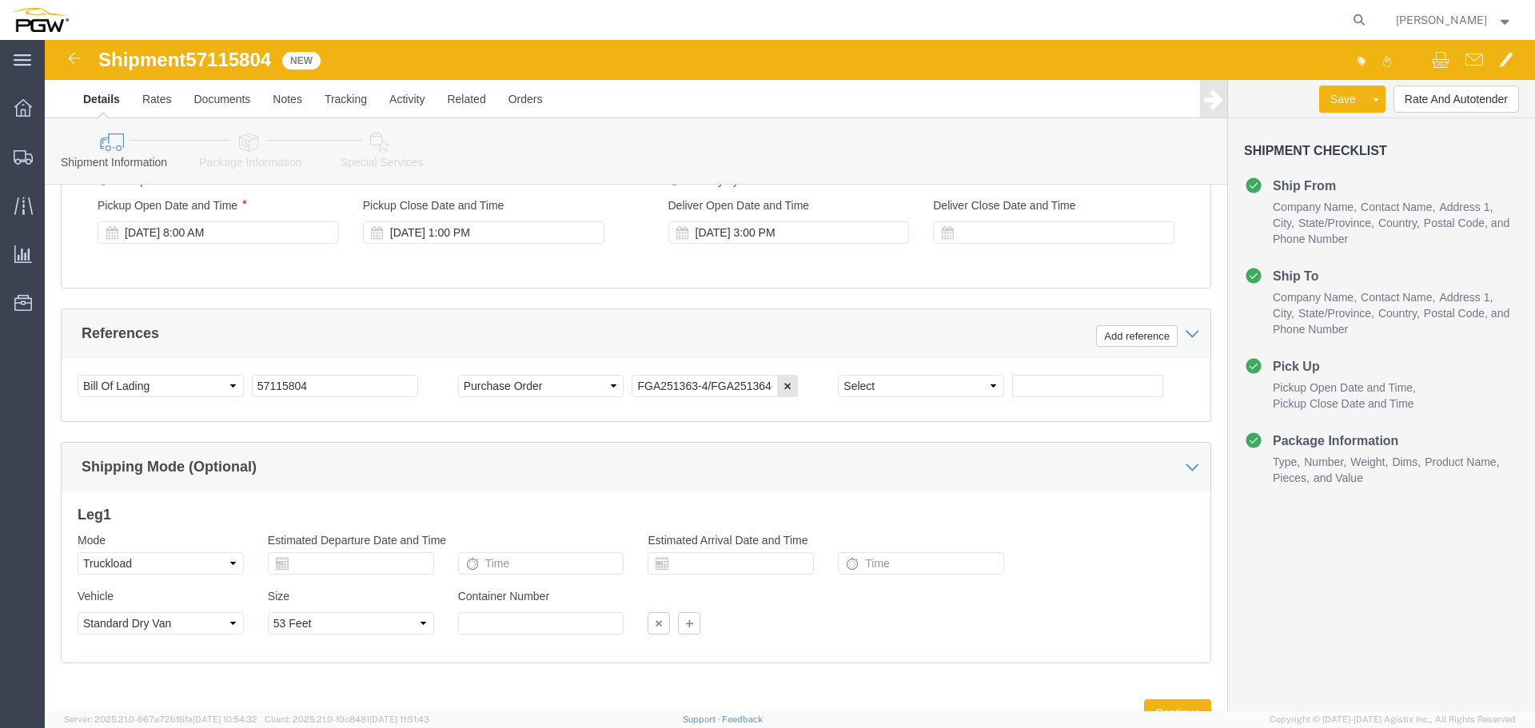
click span "57115804"
copy span "57115804"
click button "Rate And Autotender"
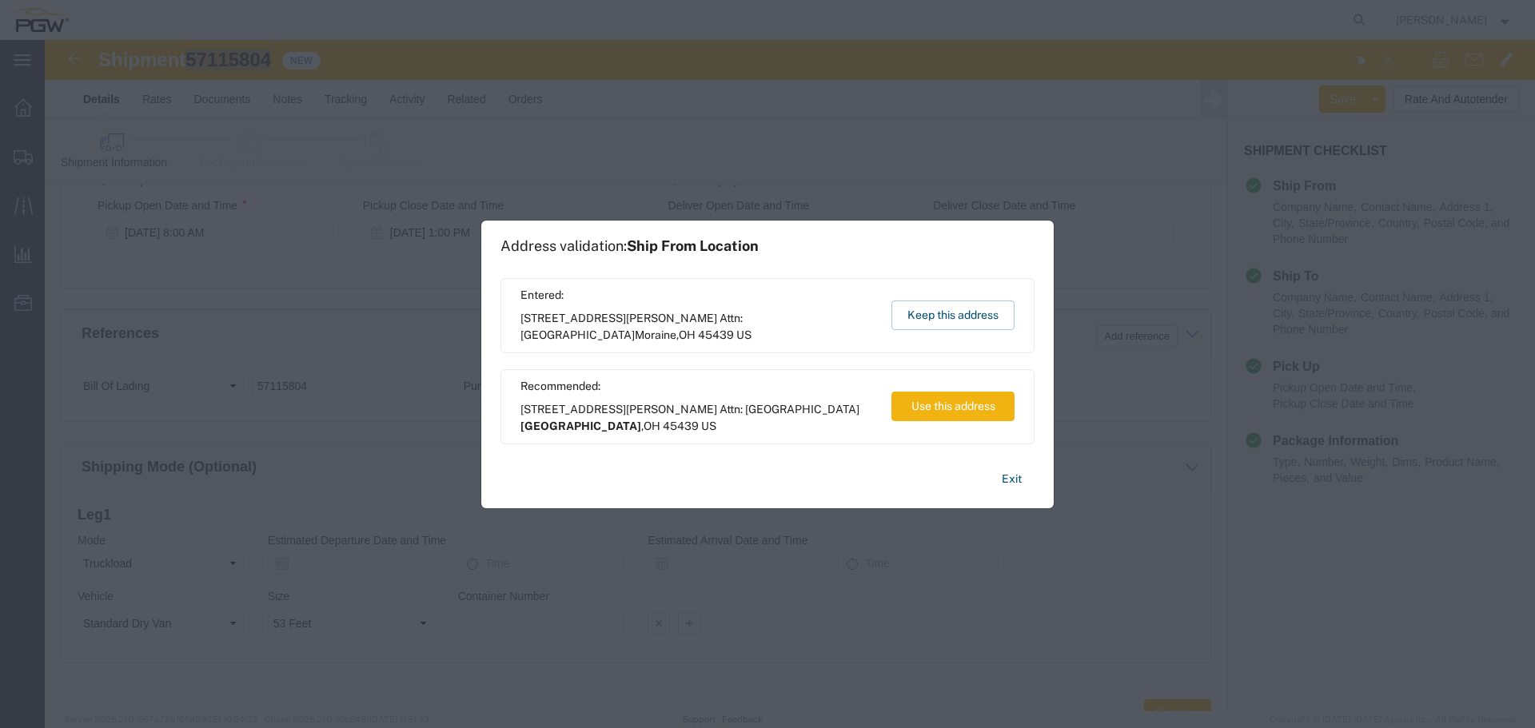
click at [931, 299] on div "Entered: 2801 W Stroop Rd Attn: 2601 ARG Warehouse Moraine , OH 45439 US Keep t…" at bounding box center [768, 315] width 534 height 75
drag, startPoint x: 928, startPoint y: 310, endPoint x: 884, endPoint y: 271, distance: 59.5
click at [928, 311] on button "Keep this address" at bounding box center [953, 316] width 123 height 30
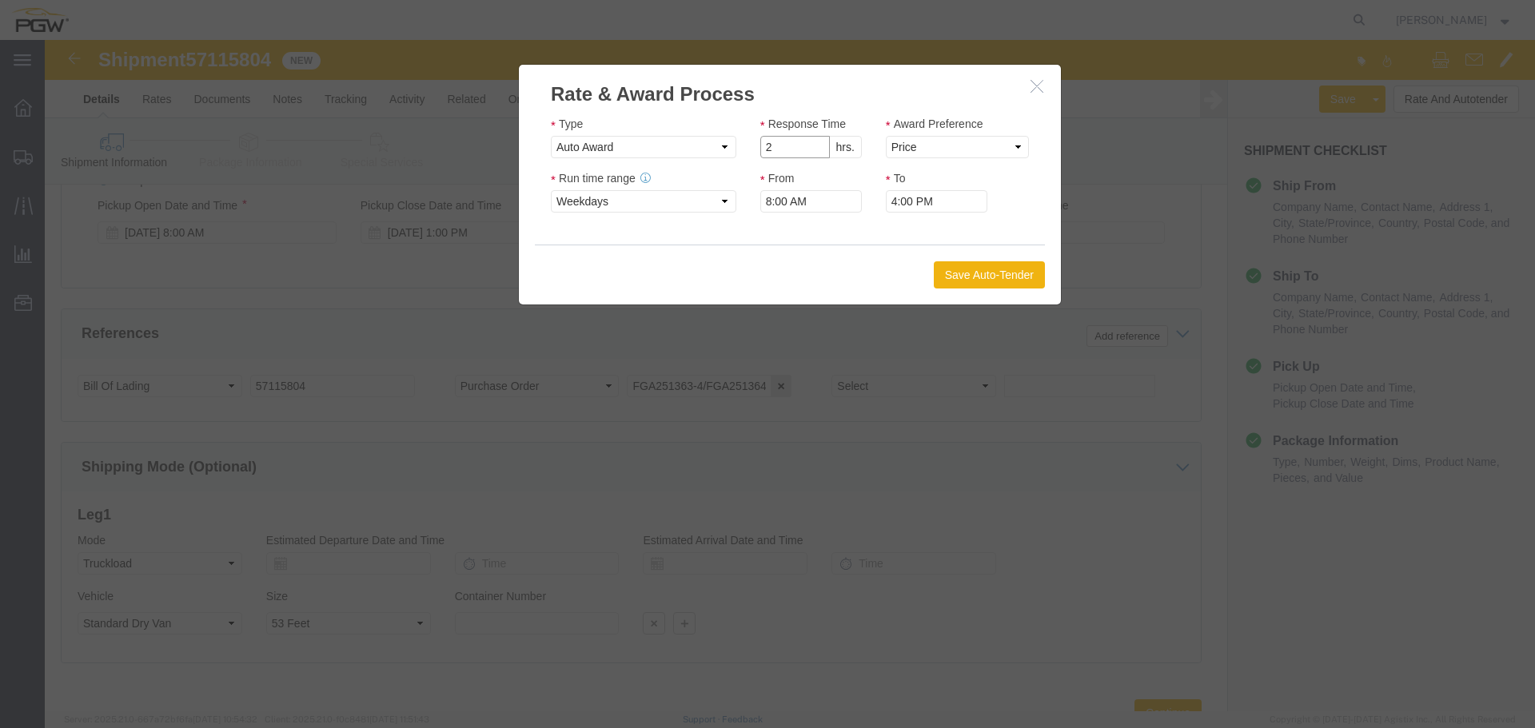
type input "2"
click input "2"
click select "Price Carrier Rank"
select select "LANE_RANK"
click select "Price Carrier Rank"
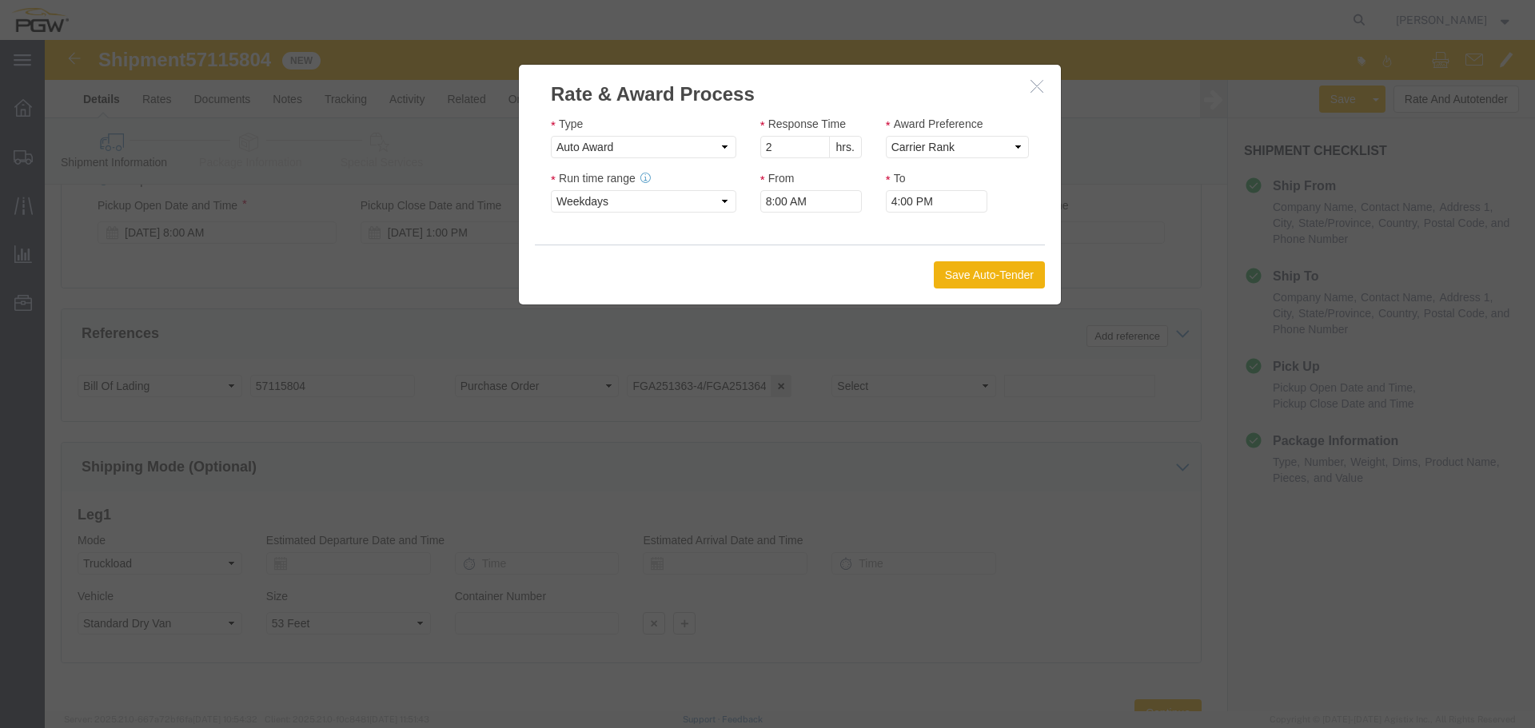
click div "Save Auto-Tender"
click button "Save Auto-Tender"
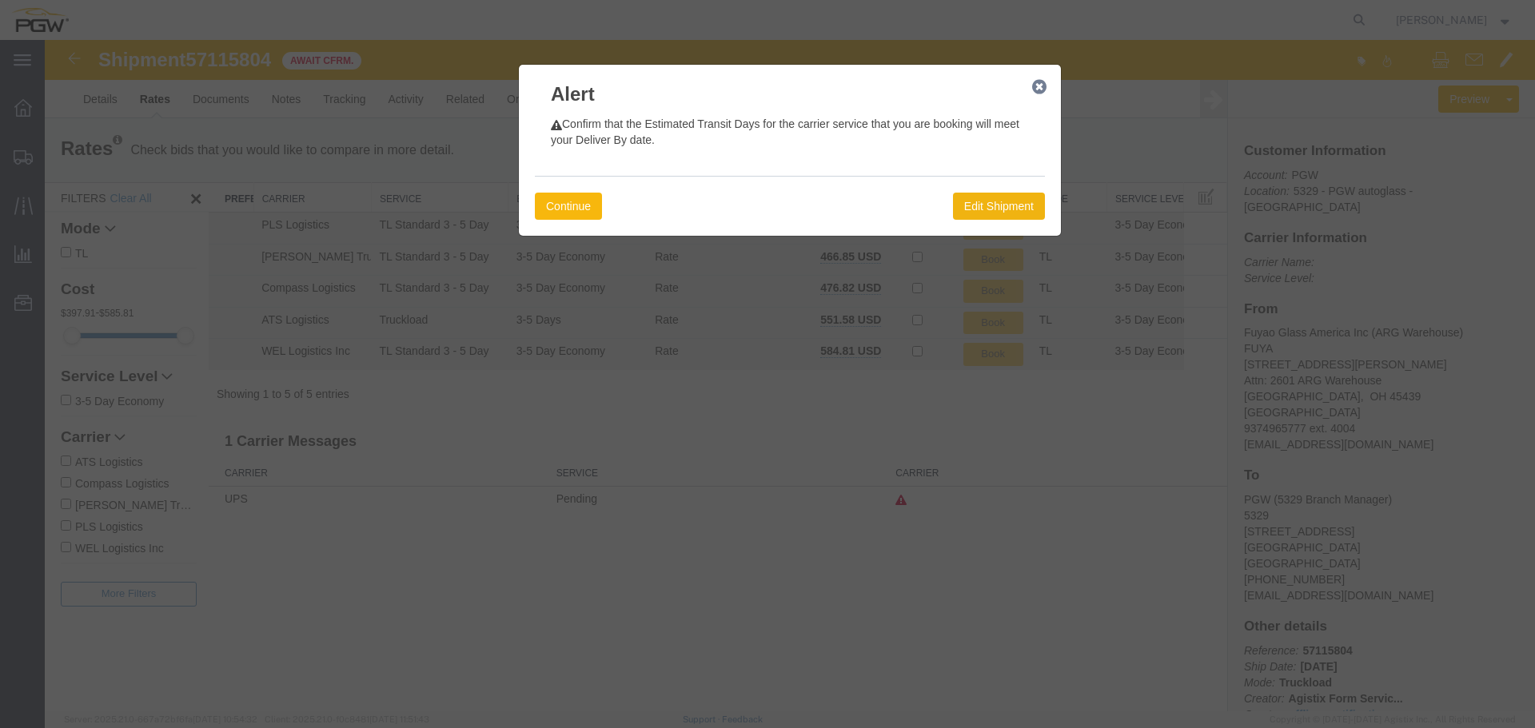
click at [582, 213] on button "Continue" at bounding box center [568, 206] width 67 height 27
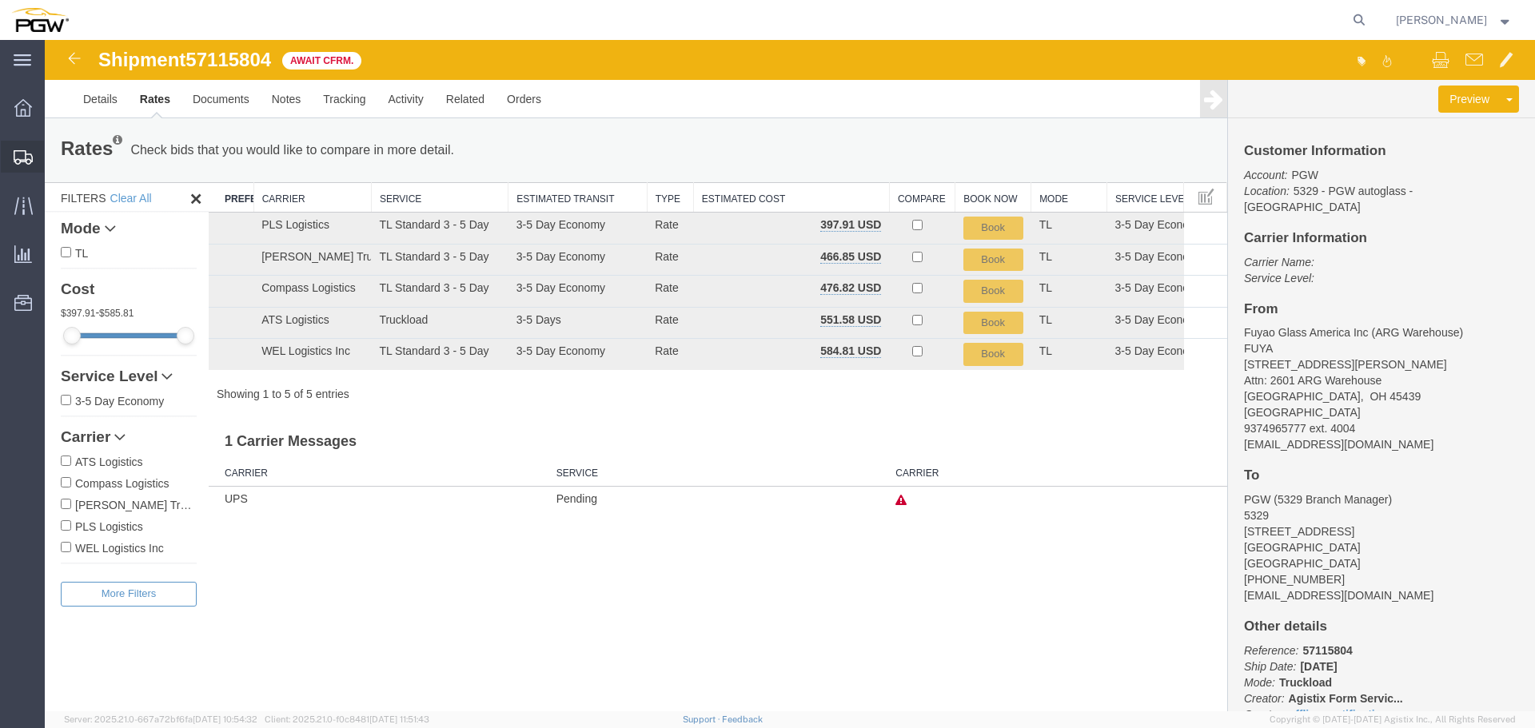
click at [0, 0] on span "Shipment Manager" at bounding box center [0, 0] width 0 height 0
